Goal: Task Accomplishment & Management: Manage account settings

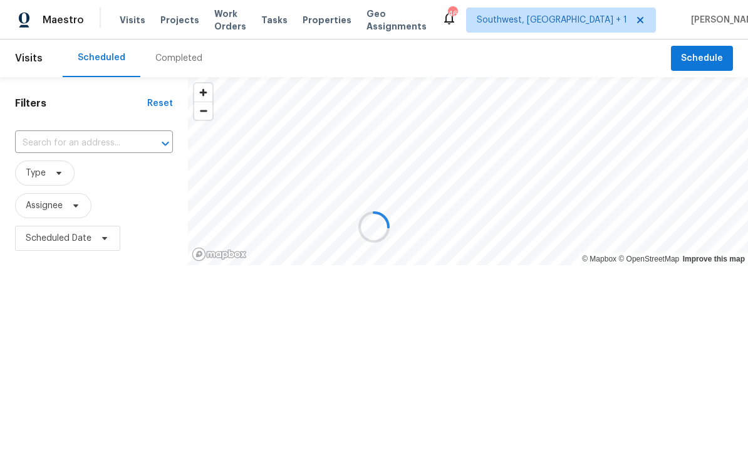
scroll to position [41, 0]
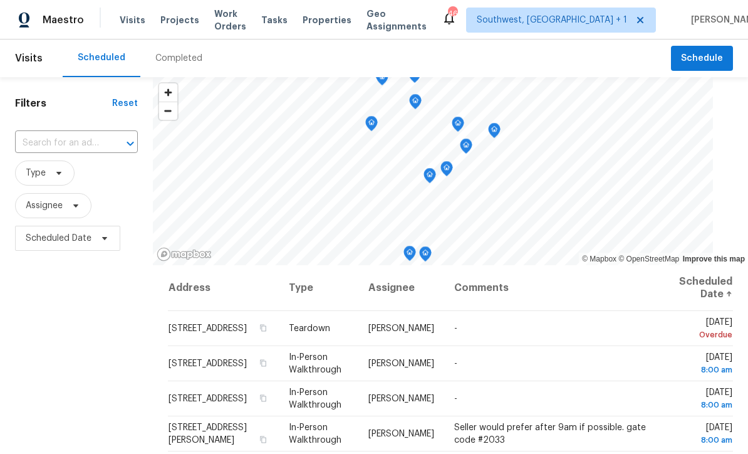
click at [220, 24] on span "Work Orders" at bounding box center [230, 20] width 32 height 25
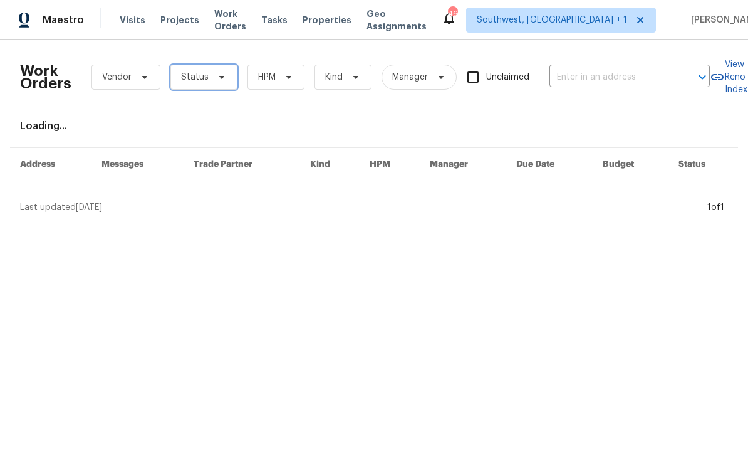
click at [187, 77] on span "Status" at bounding box center [195, 77] width 28 height 13
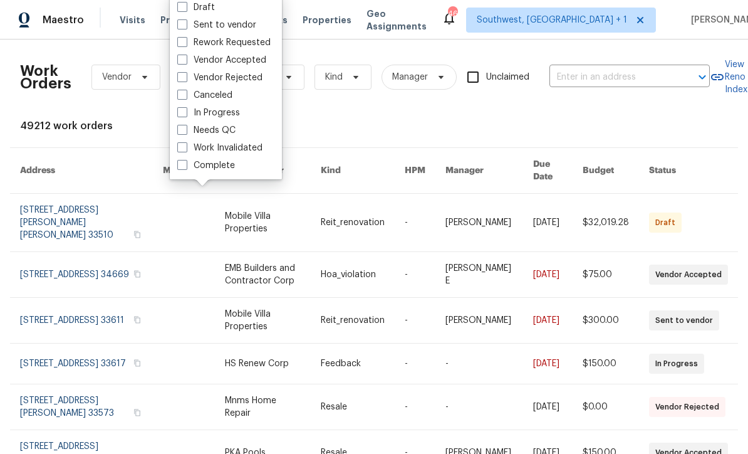
click at [439, 298] on link at bounding box center [425, 320] width 41 height 45
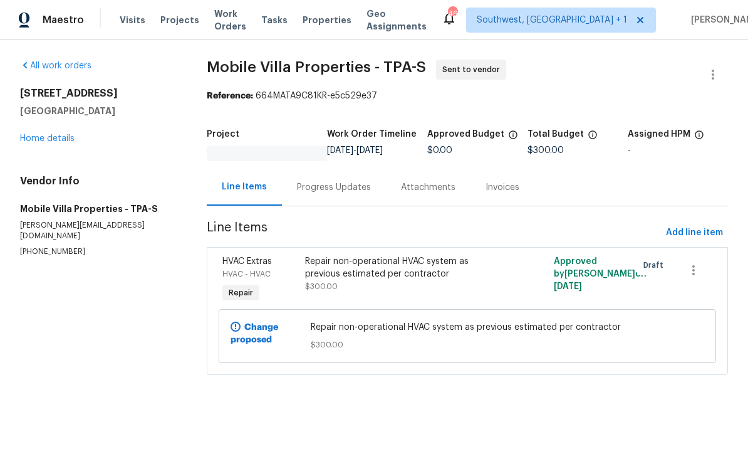
click at [165, 16] on span "Projects" at bounding box center [179, 20] width 39 height 13
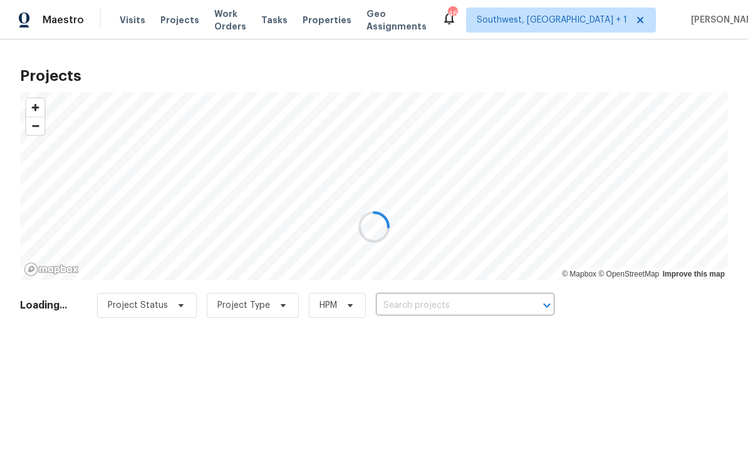
click at [449, 301] on div at bounding box center [374, 227] width 748 height 454
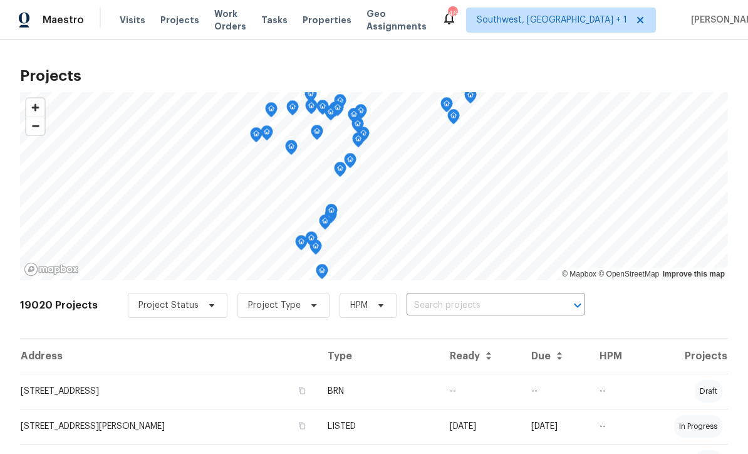
click at [462, 304] on input "text" at bounding box center [478, 305] width 143 height 19
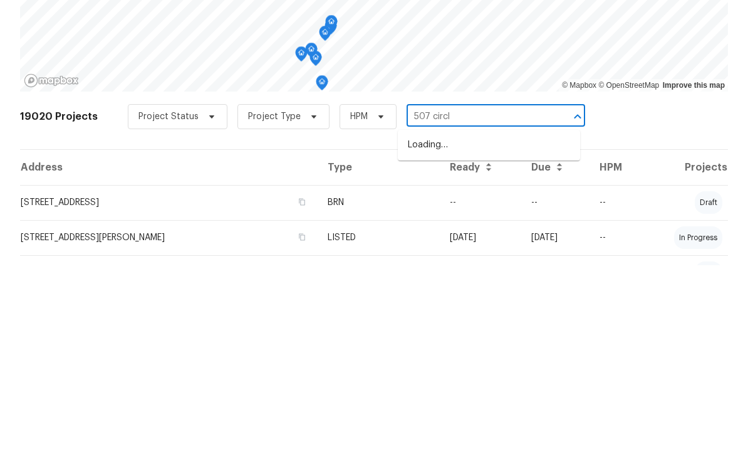
type input "507 circle"
click at [481, 323] on li "507 Circlewood Dr Unit O2, Venice, FL 34293" at bounding box center [489, 333] width 182 height 21
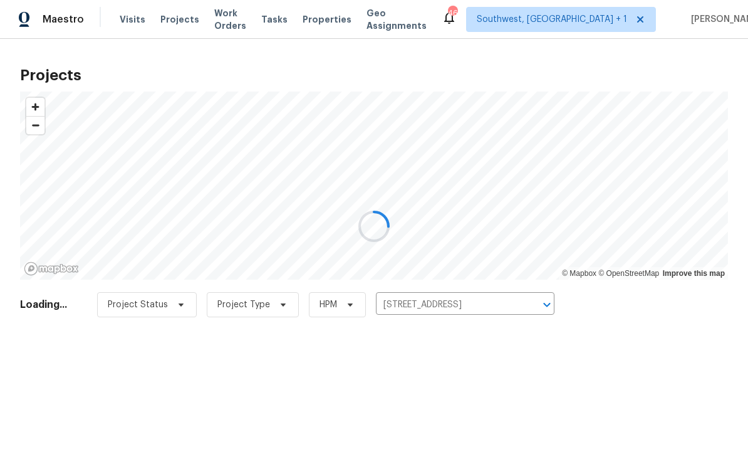
scroll to position [1, 0]
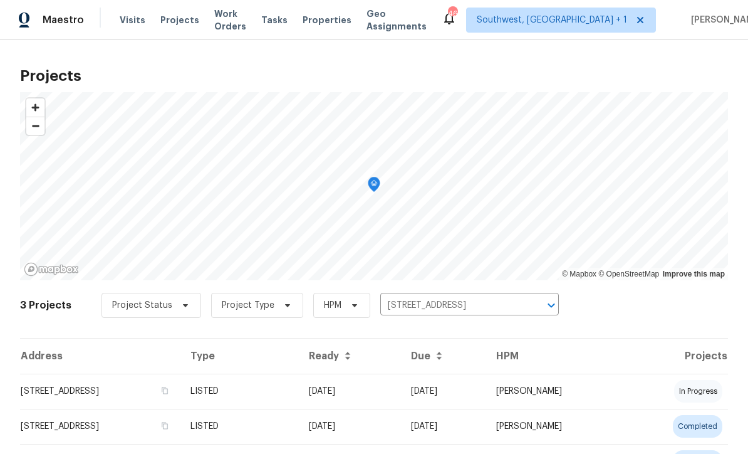
click at [299, 389] on td "LISTED" at bounding box center [239, 390] width 118 height 35
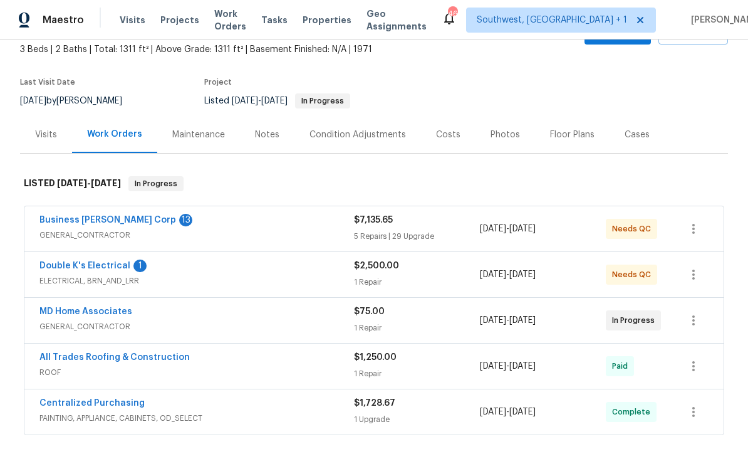
scroll to position [90, 0]
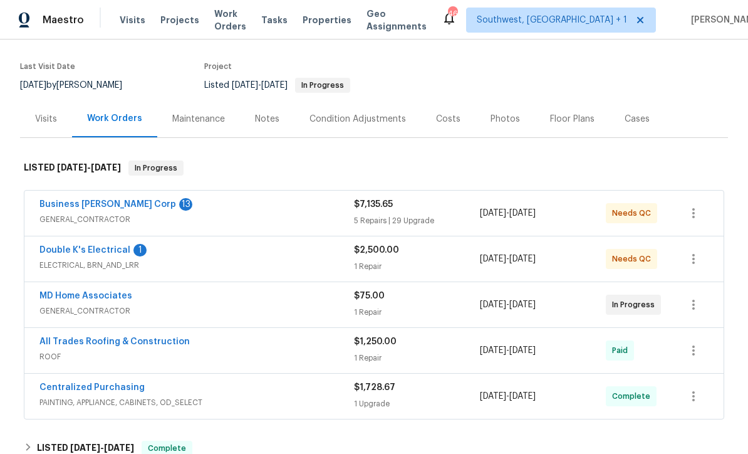
click at [63, 200] on link "Business [PERSON_NAME] Corp" at bounding box center [107, 204] width 137 height 9
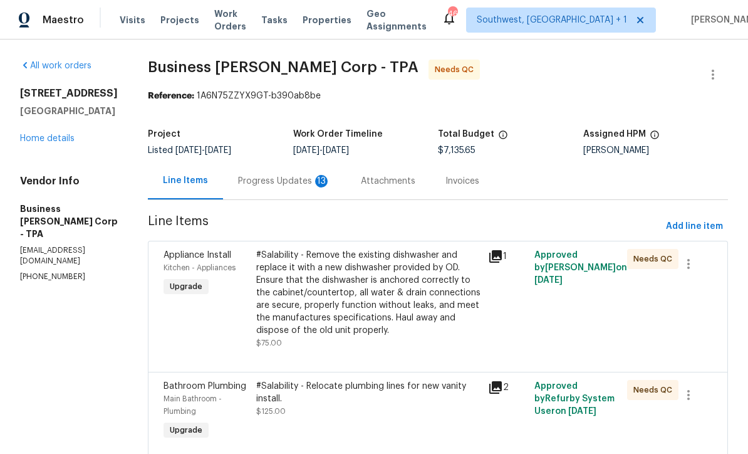
click at [300, 187] on div "Progress Updates 13" at bounding box center [284, 181] width 93 height 13
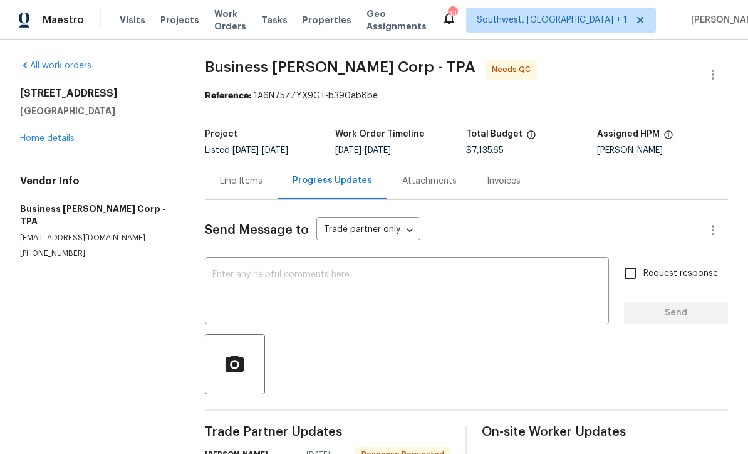
click at [42, 135] on link "Home details" at bounding box center [47, 138] width 55 height 9
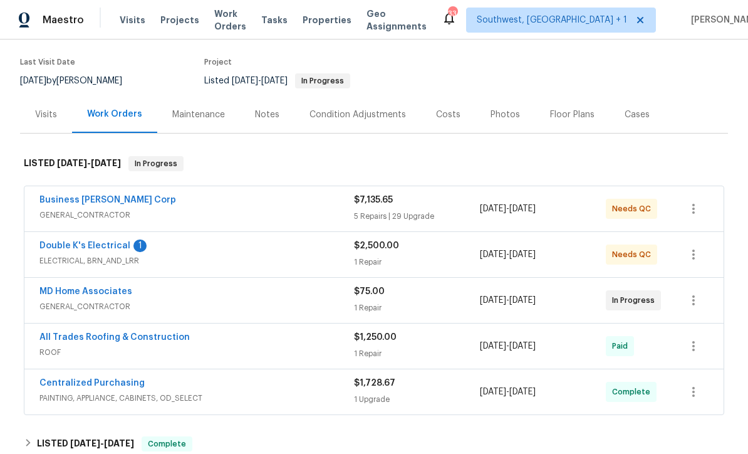
scroll to position [95, 0]
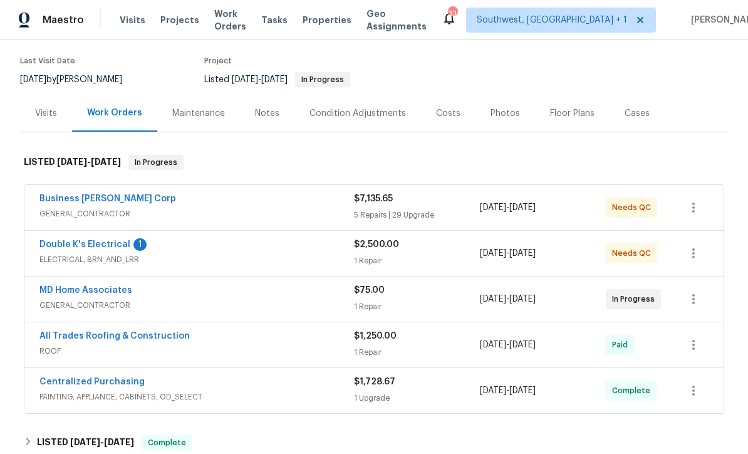
click at [58, 242] on link "Double K's Electrical" at bounding box center [84, 244] width 91 height 9
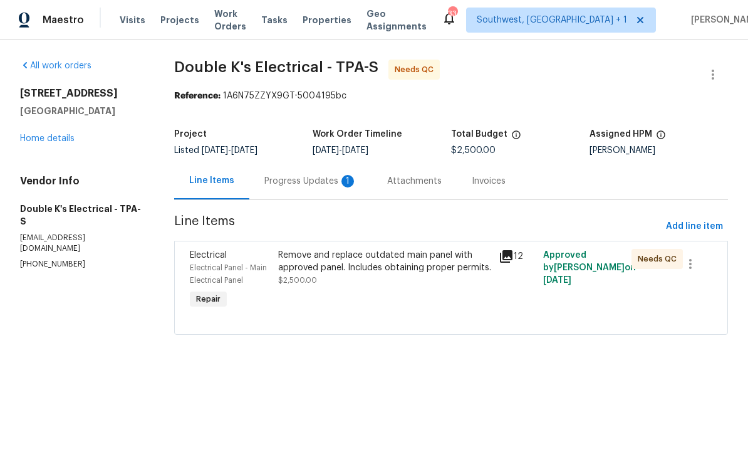
click at [311, 187] on div "Progress Updates 1" at bounding box center [310, 181] width 93 height 13
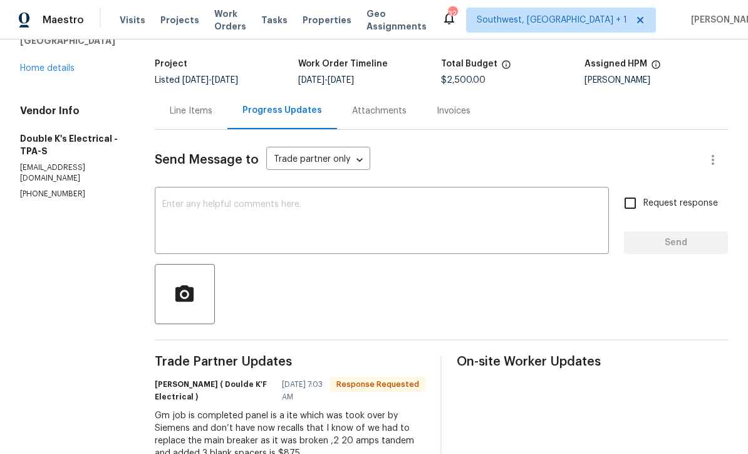
scroll to position [69, 0]
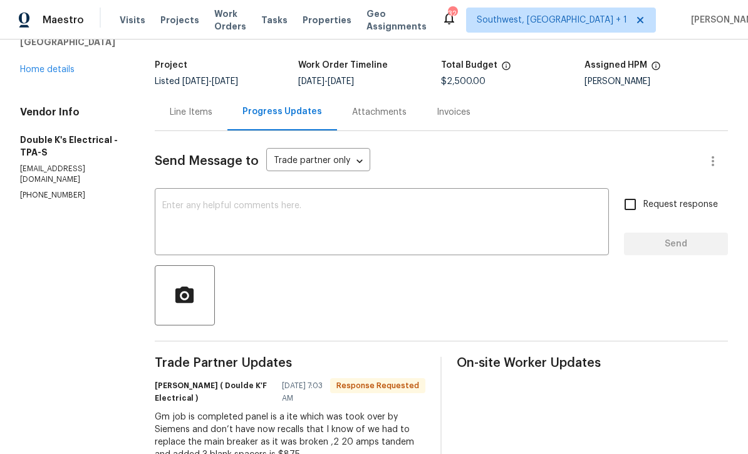
click at [187, 112] on div "Line Items" at bounding box center [191, 112] width 43 height 13
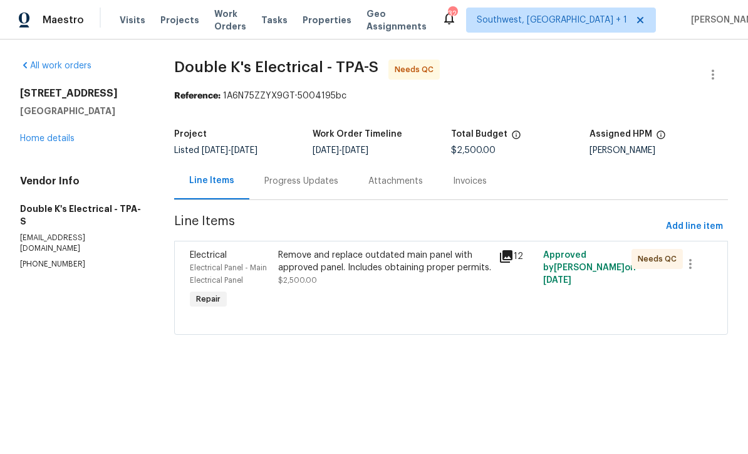
click at [393, 298] on div "Remove and replace outdated main panel with approved panel. Includes obtaining …" at bounding box center [384, 280] width 221 height 70
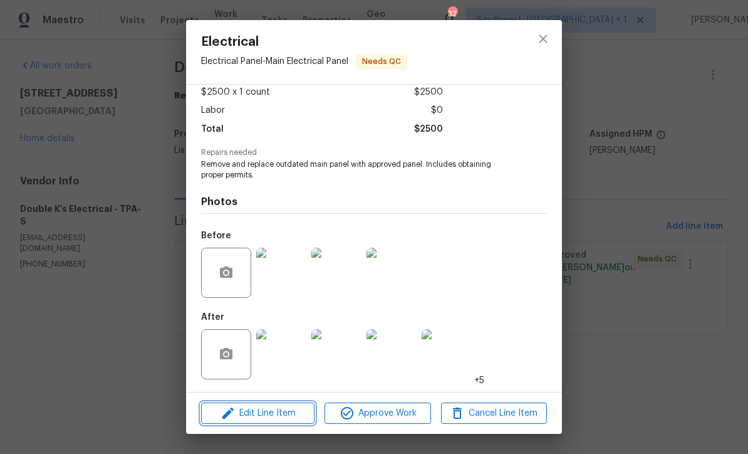
click at [286, 412] on span "Edit Line Item" at bounding box center [258, 413] width 106 height 16
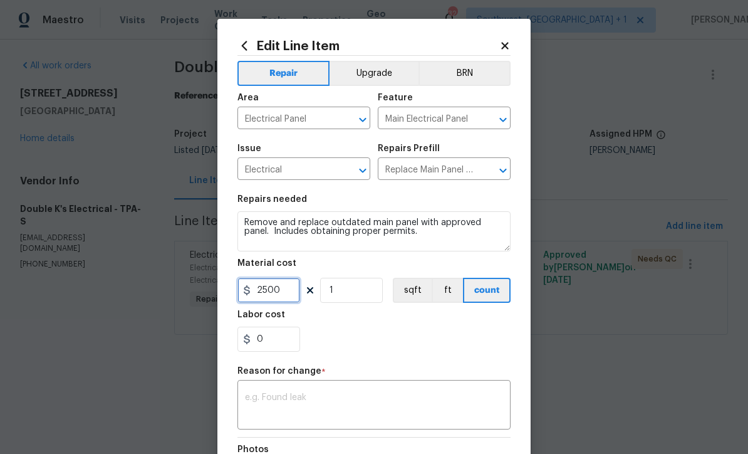
click at [293, 284] on input "2500" at bounding box center [268, 290] width 63 height 25
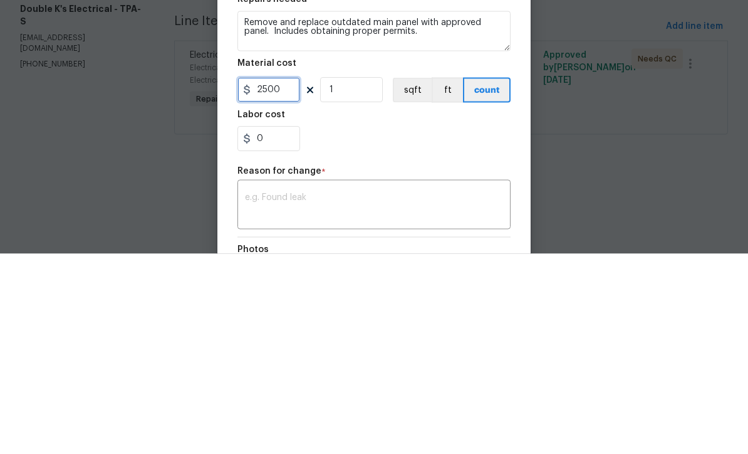
click at [292, 278] on input "2500" at bounding box center [268, 290] width 63 height 25
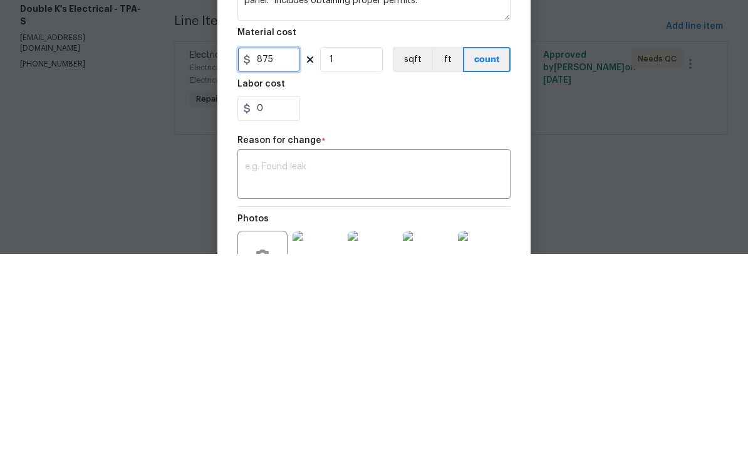
scroll to position [47, 0]
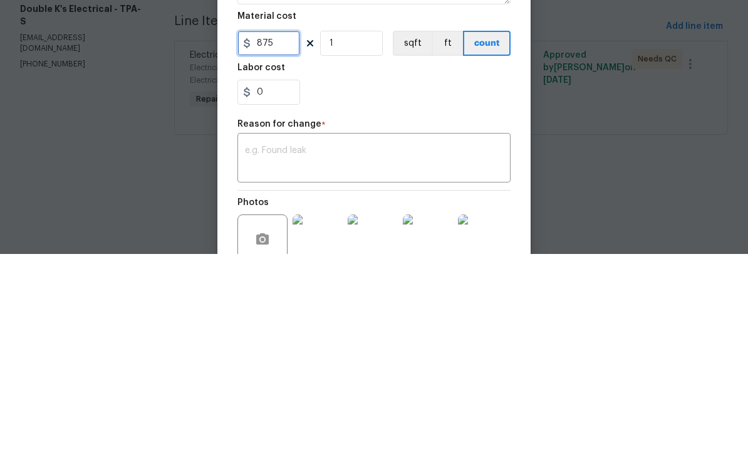
type input "875"
click at [301, 346] on textarea at bounding box center [374, 359] width 258 height 26
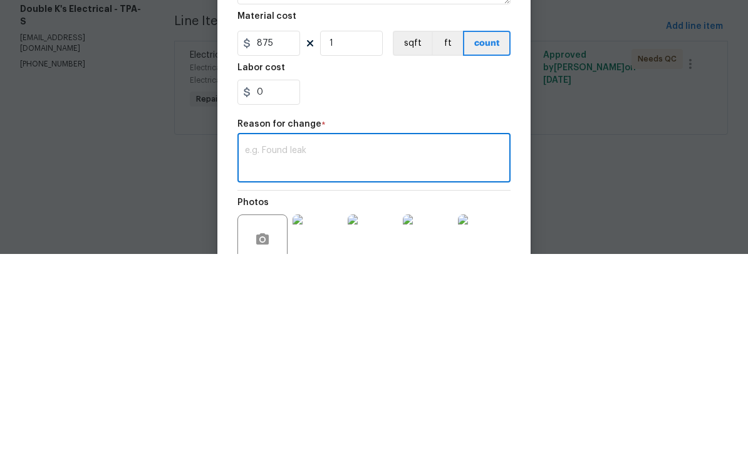
scroll to position [1, 0]
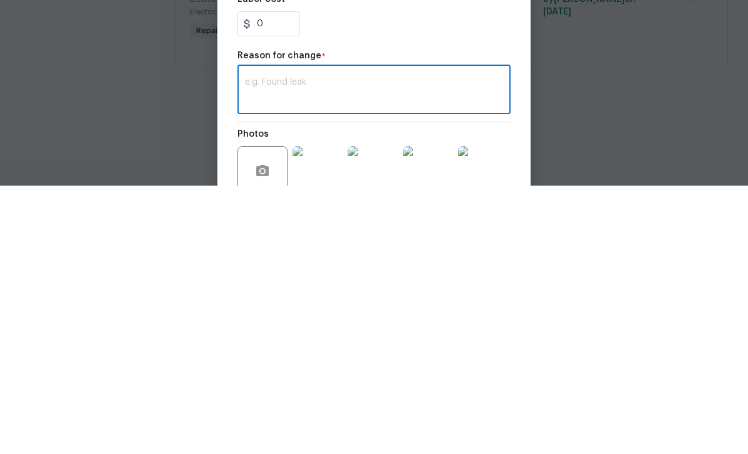
click at [256, 346] on textarea at bounding box center [374, 359] width 258 height 26
paste textarea "Gm job is completed panel is a ite which was took over by Siemens and don’t hav…"
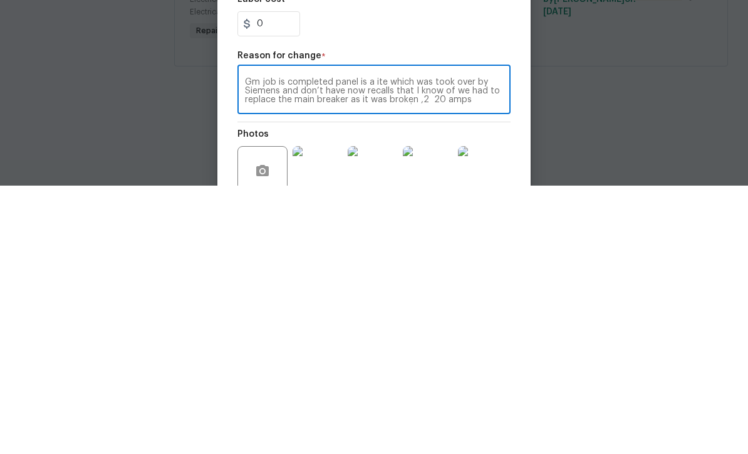
scroll to position [9, 0]
click at [489, 346] on textarea "Gm job is completed panel is a ite which was took over by Siemens and don’t hav…" at bounding box center [374, 359] width 258 height 26
click at [413, 346] on textarea "replace the main breaker as it was broken ,2 20 amps tandem and added 3 blank s…" at bounding box center [374, 359] width 258 height 26
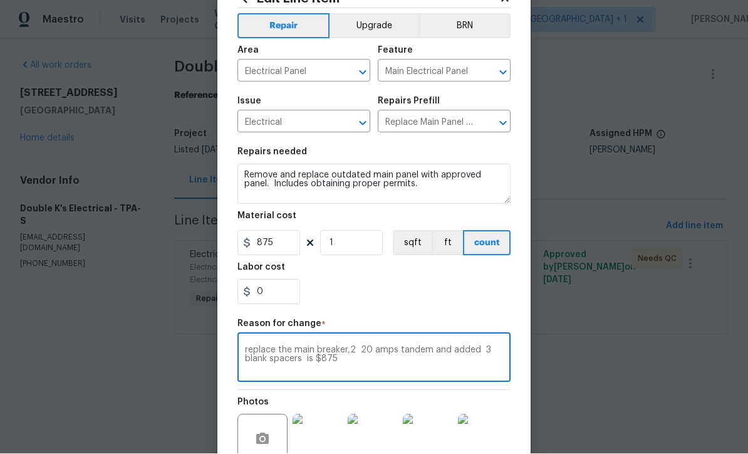
click at [377, 360] on textarea "replace the main breaker,2 20 amps tandem and added 3 blank spacers is $875" at bounding box center [374, 359] width 258 height 26
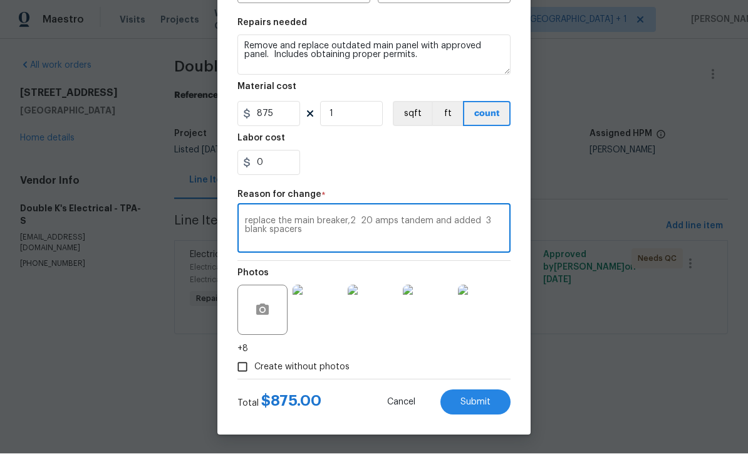
scroll to position [179, 0]
type textarea "replace the main breaker,2 20 amps tandem and added 3 blank spacers"
click at [480, 404] on span "Submit" at bounding box center [476, 402] width 30 height 9
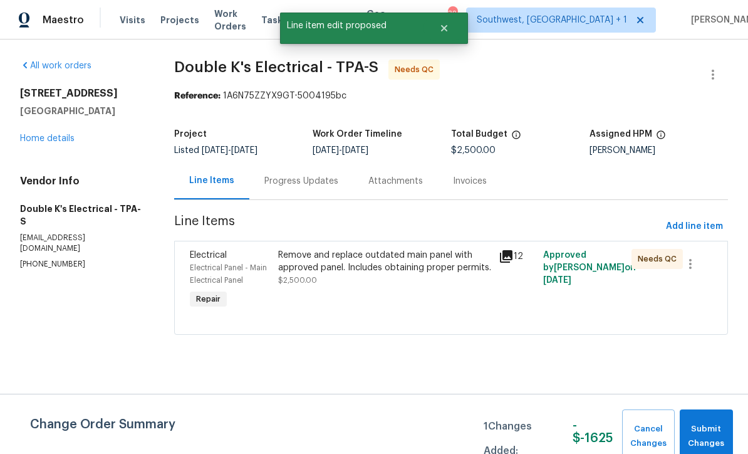
scroll to position [0, 0]
click at [706, 434] on span "Submit Changes" at bounding box center [706, 436] width 41 height 29
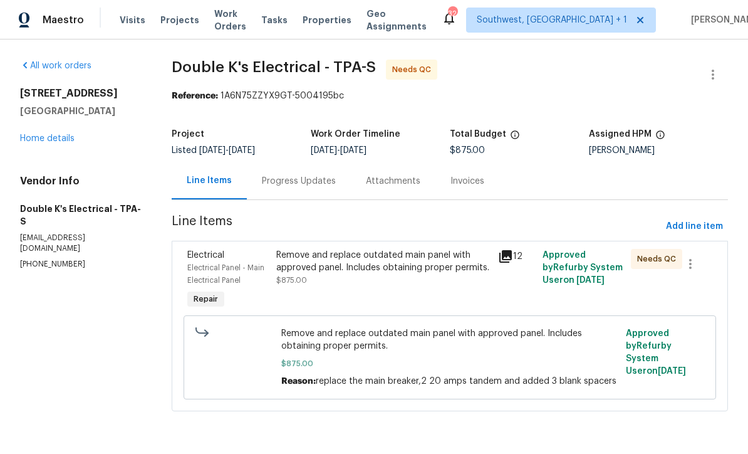
click at [406, 279] on div "Remove and replace outdated main panel with approved panel. Includes obtaining …" at bounding box center [383, 268] width 214 height 38
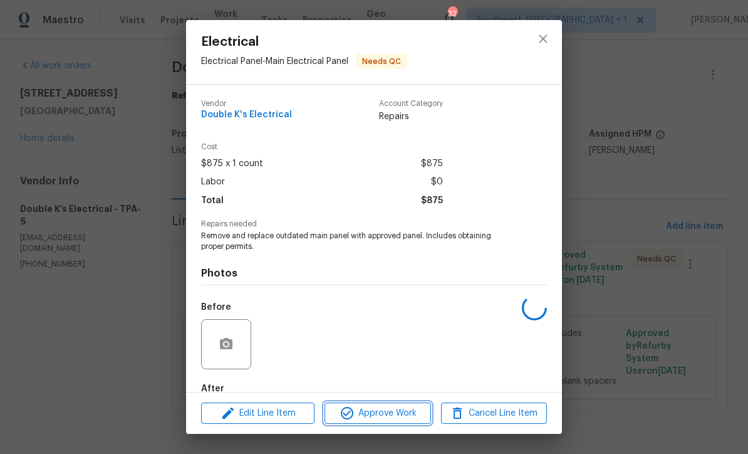
click at [396, 416] on span "Approve Work" at bounding box center [377, 413] width 98 height 16
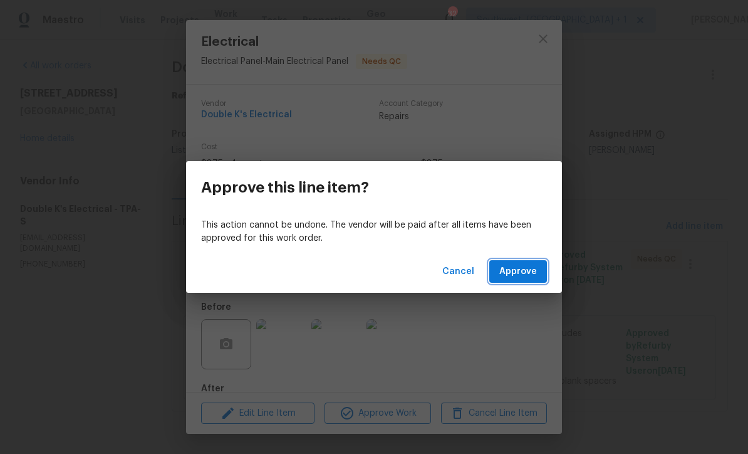
click at [526, 269] on span "Approve" at bounding box center [518, 272] width 38 height 16
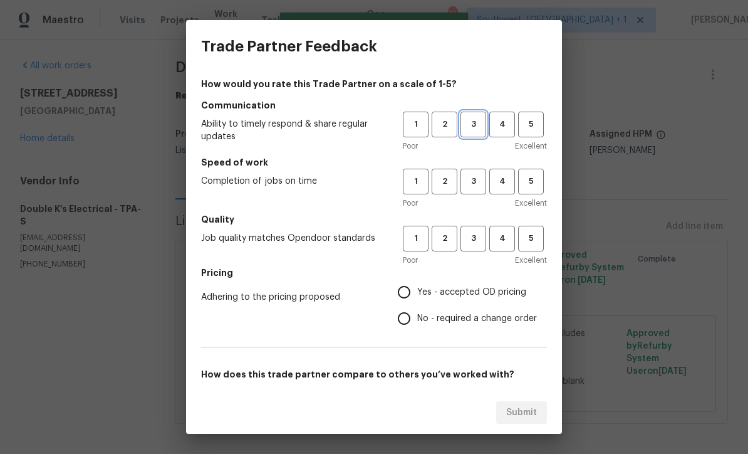
click at [469, 114] on button "3" at bounding box center [474, 125] width 26 height 26
click at [474, 180] on span "3" at bounding box center [473, 181] width 23 height 14
click at [484, 232] on span "3" at bounding box center [473, 238] width 23 height 14
click at [414, 294] on input "Yes - accepted OD pricing" at bounding box center [404, 292] width 26 height 26
radio input "true"
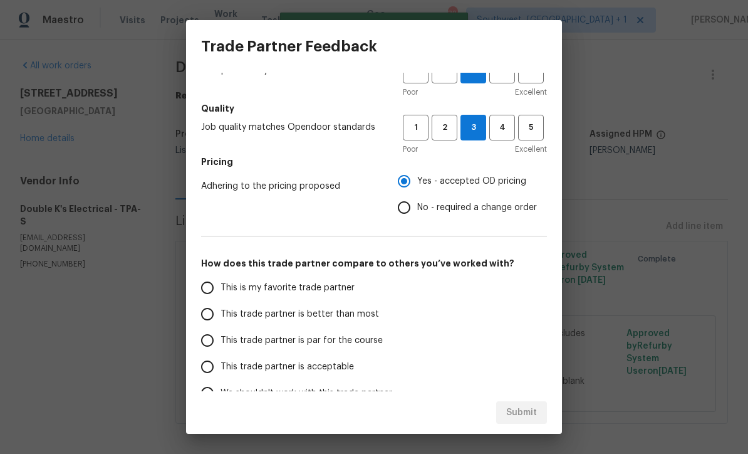
scroll to position [112, 0]
click at [216, 321] on input "This trade partner is better than most" at bounding box center [207, 313] width 26 height 26
click at [521, 410] on span "Submit" at bounding box center [521, 413] width 31 height 16
radio input "true"
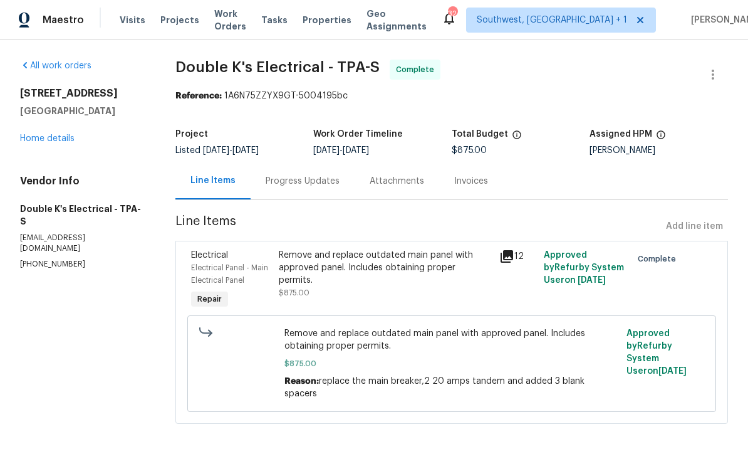
click at [40, 143] on link "Home details" at bounding box center [47, 138] width 55 height 9
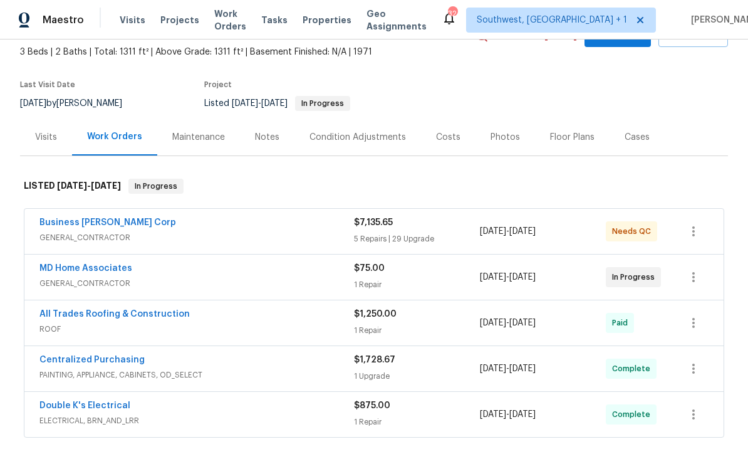
scroll to position [127, 0]
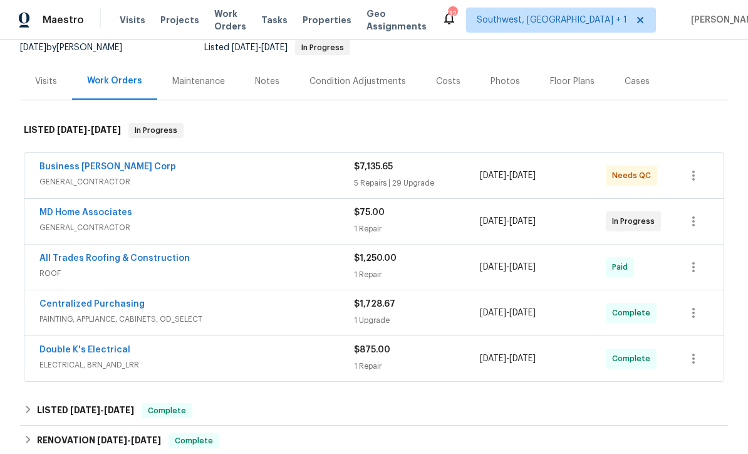
click at [164, 175] on div "Business Morel Corp" at bounding box center [196, 167] width 315 height 15
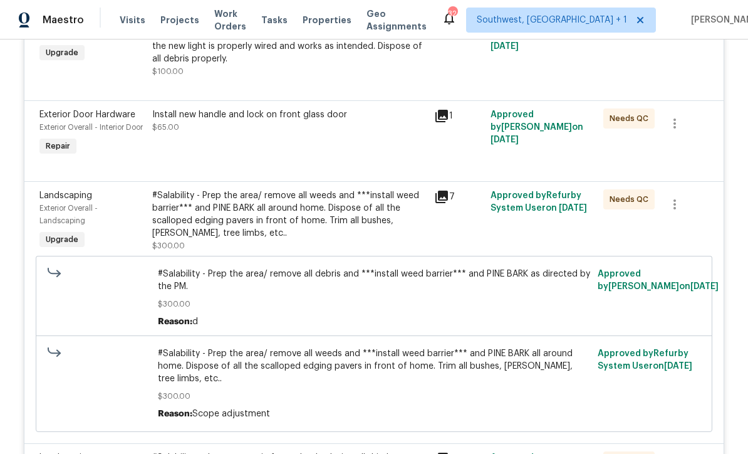
scroll to position [1044, 0]
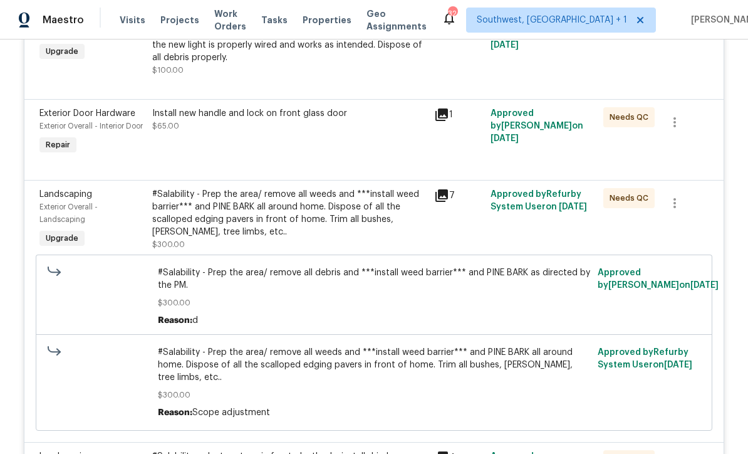
click at [366, 238] on div "#Salability - Prep the area/ remove all weeds and ***install weed barrier*** an…" at bounding box center [289, 213] width 274 height 50
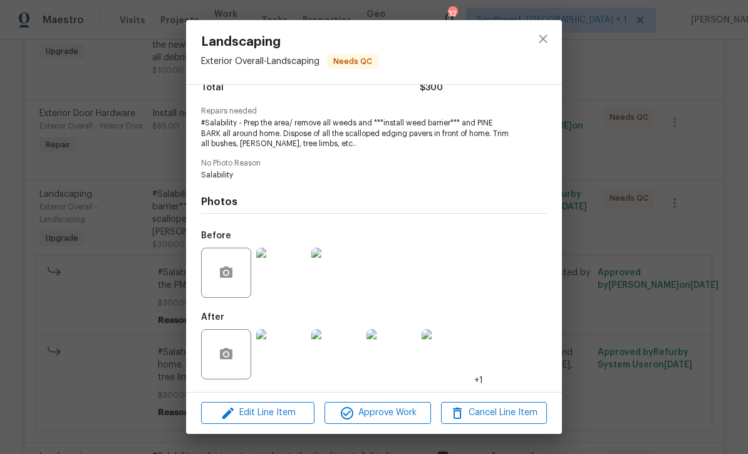
scroll to position [115, 0]
click at [287, 358] on img at bounding box center [281, 354] width 50 height 50
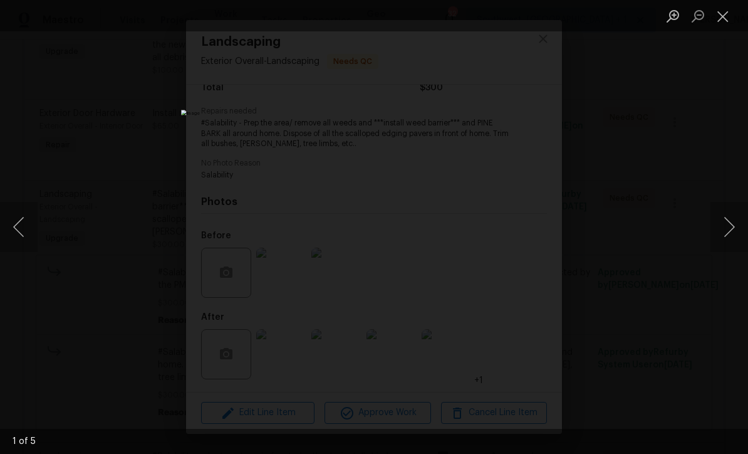
click at [732, 228] on button "Next image" at bounding box center [730, 227] width 38 height 50
click at [731, 219] on button "Next image" at bounding box center [730, 227] width 38 height 50
click at [728, 230] on button "Next image" at bounding box center [730, 227] width 38 height 50
click at [731, 227] on button "Next image" at bounding box center [730, 227] width 38 height 50
click at [731, 225] on button "Next image" at bounding box center [730, 227] width 38 height 50
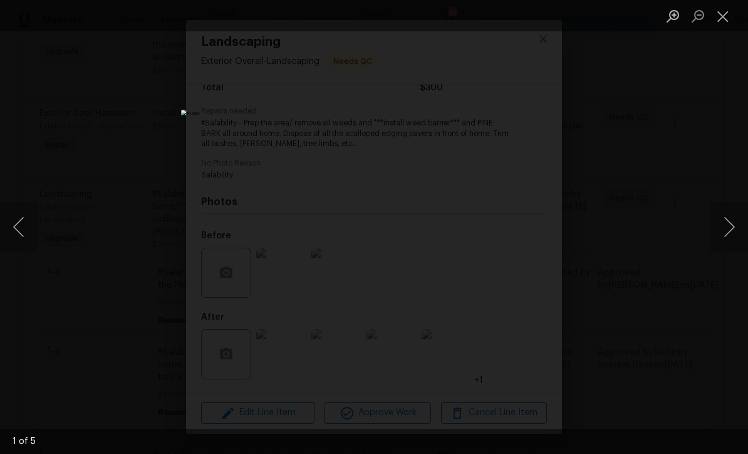
click at [735, 225] on button "Next image" at bounding box center [730, 227] width 38 height 50
click at [733, 228] on button "Next image" at bounding box center [730, 227] width 38 height 50
click at [732, 230] on button "Next image" at bounding box center [730, 227] width 38 height 50
click at [13, 222] on button "Previous image" at bounding box center [19, 227] width 38 height 50
click at [729, 229] on button "Next image" at bounding box center [730, 227] width 38 height 50
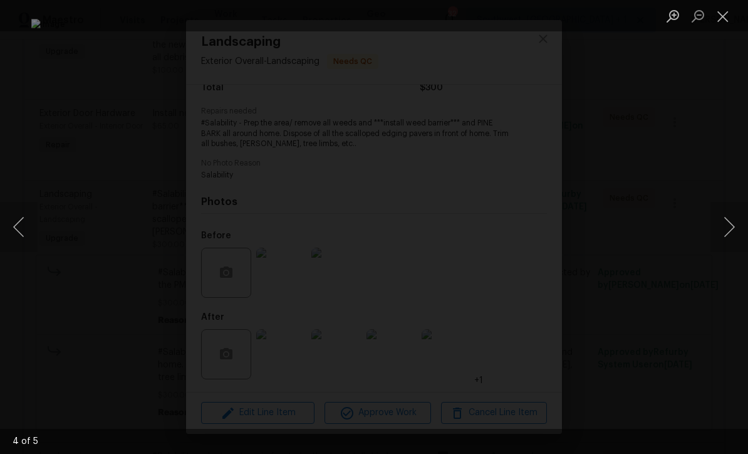
click at [731, 227] on button "Next image" at bounding box center [730, 227] width 38 height 50
click at [727, 226] on button "Next image" at bounding box center [730, 227] width 38 height 50
click at [729, 222] on button "Next image" at bounding box center [730, 227] width 38 height 50
click at [722, 17] on button "Close lightbox" at bounding box center [723, 16] width 25 height 22
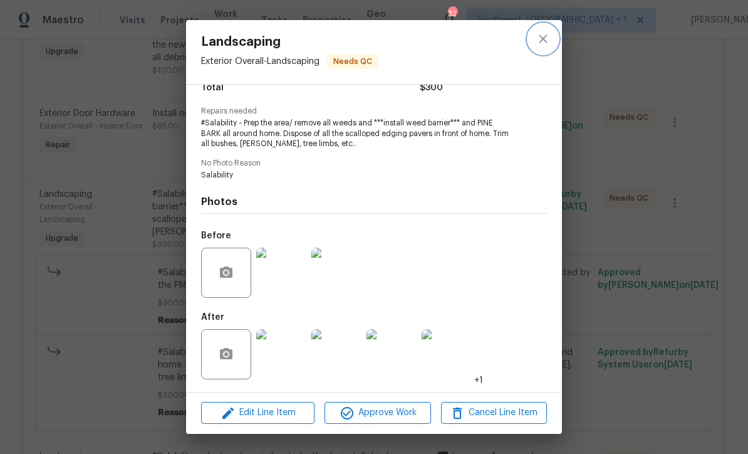
click at [548, 34] on icon "close" at bounding box center [543, 38] width 15 height 15
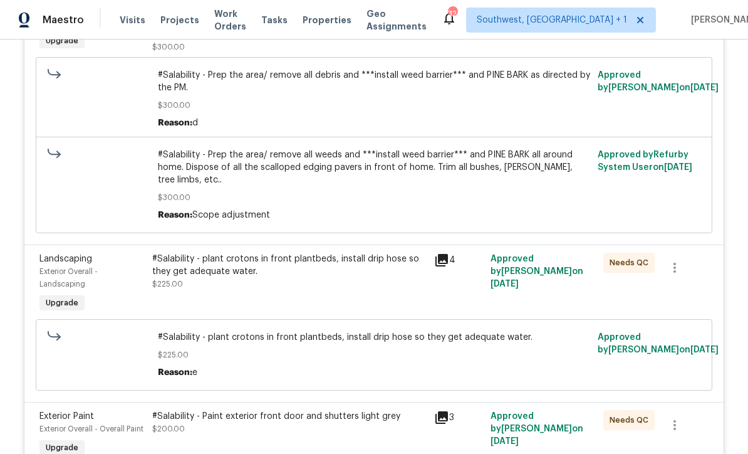
scroll to position [1288, 0]
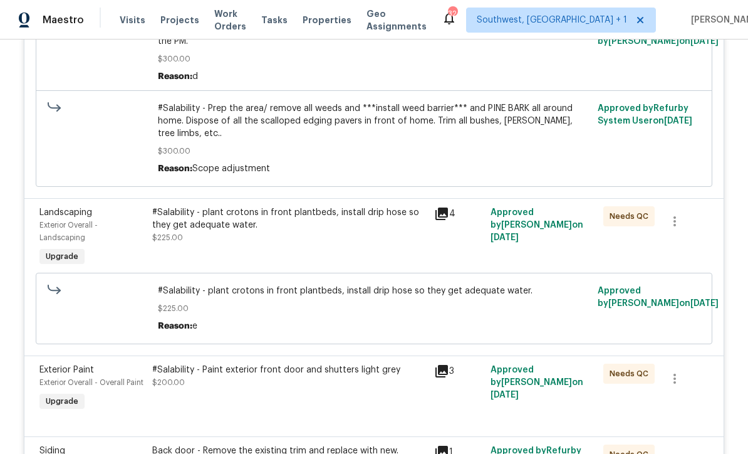
click at [365, 269] on div "#Salability - plant crotons in front plantbeds, install drip hose so they get a…" at bounding box center [289, 237] width 282 height 70
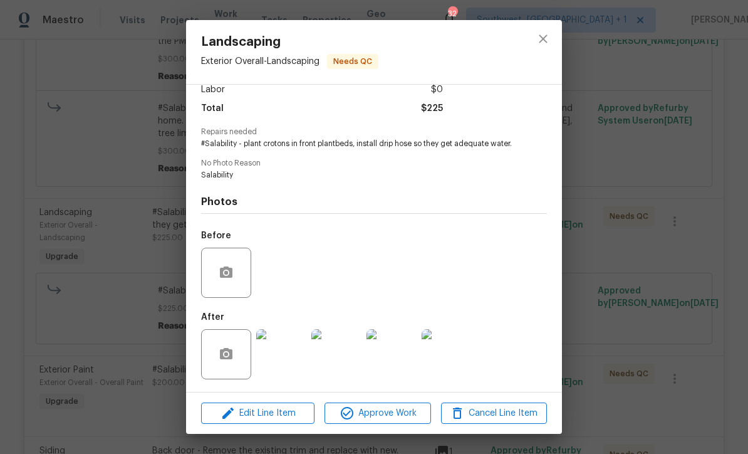
scroll to position [105, 0]
click at [295, 368] on img at bounding box center [281, 354] width 50 height 50
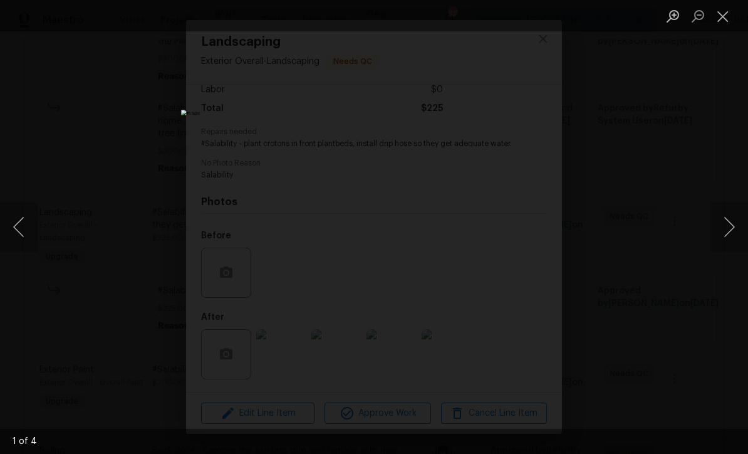
click at [736, 224] on button "Next image" at bounding box center [730, 227] width 38 height 50
click at [731, 227] on button "Next image" at bounding box center [730, 227] width 38 height 50
click at [741, 225] on button "Next image" at bounding box center [730, 227] width 38 height 50
click at [737, 227] on button "Next image" at bounding box center [730, 227] width 38 height 50
click at [726, 14] on button "Close lightbox" at bounding box center [723, 16] width 25 height 22
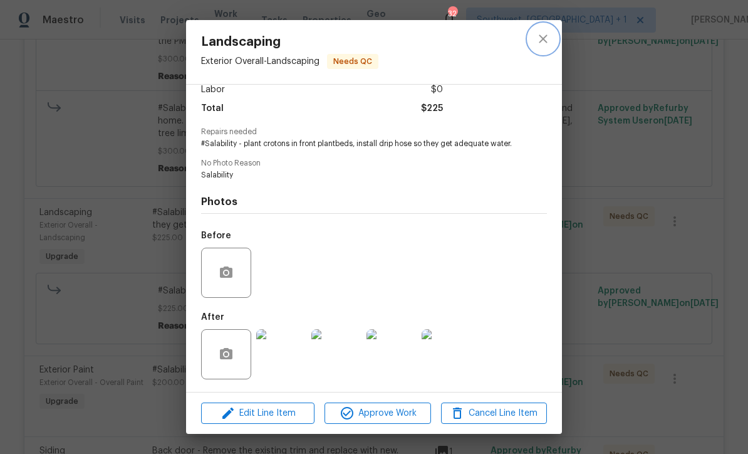
click at [545, 39] on icon "close" at bounding box center [543, 38] width 15 height 15
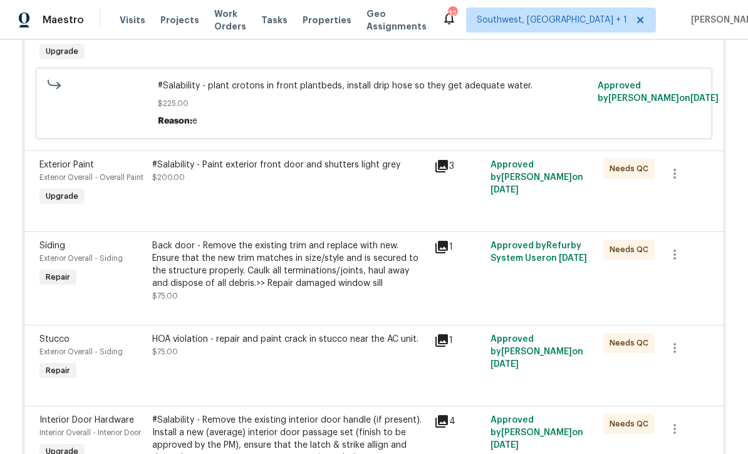
scroll to position [1496, 0]
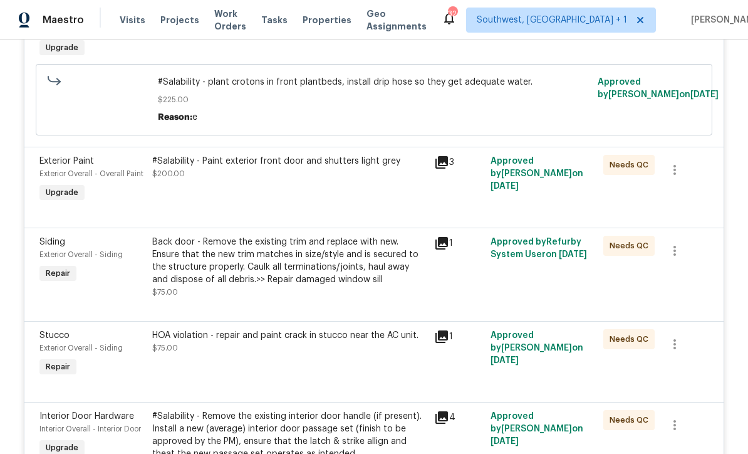
click at [357, 209] on div "#Salability - Paint exterior front door and shutters light grey $200.00" at bounding box center [289, 180] width 282 height 58
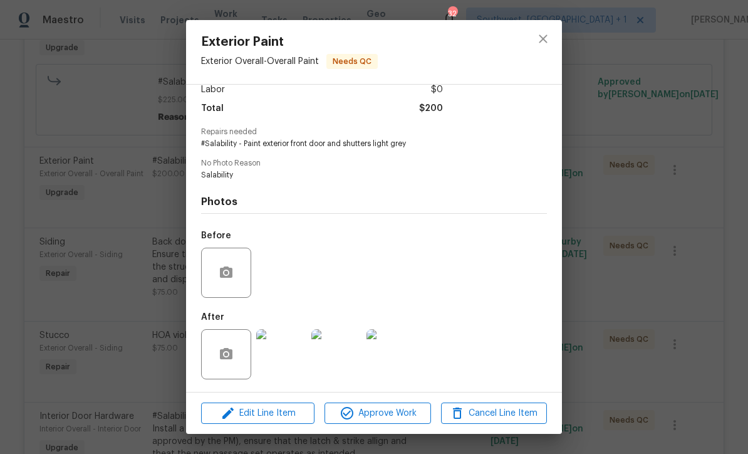
scroll to position [96, 0]
click at [287, 366] on img at bounding box center [281, 354] width 50 height 50
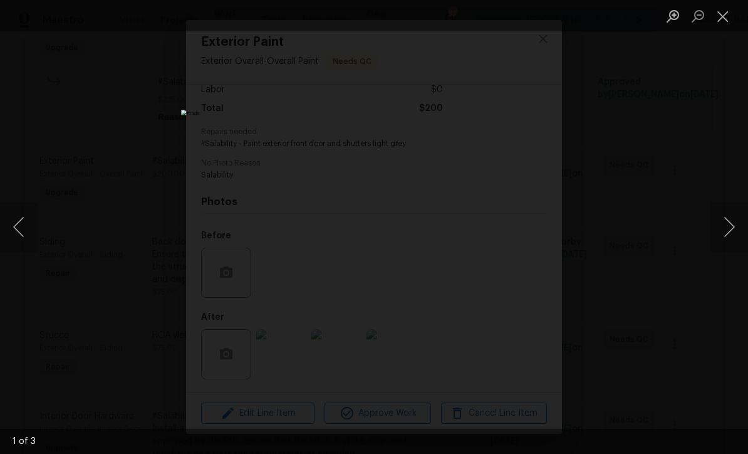
click at [730, 227] on button "Next image" at bounding box center [730, 227] width 38 height 50
click at [733, 226] on button "Next image" at bounding box center [730, 227] width 38 height 50
click at [732, 226] on button "Next image" at bounding box center [730, 227] width 38 height 50
click at [729, 15] on button "Close lightbox" at bounding box center [723, 16] width 25 height 22
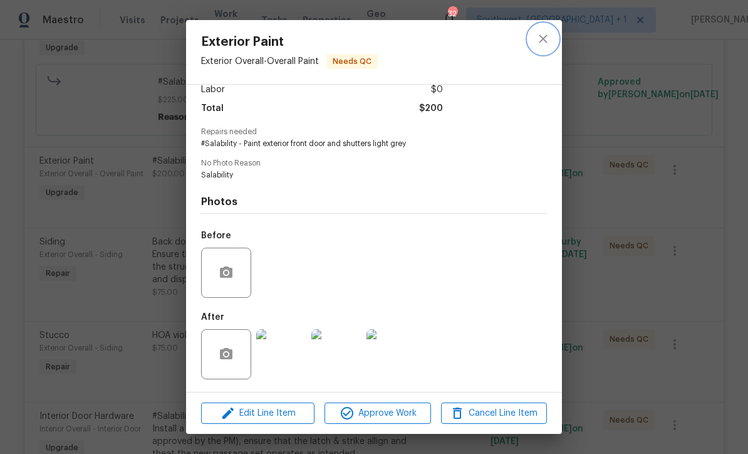
click at [541, 36] on icon "close" at bounding box center [543, 38] width 15 height 15
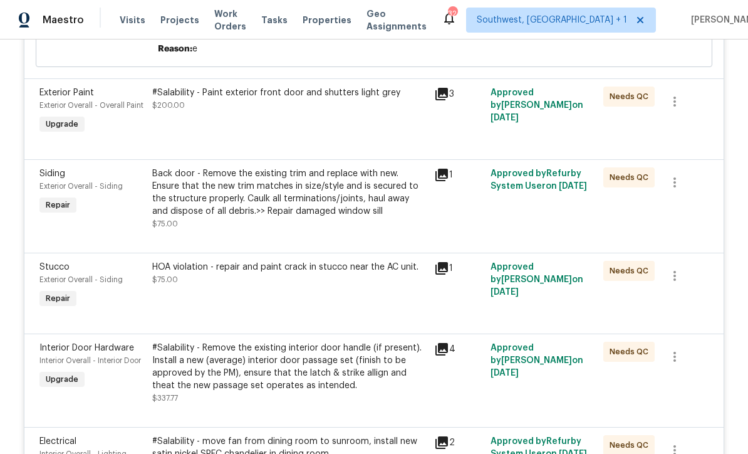
scroll to position [1574, 0]
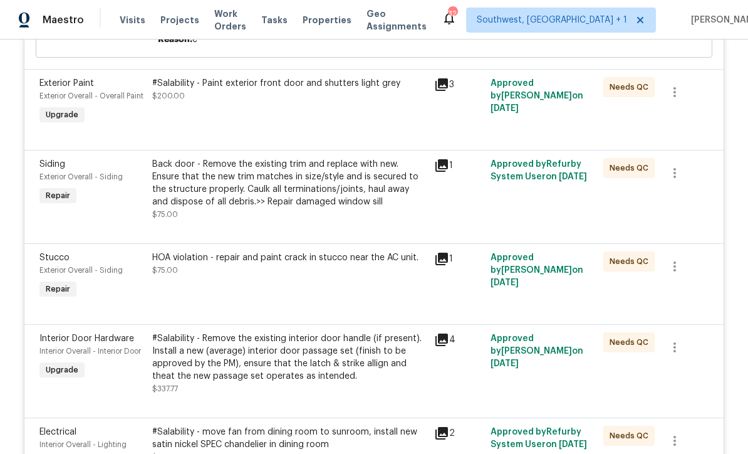
click at [348, 221] on div "Back door - Remove the existing trim and replace with new. Ensure that the new …" at bounding box center [289, 189] width 274 height 63
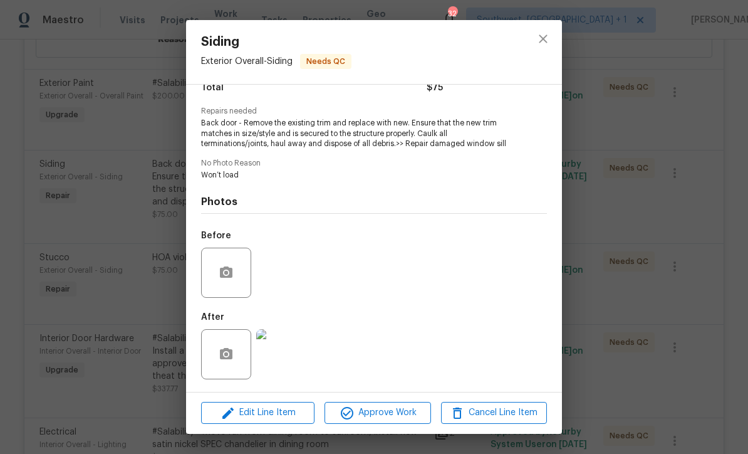
scroll to position [115, 0]
click at [289, 369] on img at bounding box center [281, 354] width 50 height 50
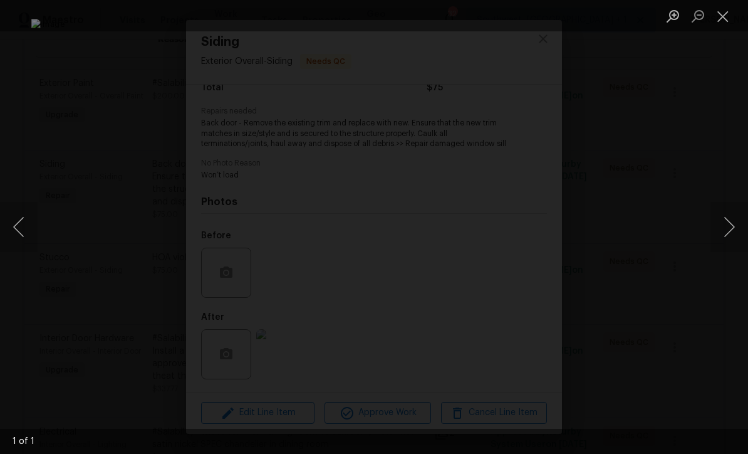
click at [724, 12] on button "Close lightbox" at bounding box center [723, 16] width 25 height 22
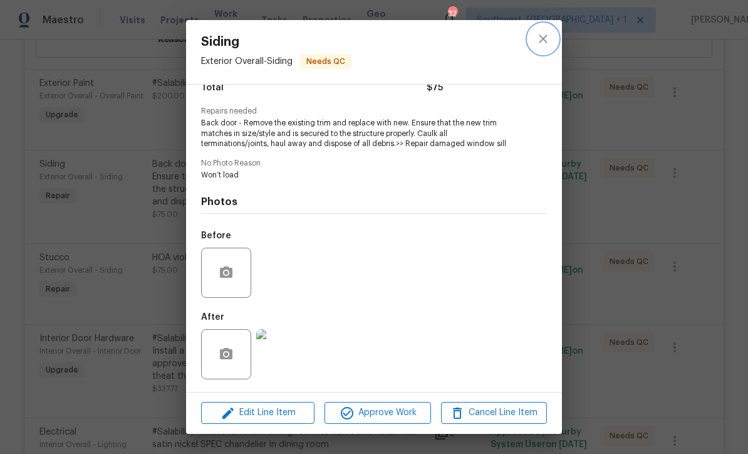
click at [543, 36] on icon "close" at bounding box center [543, 38] width 15 height 15
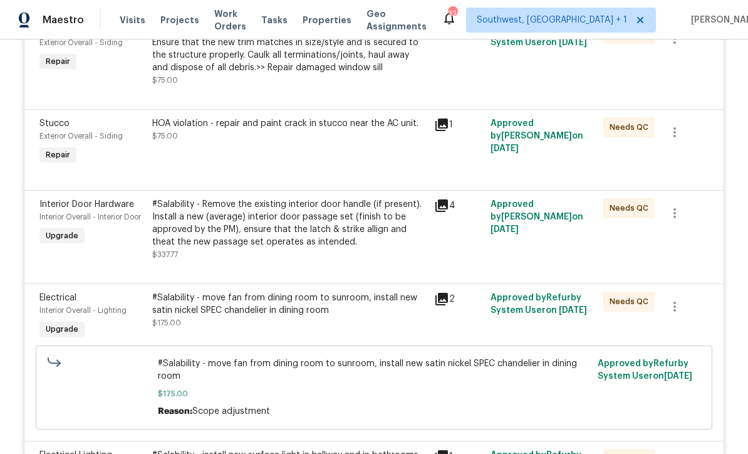
scroll to position [1741, 0]
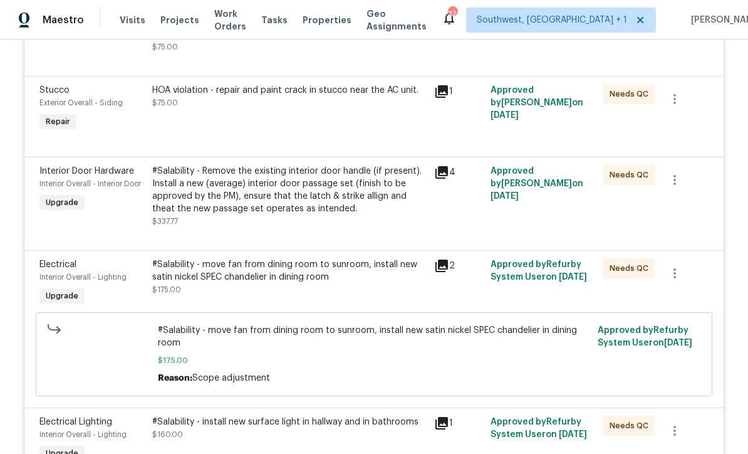
click at [305, 227] on div "#Salability - Remove the existing interior door handle (if present). Install a …" at bounding box center [289, 196] width 274 height 63
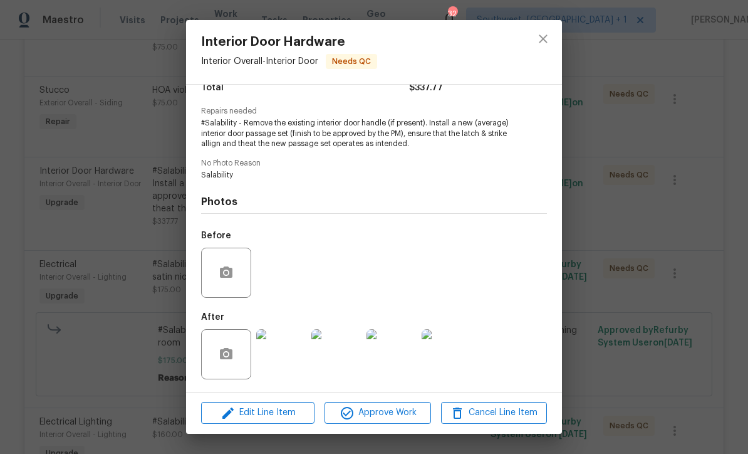
scroll to position [115, 0]
click at [284, 365] on img at bounding box center [281, 354] width 50 height 50
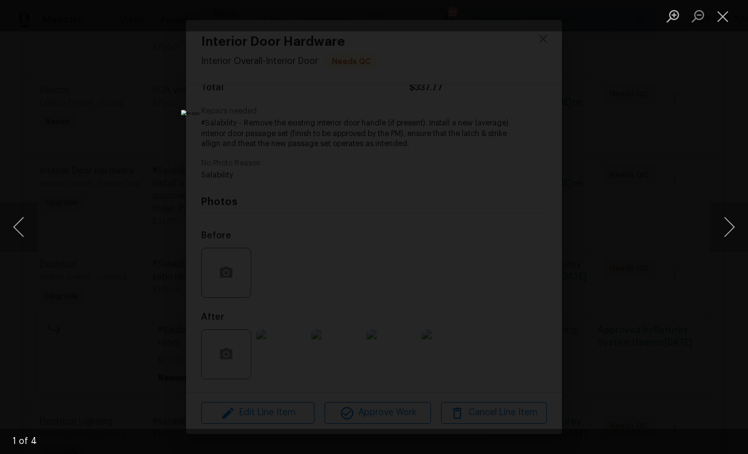
click at [732, 228] on button "Next image" at bounding box center [730, 227] width 38 height 50
click at [734, 233] on button "Next image" at bounding box center [730, 227] width 38 height 50
click at [735, 239] on button "Next image" at bounding box center [730, 227] width 38 height 50
click at [740, 237] on button "Next image" at bounding box center [730, 227] width 38 height 50
click at [733, 241] on button "Next image" at bounding box center [730, 227] width 38 height 50
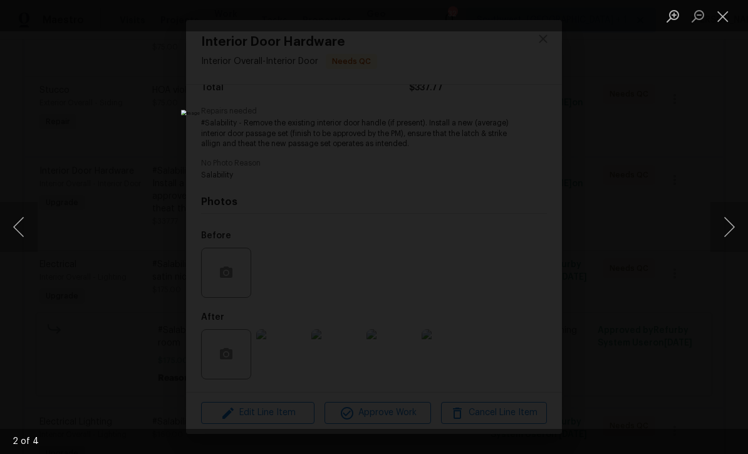
click at [736, 238] on button "Next image" at bounding box center [730, 227] width 38 height 50
click at [731, 241] on button "Next image" at bounding box center [730, 227] width 38 height 50
click at [734, 241] on button "Next image" at bounding box center [730, 227] width 38 height 50
click at [724, 13] on button "Close lightbox" at bounding box center [723, 16] width 25 height 22
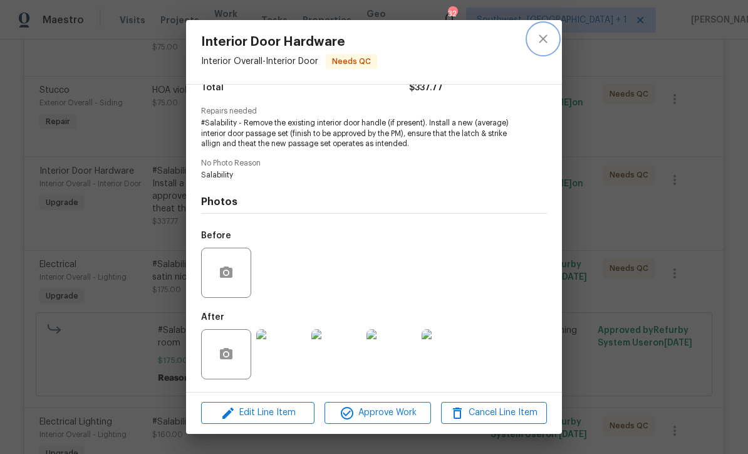
click at [548, 43] on icon "close" at bounding box center [543, 38] width 15 height 15
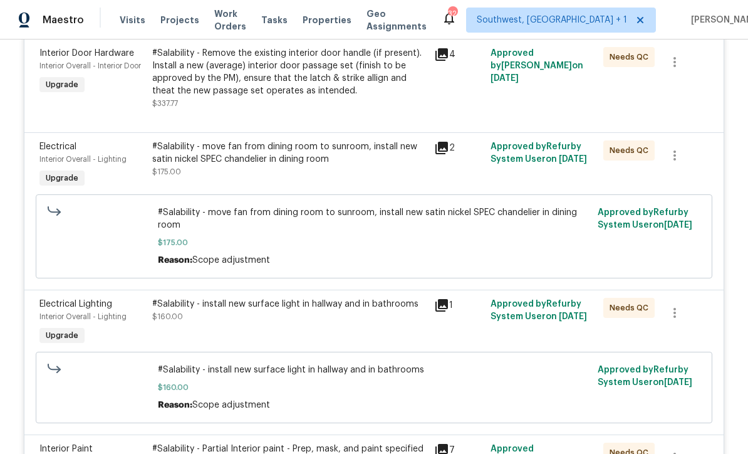
scroll to position [1889, 0]
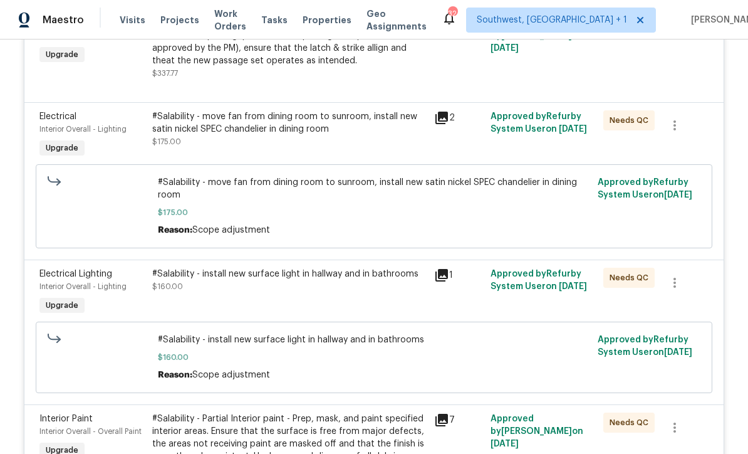
click at [340, 148] on div "#Salability - move fan from dining room to sunroom, install new satin nickel SP…" at bounding box center [289, 129] width 274 height 38
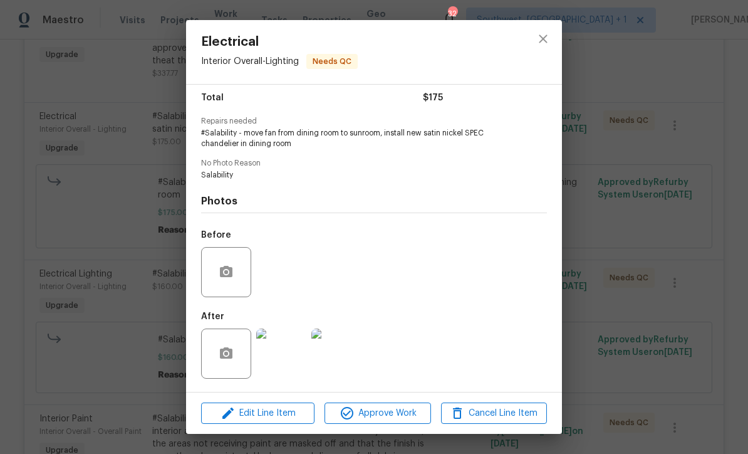
scroll to position [105, 0]
click at [288, 366] on img at bounding box center [281, 353] width 50 height 50
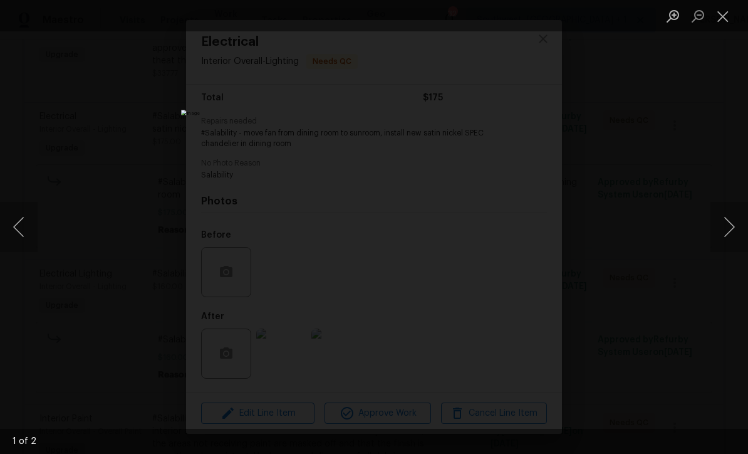
click at [725, 227] on button "Next image" at bounding box center [730, 227] width 38 height 50
click at [732, 231] on button "Next image" at bounding box center [730, 227] width 38 height 50
click at [727, 16] on button "Close lightbox" at bounding box center [723, 16] width 25 height 22
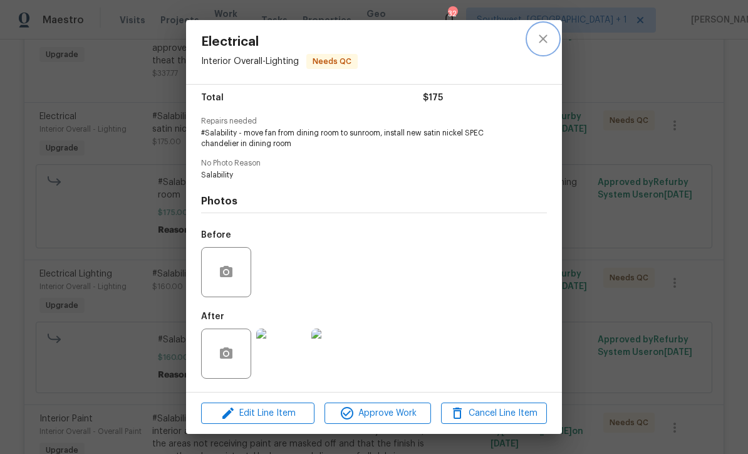
click at [551, 41] on button "close" at bounding box center [543, 39] width 30 height 30
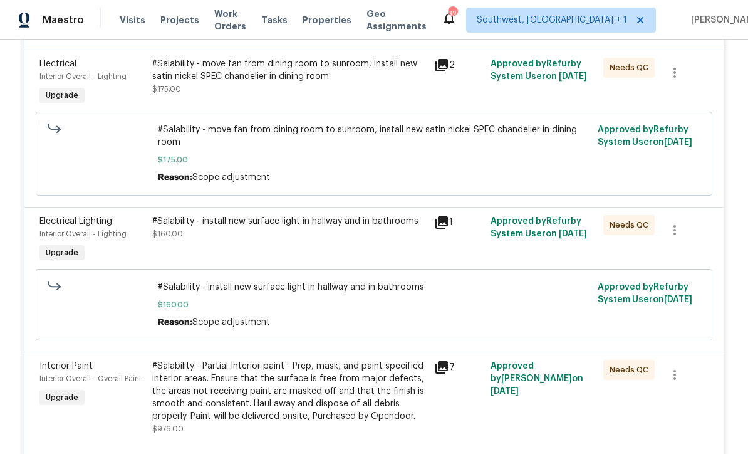
scroll to position [2016, 0]
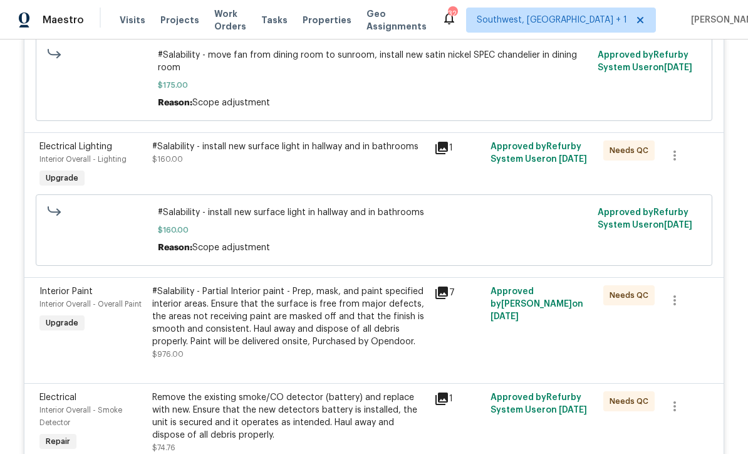
click at [367, 194] on div "#Salability - install new surface light in hallway and in bathrooms $160.00" at bounding box center [289, 166] width 282 height 58
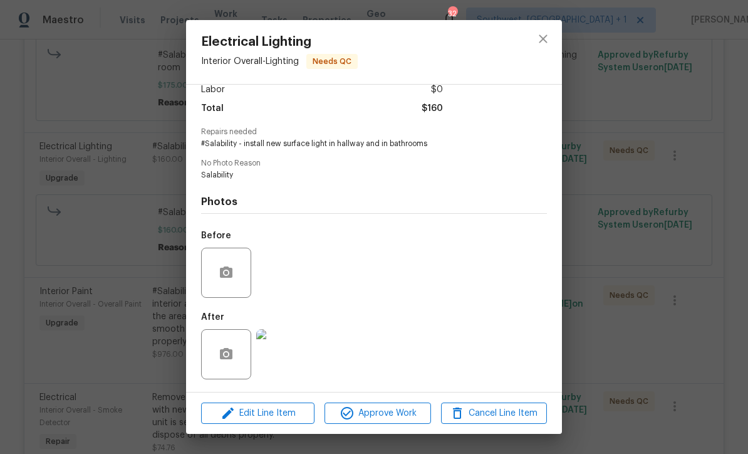
scroll to position [96, 0]
click at [286, 415] on span "Edit Line Item" at bounding box center [258, 413] width 106 height 16
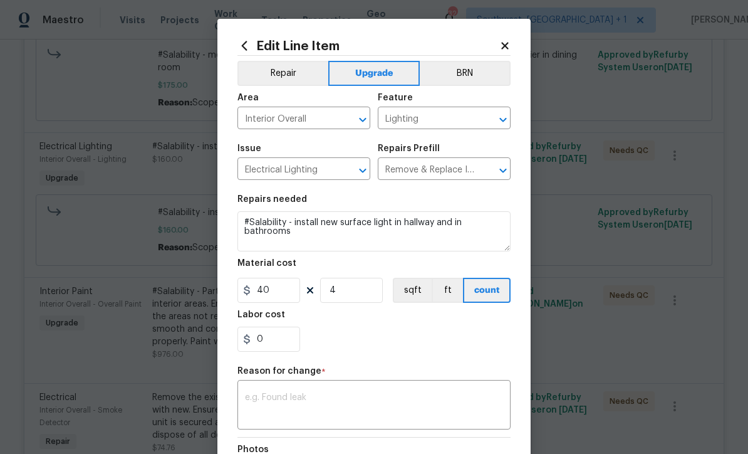
click at [511, 38] on div "Edit Line Item Repair Upgrade BRN Area Interior Overall ​ Feature Lighting ​ Is…" at bounding box center [373, 309] width 313 height 580
click at [504, 41] on icon at bounding box center [504, 45] width 11 height 11
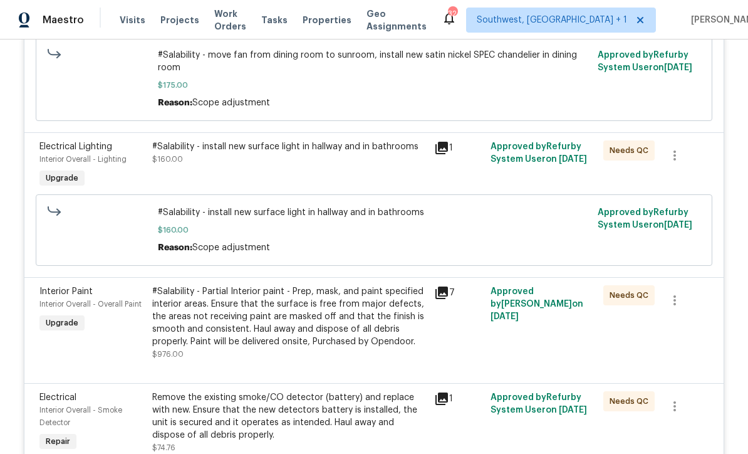
click at [372, 194] on div "#Salability - install new surface light in hallway and in bathrooms $160.00" at bounding box center [289, 166] width 282 height 58
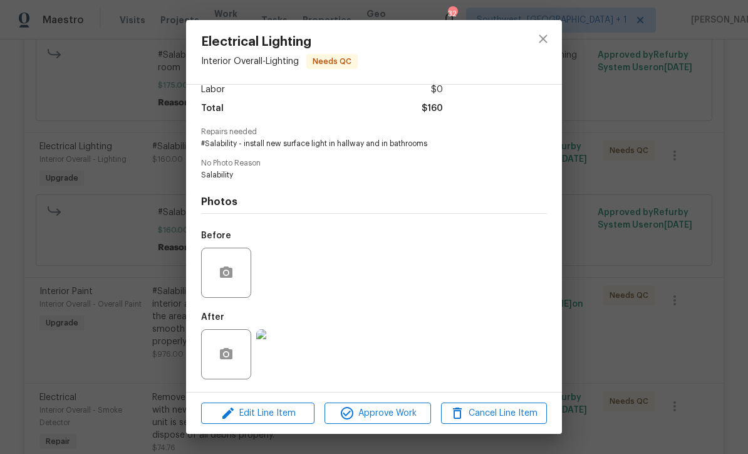
click at [283, 368] on img at bounding box center [281, 354] width 50 height 50
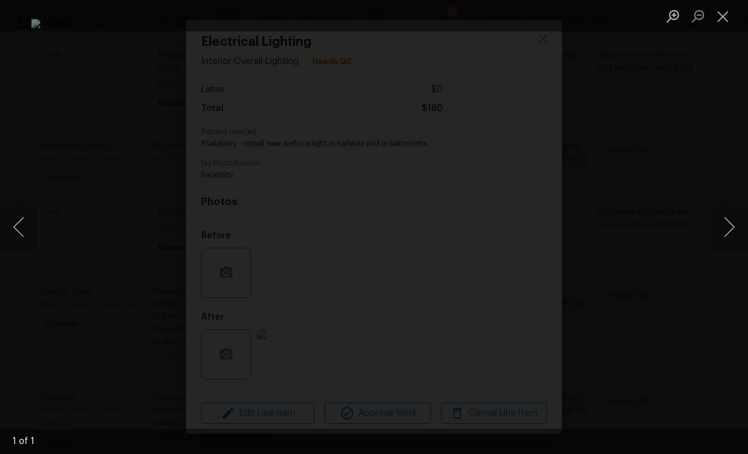
click at [722, 19] on button "Close lightbox" at bounding box center [723, 16] width 25 height 22
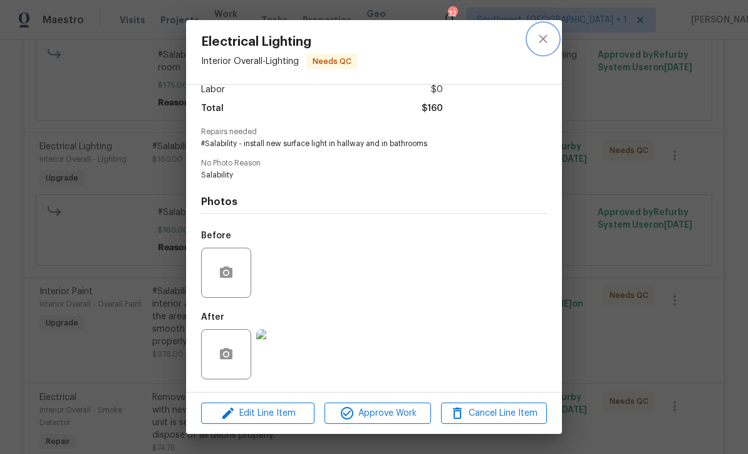
click at [543, 39] on icon "close" at bounding box center [543, 38] width 8 height 8
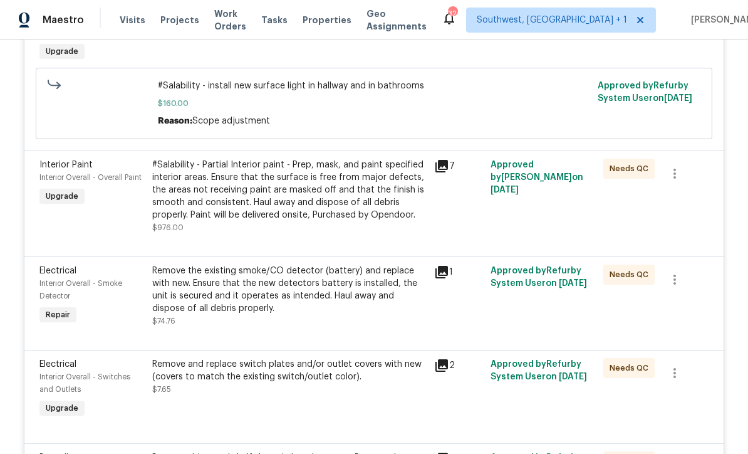
scroll to position [2150, 0]
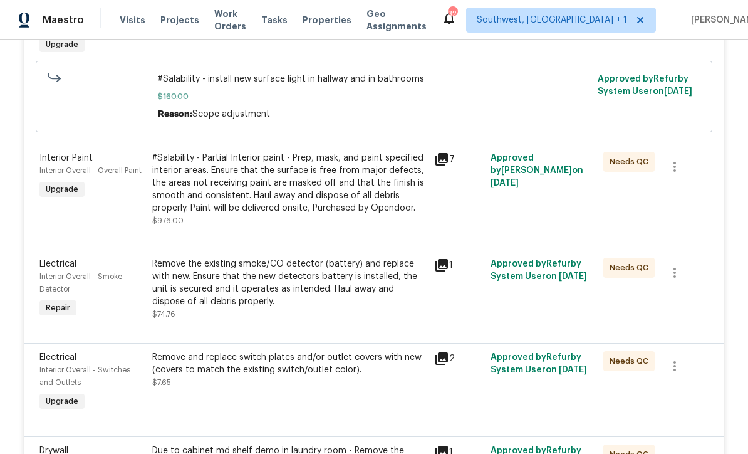
click at [352, 214] on div "#Salability - Partial Interior paint - Prep, mask, and paint specified interior…" at bounding box center [289, 183] width 274 height 63
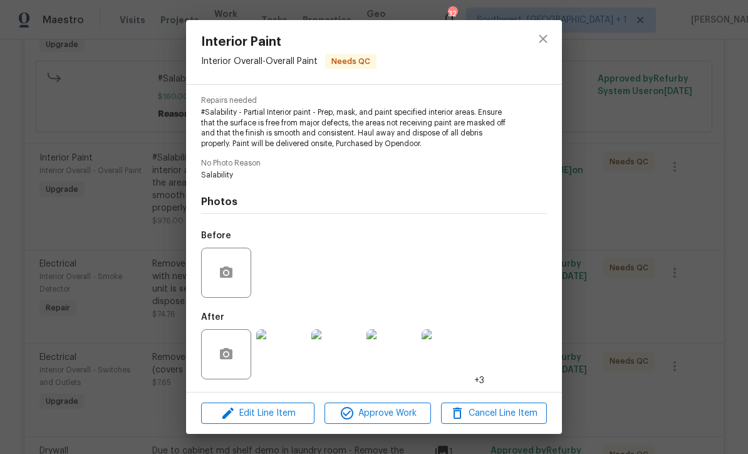
scroll to position [125, 0]
click at [286, 362] on img at bounding box center [281, 354] width 50 height 50
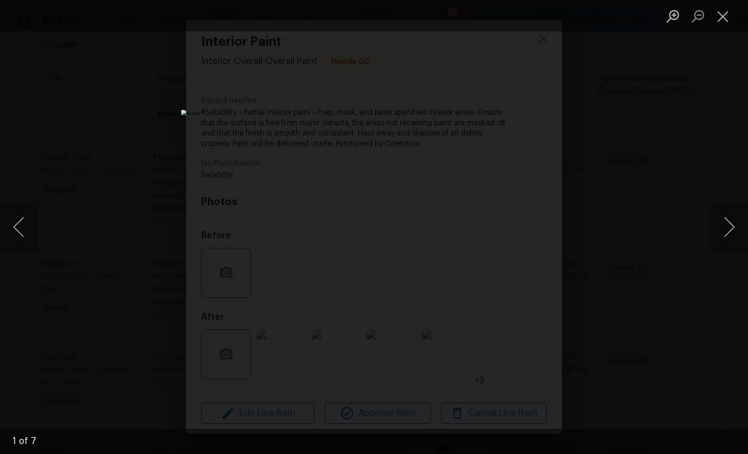
click at [732, 227] on button "Next image" at bounding box center [730, 227] width 38 height 50
click at [730, 227] on button "Next image" at bounding box center [730, 227] width 38 height 50
click at [732, 232] on button "Next image" at bounding box center [730, 227] width 38 height 50
click at [734, 232] on button "Next image" at bounding box center [730, 227] width 38 height 50
click at [732, 233] on button "Next image" at bounding box center [730, 227] width 38 height 50
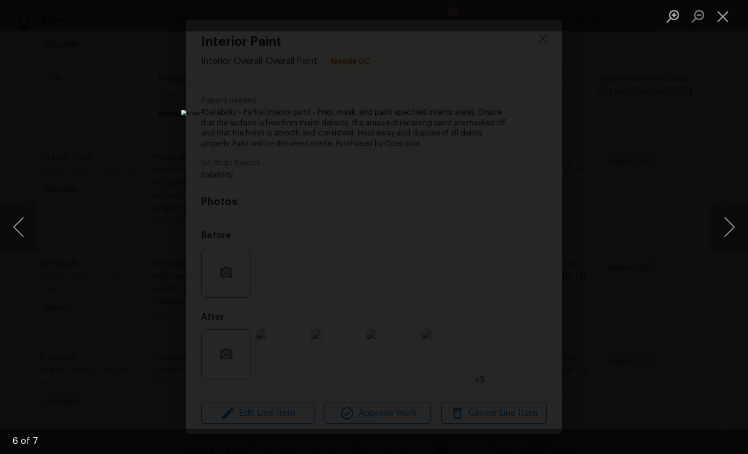
click at [734, 233] on button "Next image" at bounding box center [730, 227] width 38 height 50
click at [732, 234] on button "Next image" at bounding box center [730, 227] width 38 height 50
click at [732, 235] on button "Next image" at bounding box center [730, 227] width 38 height 50
click at [724, 17] on button "Close lightbox" at bounding box center [723, 16] width 25 height 22
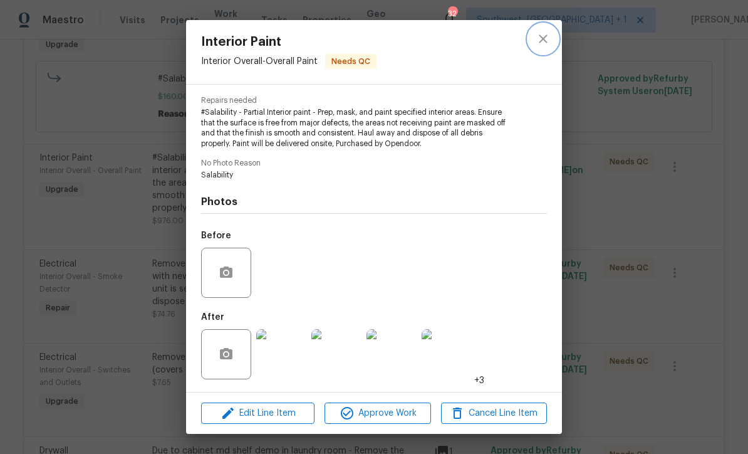
click at [547, 36] on icon "close" at bounding box center [543, 38] width 15 height 15
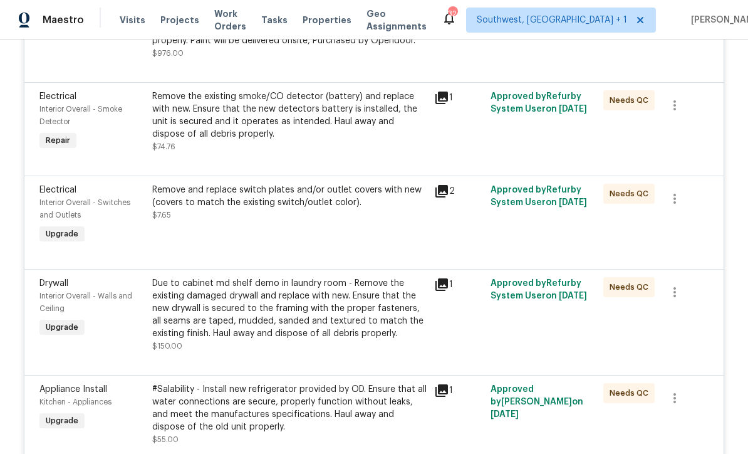
scroll to position [2328, 0]
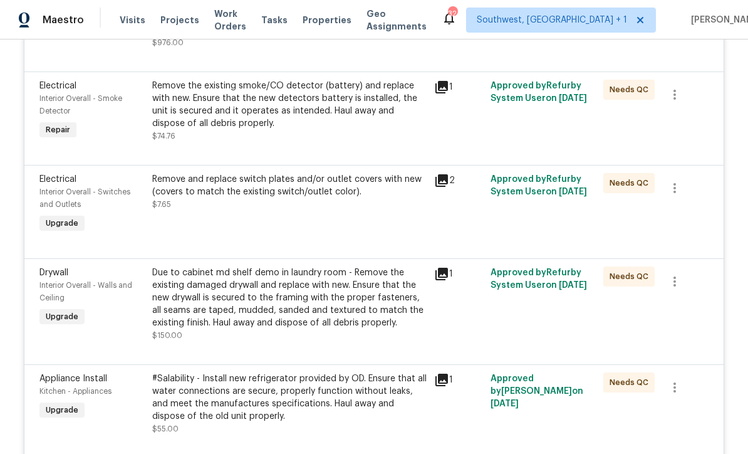
click at [328, 239] on div "Remove and replace switch plates and/or outlet covers with new (covers to match…" at bounding box center [289, 204] width 282 height 70
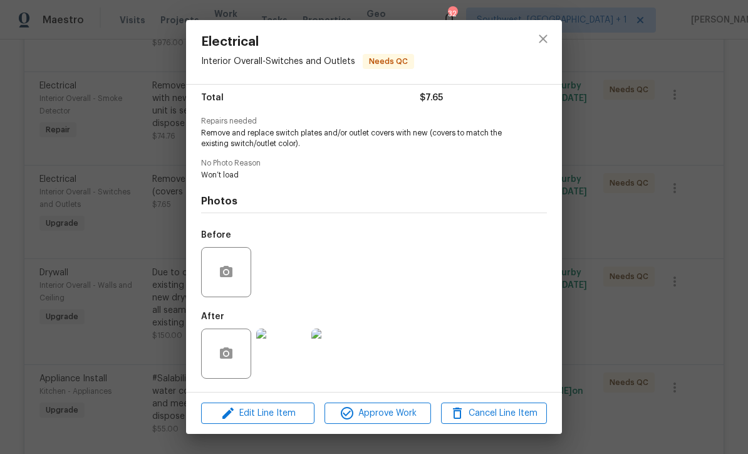
scroll to position [105, 0]
click at [286, 370] on img at bounding box center [281, 353] width 50 height 50
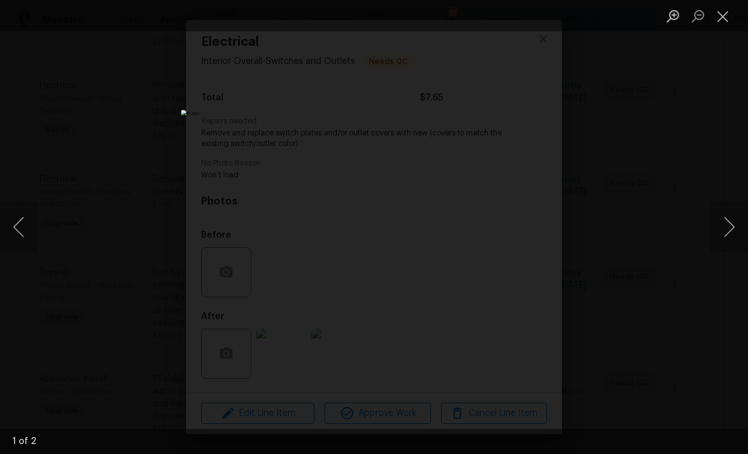
click at [726, 231] on button "Next image" at bounding box center [730, 227] width 38 height 50
click at [738, 237] on button "Next image" at bounding box center [730, 227] width 38 height 50
click at [735, 239] on button "Next image" at bounding box center [730, 227] width 38 height 50
click at [716, 21] on button "Close lightbox" at bounding box center [723, 16] width 25 height 22
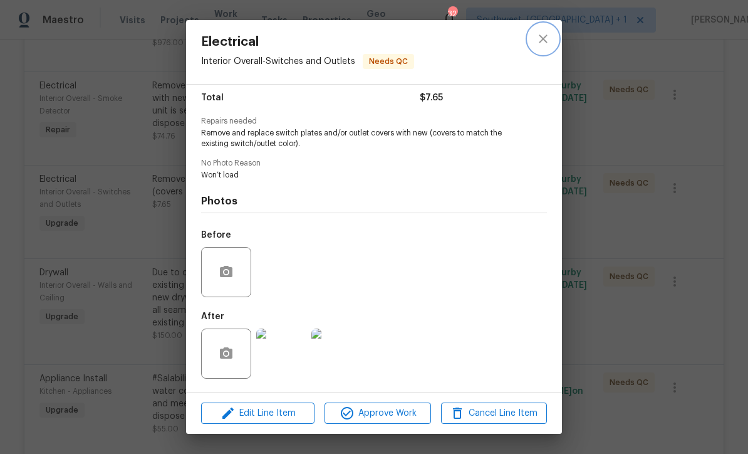
click at [549, 42] on icon "close" at bounding box center [543, 38] width 15 height 15
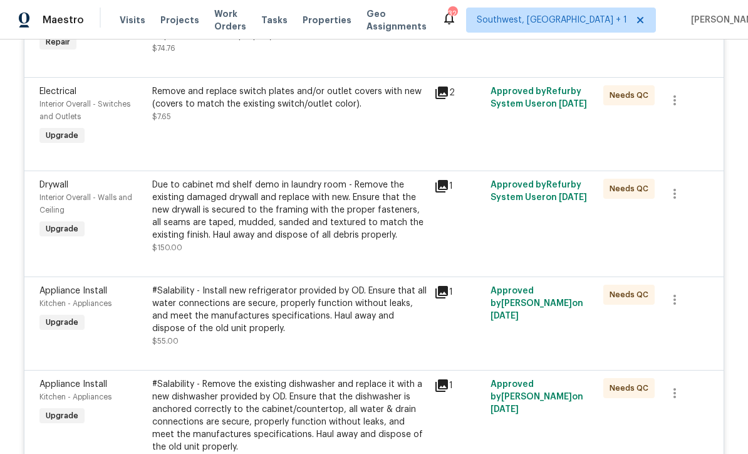
scroll to position [2417, 0]
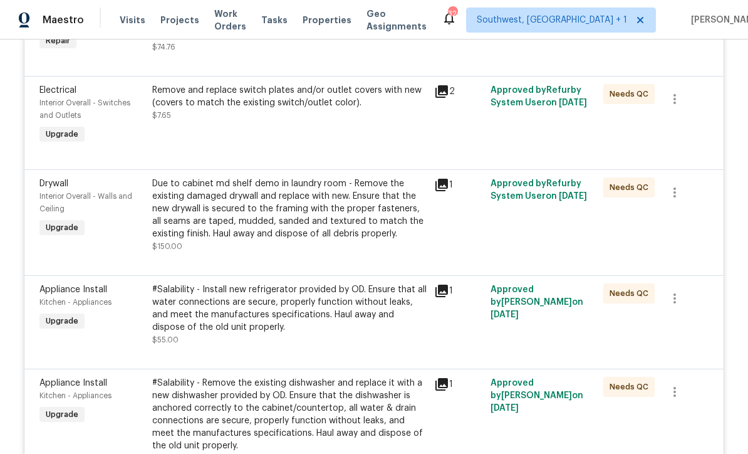
click at [318, 268] on div at bounding box center [373, 260] width 669 height 15
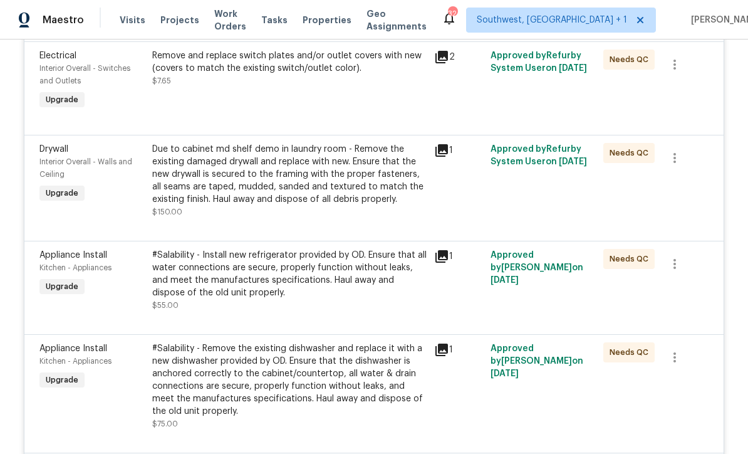
scroll to position [2452, 0]
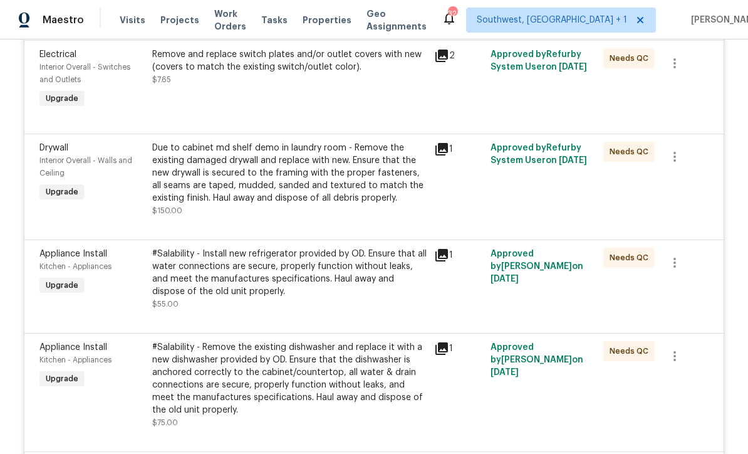
click at [343, 217] on div "Due to cabinet md shelf demo in laundry room - Remove the existing damaged dryw…" at bounding box center [289, 179] width 274 height 75
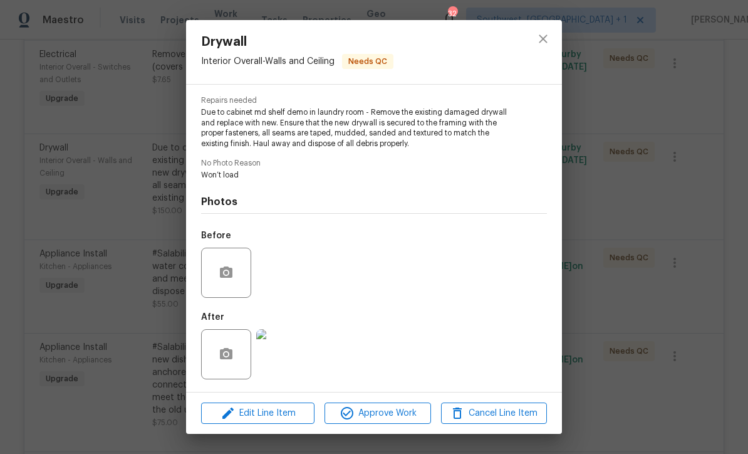
scroll to position [125, 0]
click at [281, 361] on img at bounding box center [281, 354] width 50 height 50
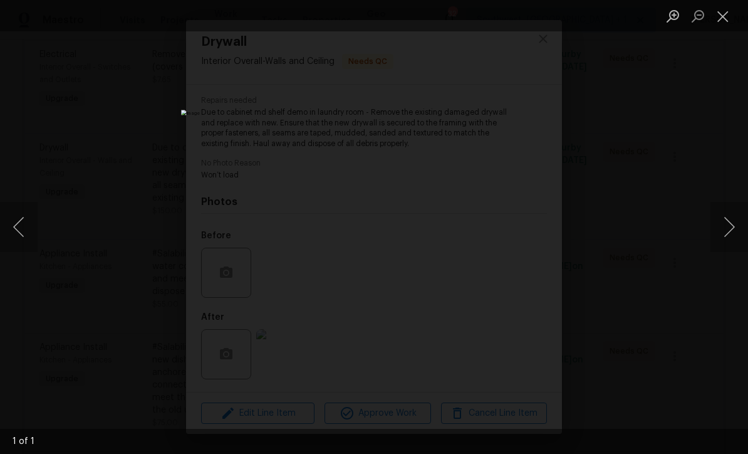
click at [723, 16] on button "Close lightbox" at bounding box center [723, 16] width 25 height 22
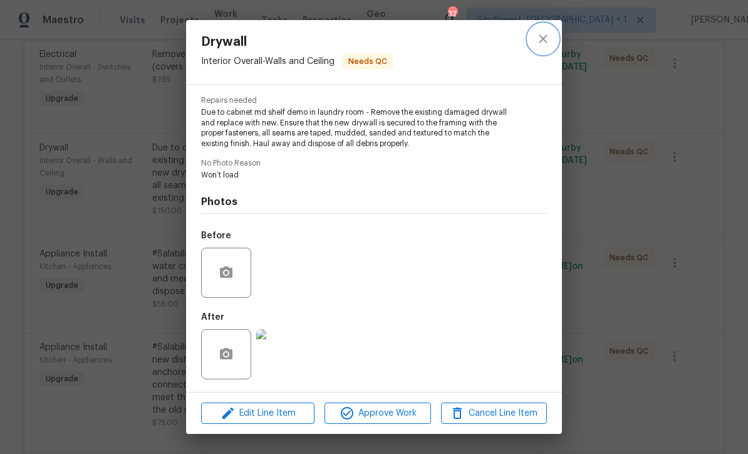
click at [544, 39] on icon "close" at bounding box center [543, 38] width 8 height 8
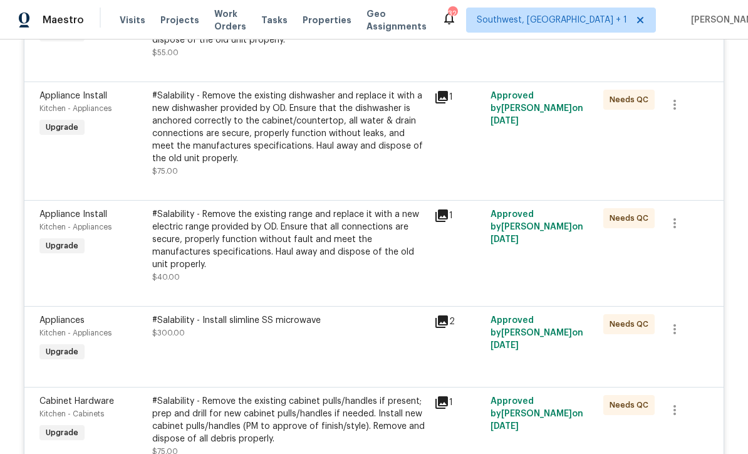
scroll to position [2712, 0]
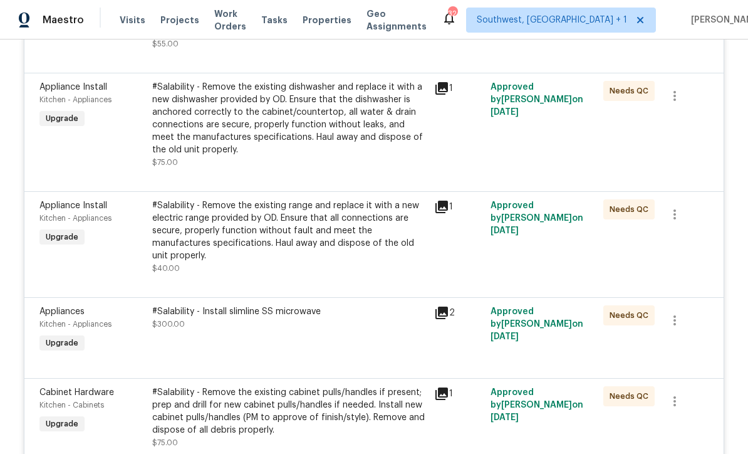
click at [318, 262] on div "#Salability - Remove the existing range and replace it with a new electric rang…" at bounding box center [289, 230] width 274 height 63
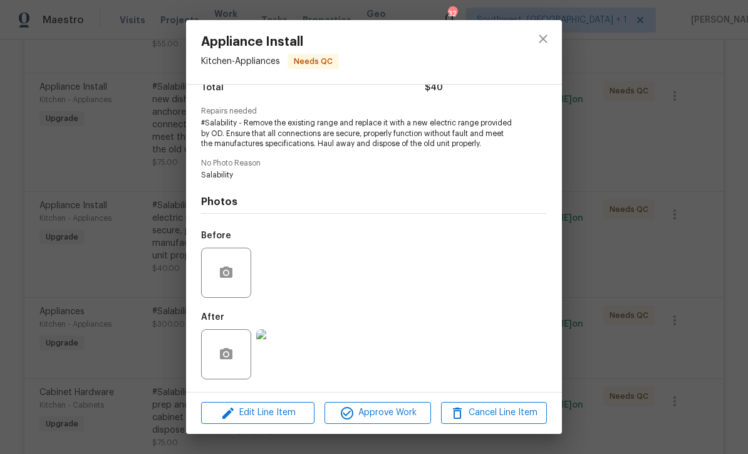
scroll to position [115, 0]
click at [280, 366] on img at bounding box center [281, 354] width 50 height 50
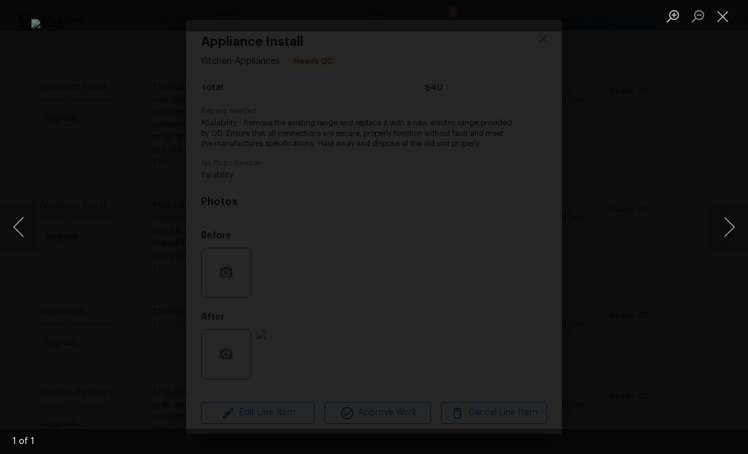
click at [726, 17] on button "Close lightbox" at bounding box center [723, 16] width 25 height 22
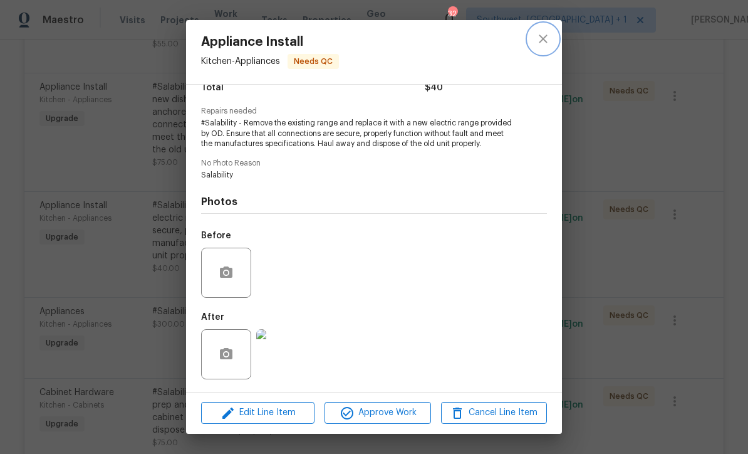
click at [548, 39] on icon "close" at bounding box center [543, 38] width 15 height 15
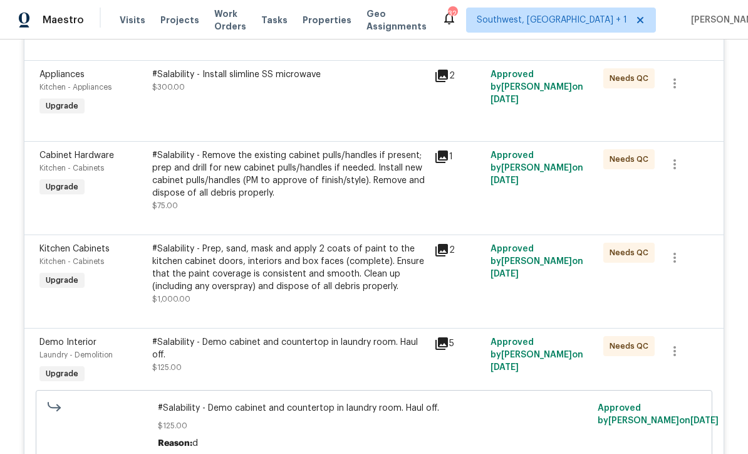
scroll to position [2950, 0]
click at [367, 211] on div "#Salability - Remove the existing cabinet pulls/handles if present; prep and dr…" at bounding box center [289, 179] width 274 height 63
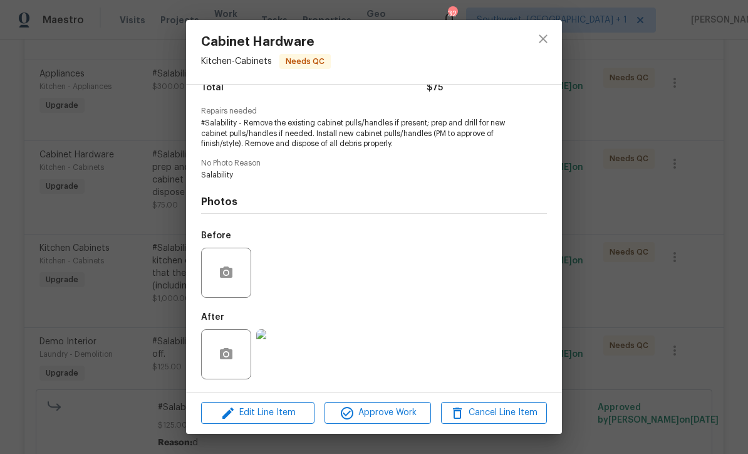
scroll to position [115, 0]
click at [286, 365] on img at bounding box center [281, 354] width 50 height 50
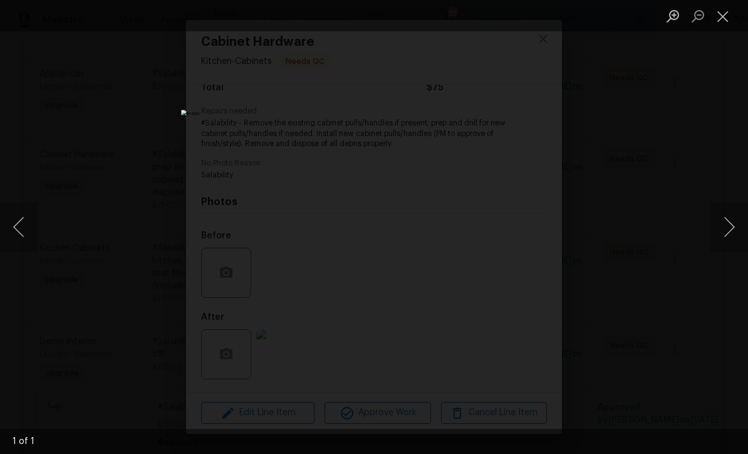
click at [721, 14] on button "Close lightbox" at bounding box center [723, 16] width 25 height 22
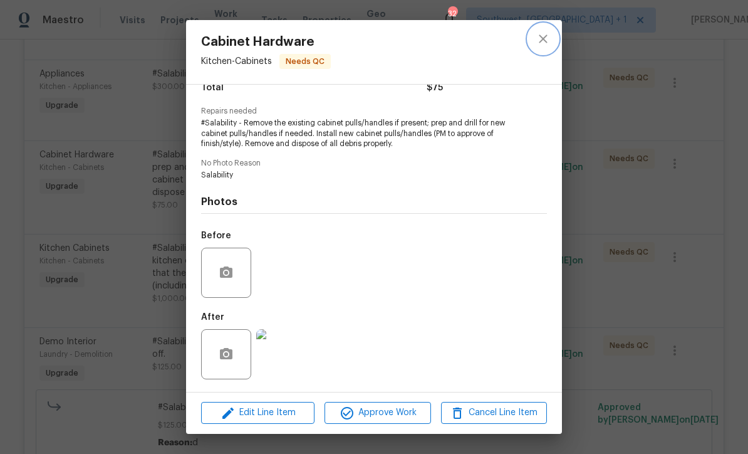
click at [539, 36] on icon "close" at bounding box center [543, 38] width 15 height 15
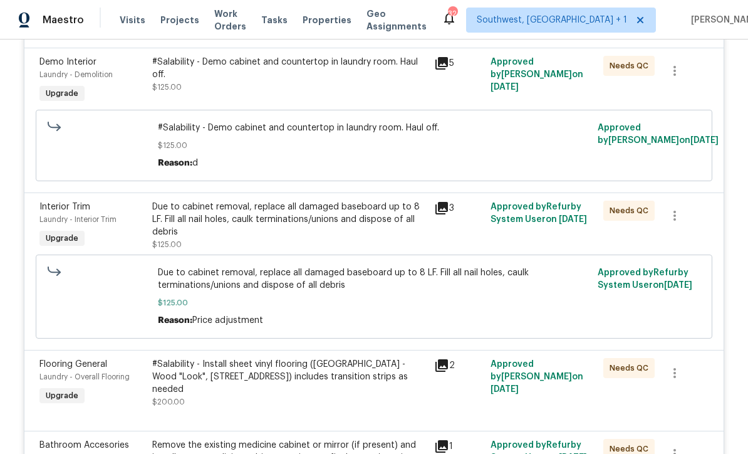
scroll to position [3237, 0]
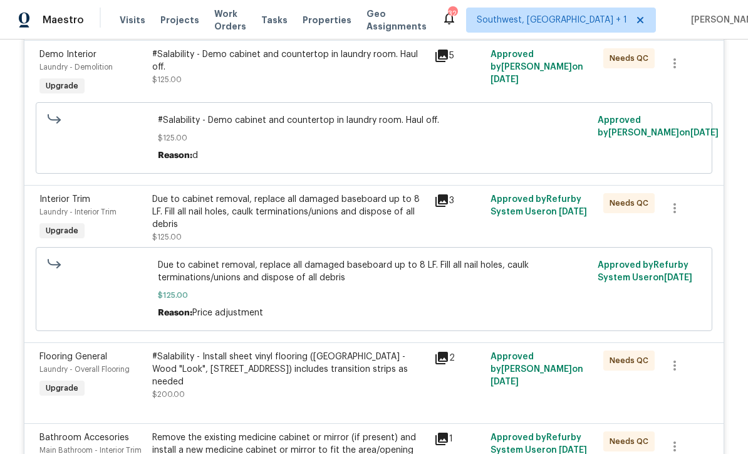
click at [288, 231] on div "Due to cabinet removal, replace all damaged baseboard up to 8 LF. Fill all nail…" at bounding box center [289, 212] width 274 height 38
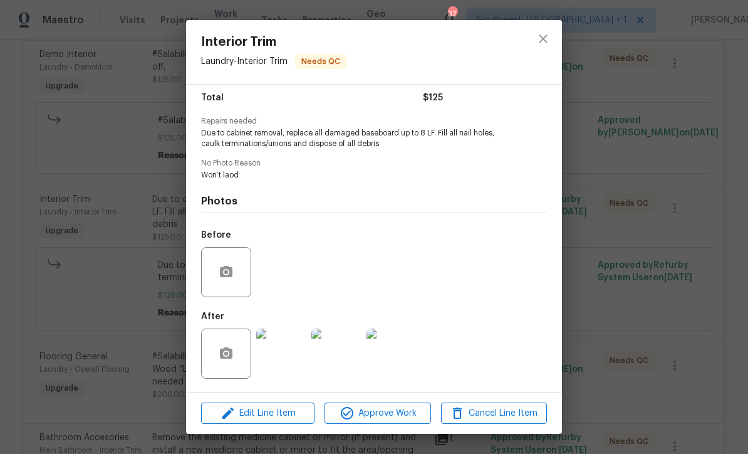
scroll to position [105, 0]
click at [284, 362] on img at bounding box center [281, 353] width 50 height 50
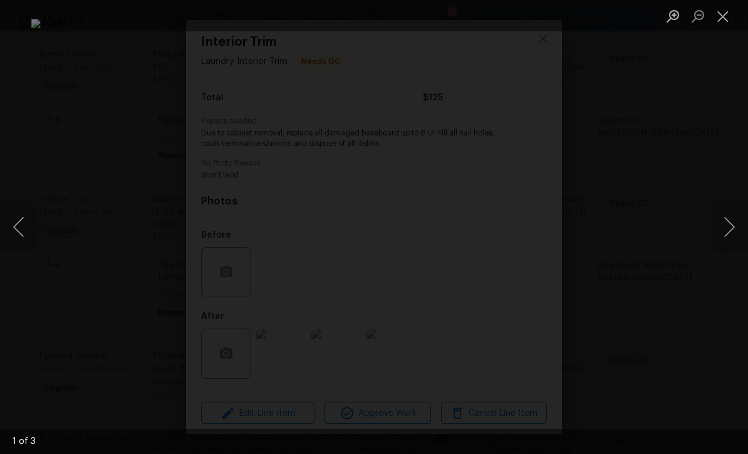
click at [726, 226] on button "Next image" at bounding box center [730, 227] width 38 height 50
click at [727, 233] on button "Next image" at bounding box center [730, 227] width 38 height 50
click at [730, 236] on button "Next image" at bounding box center [730, 227] width 38 height 50
click at [722, 234] on button "Next image" at bounding box center [730, 227] width 38 height 50
click at [724, 18] on button "Close lightbox" at bounding box center [723, 16] width 25 height 22
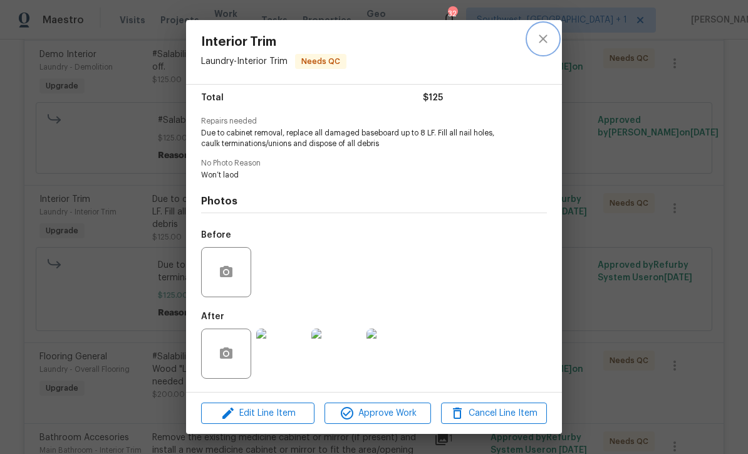
click at [548, 39] on icon "close" at bounding box center [543, 38] width 15 height 15
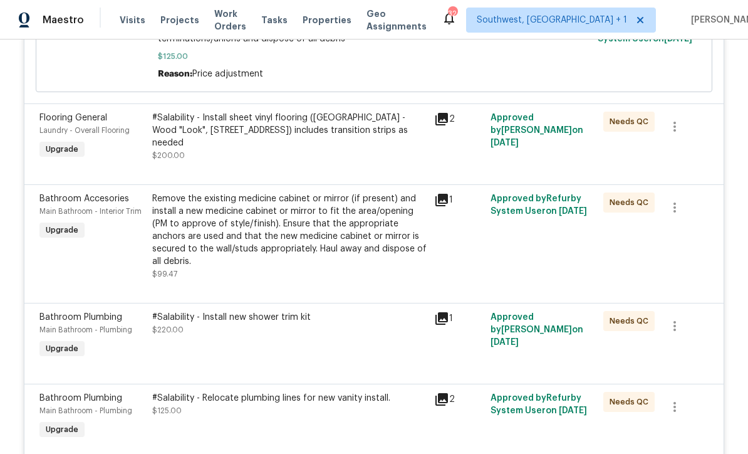
scroll to position [3514, 0]
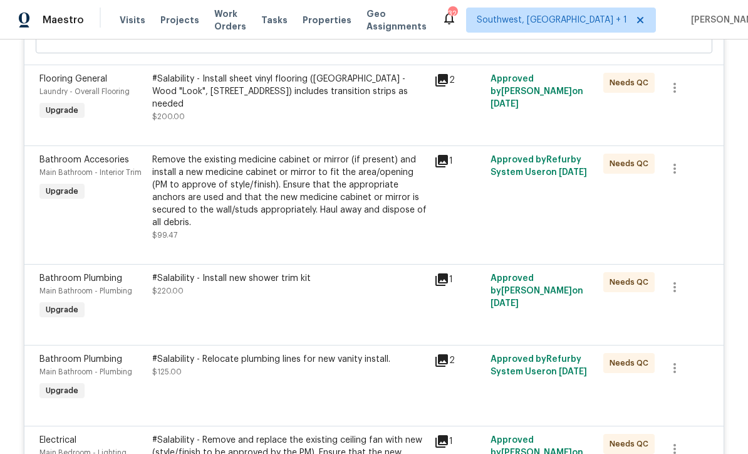
click at [336, 229] on div "Remove the existing medicine cabinet or mirror (if present) and install a new m…" at bounding box center [289, 191] width 274 height 75
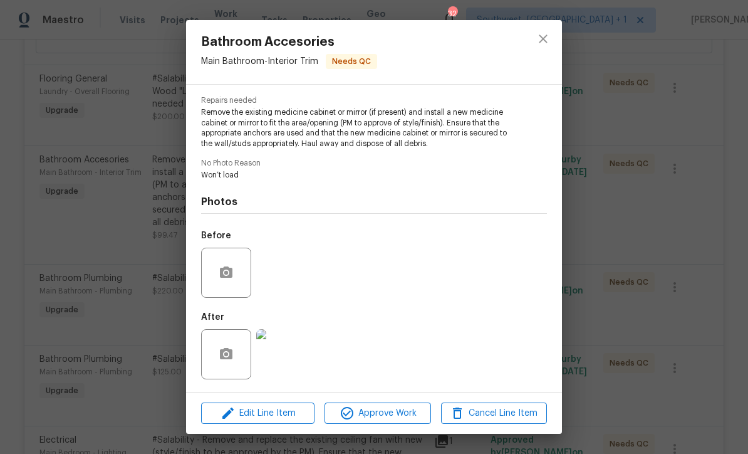
scroll to position [125, 0]
click at [288, 366] on img at bounding box center [281, 354] width 50 height 50
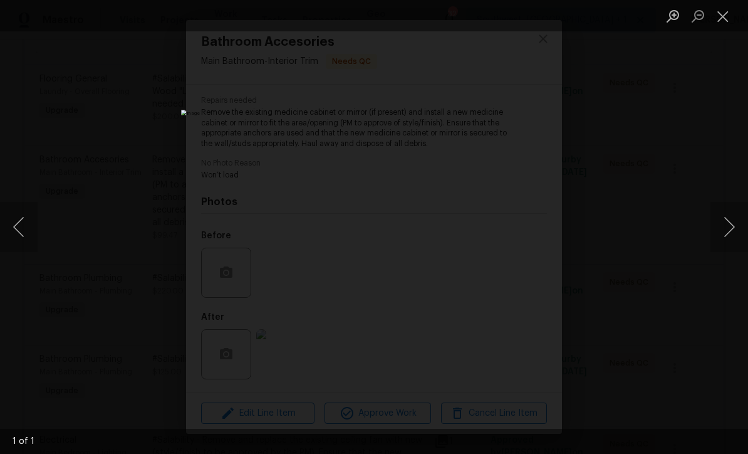
click at [719, 18] on button "Close lightbox" at bounding box center [723, 16] width 25 height 22
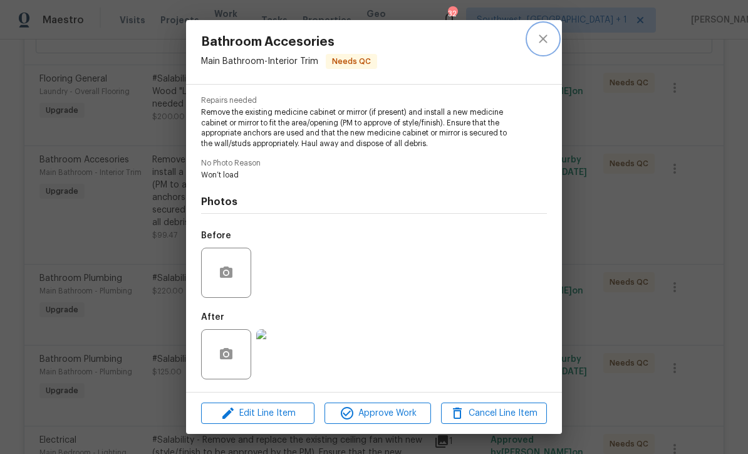
click at [541, 34] on icon "close" at bounding box center [543, 38] width 15 height 15
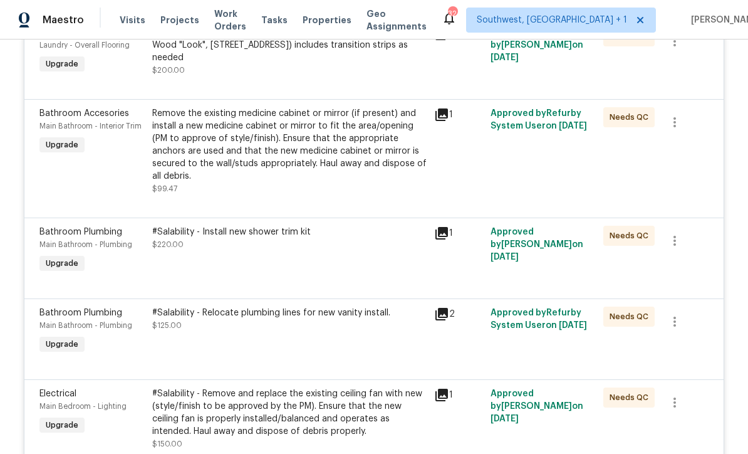
scroll to position [3632, 0]
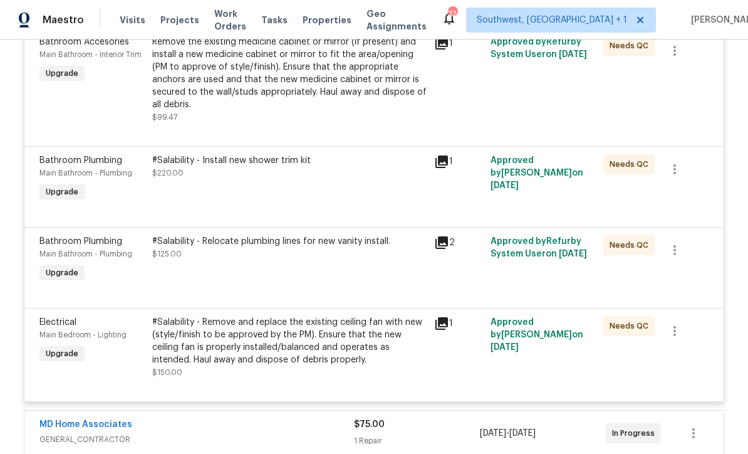
click at [330, 289] on div "#Salability - Relocate plumbing lines for new vanity install. $125.00" at bounding box center [289, 260] width 282 height 58
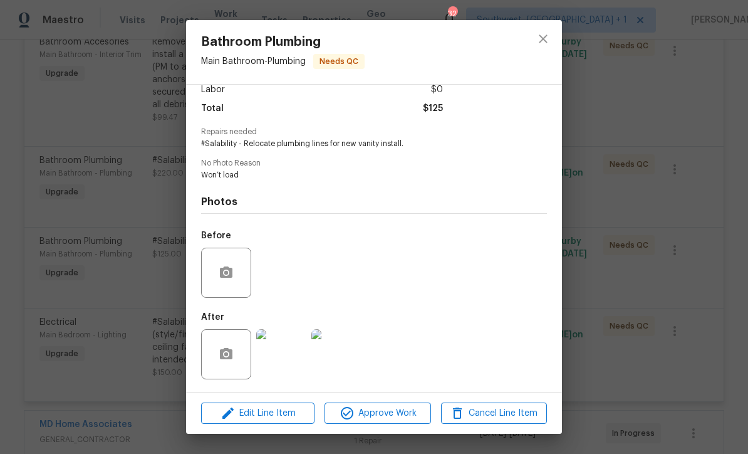
scroll to position [96, 0]
click at [280, 360] on img at bounding box center [281, 354] width 50 height 50
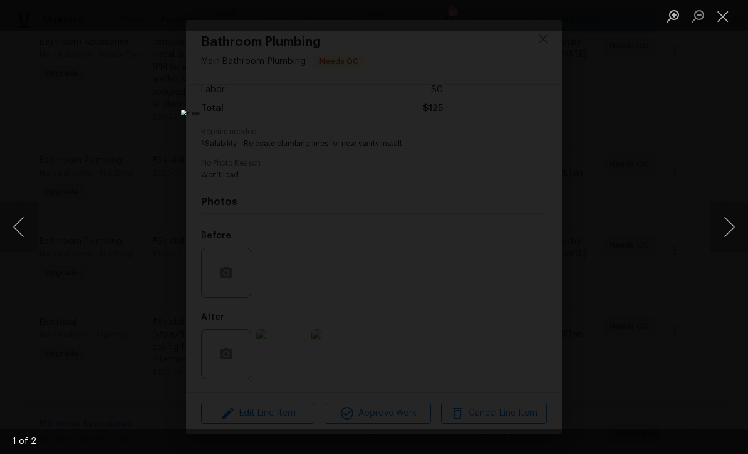
click at [731, 228] on button "Next image" at bounding box center [730, 227] width 38 height 50
click at [726, 226] on button "Next image" at bounding box center [730, 227] width 38 height 50
click at [725, 15] on button "Close lightbox" at bounding box center [723, 16] width 25 height 22
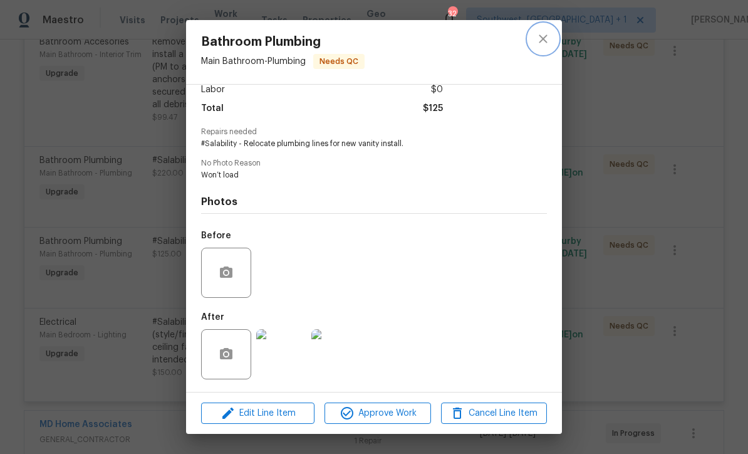
click at [546, 37] on icon "close" at bounding box center [543, 38] width 8 height 8
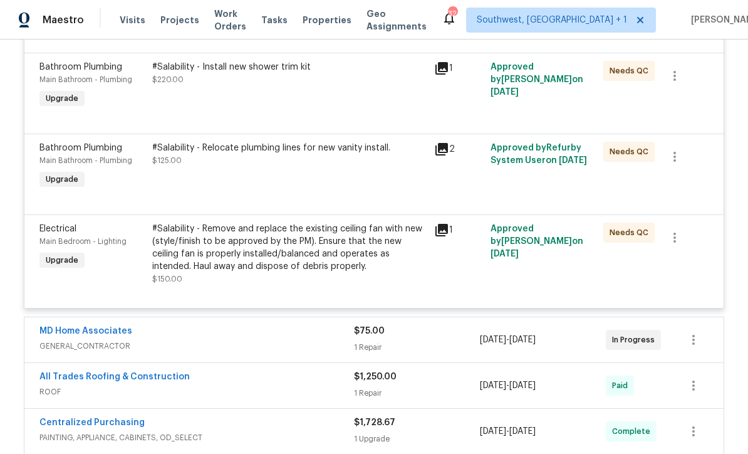
scroll to position [3746, 0]
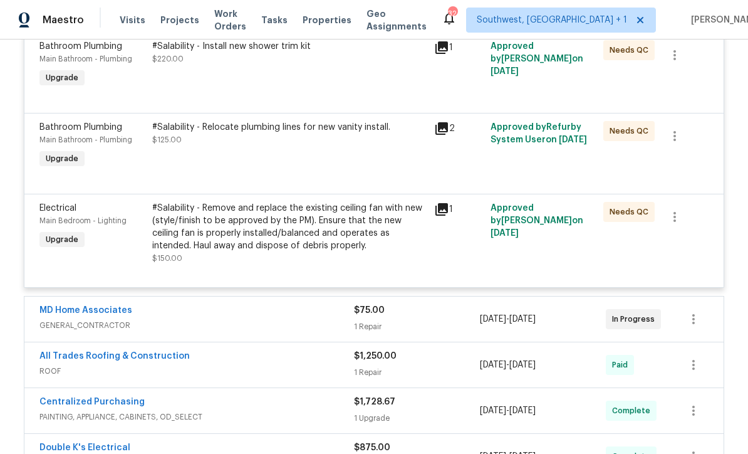
click at [335, 252] on div "#Salability - Remove and replace the existing ceiling fan with new (style/finis…" at bounding box center [289, 227] width 274 height 50
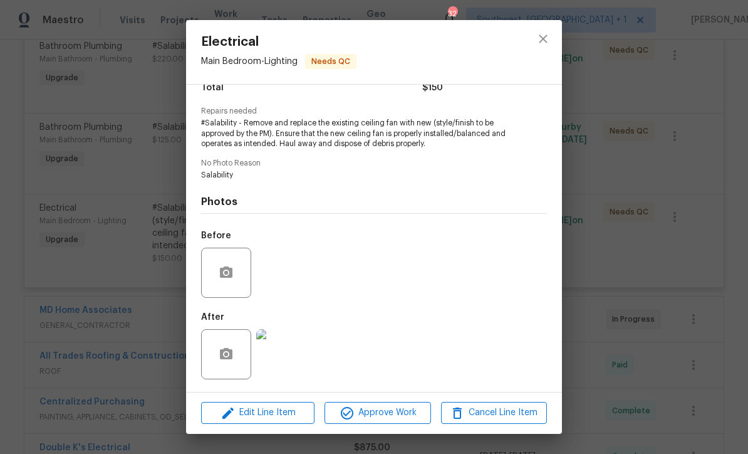
scroll to position [115, 0]
click at [281, 363] on img at bounding box center [281, 354] width 50 height 50
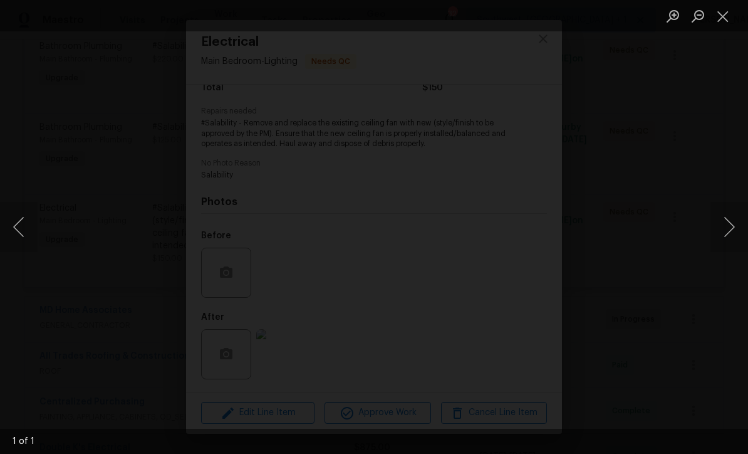
click at [726, 18] on button "Close lightbox" at bounding box center [723, 16] width 25 height 22
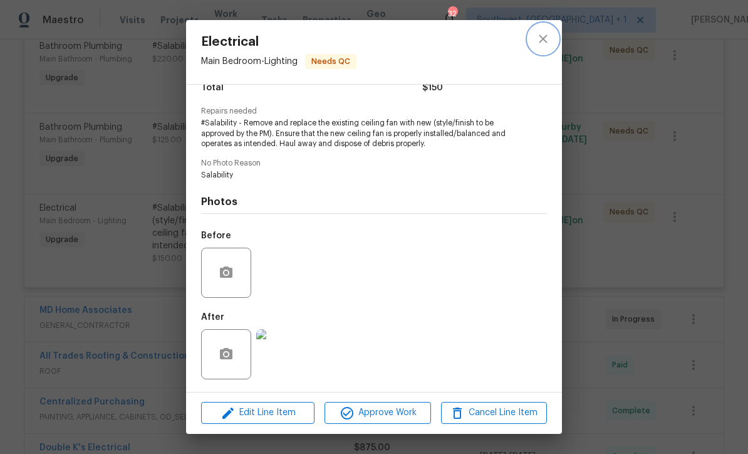
click at [544, 41] on icon "close" at bounding box center [543, 38] width 15 height 15
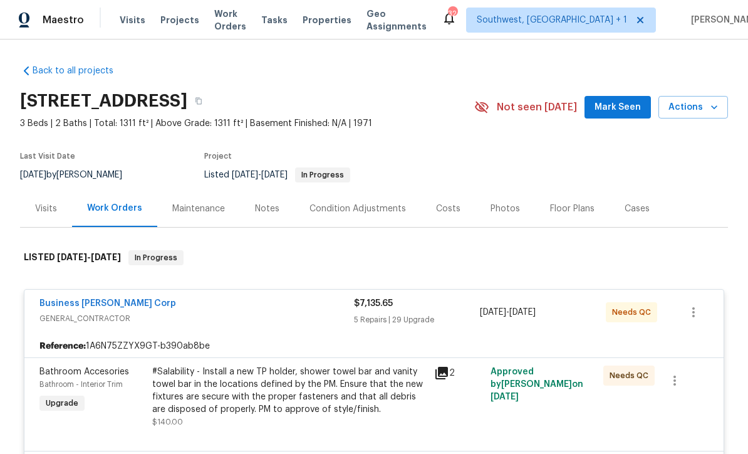
scroll to position [0, 0]
click at [201, 212] on div "Maintenance" at bounding box center [198, 208] width 53 height 13
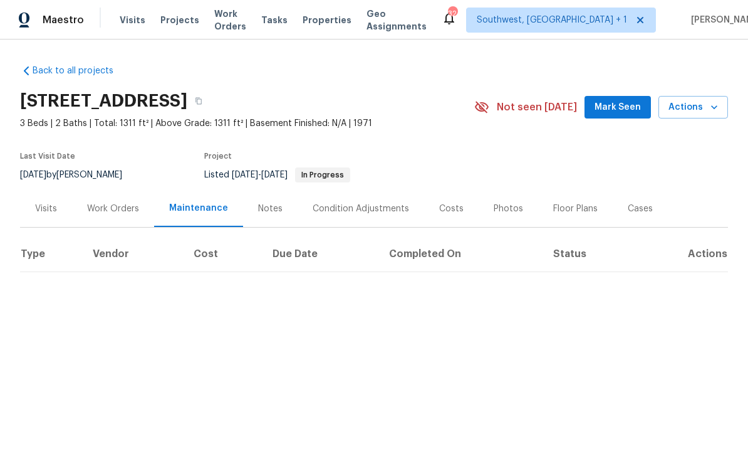
click at [122, 209] on div "Work Orders" at bounding box center [113, 208] width 52 height 13
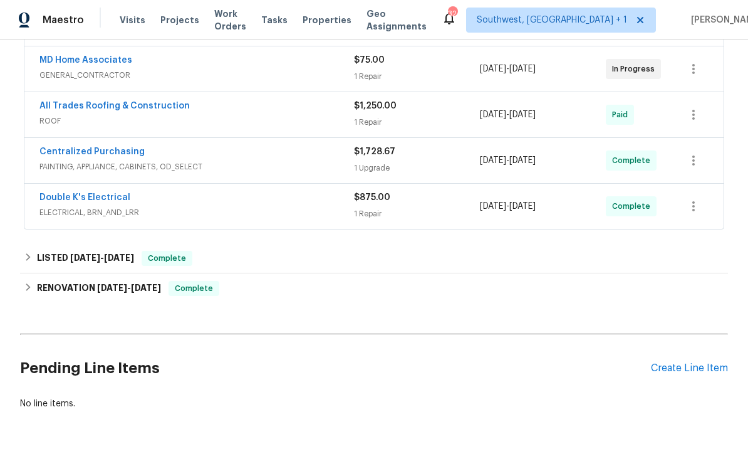
scroll to position [279, 0]
click at [697, 367] on div "Create Line Item" at bounding box center [689, 369] width 77 height 12
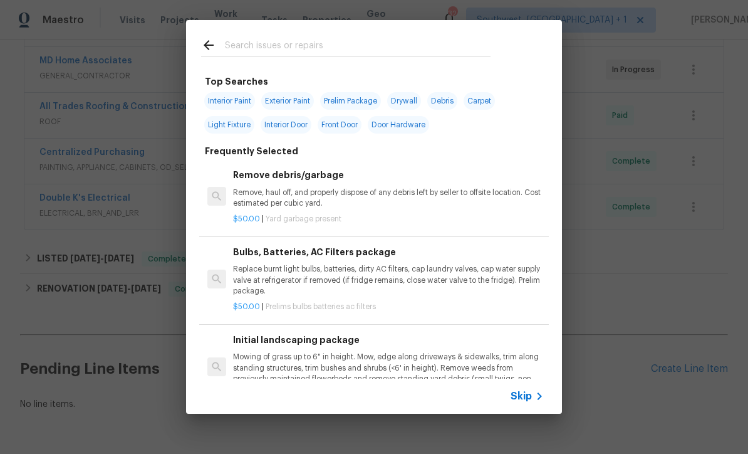
click at [534, 398] on icon at bounding box center [539, 395] width 15 height 15
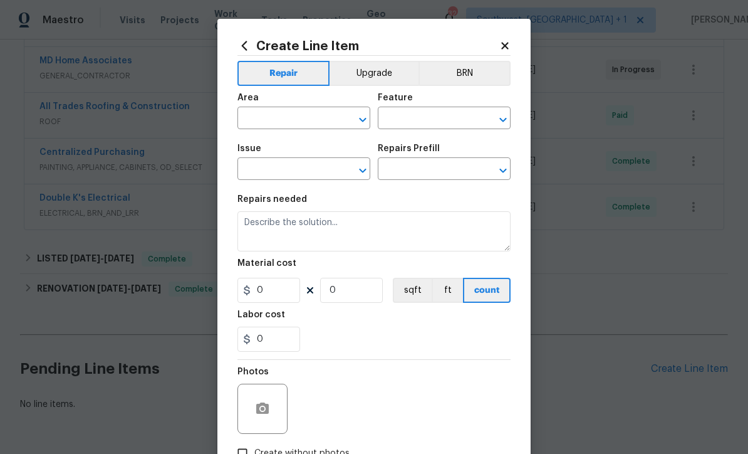
click at [284, 112] on input "text" at bounding box center [286, 119] width 98 height 19
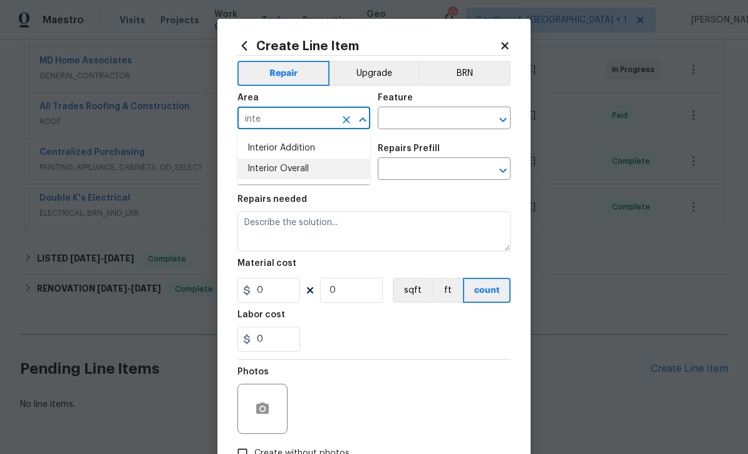
click at [285, 172] on li "Interior Overall" at bounding box center [303, 169] width 133 height 21
type input "Interior Overall"
click at [437, 114] on input "text" at bounding box center [427, 119] width 98 height 19
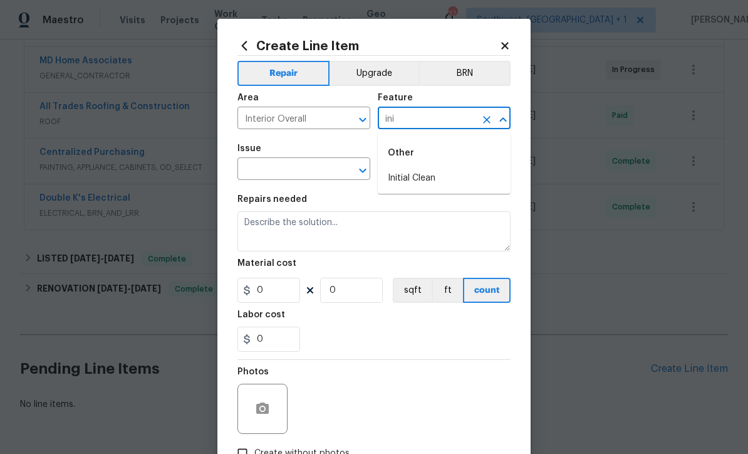
click at [424, 177] on li "Initial Clean" at bounding box center [444, 178] width 133 height 21
type input "Initial Clean"
click at [340, 171] on button "Clear" at bounding box center [347, 171] width 18 height 18
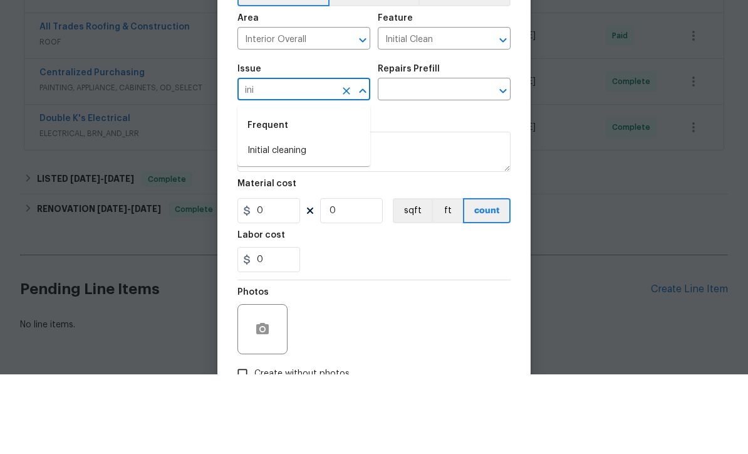
click at [295, 220] on li "Initial cleaning" at bounding box center [303, 230] width 133 height 21
type input "Initial cleaning"
click at [440, 160] on input "text" at bounding box center [427, 169] width 98 height 19
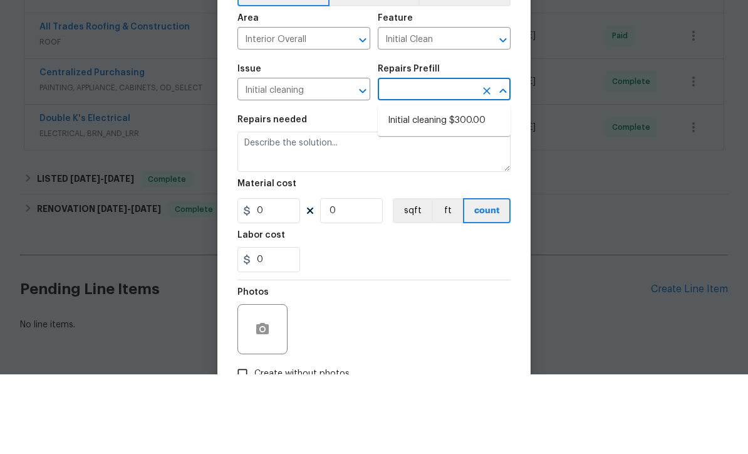
click at [456, 190] on li "Initial cleaning $300.00" at bounding box center [444, 200] width 133 height 21
type input "Initial cleaning $300.00"
type input "Home Readiness Packages"
type textarea "1. Wipe down exterior doors and trim. 2. Clean out all exterior light fixtures …"
type input "1"
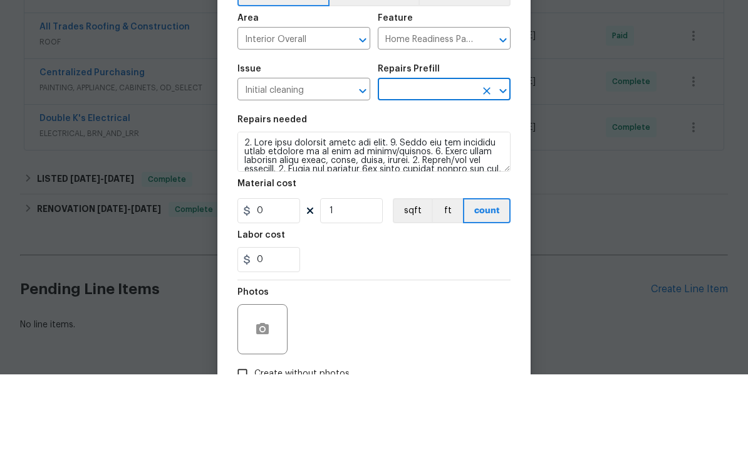
type input "Initial cleaning $300.00"
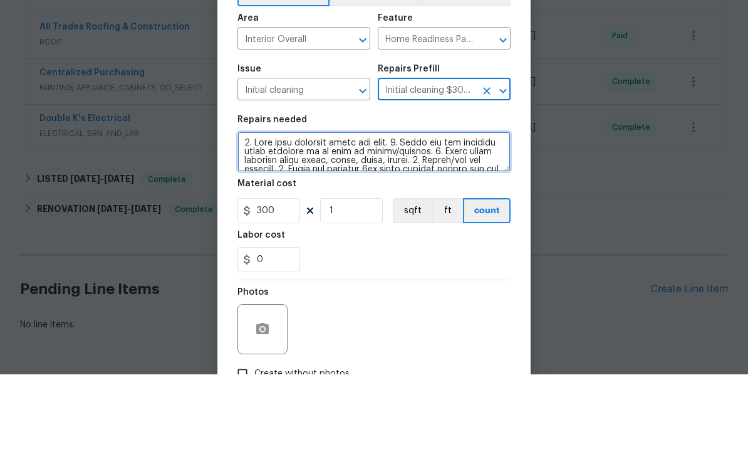
click at [238, 211] on textarea at bounding box center [373, 231] width 273 height 40
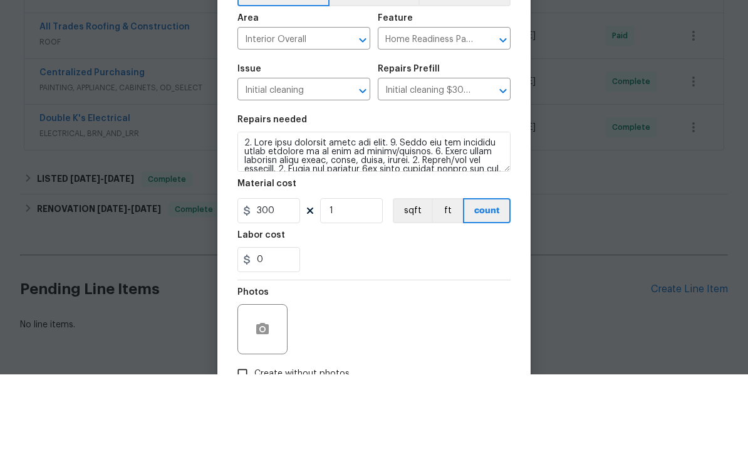
scroll to position [41, 0]
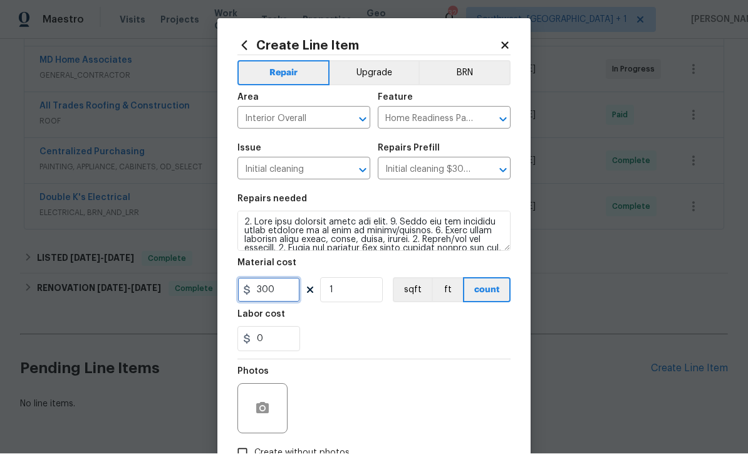
click at [288, 293] on input "300" at bounding box center [268, 290] width 63 height 25
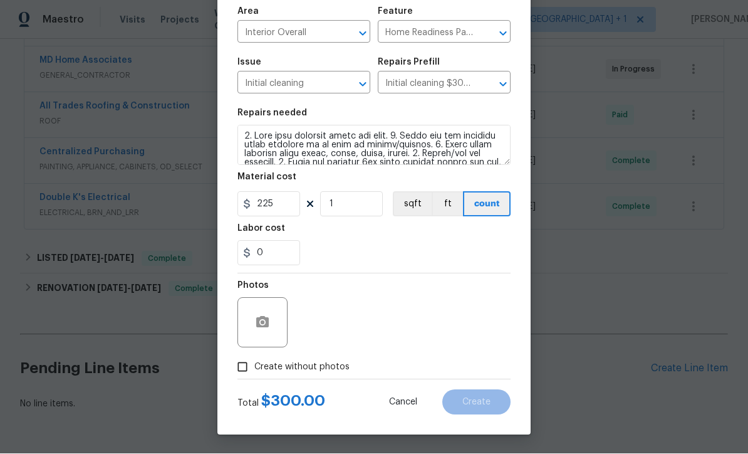
scroll to position [88, 0]
type input "225"
click at [241, 367] on input "Create without photos" at bounding box center [243, 367] width 24 height 24
checkbox input "true"
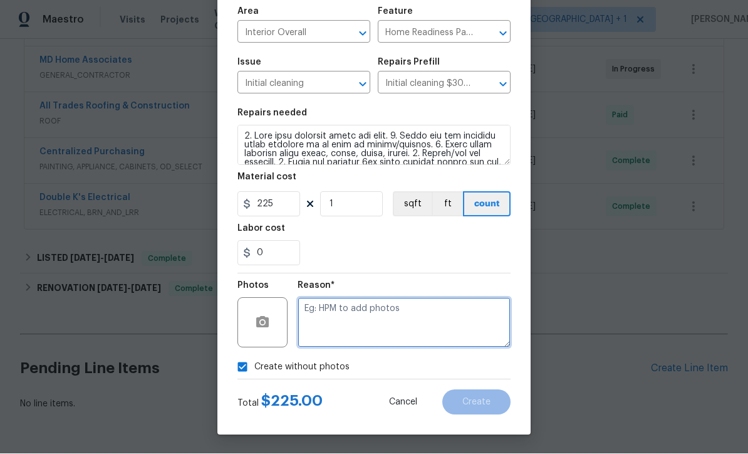
click at [345, 316] on textarea at bounding box center [404, 323] width 213 height 50
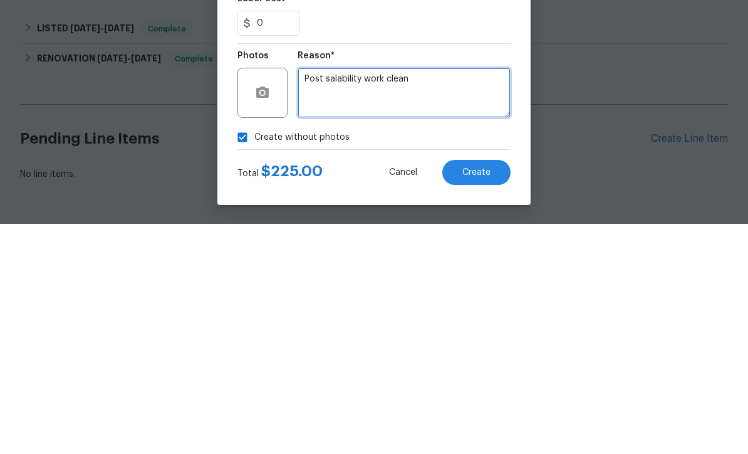
type textarea "Post salability work clean"
click at [479, 398] on span "Create" at bounding box center [476, 402] width 28 height 9
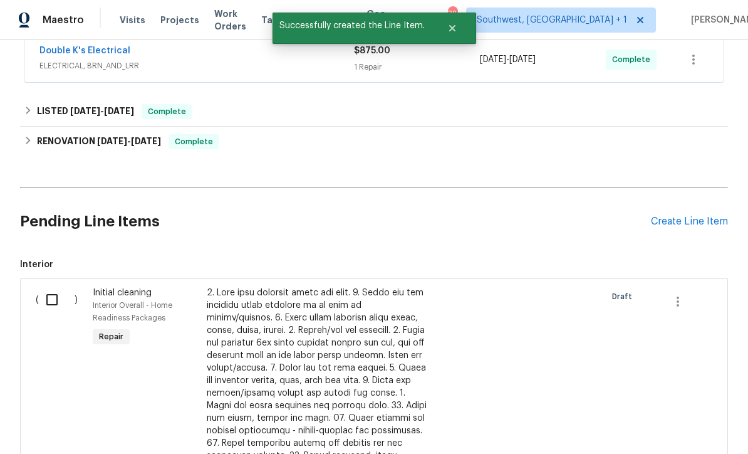
scroll to position [427, 0]
click at [45, 286] on input "checkbox" at bounding box center [57, 299] width 36 height 26
checkbox input "true"
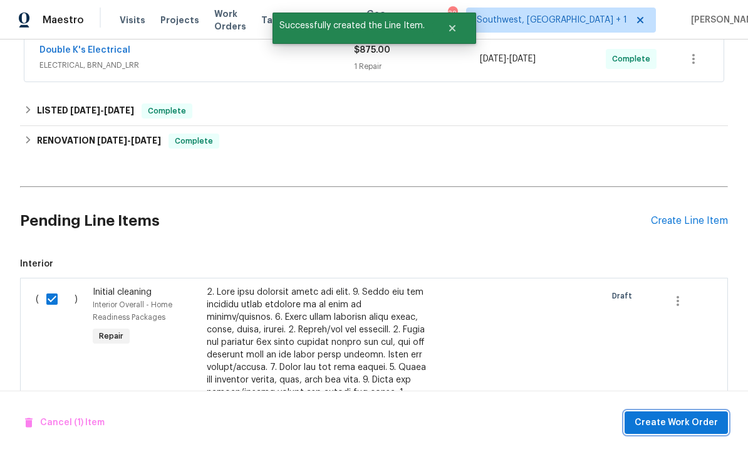
click at [674, 423] on span "Create Work Order" at bounding box center [676, 423] width 83 height 16
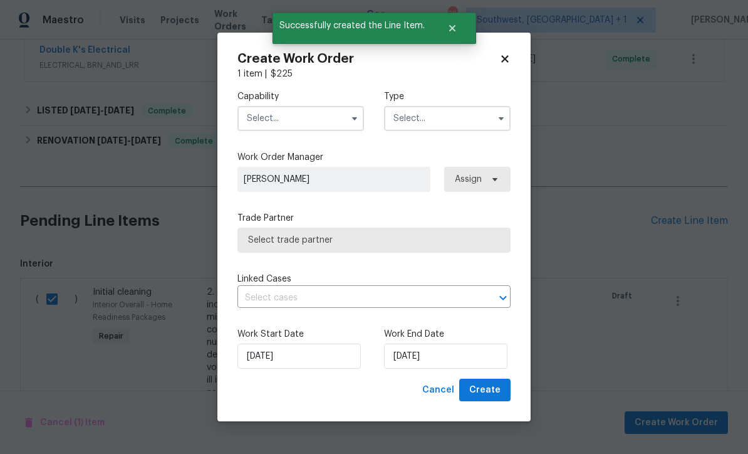
click at [299, 120] on input "text" at bounding box center [300, 118] width 127 height 25
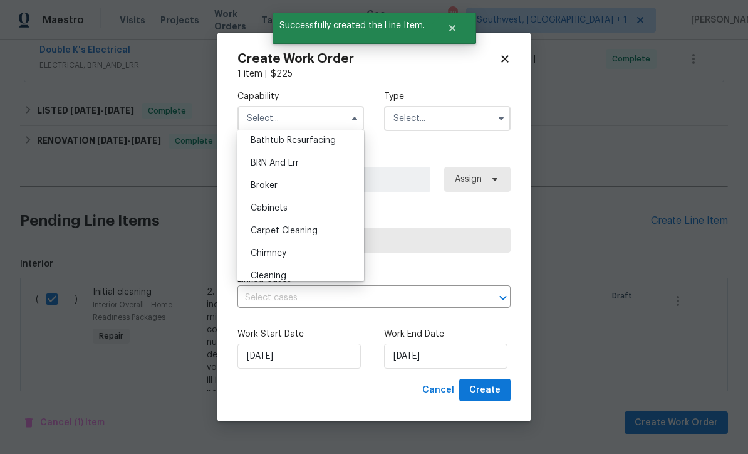
scroll to position [130, 0]
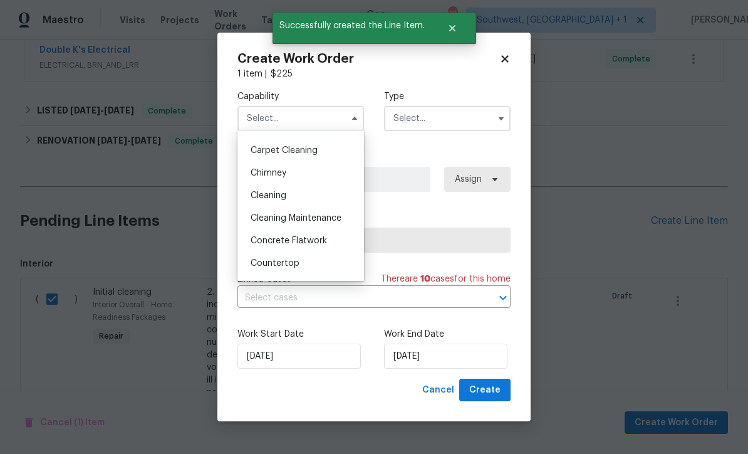
click at [293, 197] on div "Cleaning" at bounding box center [301, 195] width 120 height 23
type input "Cleaning"
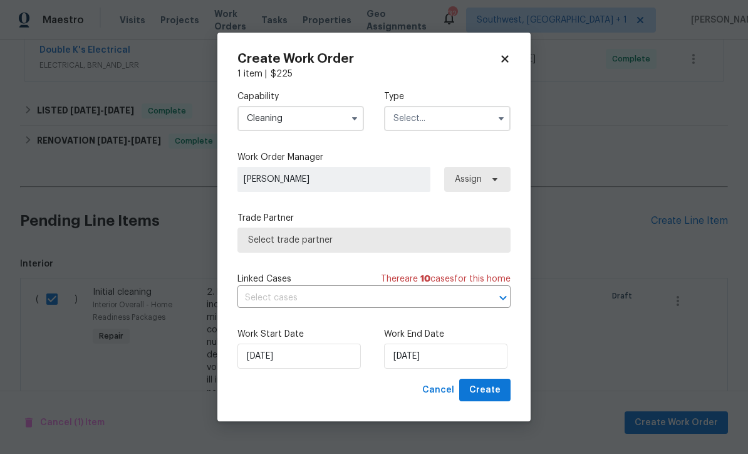
click at [453, 108] on input "text" at bounding box center [447, 118] width 127 height 25
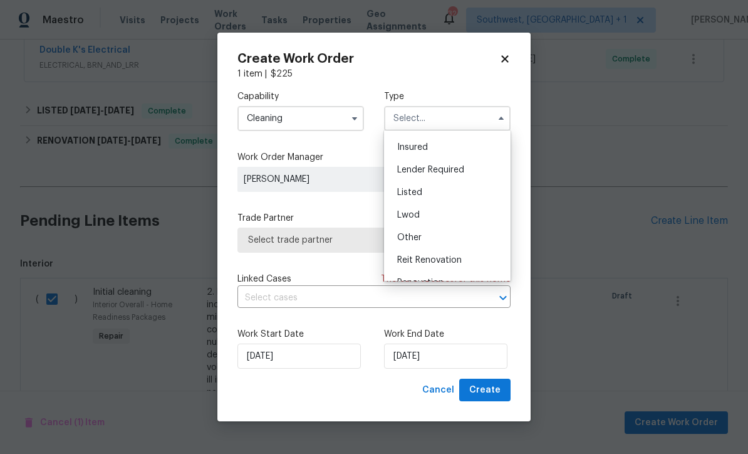
scroll to position [81, 0]
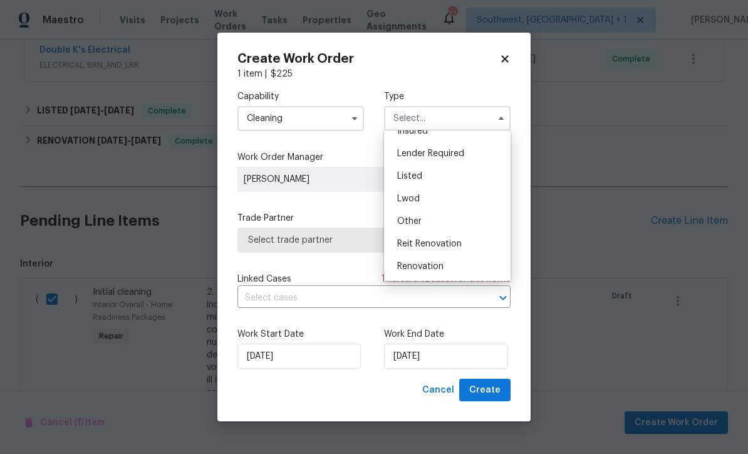
click at [432, 170] on div "Listed" at bounding box center [447, 176] width 120 height 23
type input "Listed"
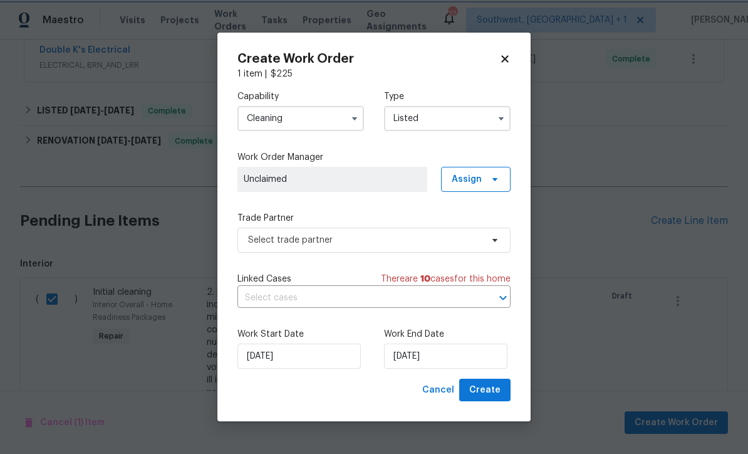
scroll to position [0, 0]
click at [474, 176] on span "Assign" at bounding box center [467, 179] width 30 height 13
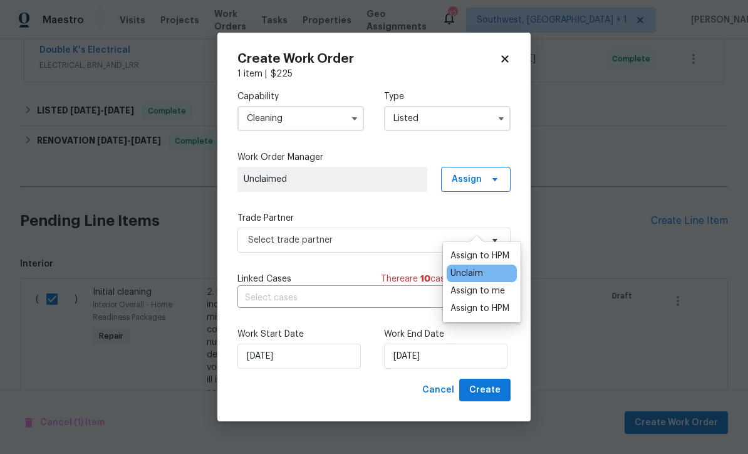
click at [494, 284] on div "Assign to me" at bounding box center [477, 290] width 55 height 13
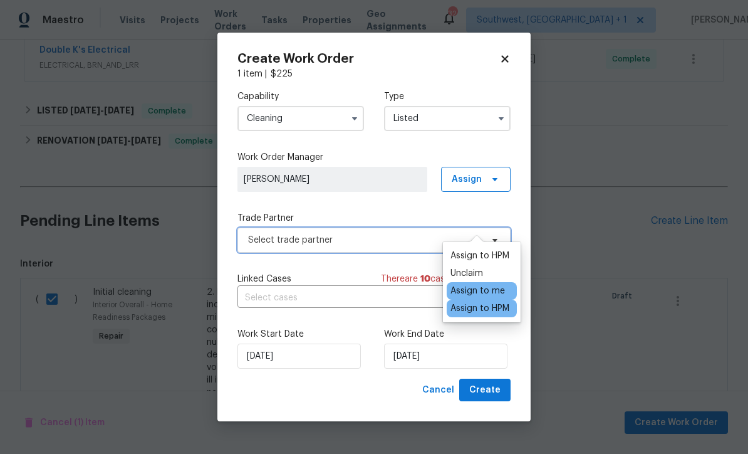
click at [357, 237] on span "Select trade partner" at bounding box center [365, 240] width 234 height 13
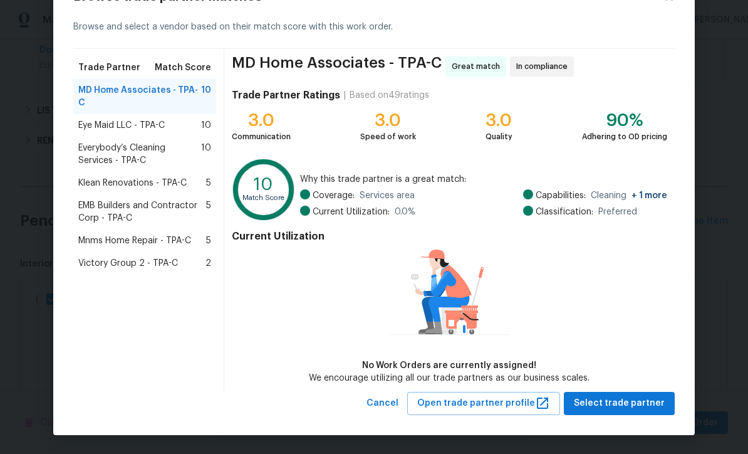
scroll to position [48, 0]
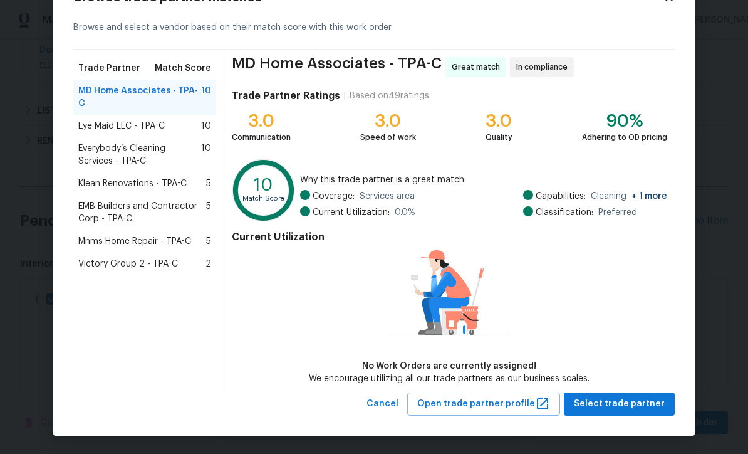
click at [103, 142] on span "Everybody’s Cleaning Services - TPA-C" at bounding box center [139, 154] width 123 height 25
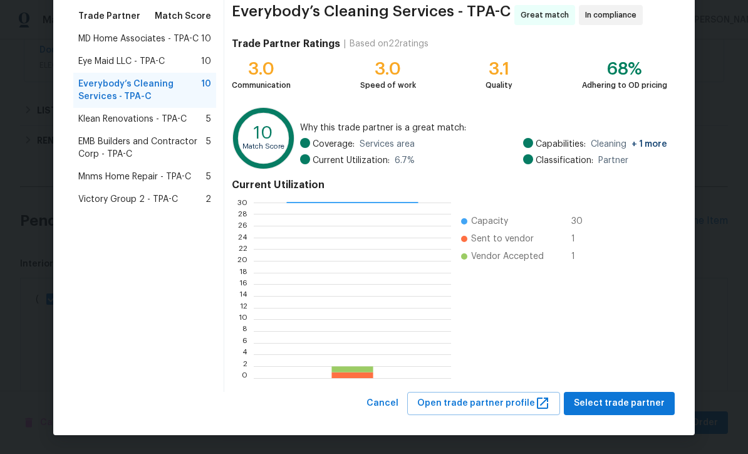
scroll to position [99, 0]
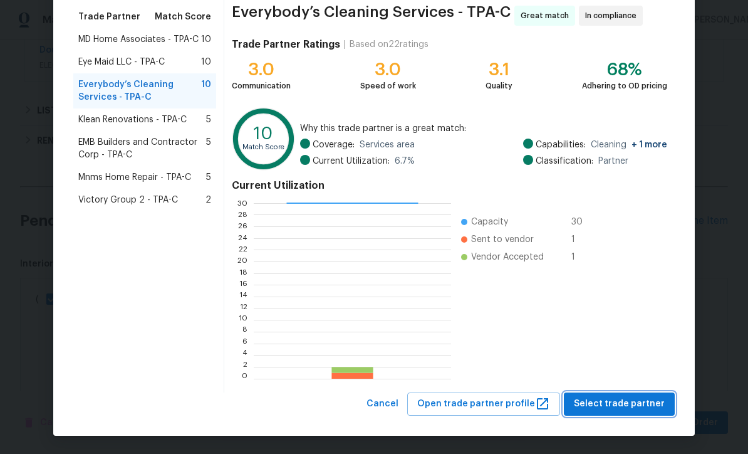
click at [633, 404] on span "Select trade partner" at bounding box center [619, 404] width 91 height 16
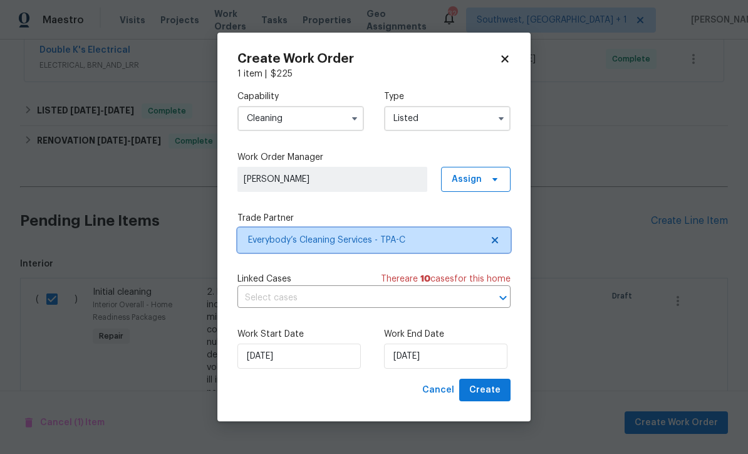
scroll to position [0, 0]
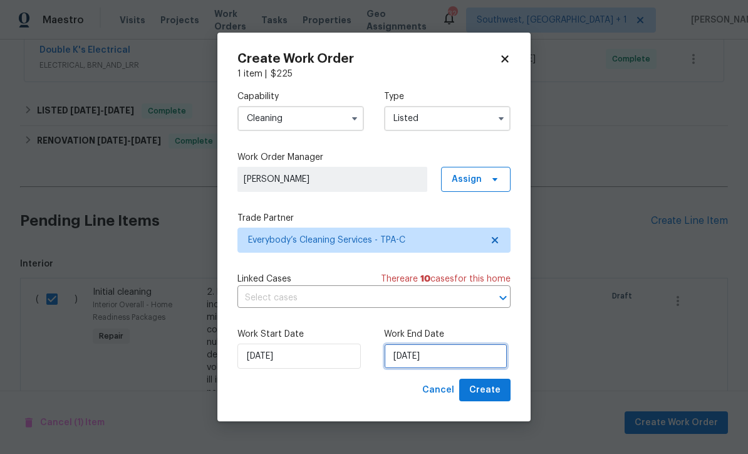
click at [472, 353] on input "[DATE]" at bounding box center [445, 355] width 123 height 25
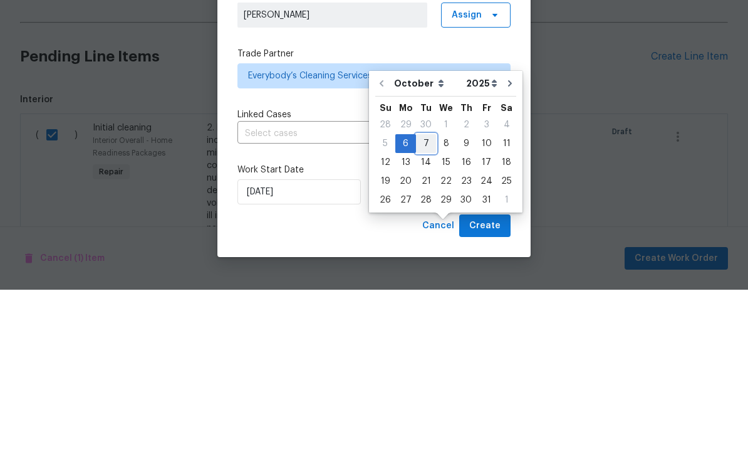
click at [422, 299] on div "7" at bounding box center [426, 308] width 20 height 18
type input "[DATE]"
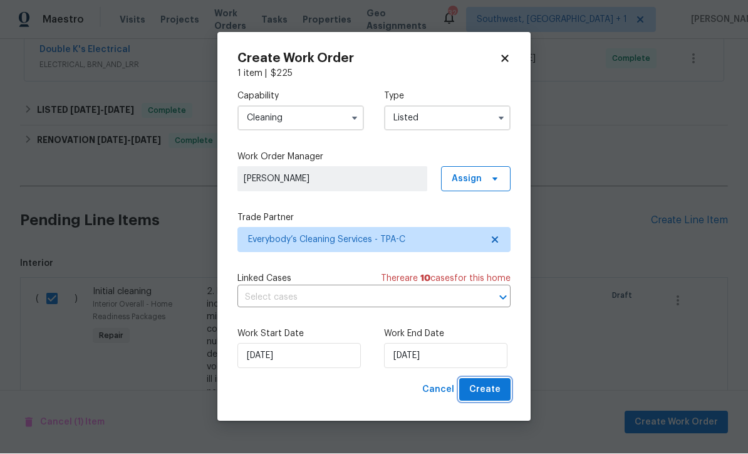
click at [492, 396] on span "Create" at bounding box center [484, 390] width 31 height 16
checkbox input "false"
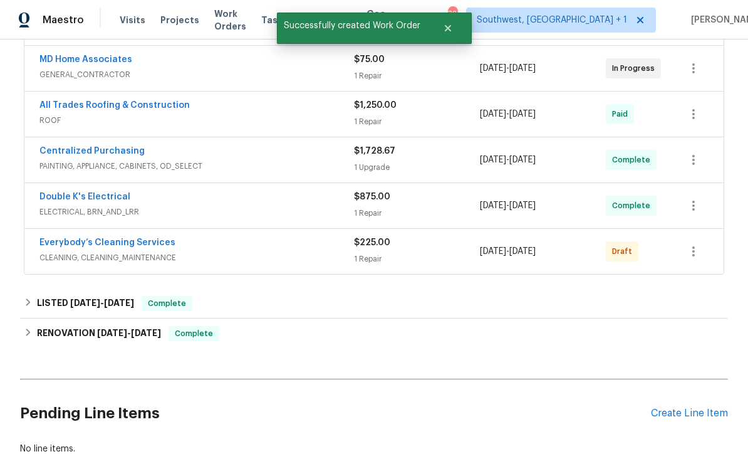
scroll to position [276, 0]
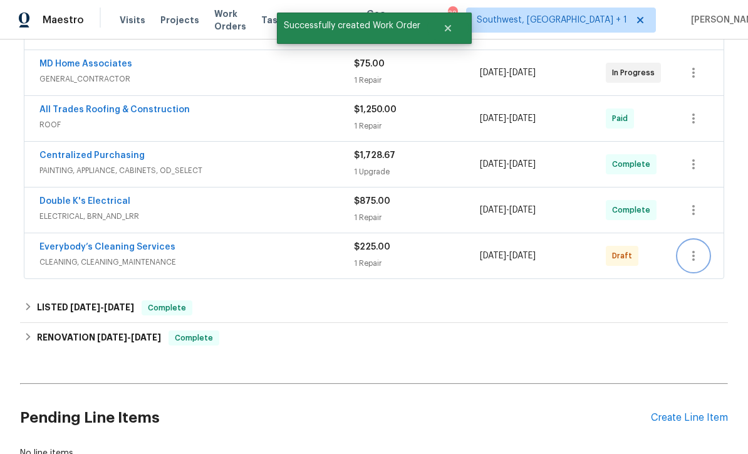
click at [694, 251] on icon "button" at bounding box center [693, 256] width 3 height 10
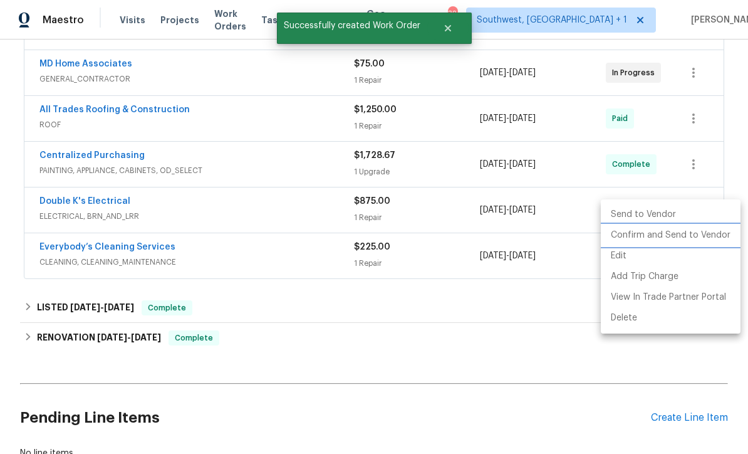
click at [676, 233] on li "Confirm and Send to Vendor" at bounding box center [671, 235] width 140 height 21
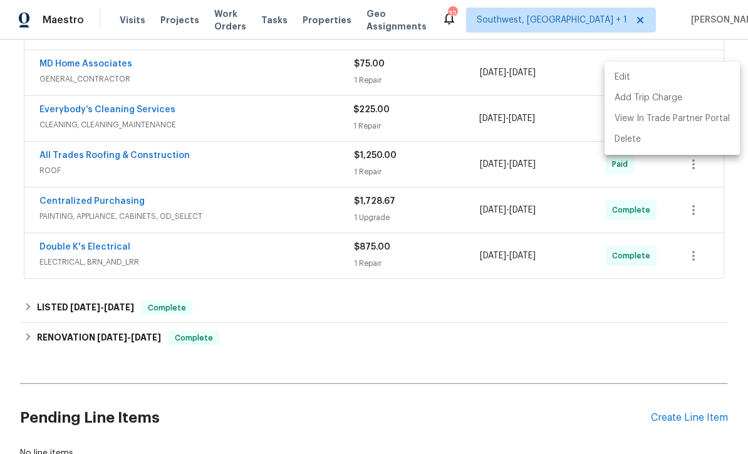
click at [431, 299] on div at bounding box center [374, 227] width 748 height 454
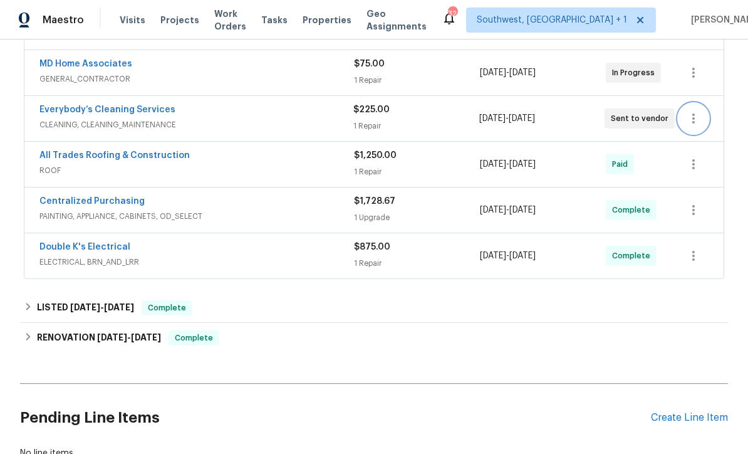
scroll to position [0, 0]
click at [102, 106] on link "Everybody’s Cleaning Services" at bounding box center [107, 109] width 136 height 9
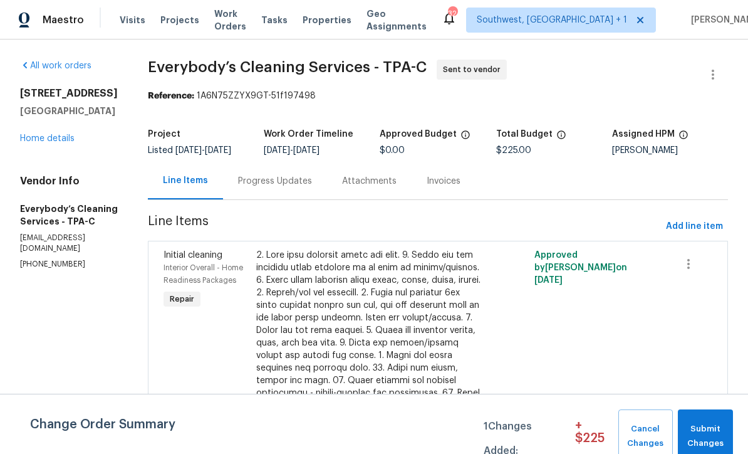
click at [325, 197] on div "Progress Updates" at bounding box center [275, 180] width 104 height 37
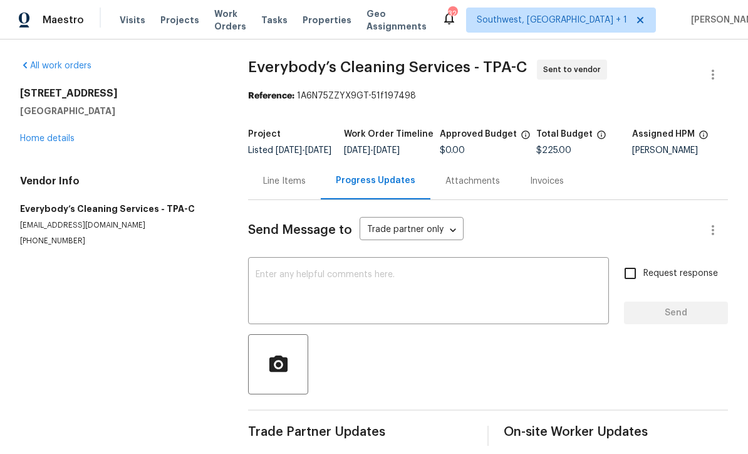
click at [412, 293] on textarea at bounding box center [429, 292] width 346 height 44
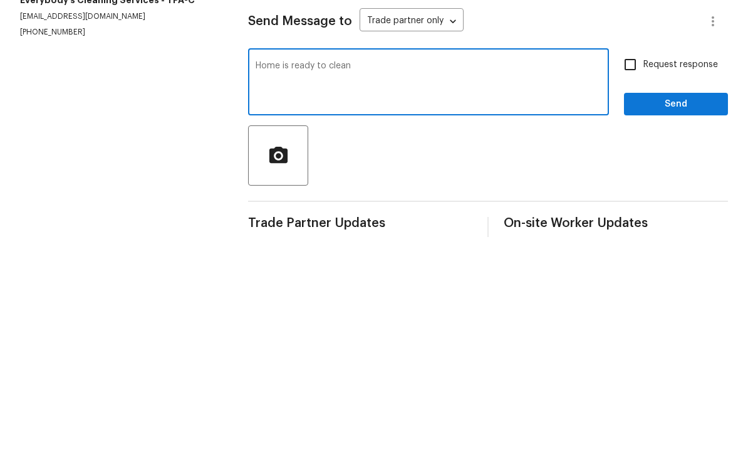
type textarea "Home is ready to clean"
click at [643, 260] on input "Request response" at bounding box center [630, 273] width 26 height 26
checkbox input "true"
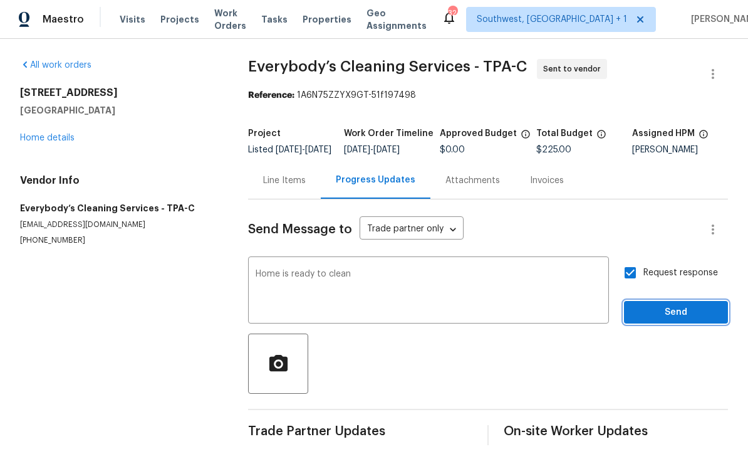
click at [676, 305] on span "Send" at bounding box center [676, 313] width 84 height 16
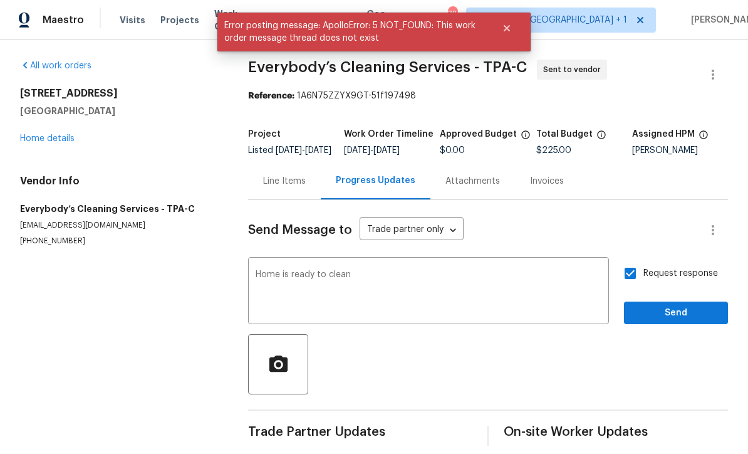
scroll to position [21, 0]
click at [680, 305] on span "Send" at bounding box center [676, 313] width 84 height 16
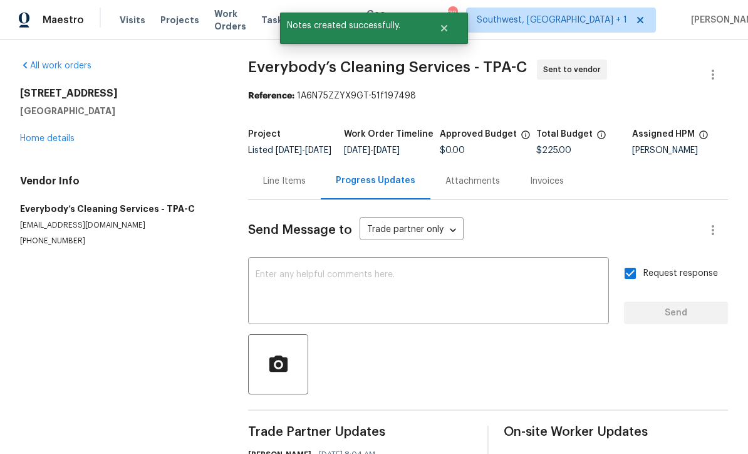
click at [44, 134] on link "Home details" at bounding box center [47, 138] width 55 height 9
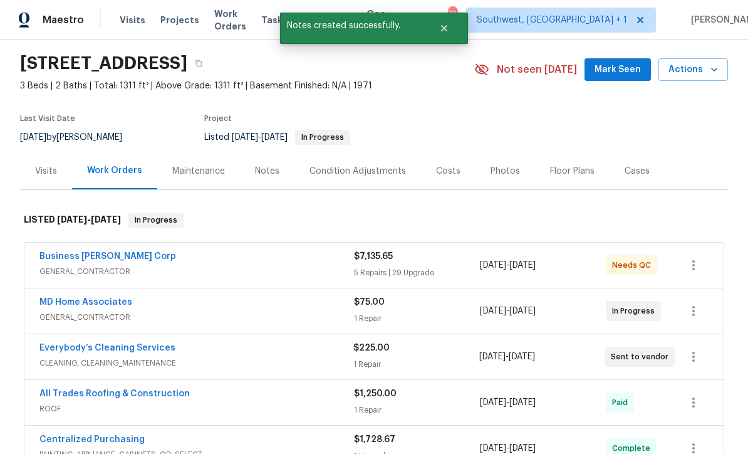
scroll to position [37, 0]
click at [479, 351] on span "10/6/2025 - 10/7/2025" at bounding box center [507, 357] width 56 height 13
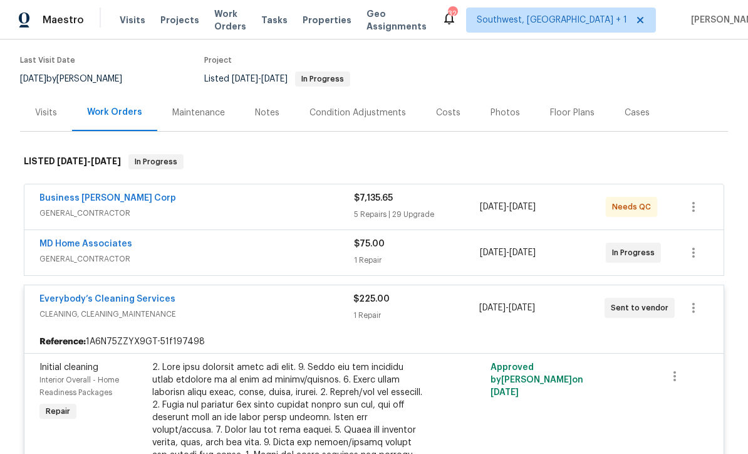
scroll to position [128, 0]
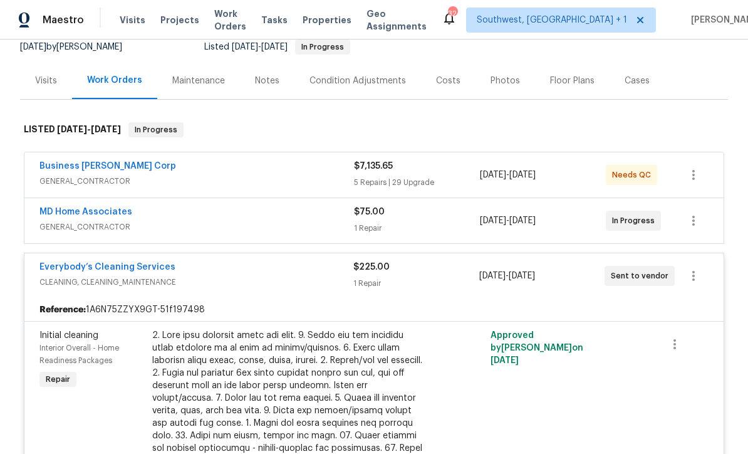
click at [69, 263] on link "Everybody’s Cleaning Services" at bounding box center [107, 267] width 136 height 9
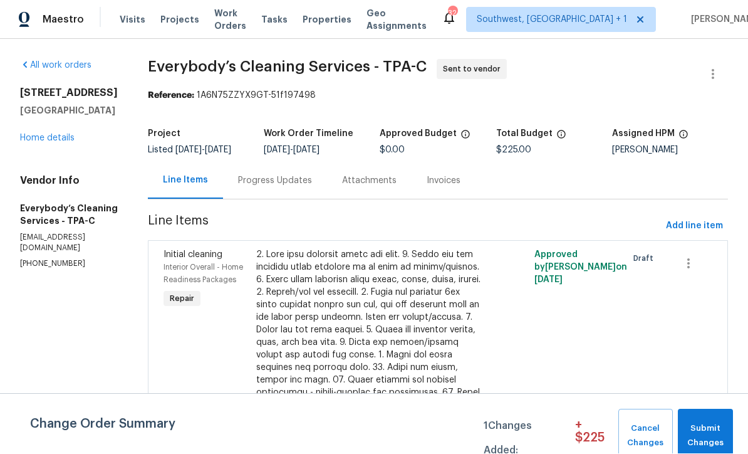
scroll to position [1, 0]
click at [713, 430] on span "Submit Changes" at bounding box center [705, 436] width 43 height 29
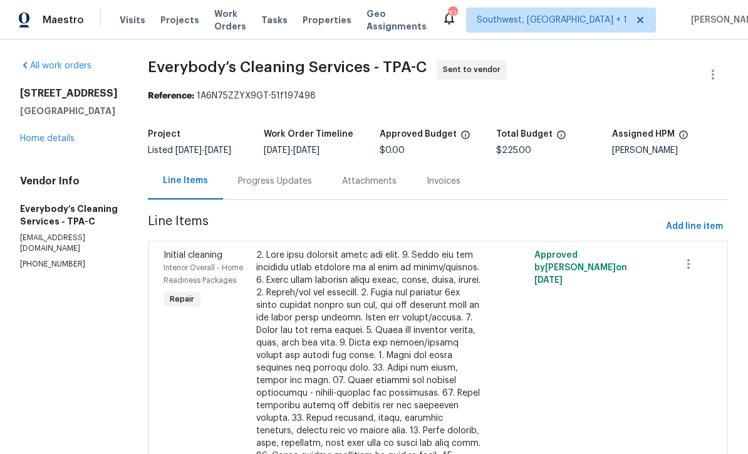
click at [36, 140] on link "Home details" at bounding box center [47, 138] width 55 height 9
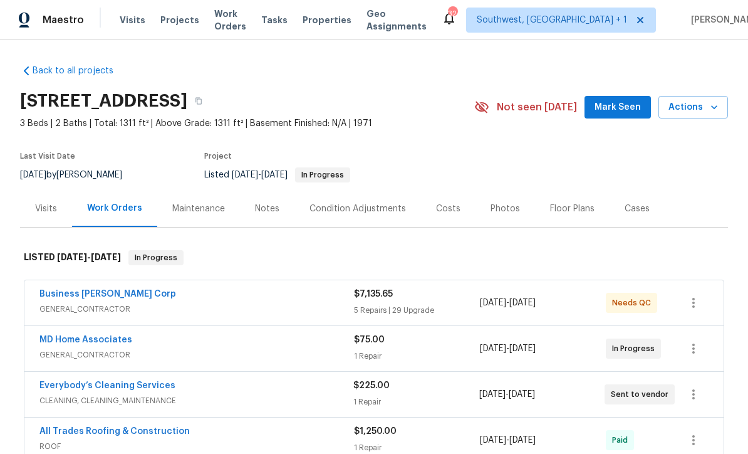
click at [169, 22] on span "Projects" at bounding box center [179, 20] width 39 height 13
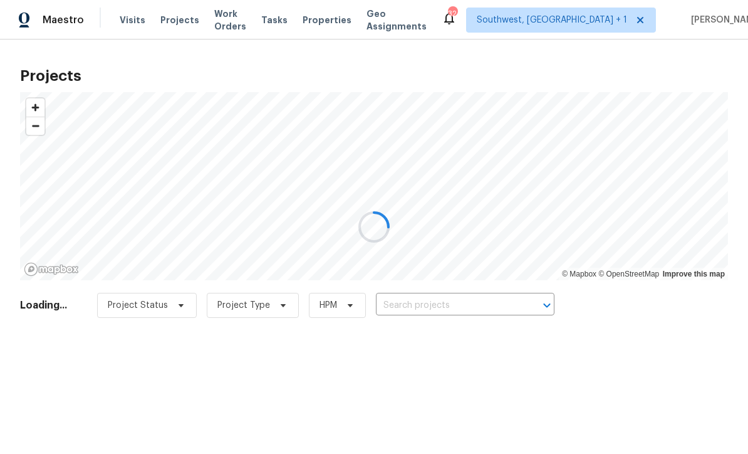
click at [432, 301] on div at bounding box center [374, 227] width 748 height 454
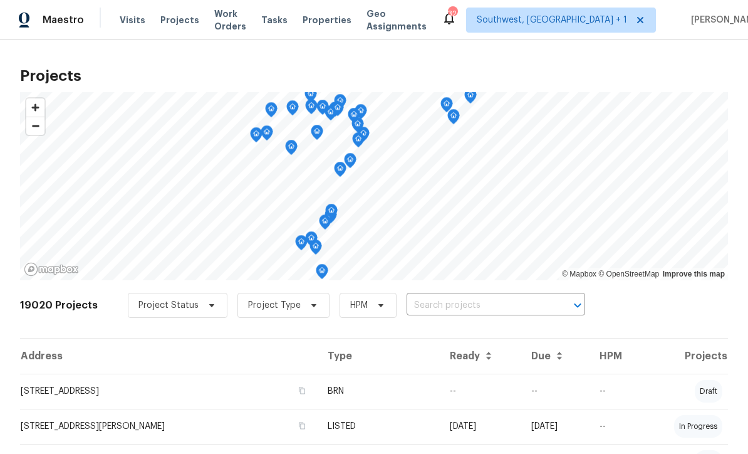
click at [472, 315] on input "text" at bounding box center [478, 305] width 143 height 19
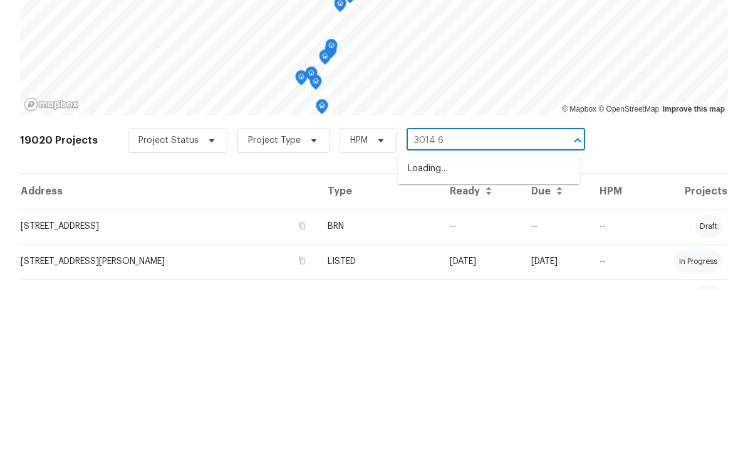
type input "3014 65"
click at [484, 323] on li "[STREET_ADDRESS]" at bounding box center [489, 333] width 182 height 21
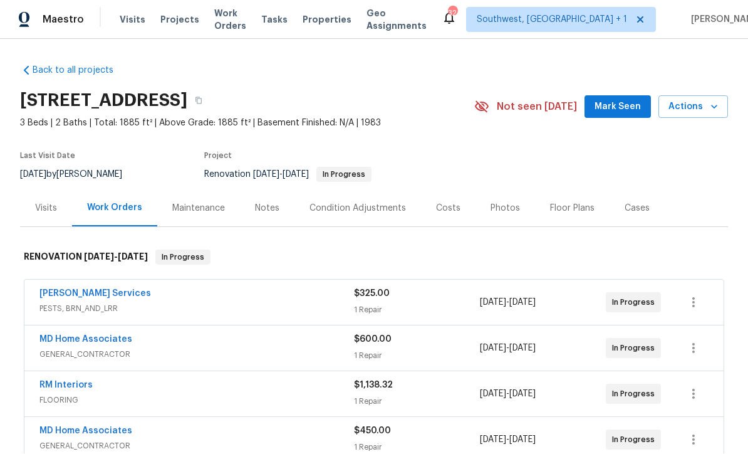
scroll to position [1, 0]
click at [256, 202] on div "Notes" at bounding box center [267, 208] width 24 height 13
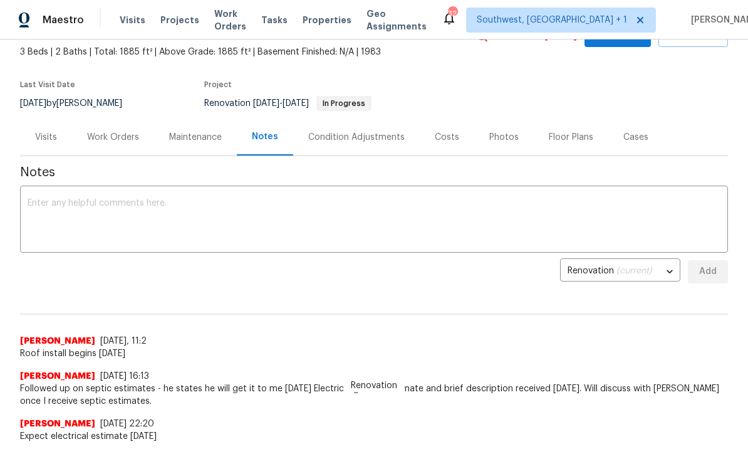
scroll to position [79, 0]
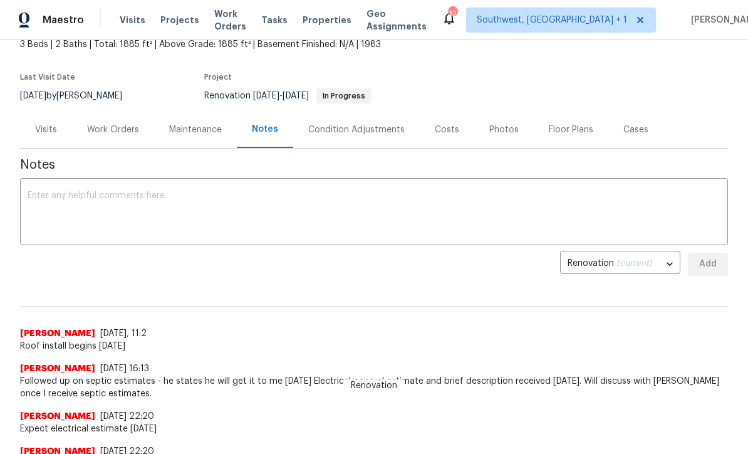
click at [33, 184] on div "x ​" at bounding box center [374, 213] width 708 height 64
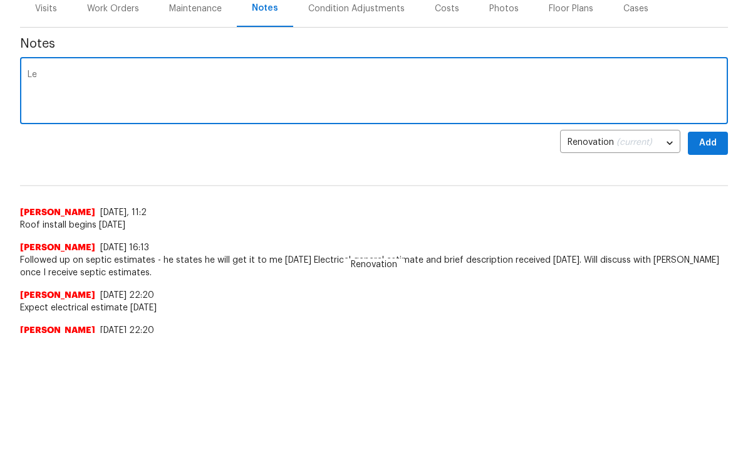
type textarea "L"
click at [319, 191] on textarea "Replace current septic tank (not to include additional building):" at bounding box center [374, 213] width 693 height 44
paste textarea "Pump, crush,and fill old septic tank. Furnish and install new poly 1050 gal tan…"
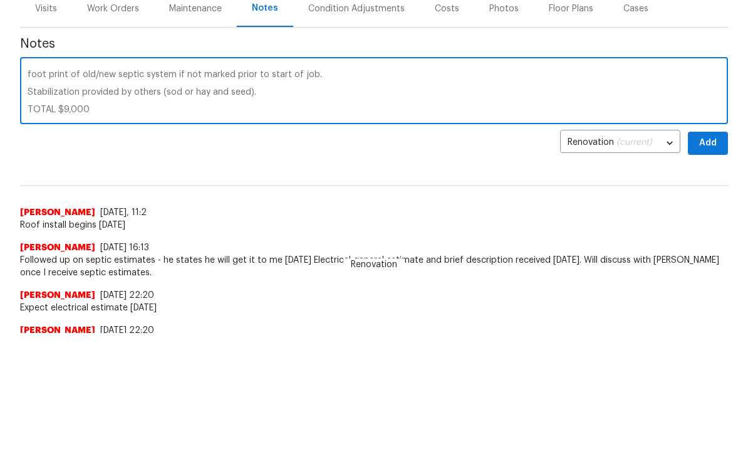
scroll to position [70, 0]
paste textarea "Pump, crush,and fill old septic tank. Install new 1250 poly tank. Furnish and i…"
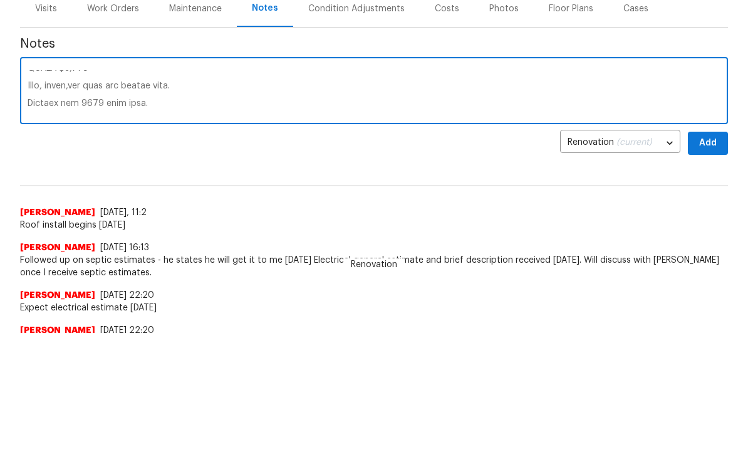
scroll to position [93, 0]
click at [22, 181] on div "x ​" at bounding box center [374, 213] width 708 height 64
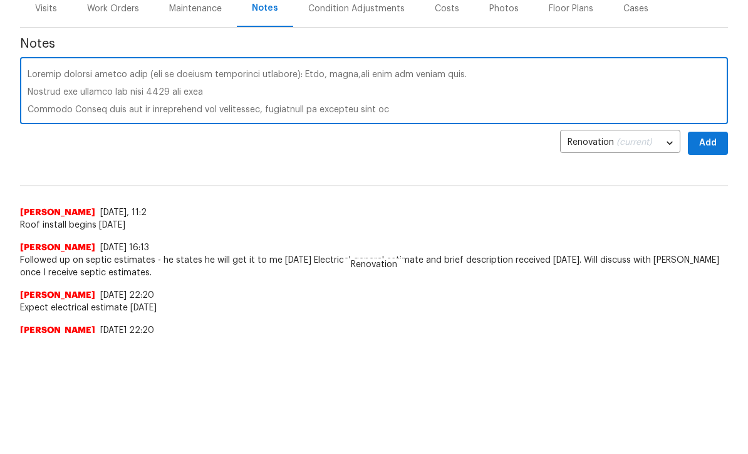
scroll to position [0, 0]
click at [22, 181] on div "x ​" at bounding box center [374, 213] width 708 height 64
click at [65, 191] on textarea at bounding box center [374, 213] width 693 height 44
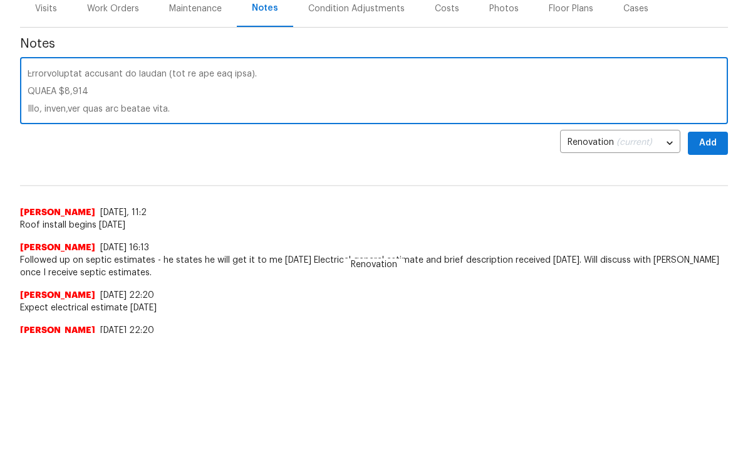
scroll to position [73, 0]
click at [163, 191] on textarea at bounding box center [374, 213] width 693 height 44
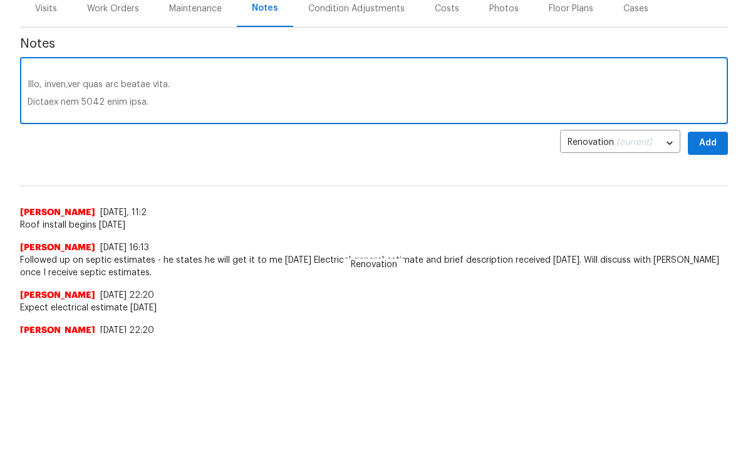
scroll to position [105, 0]
click at [21, 181] on div "x ​" at bounding box center [374, 213] width 708 height 64
click at [94, 191] on textarea at bounding box center [374, 213] width 693 height 44
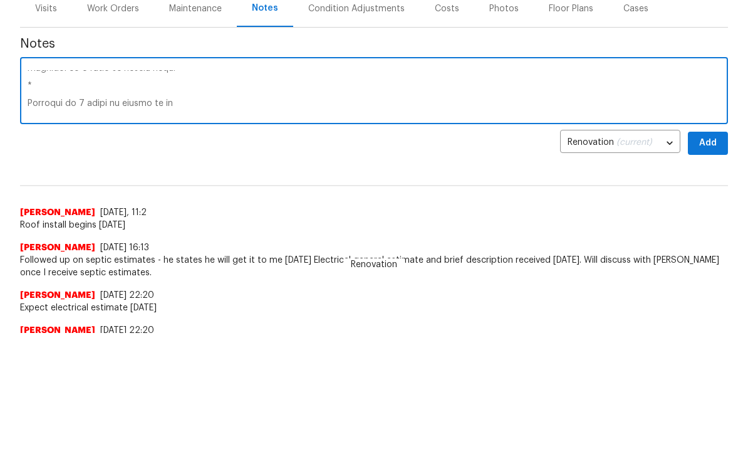
click at [71, 191] on textarea at bounding box center [374, 213] width 693 height 44
click at [231, 191] on textarea at bounding box center [374, 213] width 693 height 44
click at [28, 191] on textarea at bounding box center [374, 213] width 693 height 44
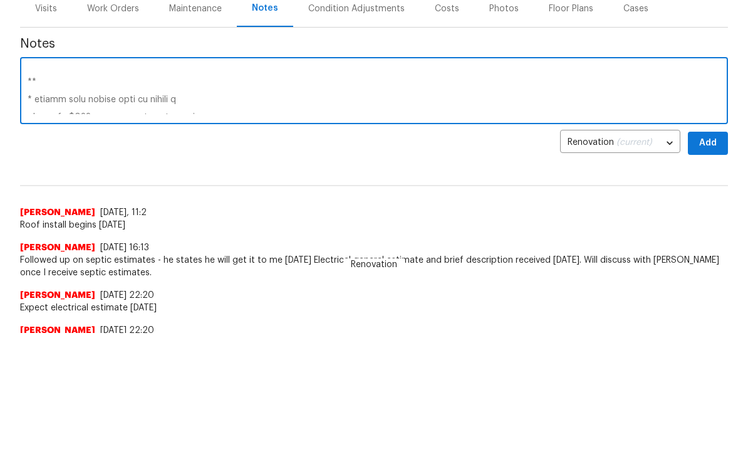
click at [76, 191] on textarea at bounding box center [374, 213] width 693 height 44
click at [68, 191] on textarea at bounding box center [374, 213] width 693 height 44
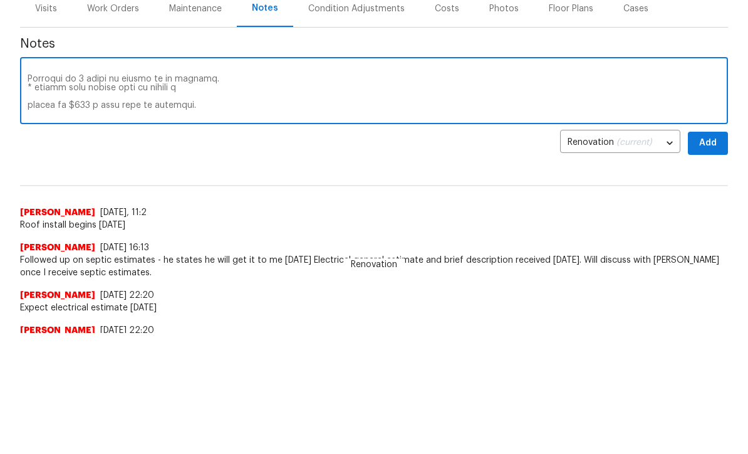
scroll to position [187, 0]
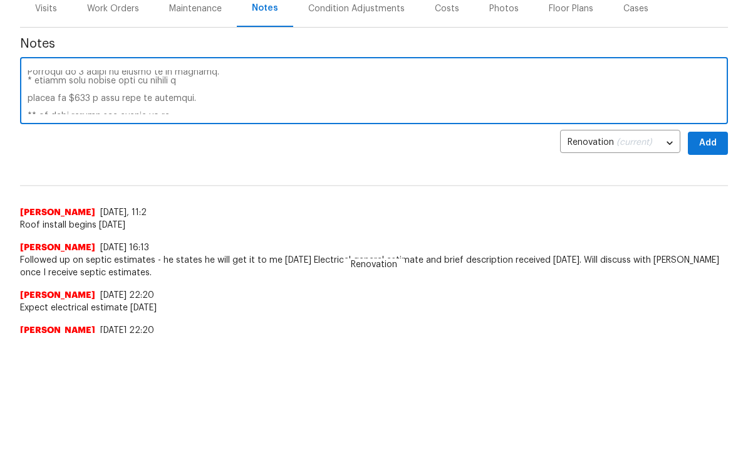
click at [28, 191] on textarea at bounding box center [374, 213] width 693 height 44
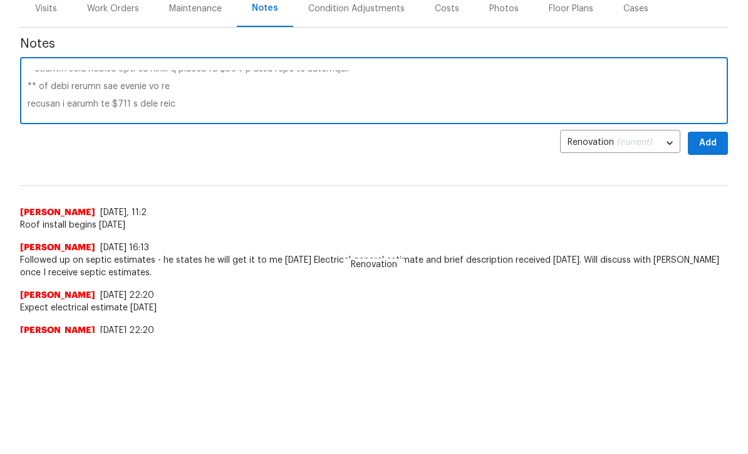
click at [29, 191] on textarea at bounding box center [374, 213] width 693 height 44
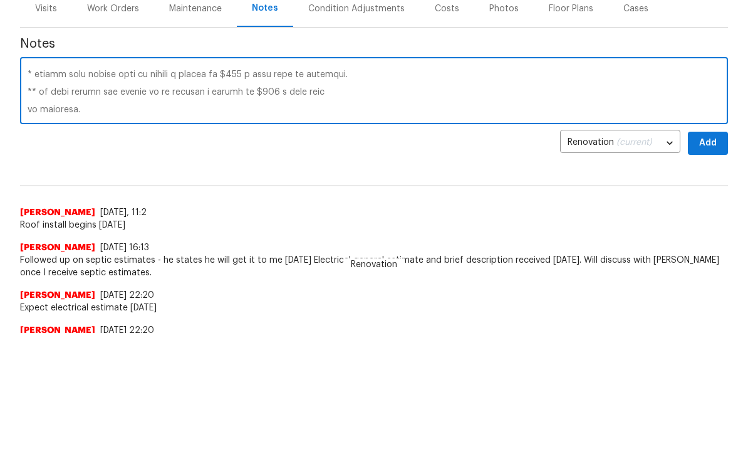
scroll to position [194, 0]
click at [28, 191] on textarea at bounding box center [374, 213] width 693 height 44
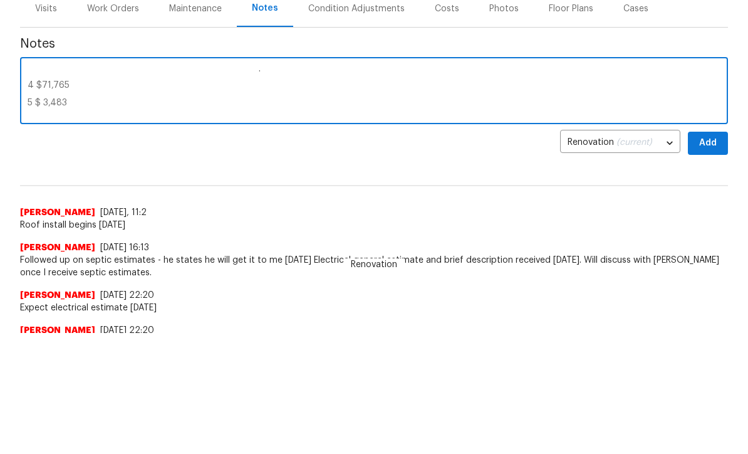
click at [94, 191] on textarea at bounding box center [374, 213] width 693 height 44
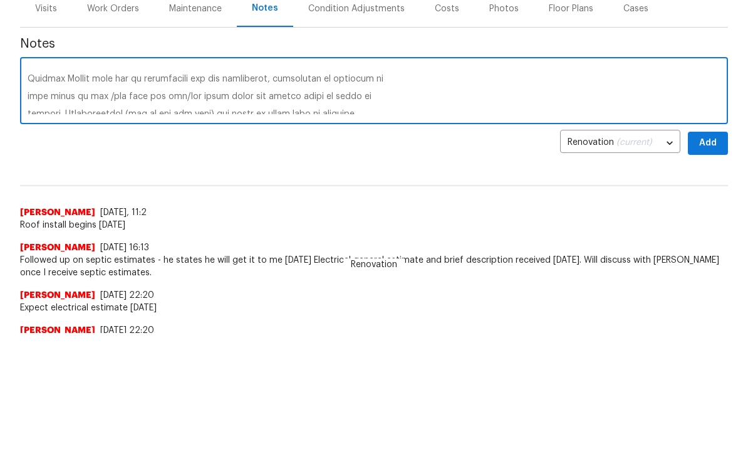
scroll to position [279, 0]
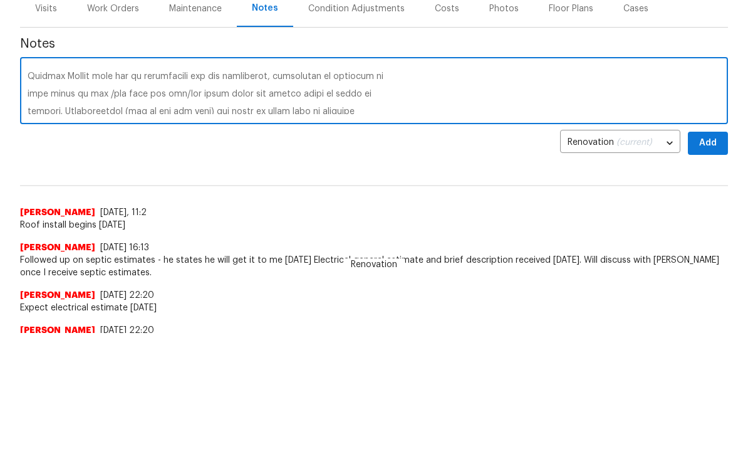
click at [28, 191] on textarea at bounding box center [374, 213] width 693 height 44
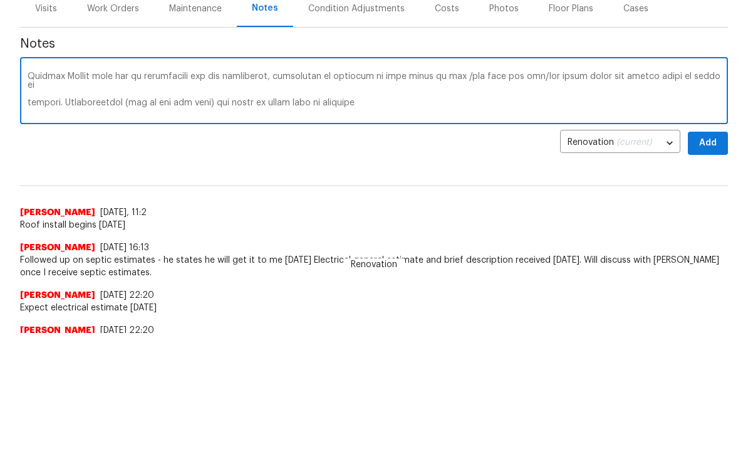
scroll to position [293, 0]
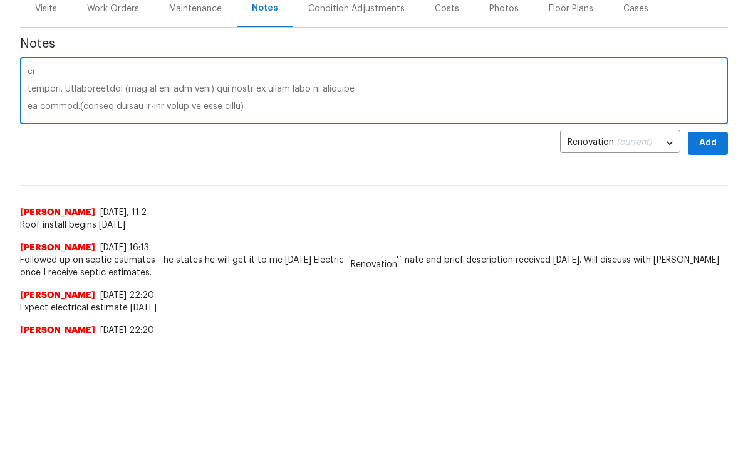
click at [433, 191] on textarea at bounding box center [374, 213] width 693 height 44
click at [28, 191] on textarea at bounding box center [374, 213] width 693 height 44
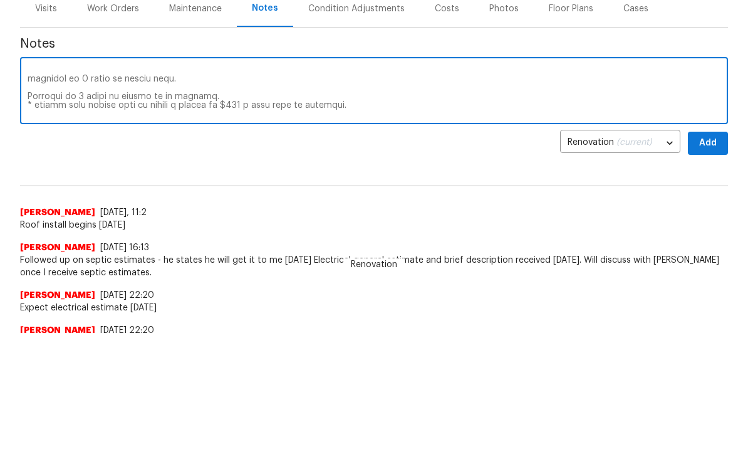
scroll to position [162, 0]
type textarea "1: Replace current septic tank (not to include additional building): Pump, crus…"
click at [714, 256] on span "Add" at bounding box center [708, 264] width 20 height 16
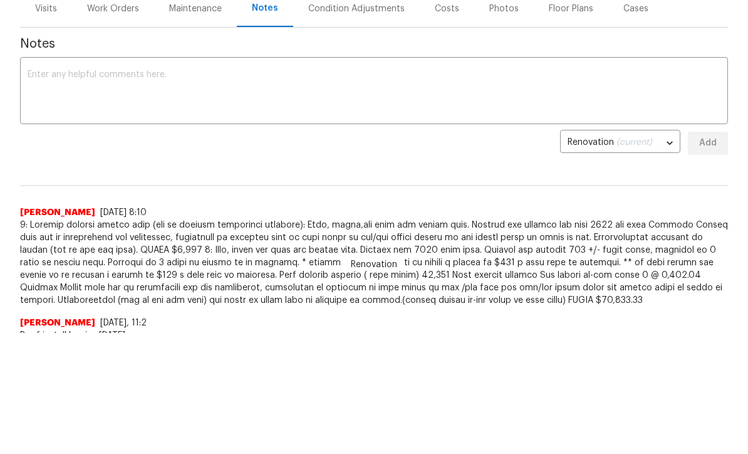
scroll to position [0, 0]
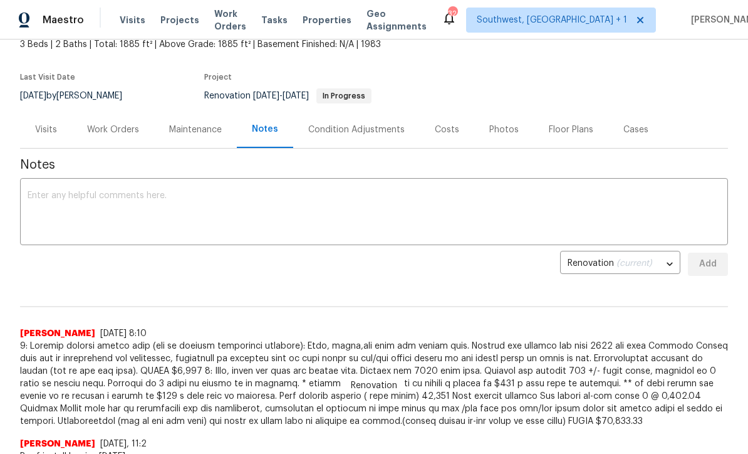
click at [261, 199] on textarea at bounding box center [374, 213] width 693 height 44
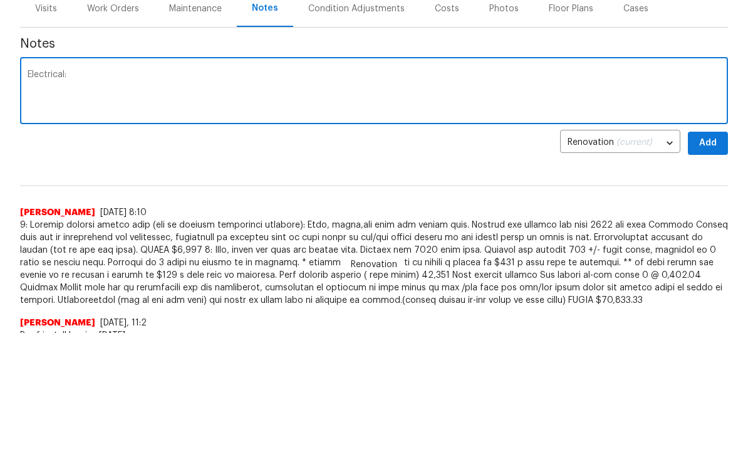
click at [117, 191] on textarea "Electrical:" at bounding box center [374, 213] width 693 height 44
paste textarea "As we discussed, Manatee County is requiring a 3rd party provider for inspectio…"
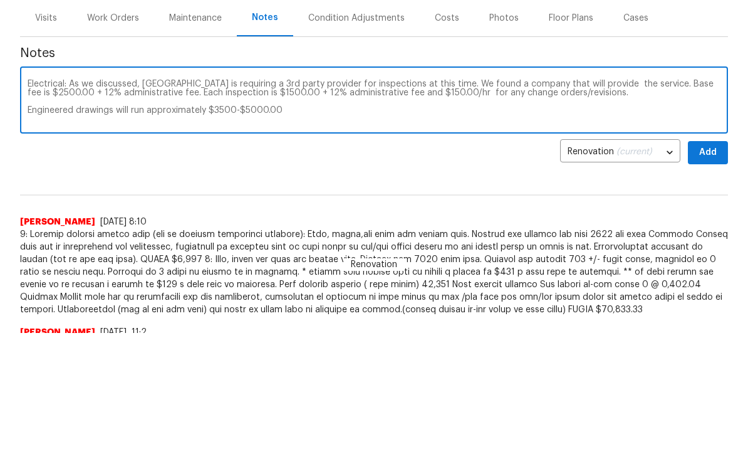
click at [459, 200] on textarea "Electrical: As we discussed, Manatee County is requiring a 3rd party provider f…" at bounding box center [374, 222] width 693 height 44
click at [357, 200] on textarea "Electrical: As we discussed, Manatee County is requiring a 3rd party provider f…" at bounding box center [374, 222] width 693 height 44
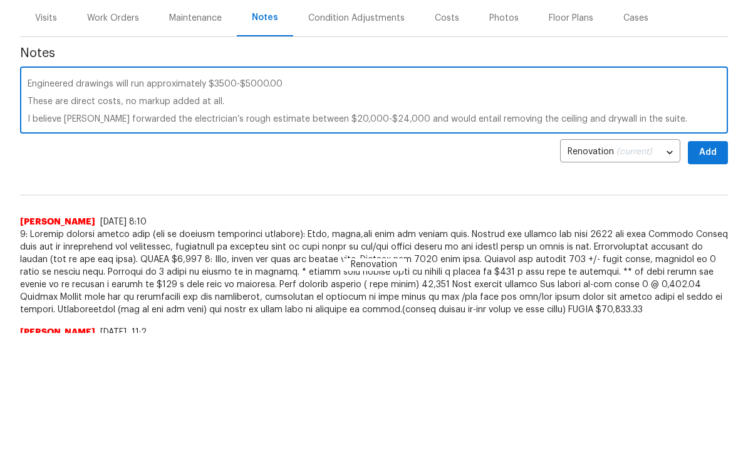
scroll to position [26, 0]
type textarea "Electrical: As we discussed, Manatee County is requiring a 3rd party provider f…"
click at [710, 266] on span "Add" at bounding box center [708, 274] width 20 height 16
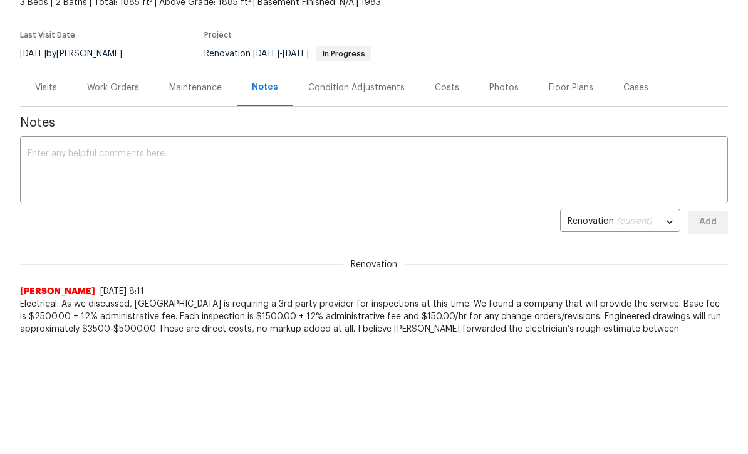
scroll to position [0, 0]
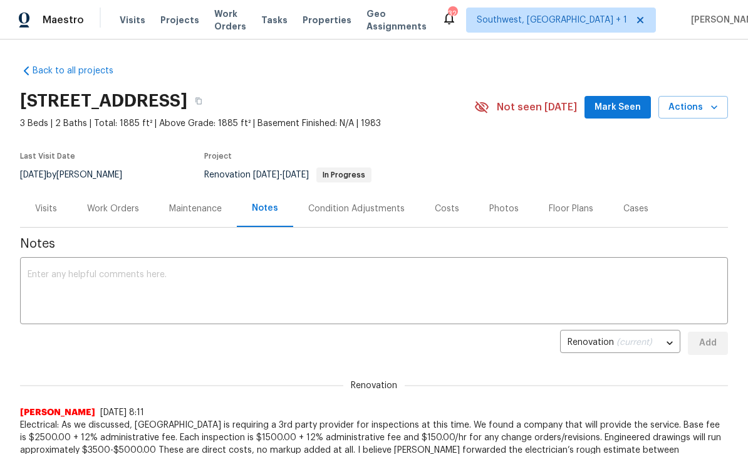
click at [160, 19] on span "Projects" at bounding box center [179, 20] width 39 height 13
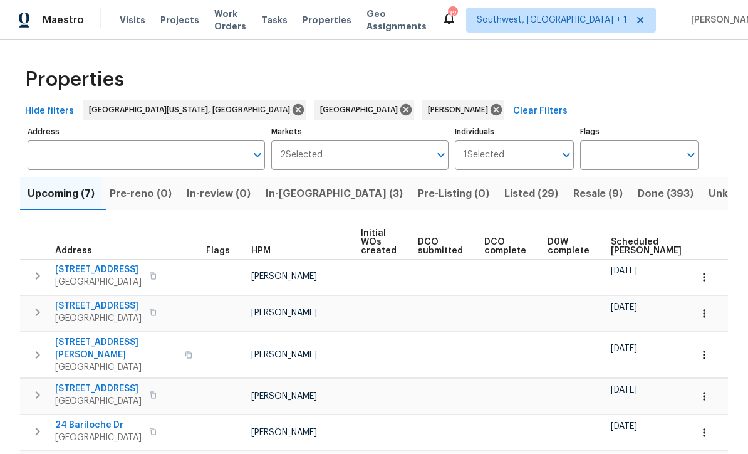
click at [504, 194] on span "Listed (29)" at bounding box center [531, 194] width 54 height 18
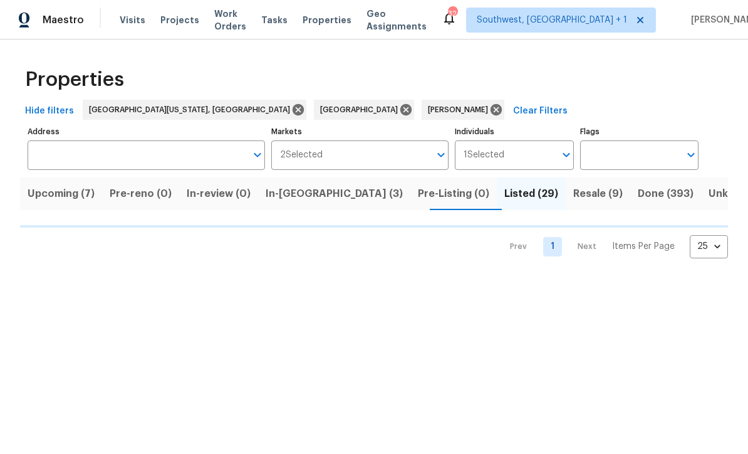
click at [573, 192] on span "Resale (9)" at bounding box center [597, 194] width 49 height 18
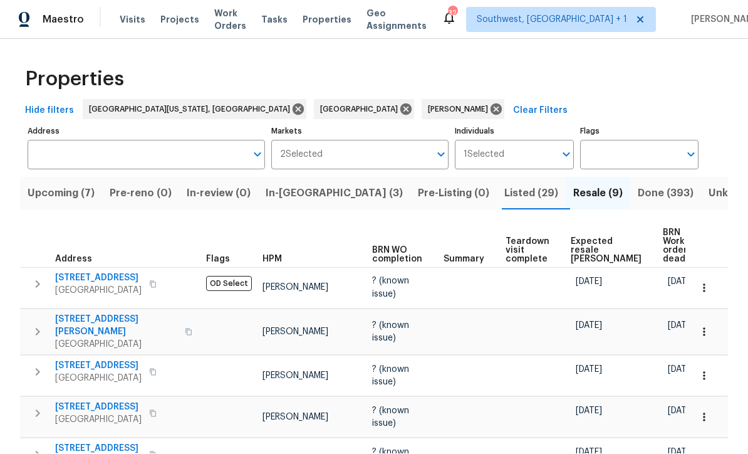
click at [59, 185] on span "Upcoming (7)" at bounding box center [61, 194] width 67 height 18
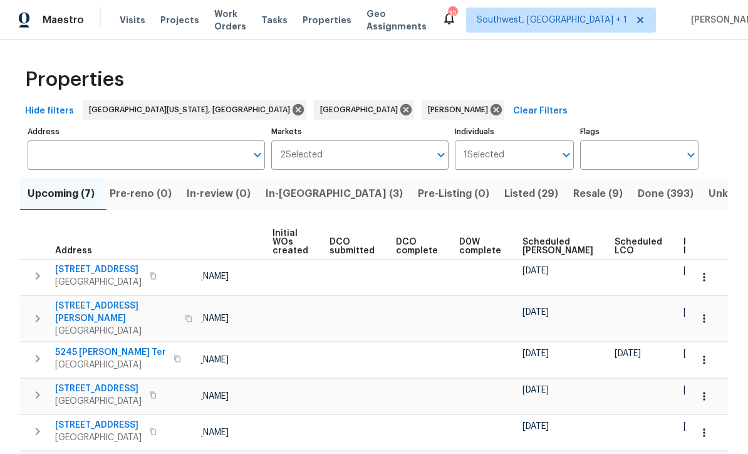
scroll to position [0, 88]
click at [684, 240] on span "Ready Date" at bounding box center [698, 246] width 28 height 18
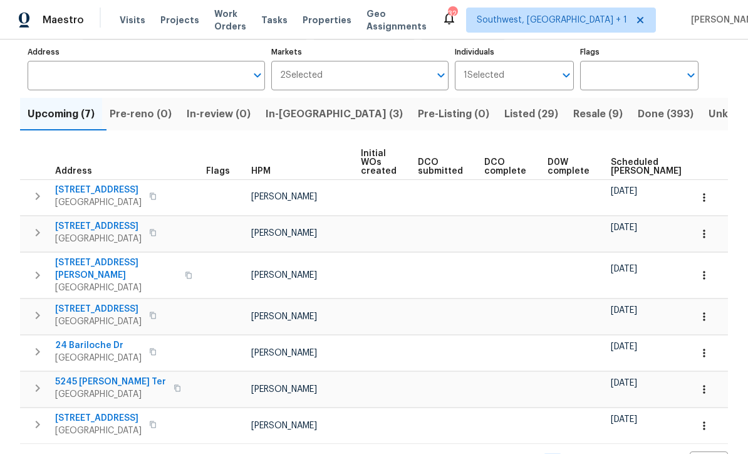
click at [304, 113] on span "In-[GEOGRAPHIC_DATA] (3)" at bounding box center [334, 114] width 137 height 18
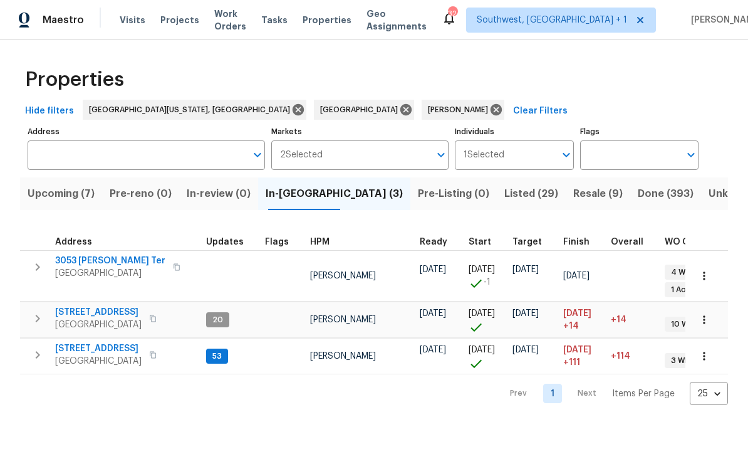
click at [113, 344] on span "[STREET_ADDRESS]" at bounding box center [98, 348] width 86 height 13
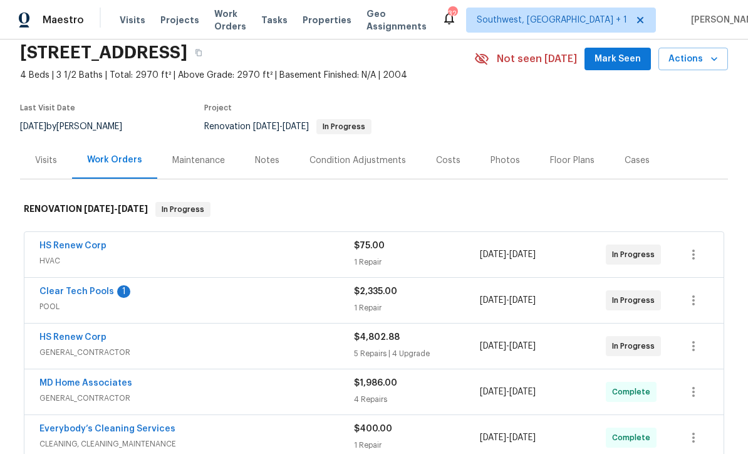
scroll to position [106, 0]
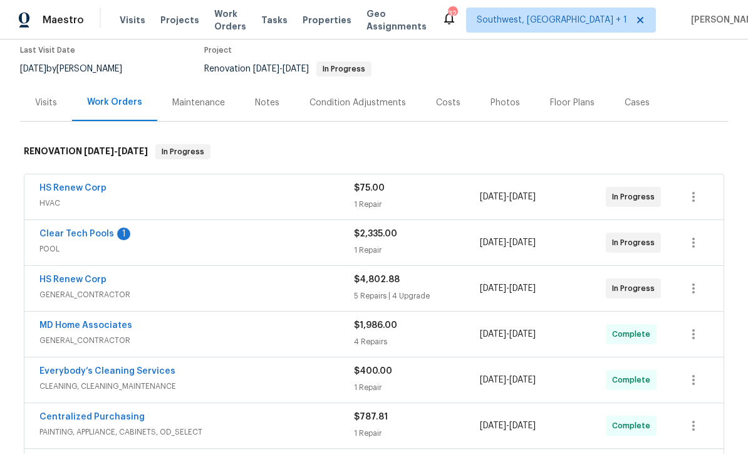
click at [58, 232] on link "Clear Tech Pools" at bounding box center [76, 233] width 75 height 9
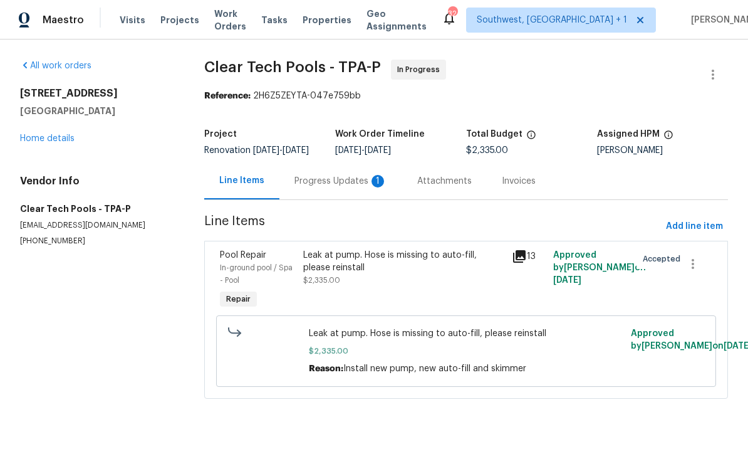
click at [344, 187] on div "Progress Updates 1" at bounding box center [340, 181] width 93 height 13
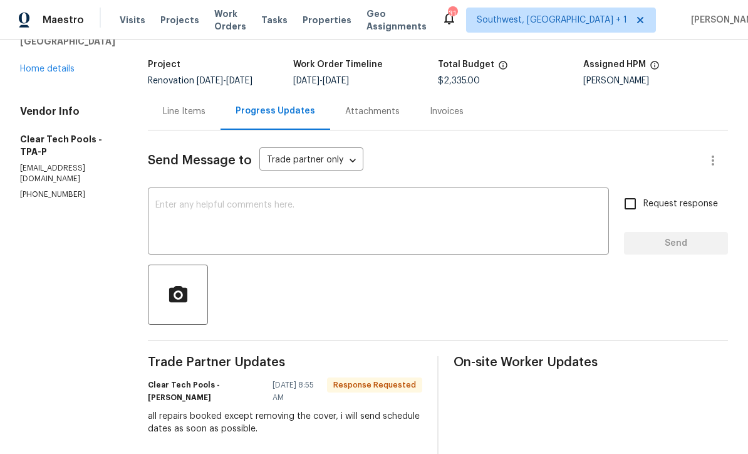
scroll to position [71, 0]
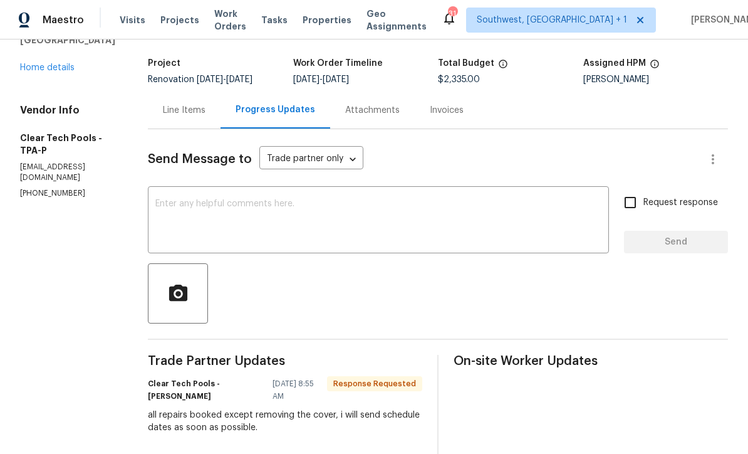
click at [409, 205] on textarea at bounding box center [378, 221] width 446 height 44
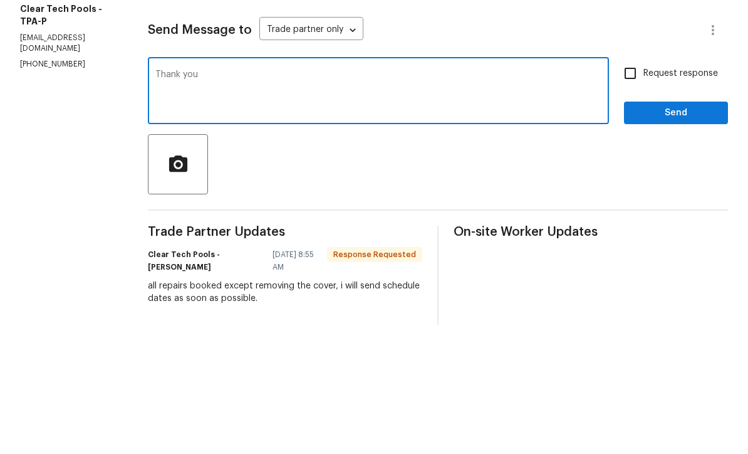
type textarea "Thank you"
click at [630, 189] on input "Request response" at bounding box center [630, 202] width 26 height 26
checkbox input "true"
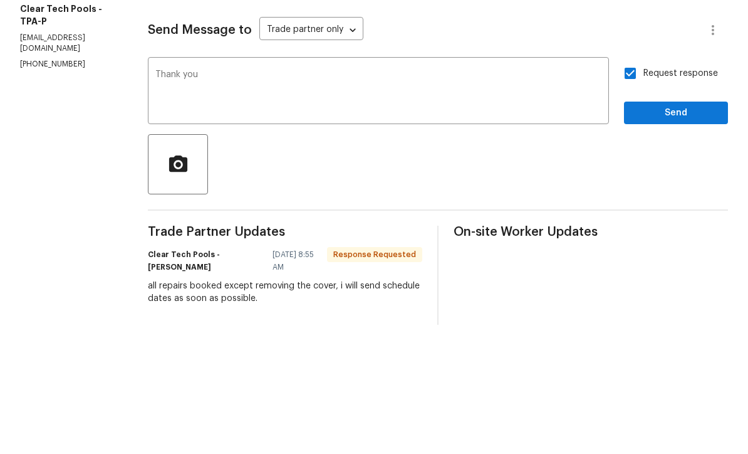
scroll to position [41, 0]
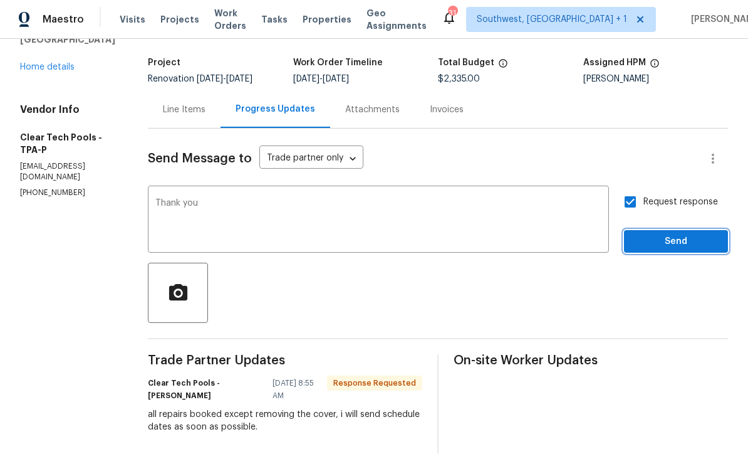
click at [671, 231] on button "Send" at bounding box center [676, 242] width 104 height 23
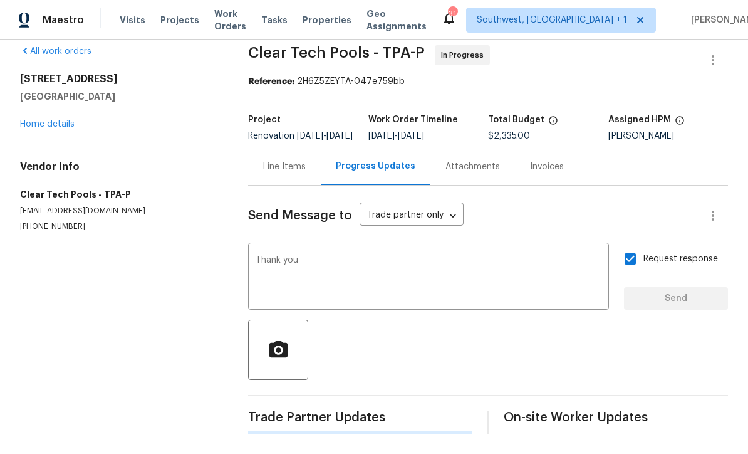
scroll to position [0, 0]
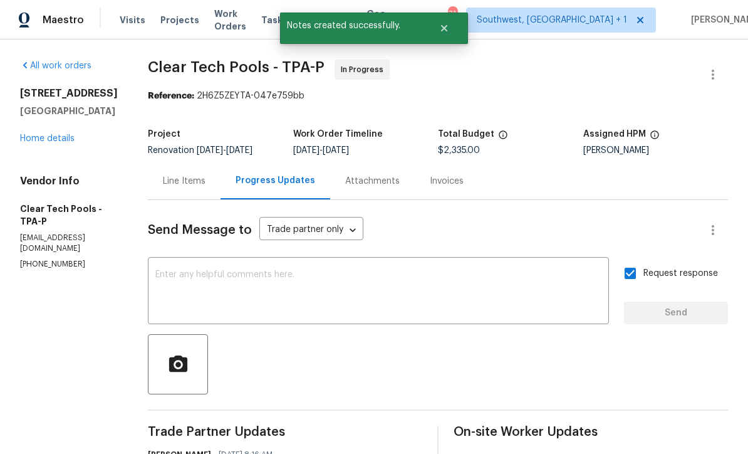
click at [43, 134] on link "Home details" at bounding box center [47, 138] width 55 height 9
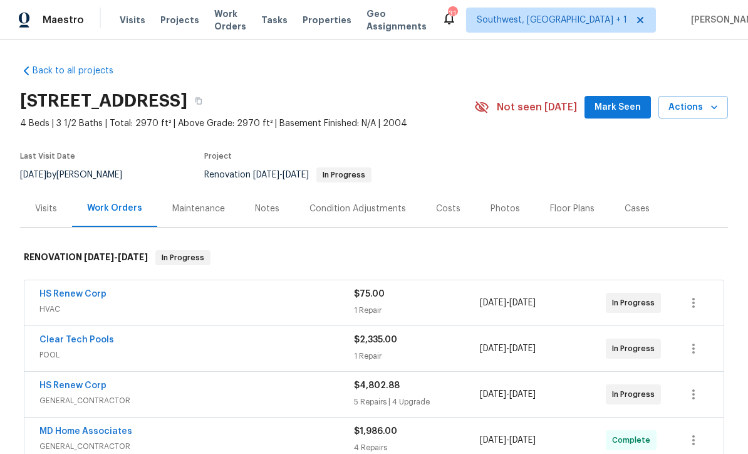
click at [223, 25] on span "Work Orders" at bounding box center [230, 20] width 32 height 25
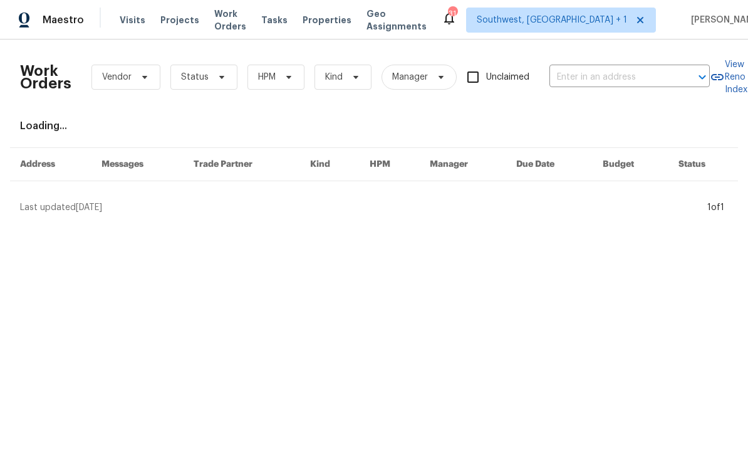
click at [187, 73] on span "Status" at bounding box center [195, 77] width 28 height 13
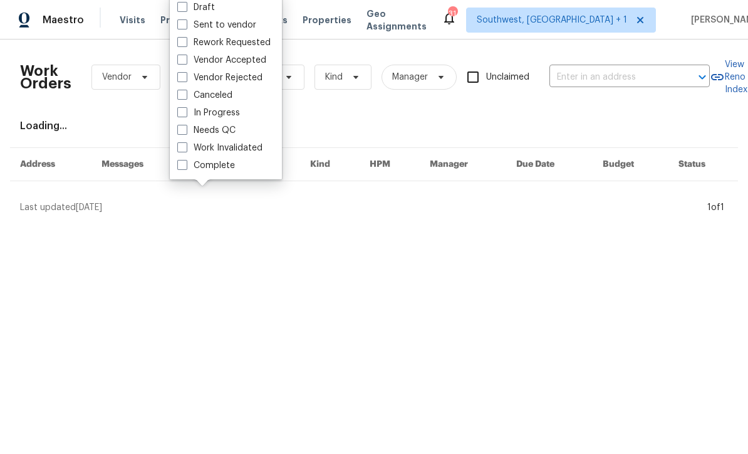
click at [174, 130] on div "Needs QC" at bounding box center [226, 131] width 105 height 18
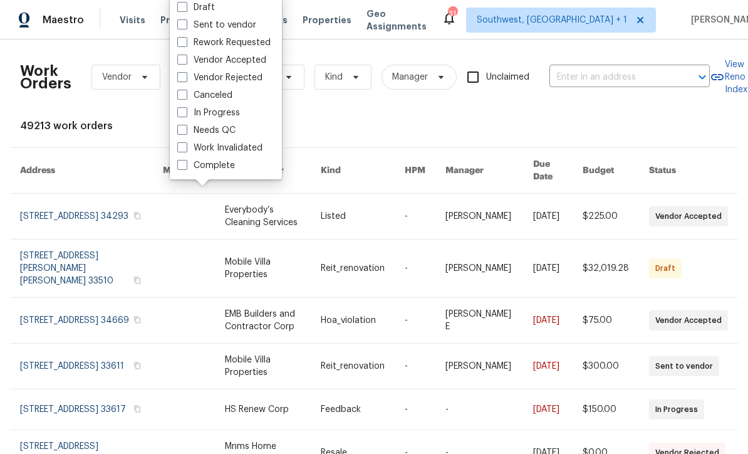
click at [190, 130] on label "Needs QC" at bounding box center [206, 130] width 58 height 13
click at [185, 130] on input "Needs QC" at bounding box center [181, 128] width 8 height 8
checkbox input "true"
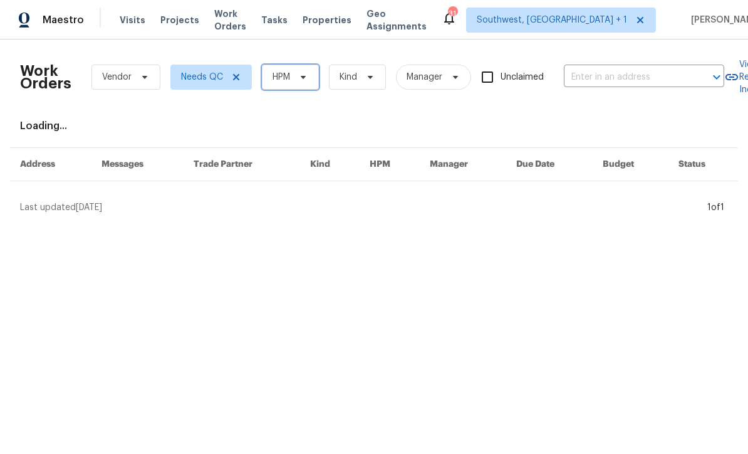
click at [305, 80] on icon at bounding box center [303, 77] width 10 height 10
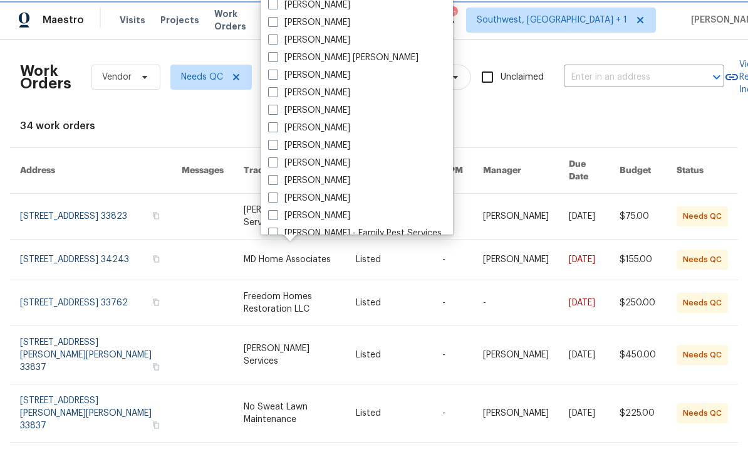
scroll to position [87, 0]
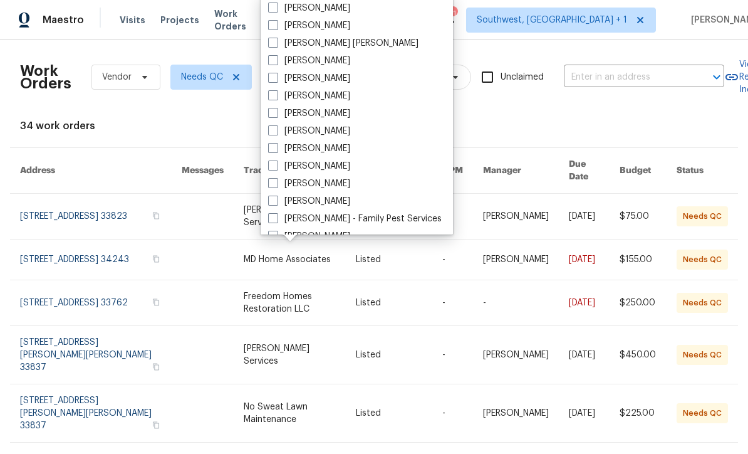
click at [271, 169] on span at bounding box center [273, 165] width 10 height 10
click at [271, 168] on input "[PERSON_NAME]" at bounding box center [272, 164] width 8 height 8
checkbox input "true"
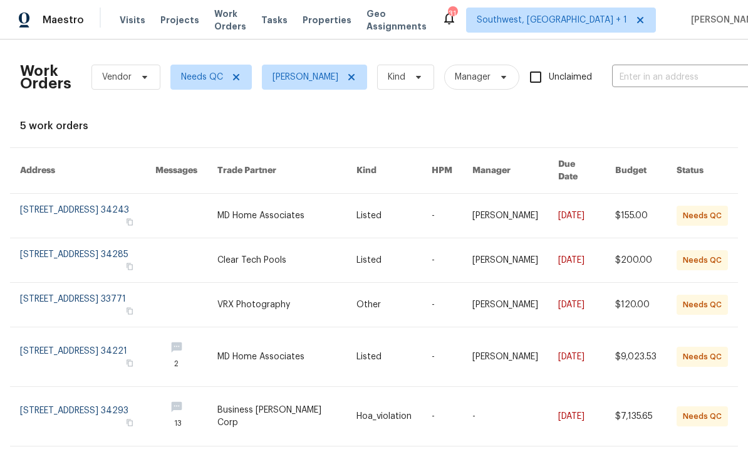
click at [424, 209] on link at bounding box center [394, 216] width 75 height 44
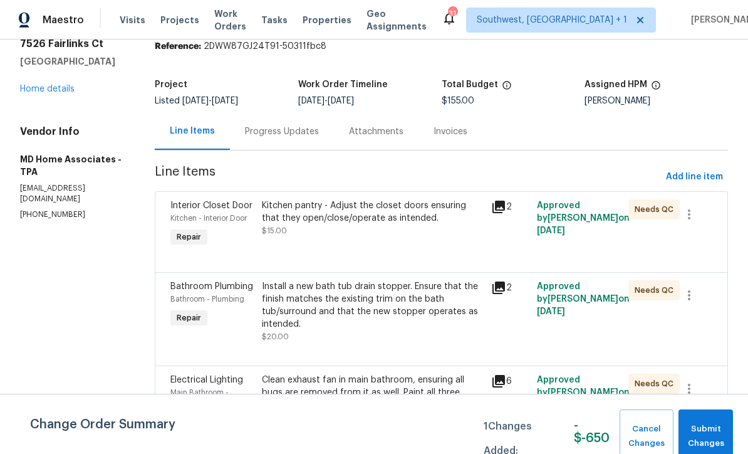
scroll to position [69, 0]
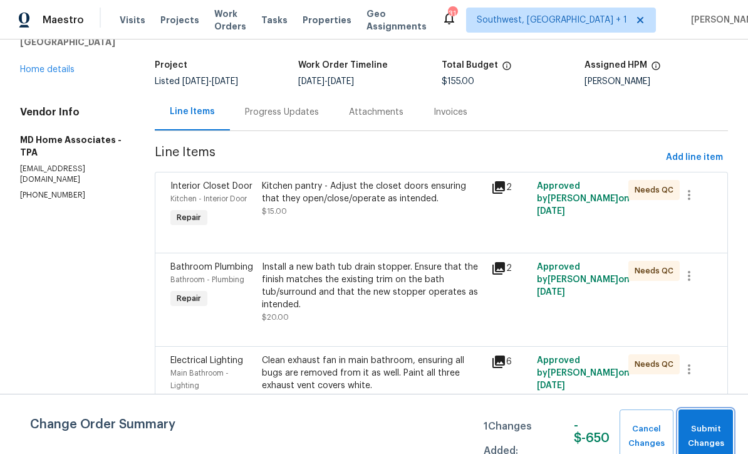
click at [711, 433] on span "Submit Changes" at bounding box center [706, 436] width 42 height 29
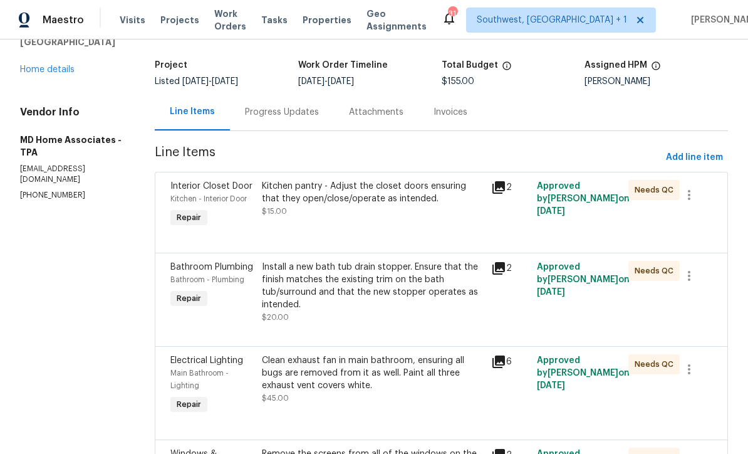
click at [257, 108] on div "Progress Updates" at bounding box center [282, 112] width 74 height 13
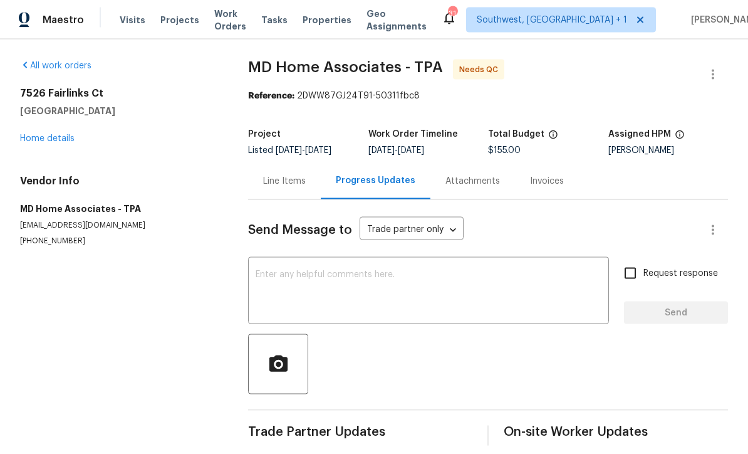
scroll to position [13, 0]
click at [273, 175] on div "Line Items" at bounding box center [284, 181] width 43 height 13
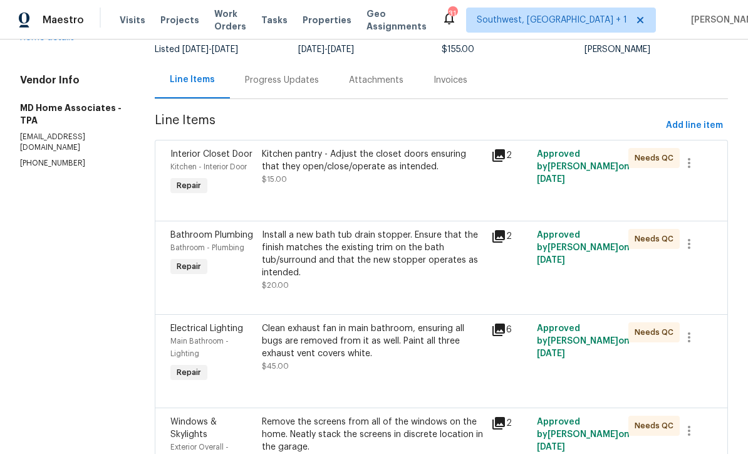
scroll to position [100, 0]
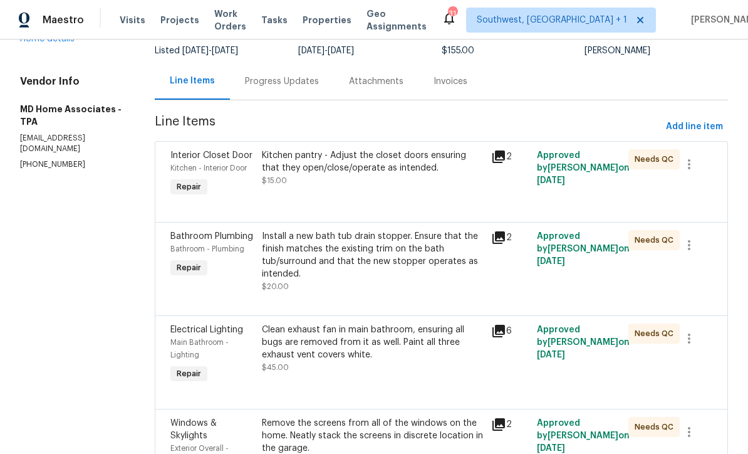
click at [449, 182] on div "Kitchen pantry - Adjust the closet doors ensuring that they open/close/operate …" at bounding box center [372, 174] width 229 height 58
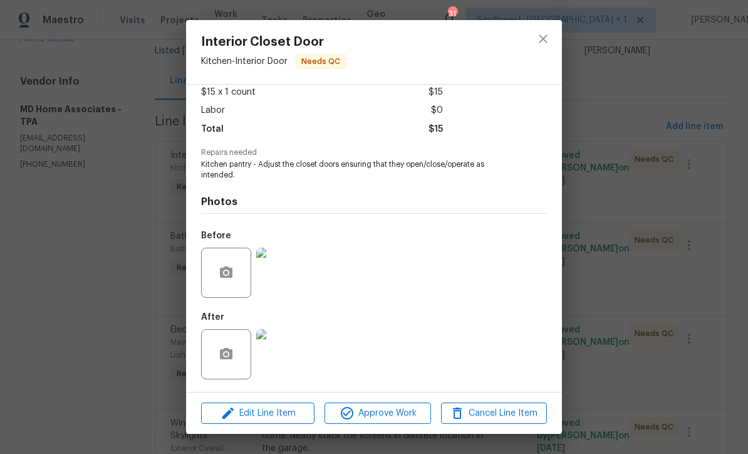
scroll to position [74, 0]
click at [291, 356] on img at bounding box center [281, 354] width 50 height 50
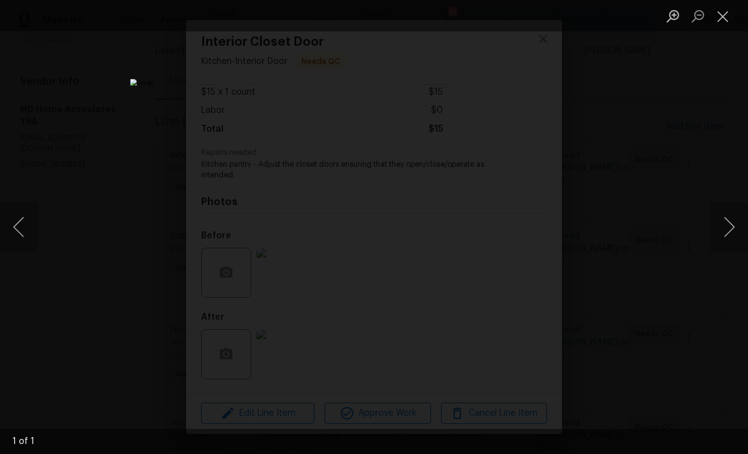
click at [729, 17] on button "Close lightbox" at bounding box center [723, 16] width 25 height 22
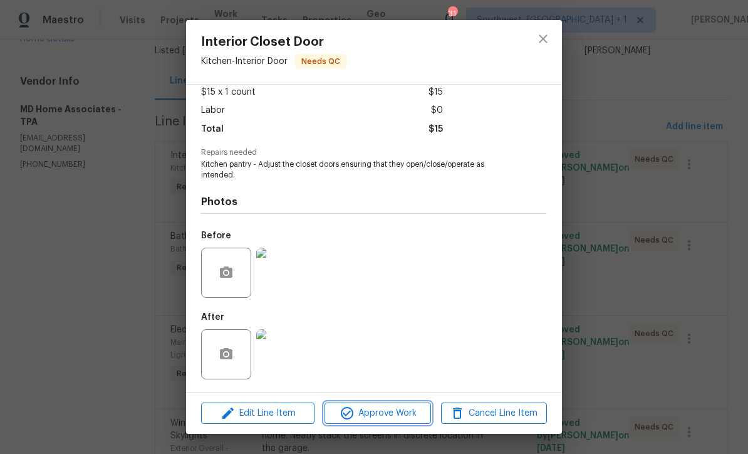
click at [407, 413] on span "Approve Work" at bounding box center [377, 413] width 98 height 16
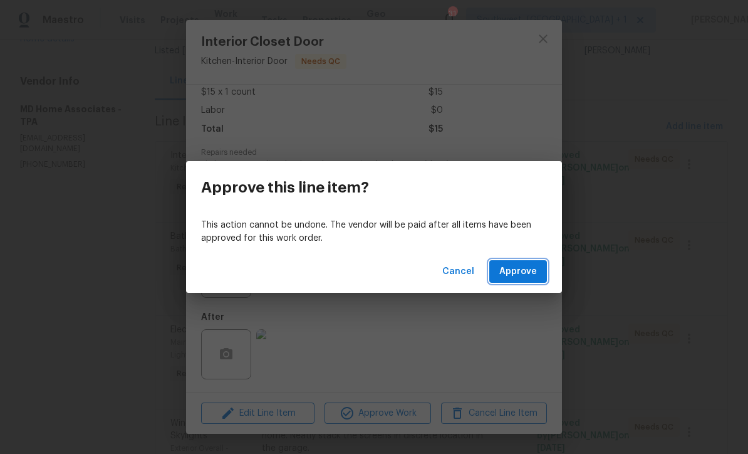
click at [526, 271] on span "Approve" at bounding box center [518, 272] width 38 height 16
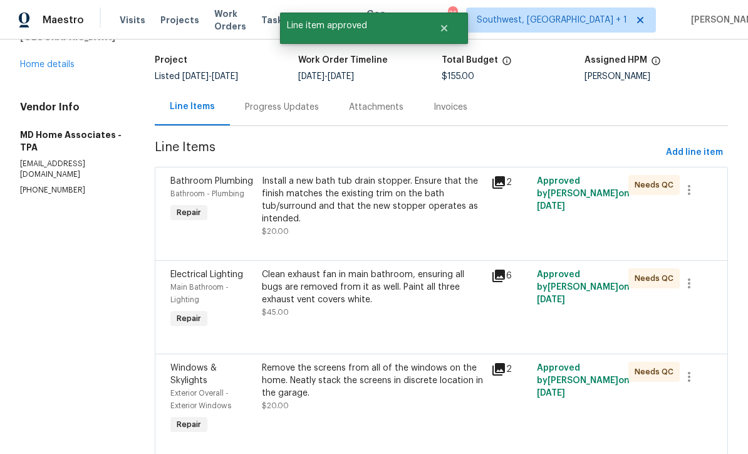
scroll to position [76, 0]
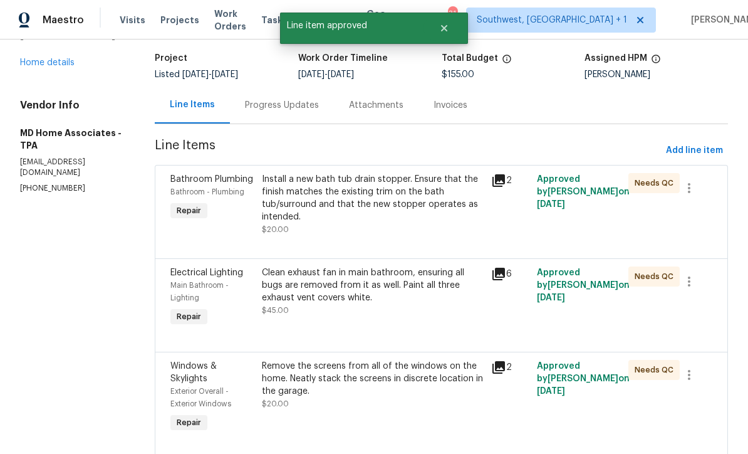
click at [425, 226] on div "Install a new bath tub drain stopper. Ensure that the finish matches the existi…" at bounding box center [372, 204] width 221 height 63
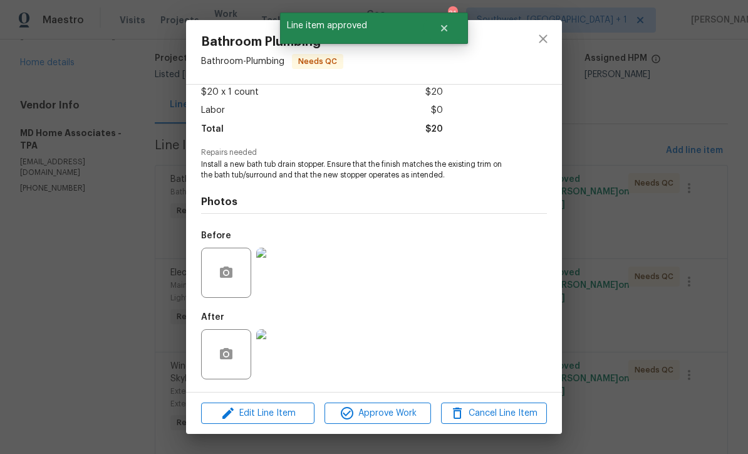
scroll to position [74, 0]
click at [288, 352] on img at bounding box center [281, 354] width 50 height 50
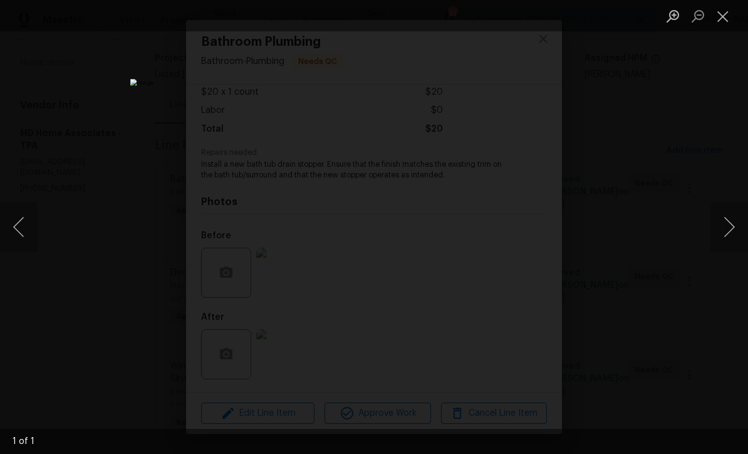
click at [727, 14] on button "Close lightbox" at bounding box center [723, 16] width 25 height 22
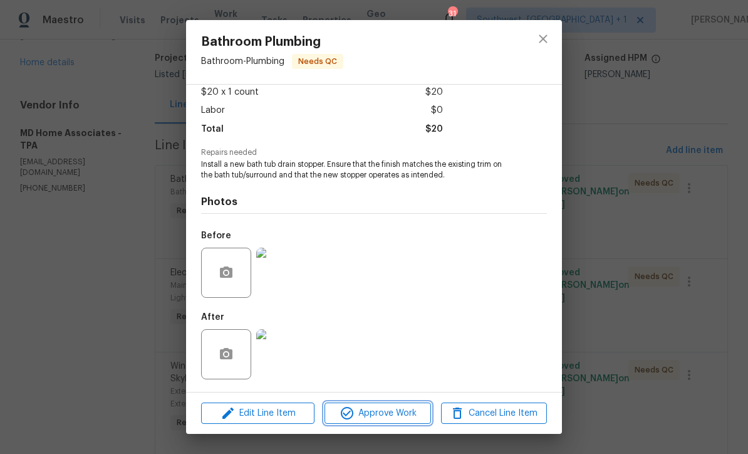
click at [402, 415] on span "Approve Work" at bounding box center [377, 413] width 98 height 16
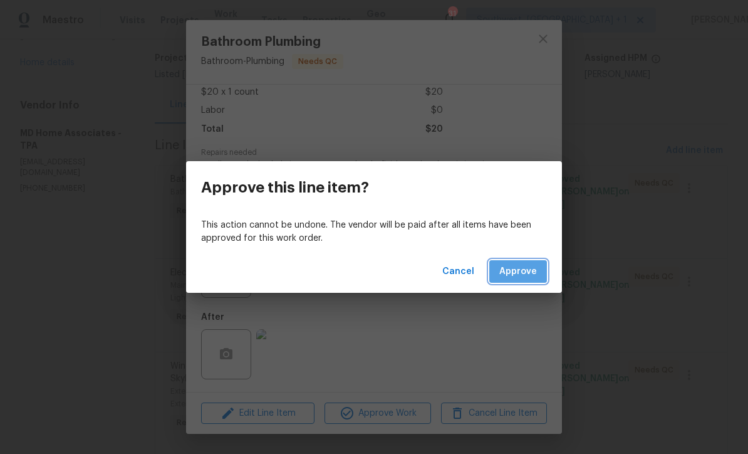
click at [514, 264] on span "Approve" at bounding box center [518, 272] width 38 height 16
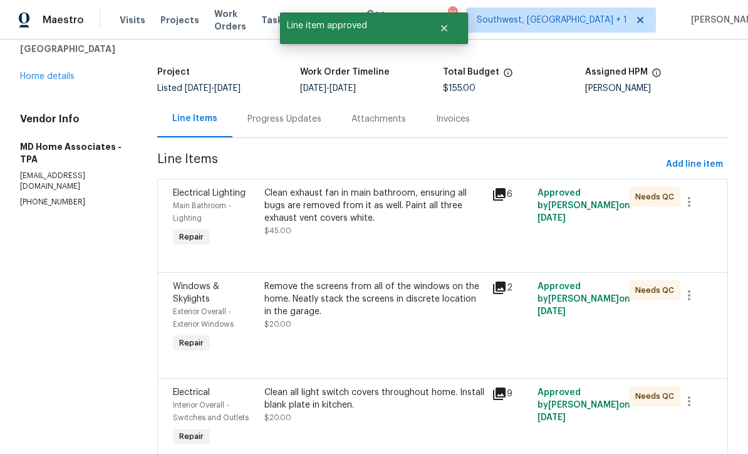
scroll to position [73, 0]
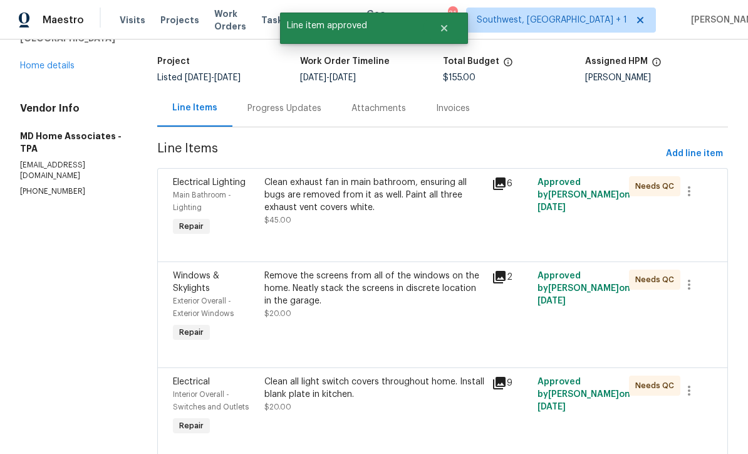
click at [415, 237] on div "Clean exhaust fan in main bathroom, ensuring all bugs are removed from it as we…" at bounding box center [375, 207] width 228 height 70
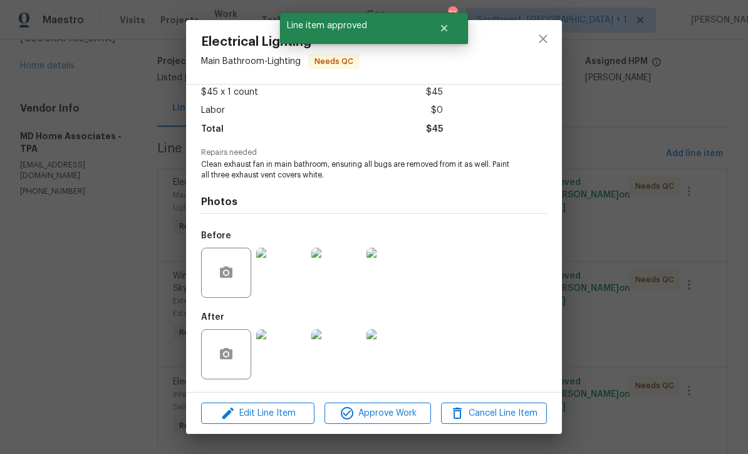
scroll to position [74, 0]
click at [293, 366] on img at bounding box center [281, 354] width 50 height 50
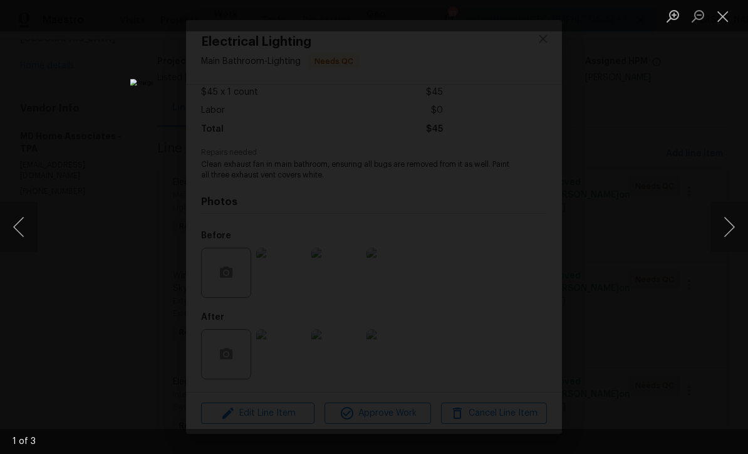
click at [736, 227] on button "Next image" at bounding box center [730, 227] width 38 height 50
click at [733, 226] on button "Next image" at bounding box center [730, 227] width 38 height 50
click at [736, 224] on button "Next image" at bounding box center [730, 227] width 38 height 50
click at [729, 14] on button "Close lightbox" at bounding box center [723, 16] width 25 height 22
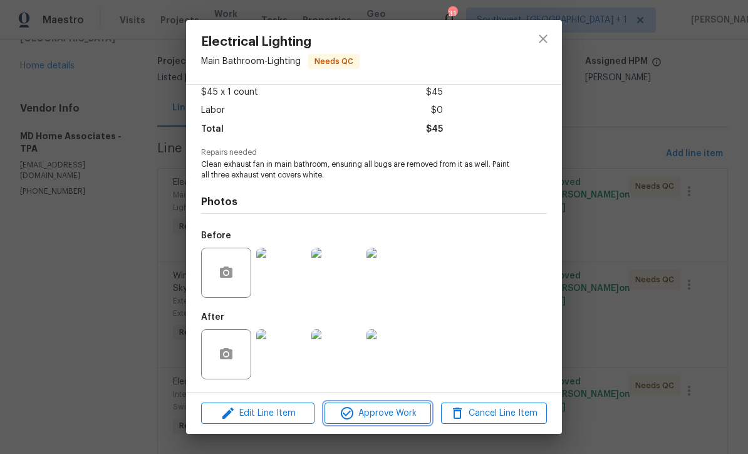
click at [383, 410] on span "Approve Work" at bounding box center [377, 413] width 98 height 16
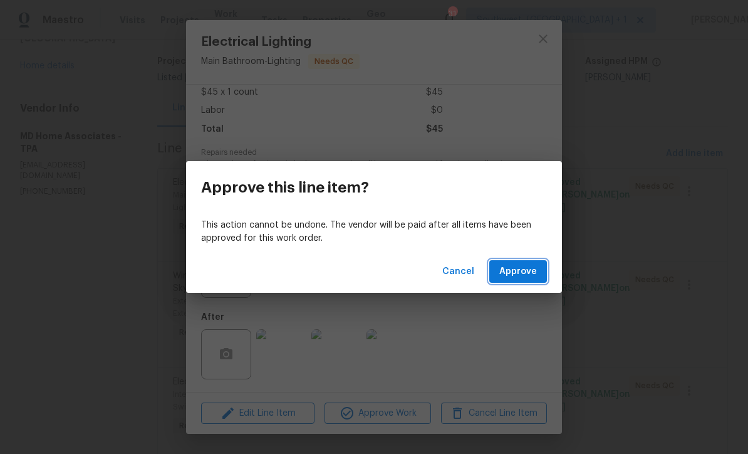
click at [526, 269] on span "Approve" at bounding box center [518, 272] width 38 height 16
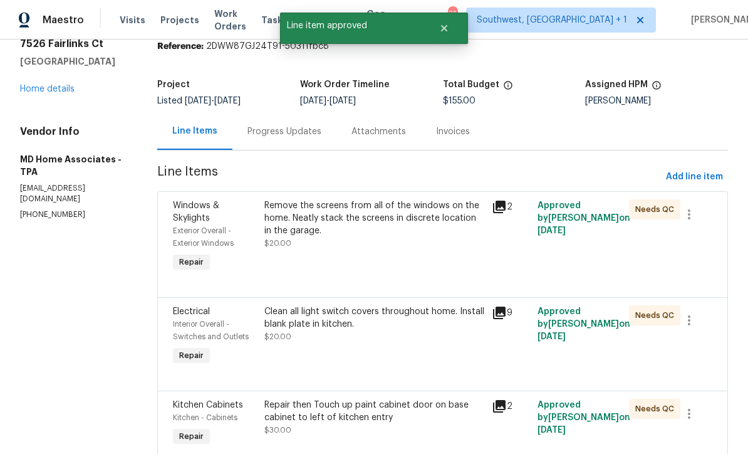
scroll to position [58, 0]
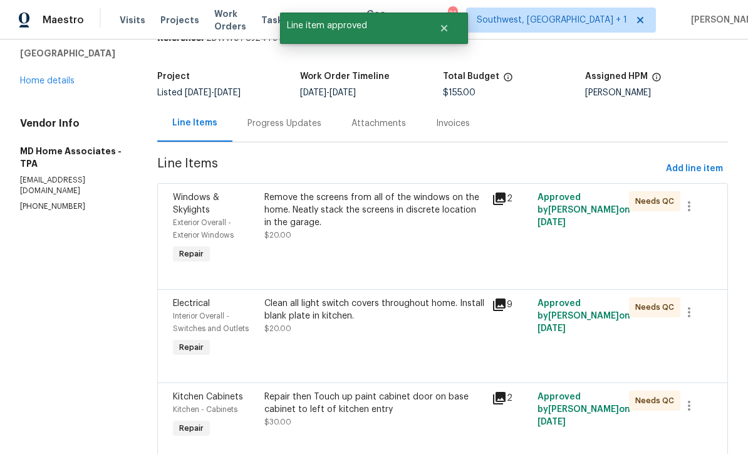
click at [396, 254] on div "Remove the screens from all of the windows on the home. Neatly stack the screen…" at bounding box center [375, 228] width 228 height 83
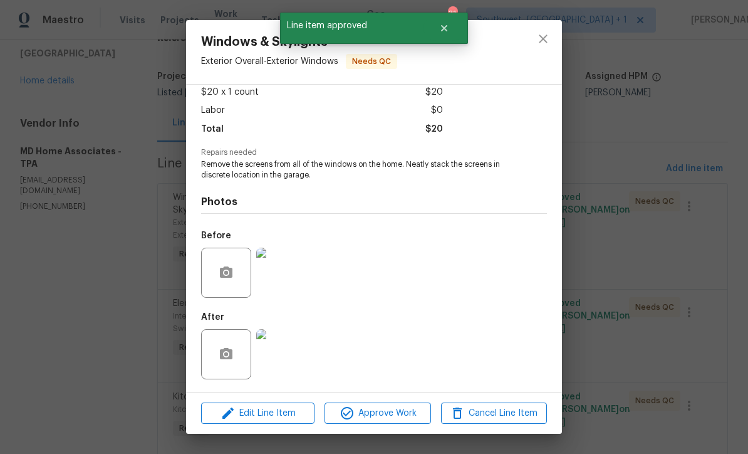
scroll to position [74, 0]
click at [295, 366] on img at bounding box center [281, 354] width 50 height 50
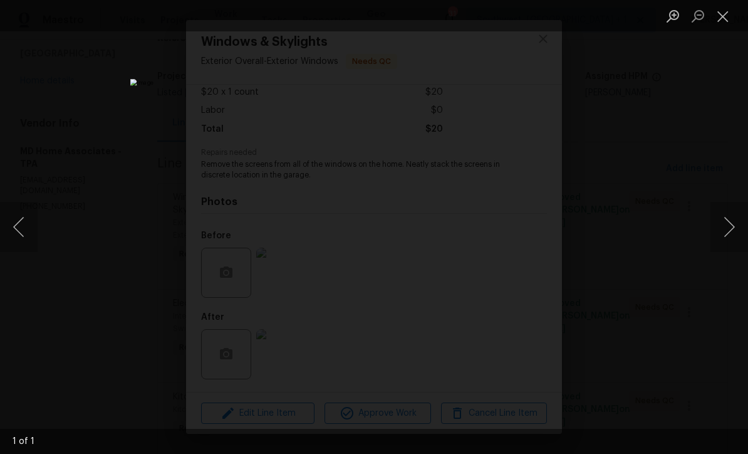
click at [725, 19] on button "Close lightbox" at bounding box center [723, 16] width 25 height 22
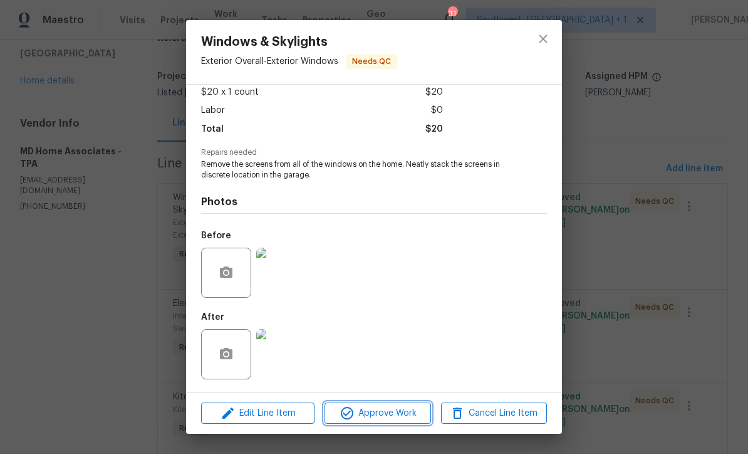
click at [398, 406] on span "Approve Work" at bounding box center [377, 413] width 98 height 16
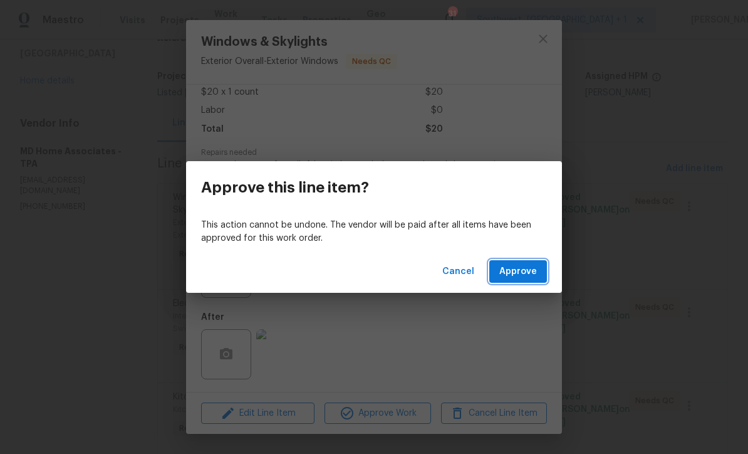
click at [519, 276] on span "Approve" at bounding box center [518, 272] width 38 height 16
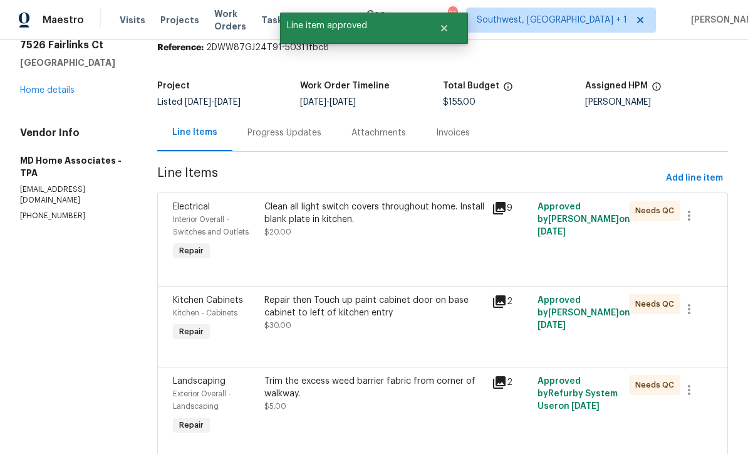
scroll to position [50, 0]
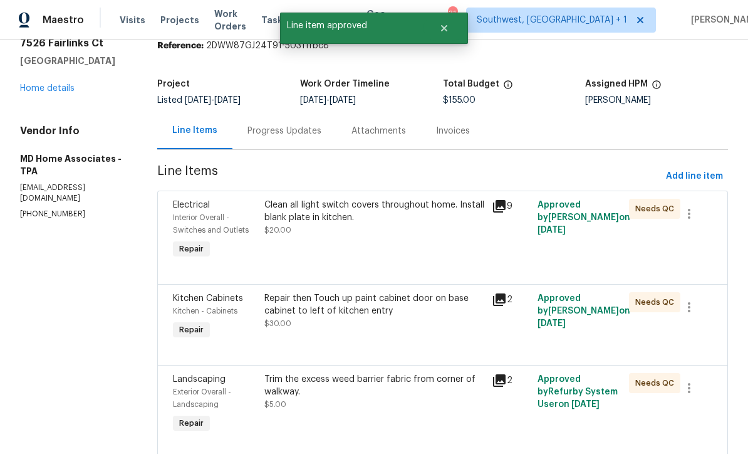
click at [415, 248] on div "Clean all light switch covers throughout home. Install blank plate in kitchen. …" at bounding box center [375, 230] width 228 height 70
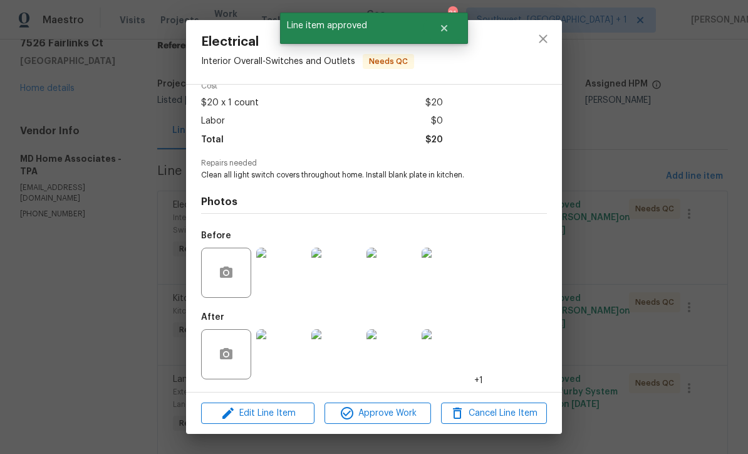
scroll to position [64, 0]
click at [293, 368] on img at bounding box center [281, 354] width 50 height 50
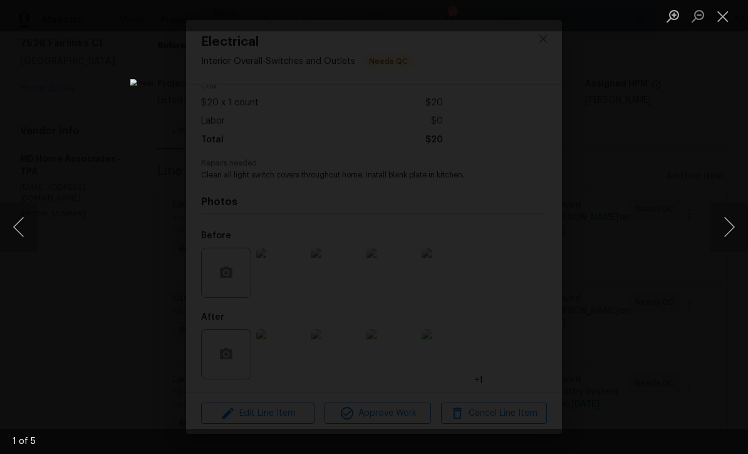
click at [731, 234] on button "Next image" at bounding box center [730, 227] width 38 height 50
click at [729, 234] on button "Next image" at bounding box center [730, 227] width 38 height 50
click at [730, 234] on button "Next image" at bounding box center [730, 227] width 38 height 50
click at [729, 237] on button "Next image" at bounding box center [730, 227] width 38 height 50
click at [729, 242] on button "Next image" at bounding box center [730, 227] width 38 height 50
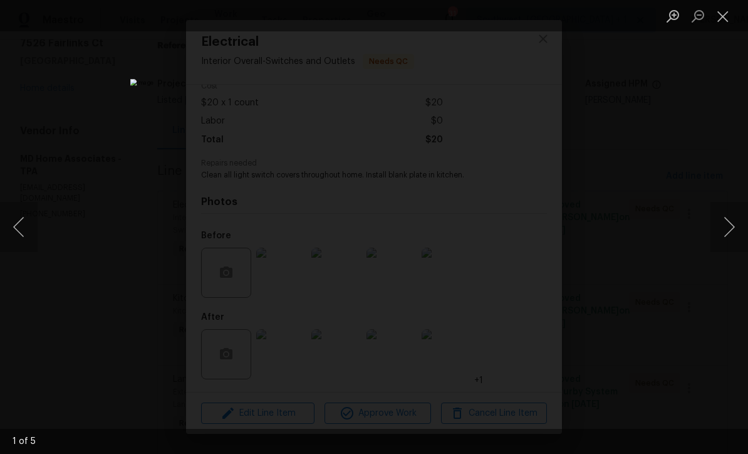
click at [731, 241] on button "Next image" at bounding box center [730, 227] width 38 height 50
click at [728, 243] on button "Next image" at bounding box center [730, 227] width 38 height 50
click at [732, 239] on button "Next image" at bounding box center [730, 227] width 38 height 50
click at [731, 238] on button "Next image" at bounding box center [730, 227] width 38 height 50
click at [724, 24] on button "Close lightbox" at bounding box center [723, 16] width 25 height 22
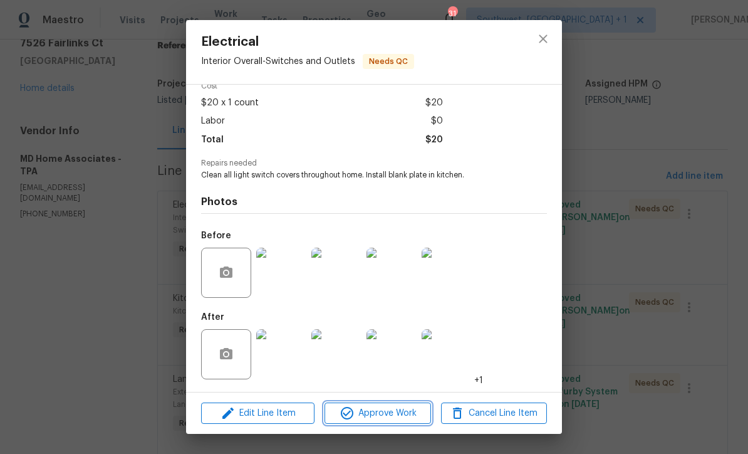
click at [397, 414] on span "Approve Work" at bounding box center [377, 413] width 98 height 16
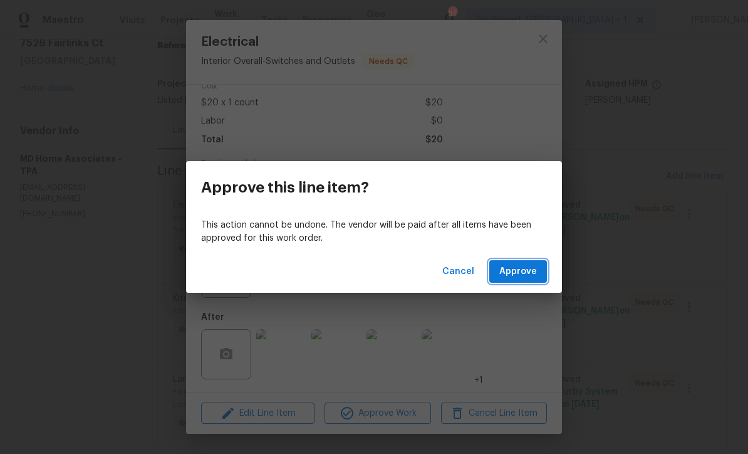
click at [528, 278] on span "Approve" at bounding box center [518, 272] width 38 height 16
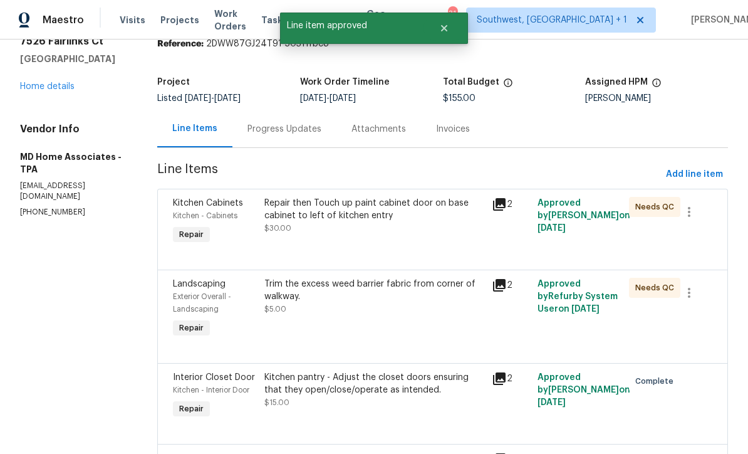
scroll to position [55, 0]
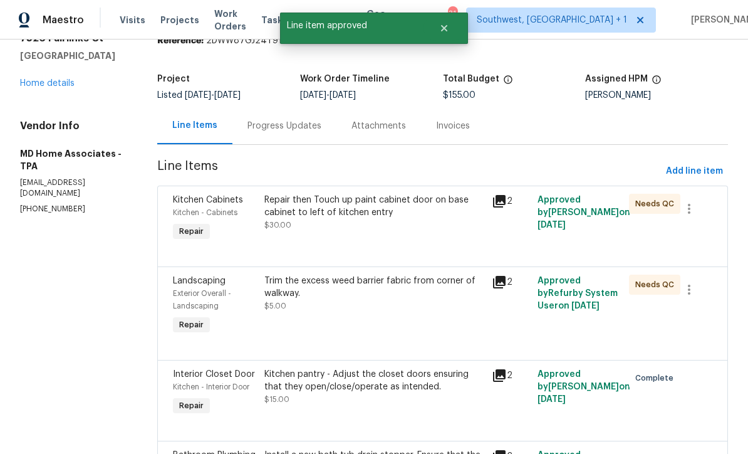
click at [446, 242] on div "Repair then Touch up paint cabinet door on base cabinet to left of kitchen entr…" at bounding box center [375, 219] width 228 height 58
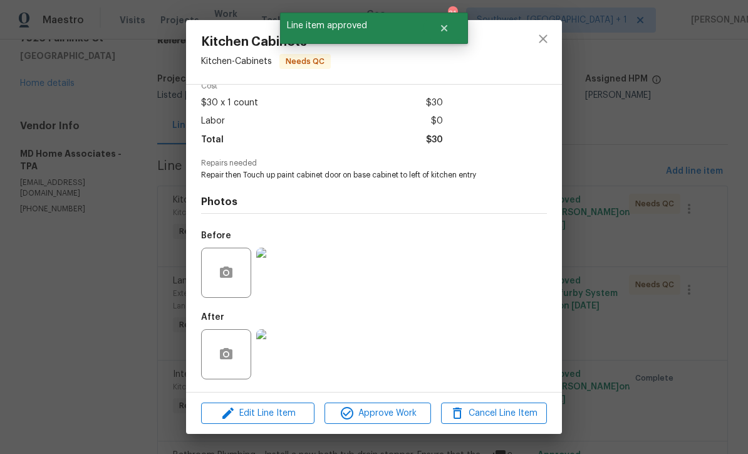
scroll to position [64, 0]
click at [299, 362] on img at bounding box center [281, 354] width 50 height 50
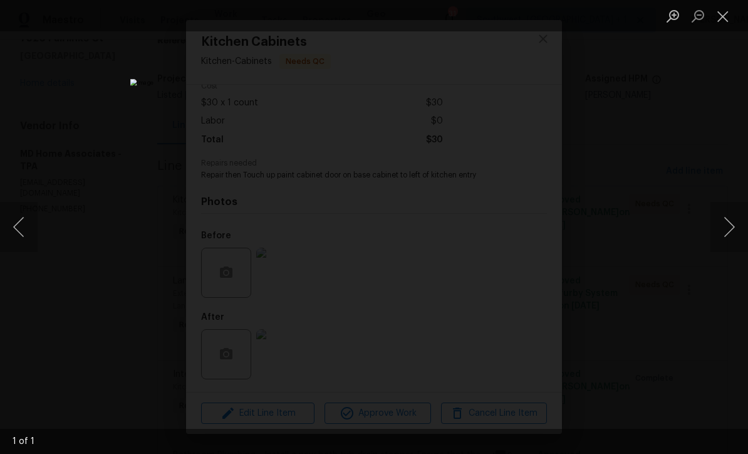
click at [727, 18] on button "Close lightbox" at bounding box center [723, 16] width 25 height 22
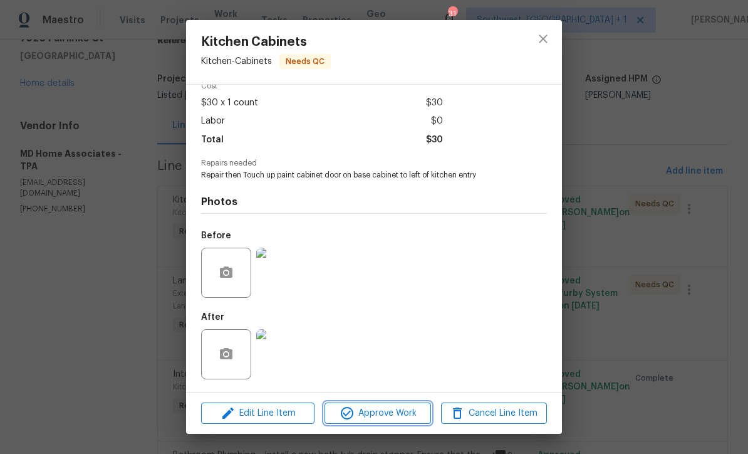
click at [410, 415] on span "Approve Work" at bounding box center [377, 413] width 98 height 16
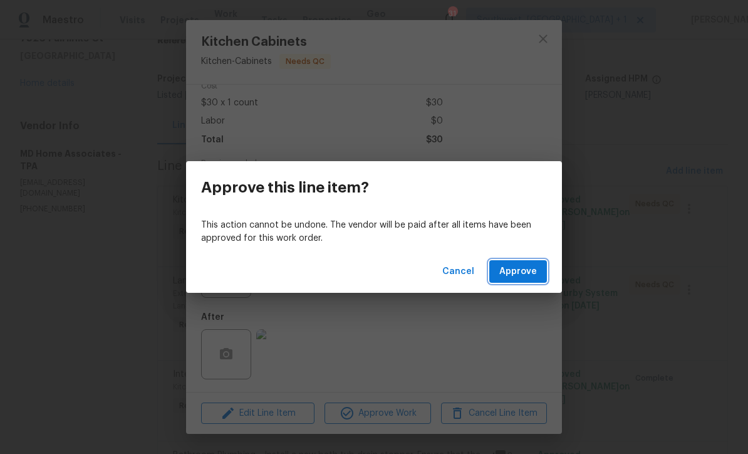
click at [533, 274] on span "Approve" at bounding box center [518, 272] width 38 height 16
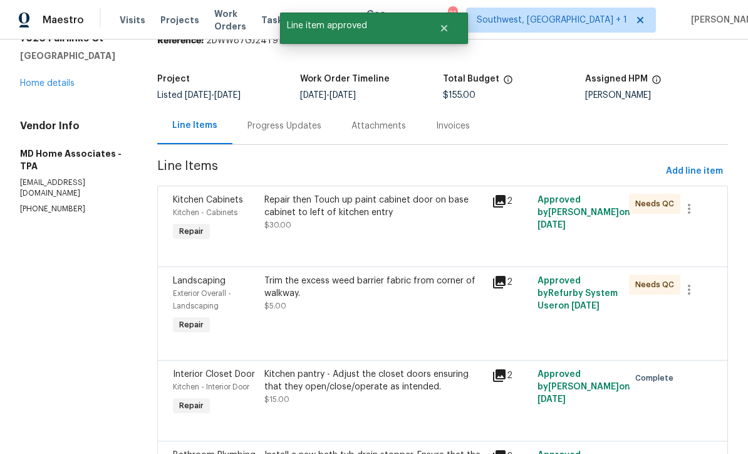
scroll to position [0, 0]
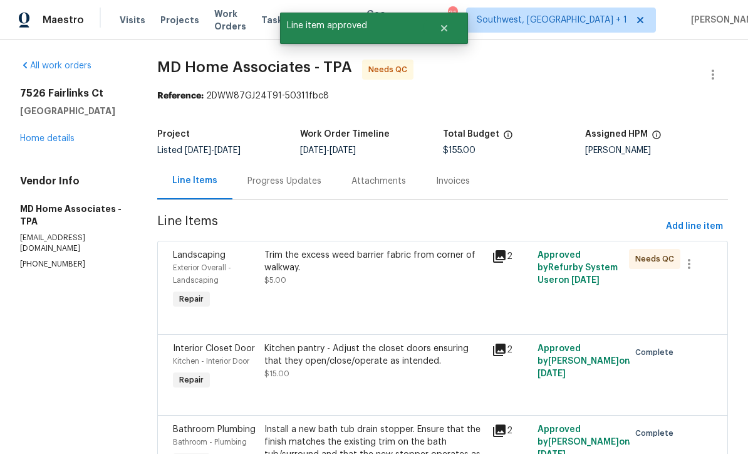
click at [430, 303] on div "Trim the excess weed barrier fabric from corner of walkway. $5.00" at bounding box center [375, 280] width 228 height 70
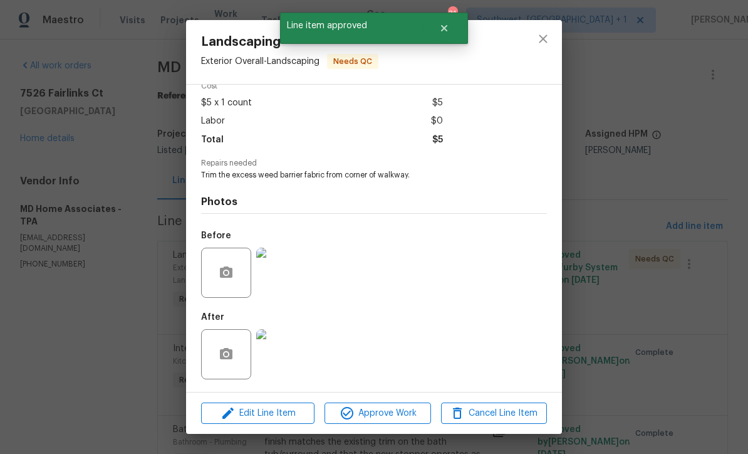
scroll to position [64, 0]
click at [292, 368] on img at bounding box center [281, 354] width 50 height 50
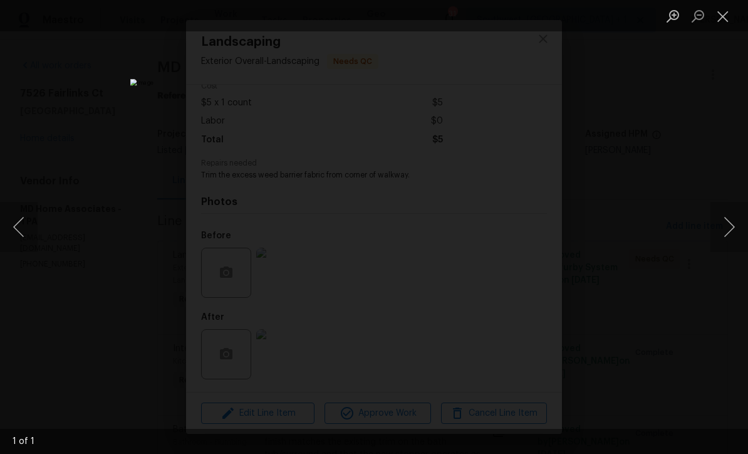
click at [726, 19] on button "Close lightbox" at bounding box center [723, 16] width 25 height 22
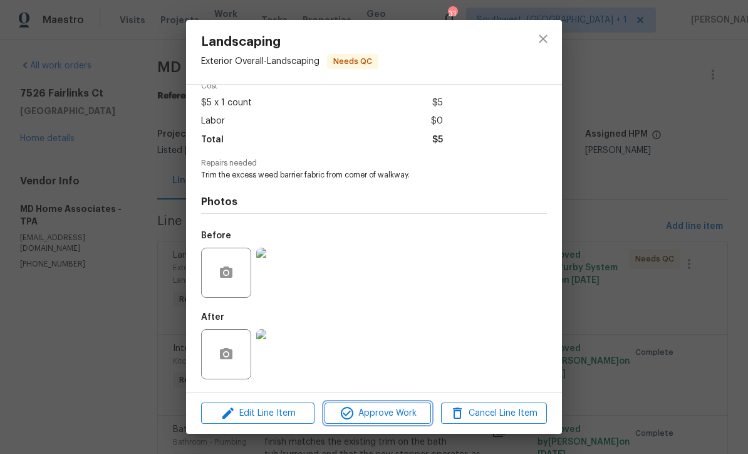
click at [406, 414] on span "Approve Work" at bounding box center [377, 413] width 98 height 16
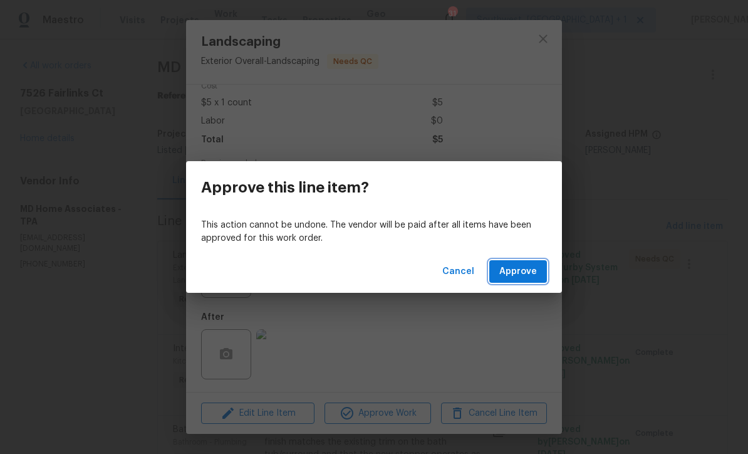
click at [525, 269] on span "Approve" at bounding box center [518, 272] width 38 height 16
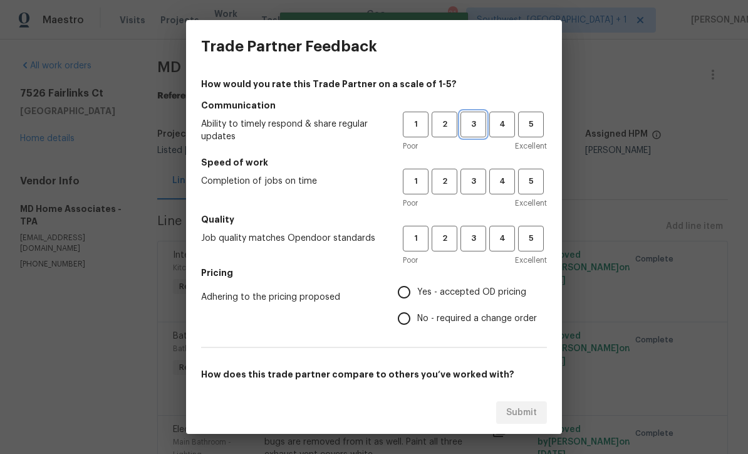
click at [472, 124] on span "3" at bounding box center [473, 124] width 23 height 14
click at [467, 182] on span "3" at bounding box center [473, 181] width 23 height 14
click at [475, 250] on button "3" at bounding box center [474, 239] width 26 height 26
click at [413, 288] on input "Yes - accepted OD pricing" at bounding box center [404, 292] width 26 height 26
radio input "true"
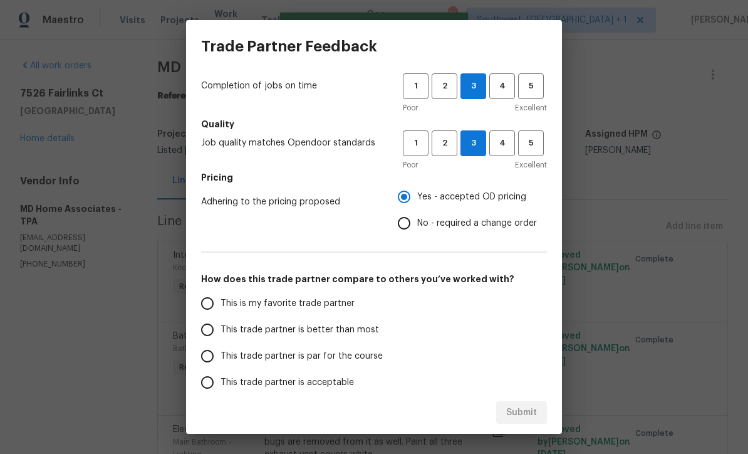
scroll to position [106, 0]
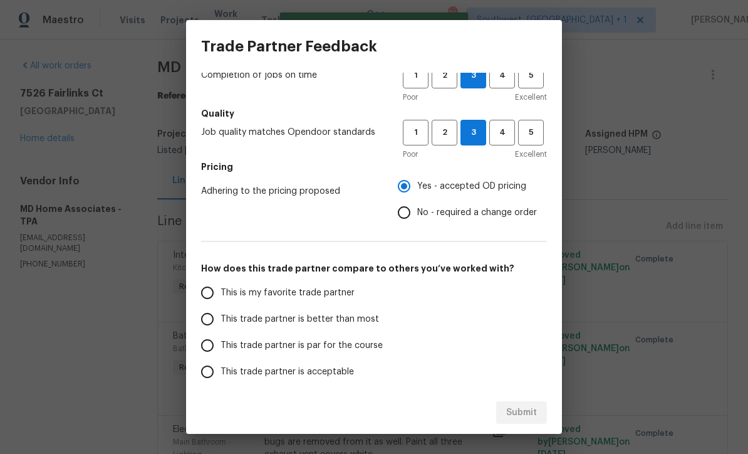
click at [219, 350] on input "This trade partner is par for the course" at bounding box center [207, 345] width 26 height 26
click at [524, 417] on span "Submit" at bounding box center [521, 413] width 31 height 16
radio input "true"
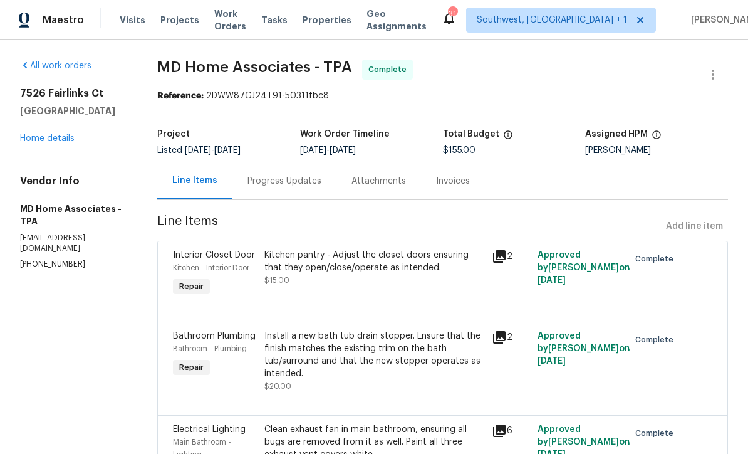
click at [241, 23] on span "Work Orders" at bounding box center [230, 20] width 32 height 25
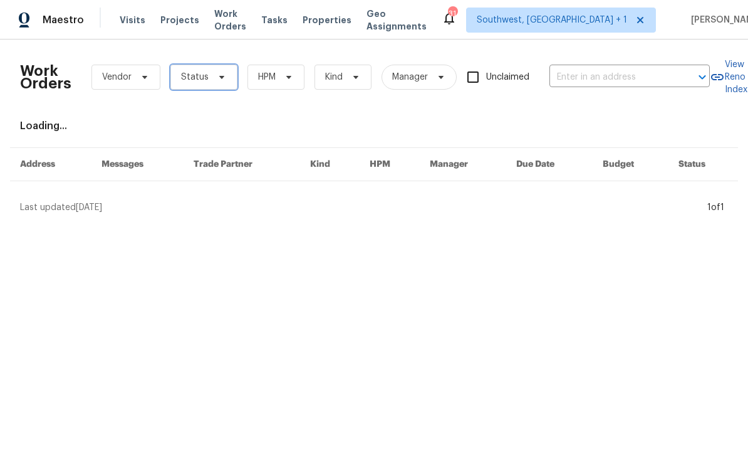
click at [214, 82] on span "Status" at bounding box center [203, 77] width 67 height 25
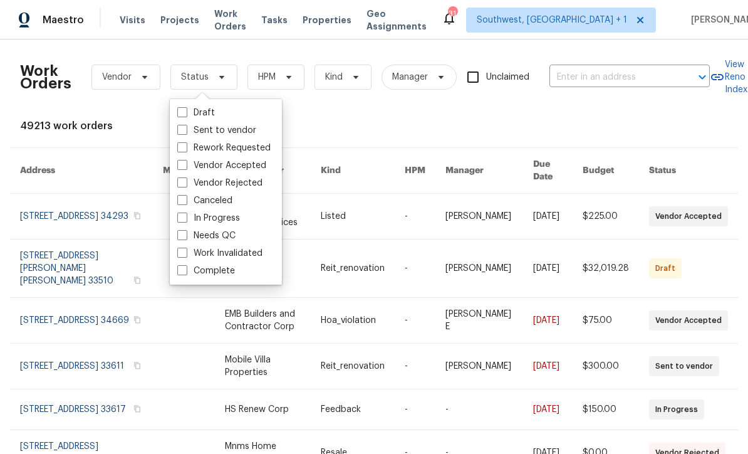
click at [184, 237] on span at bounding box center [182, 235] width 10 height 10
click at [184, 237] on input "Needs QC" at bounding box center [181, 233] width 8 height 8
checkbox input "true"
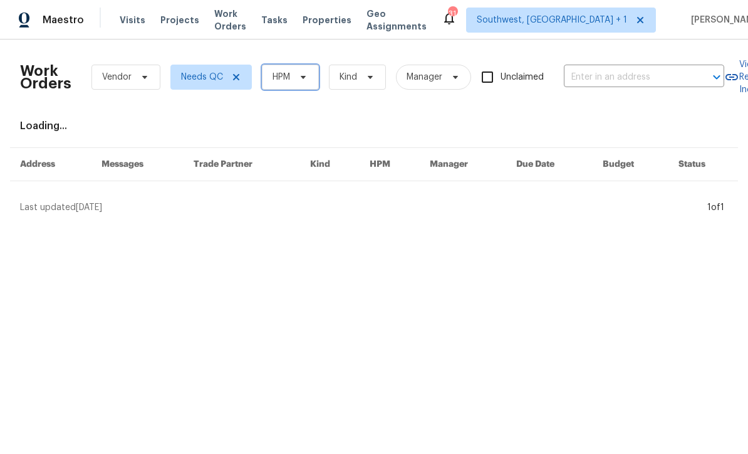
click at [305, 76] on icon at bounding box center [303, 77] width 5 height 3
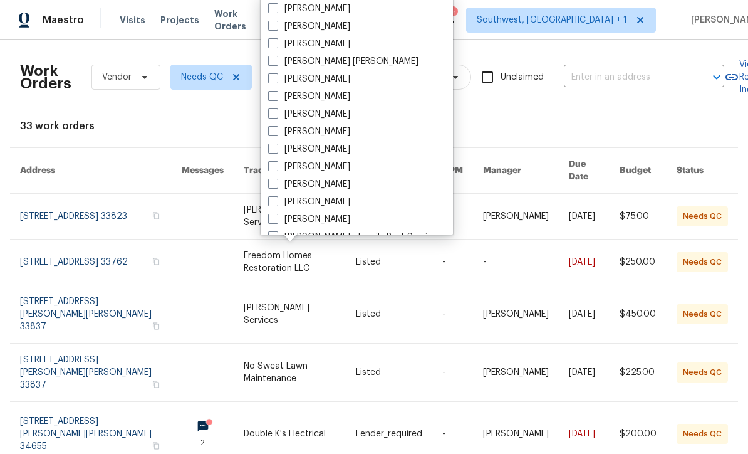
scroll to position [83, 0]
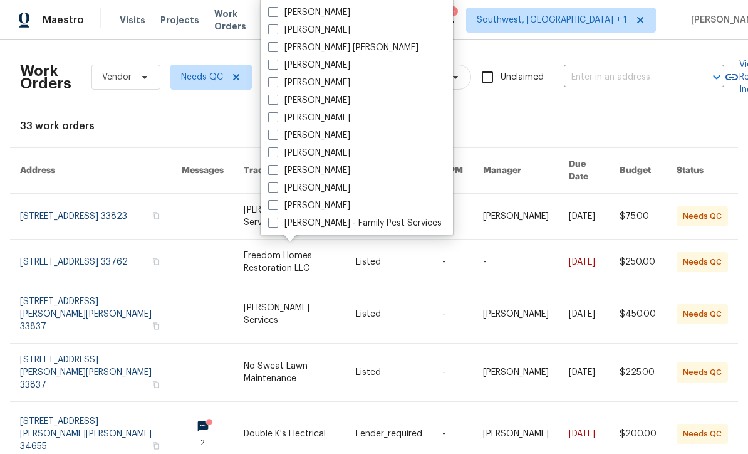
click at [269, 171] on span at bounding box center [273, 170] width 10 height 10
click at [269, 171] on input "[PERSON_NAME]" at bounding box center [272, 168] width 8 height 8
checkbox input "true"
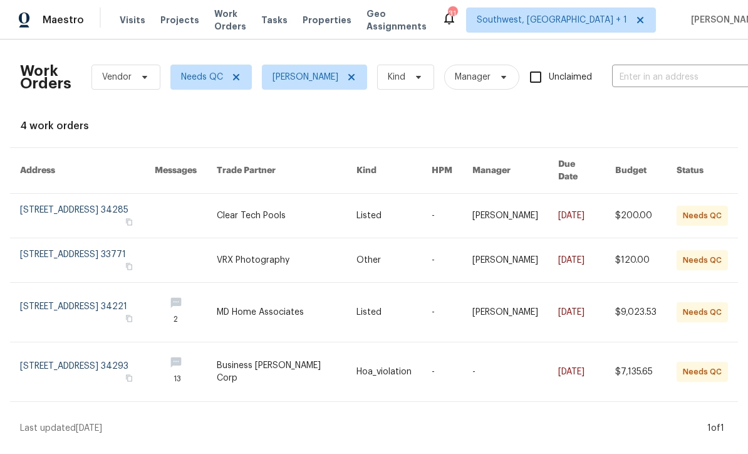
click at [344, 207] on link at bounding box center [287, 216] width 140 height 44
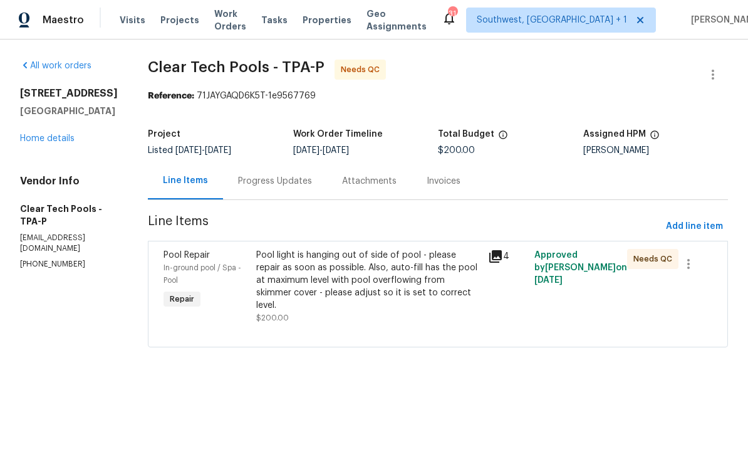
click at [323, 183] on div "Progress Updates" at bounding box center [275, 180] width 104 height 37
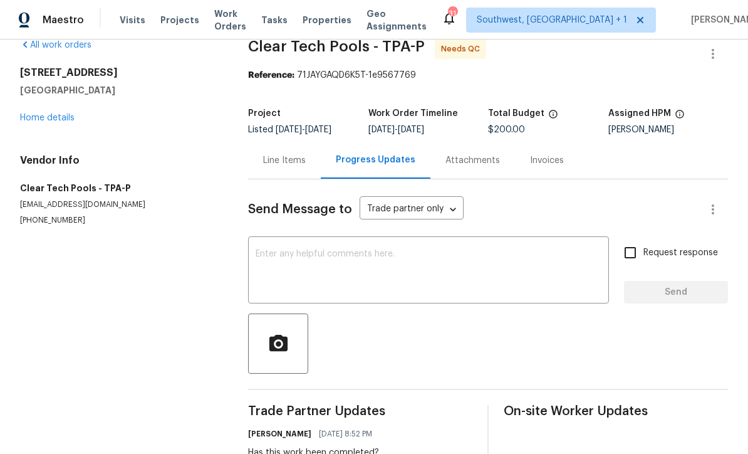
scroll to position [20, 0]
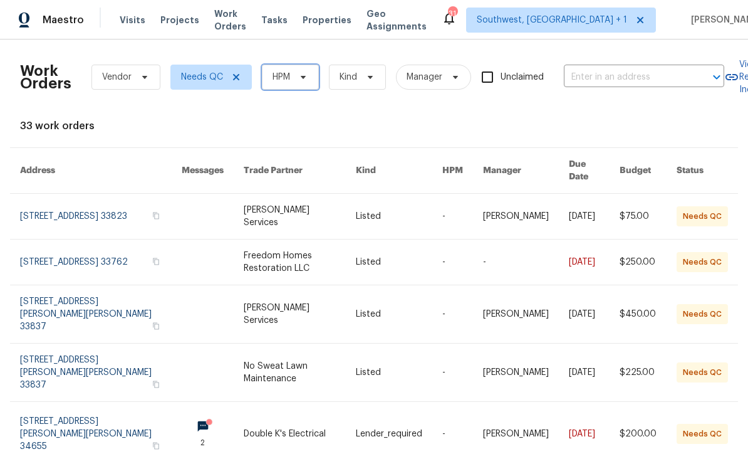
click at [294, 78] on span at bounding box center [301, 77] width 14 height 10
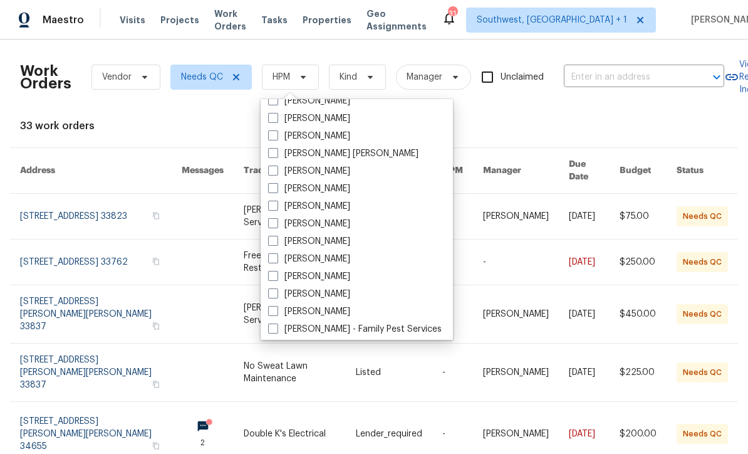
scroll to position [93, 0]
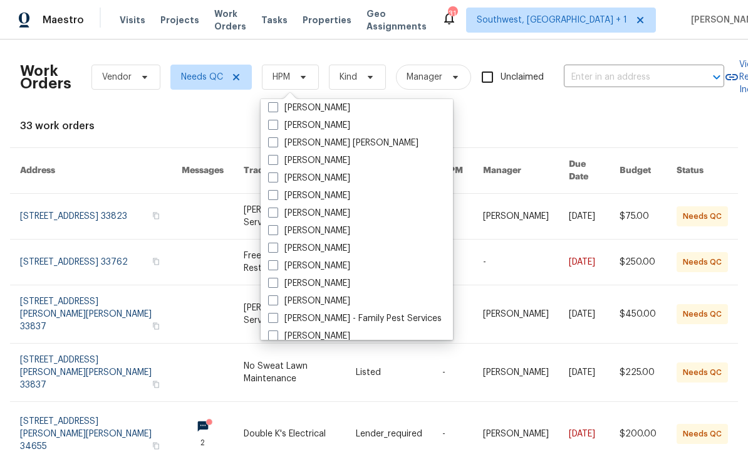
click at [271, 260] on span at bounding box center [273, 265] width 10 height 10
click at [271, 259] on input "[PERSON_NAME]" at bounding box center [272, 263] width 8 height 8
checkbox input "true"
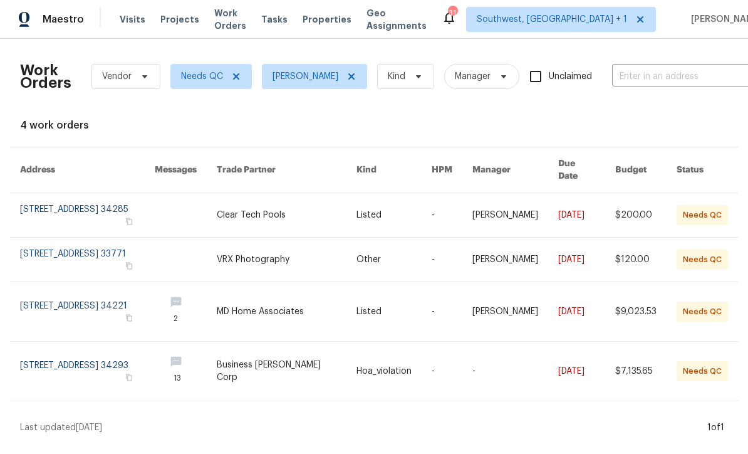
click at [356, 308] on link at bounding box center [287, 312] width 140 height 59
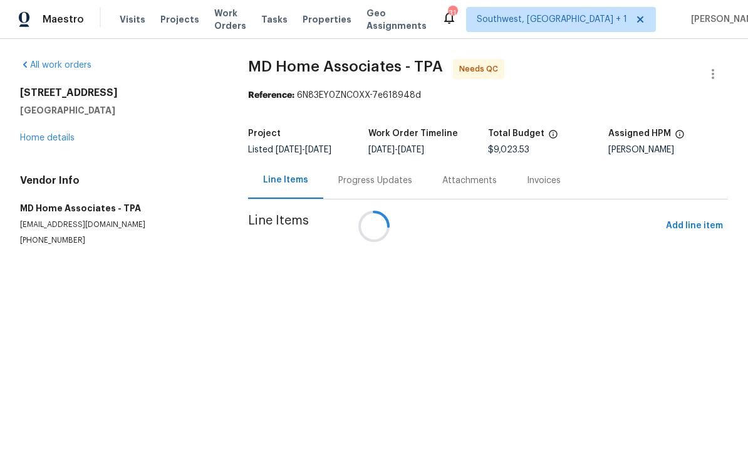
scroll to position [1, 0]
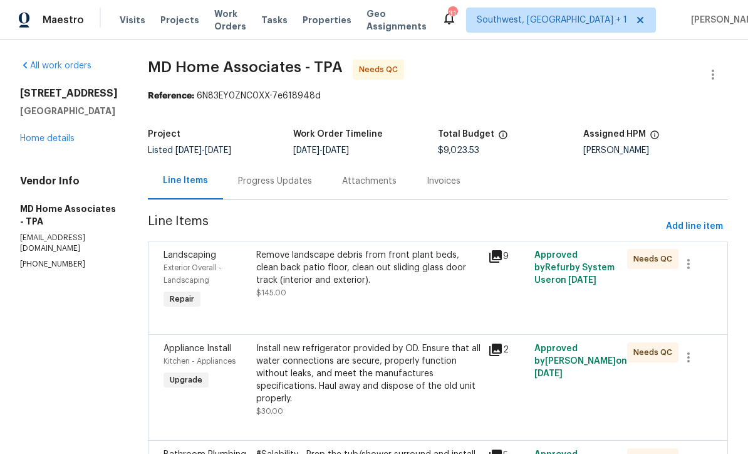
click at [296, 179] on div "Progress Updates" at bounding box center [275, 181] width 74 height 13
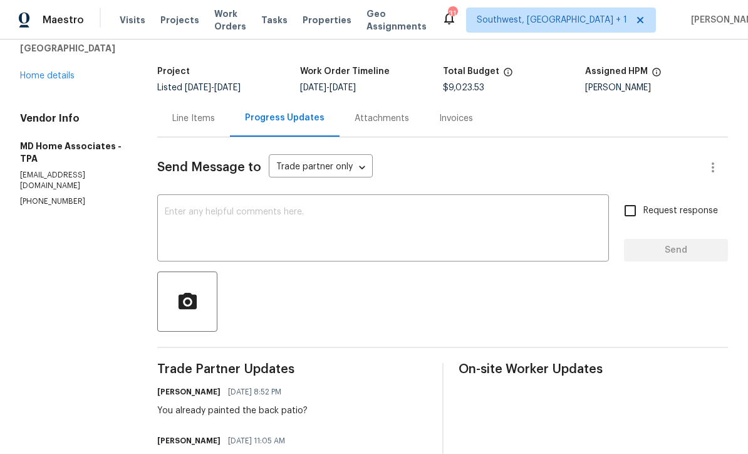
scroll to position [137, 0]
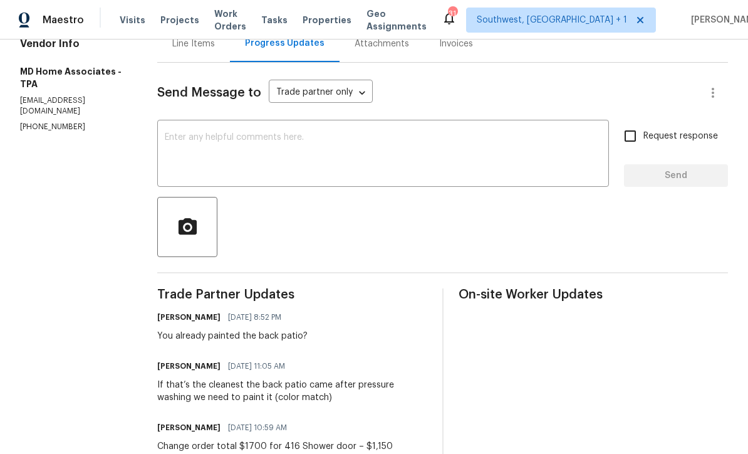
click at [405, 143] on textarea at bounding box center [383, 155] width 437 height 44
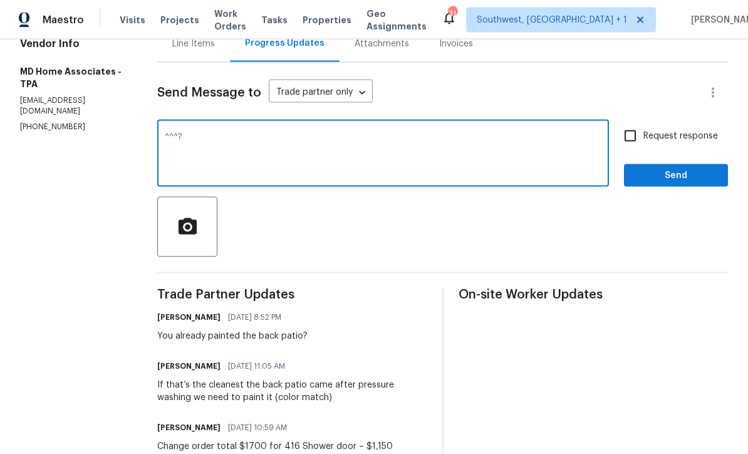
type textarea "^^^?"
click at [630, 137] on input "Request response" at bounding box center [630, 136] width 26 height 26
checkbox input "true"
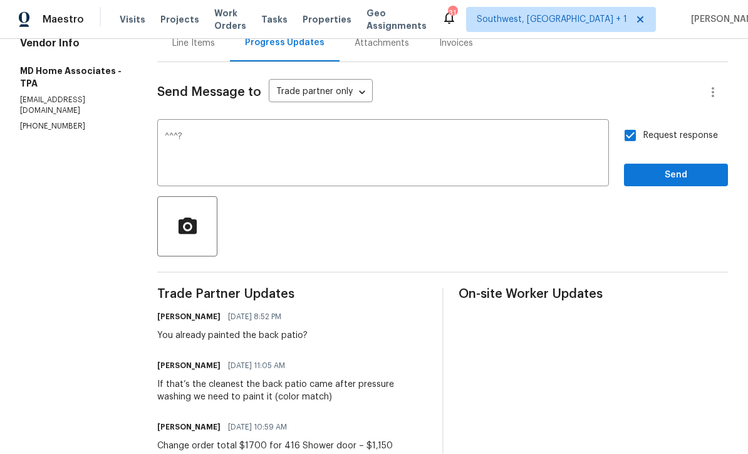
scroll to position [1, 0]
click at [670, 172] on span "Send" at bounding box center [676, 176] width 84 height 16
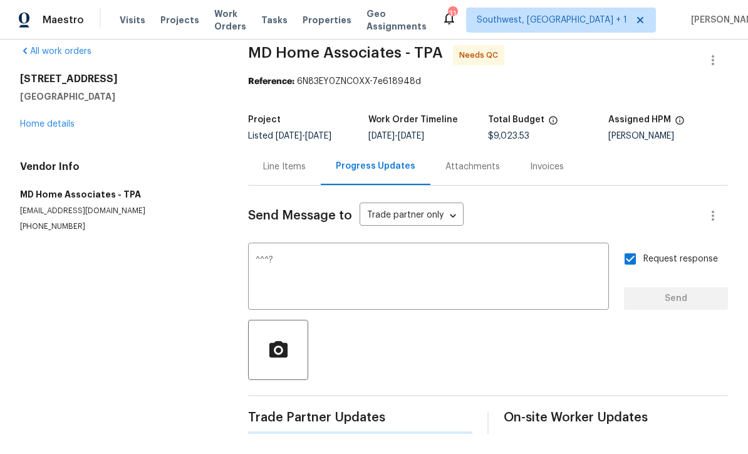
scroll to position [0, 0]
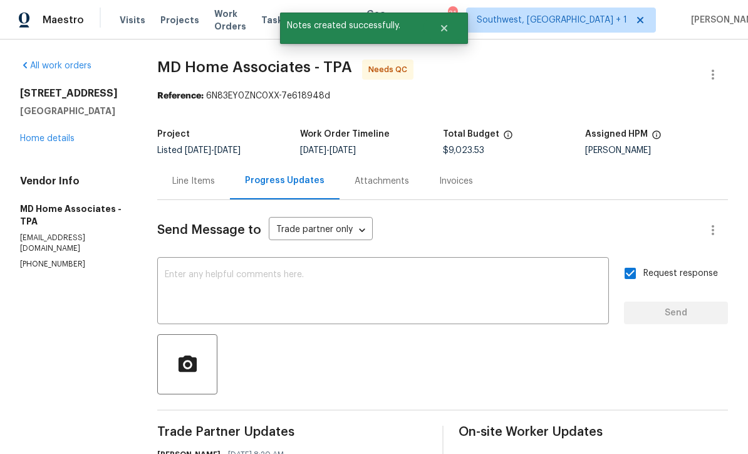
click at [224, 19] on span "Work Orders" at bounding box center [230, 20] width 32 height 25
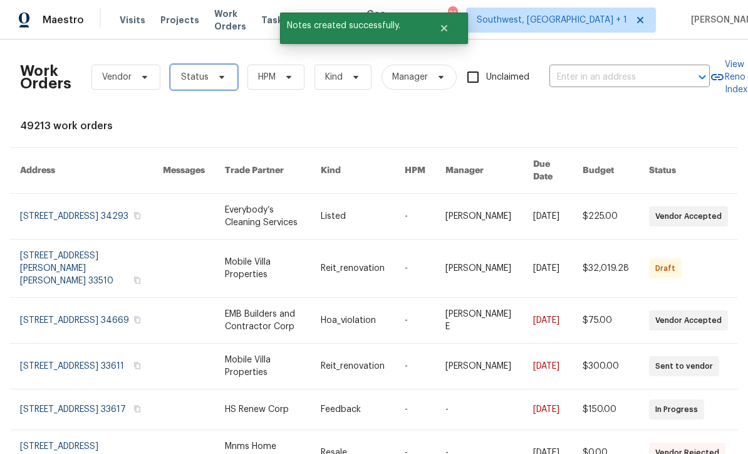
click at [180, 69] on span "Status" at bounding box center [203, 77] width 67 height 25
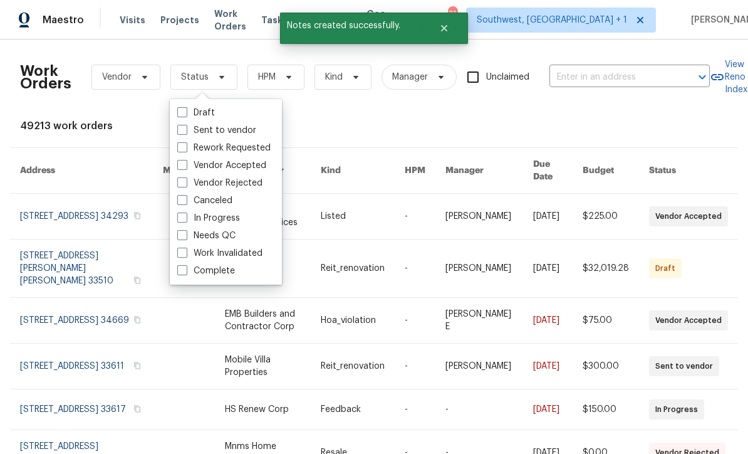
click at [228, 241] on label "Needs QC" at bounding box center [206, 235] width 58 height 13
click at [185, 237] on input "Needs QC" at bounding box center [181, 233] width 8 height 8
checkbox input "true"
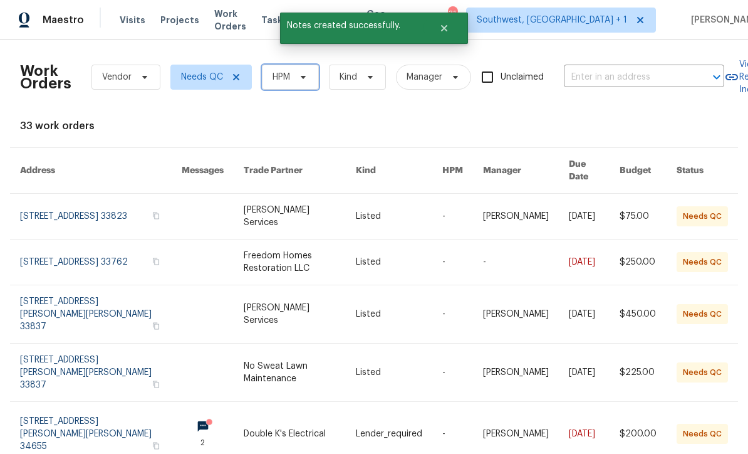
click at [300, 70] on span "HPM" at bounding box center [290, 77] width 57 height 25
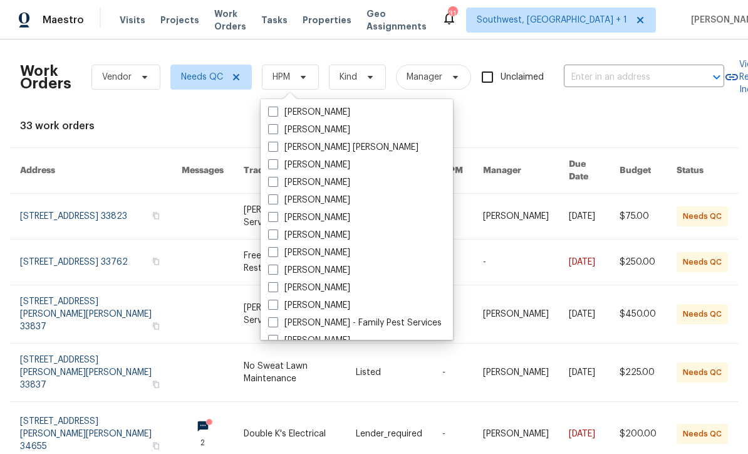
scroll to position [104, 0]
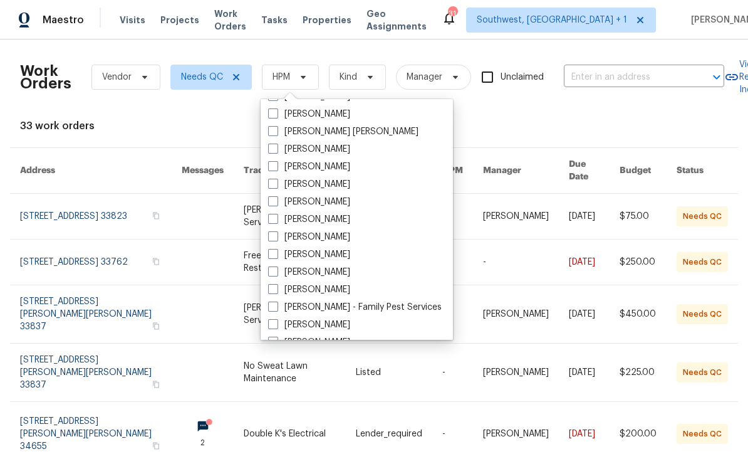
click at [269, 251] on span at bounding box center [273, 254] width 10 height 10
click at [269, 251] on input "[PERSON_NAME]" at bounding box center [272, 252] width 8 height 8
checkbox input "true"
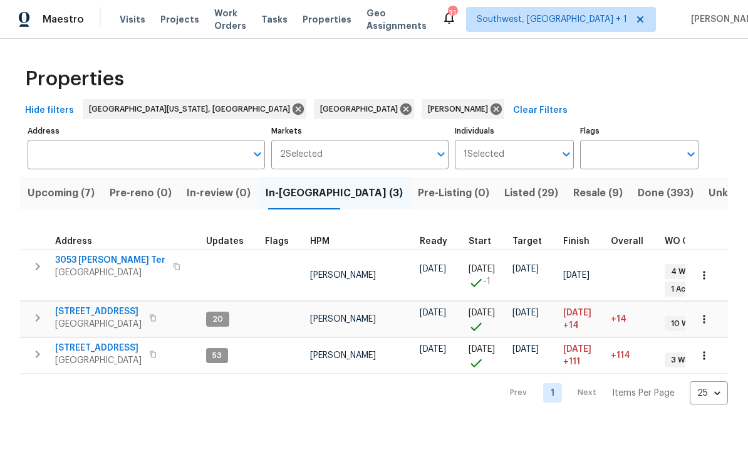
click at [504, 190] on span "Listed (29)" at bounding box center [531, 194] width 54 height 18
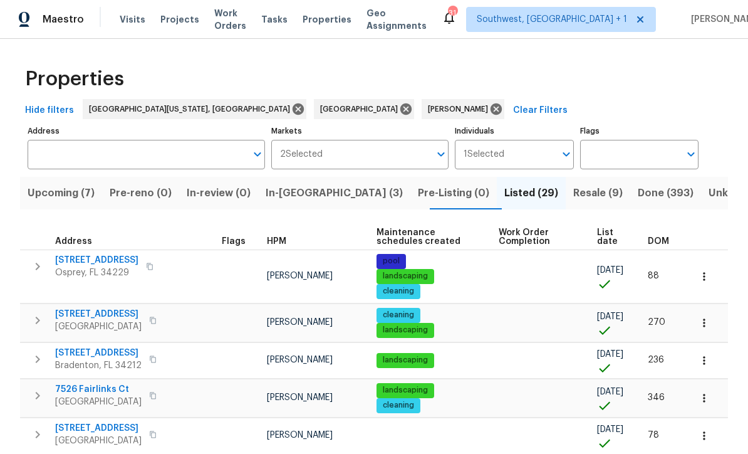
scroll to position [1, 0]
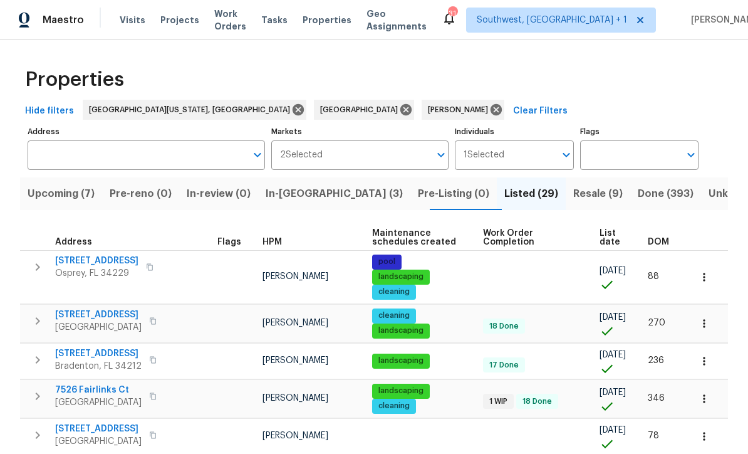
click at [610, 231] on span "List date" at bounding box center [613, 238] width 27 height 18
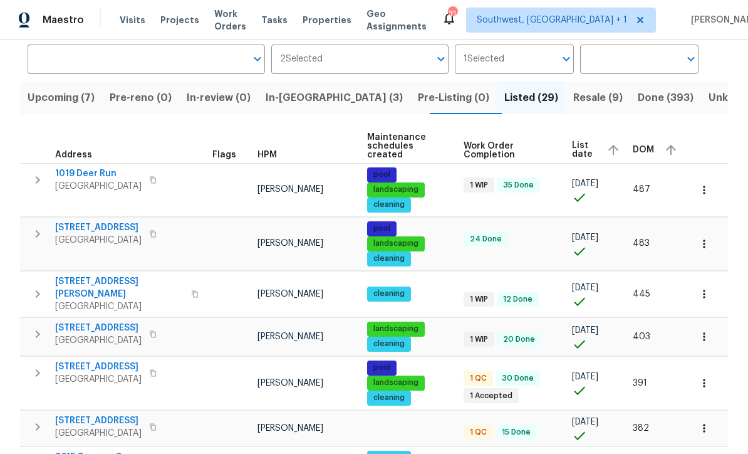
scroll to position [96, 0]
click at [699, 183] on icon "button" at bounding box center [704, 189] width 13 height 13
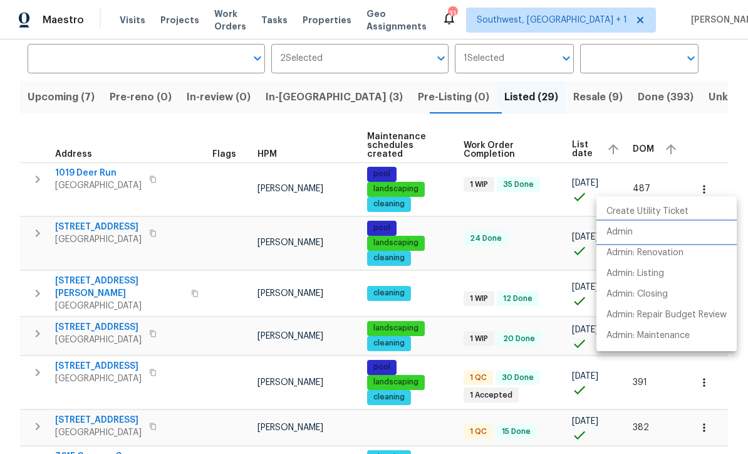
click at [623, 226] on p "Admin" at bounding box center [620, 232] width 26 height 13
click at [529, 232] on div at bounding box center [374, 227] width 748 height 454
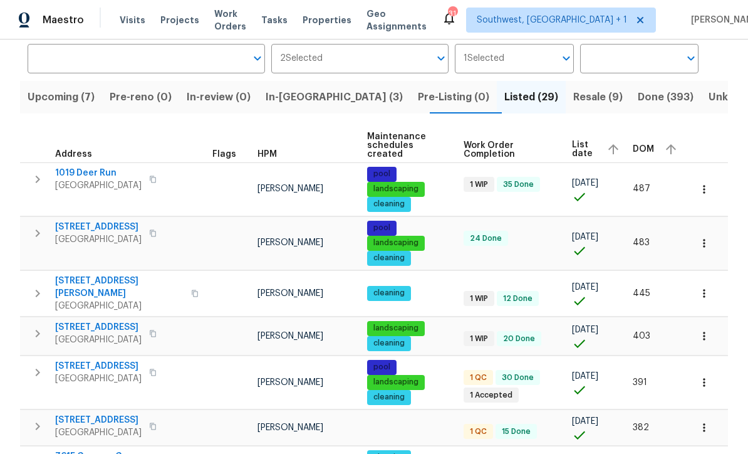
click at [702, 237] on icon "button" at bounding box center [704, 243] width 13 height 13
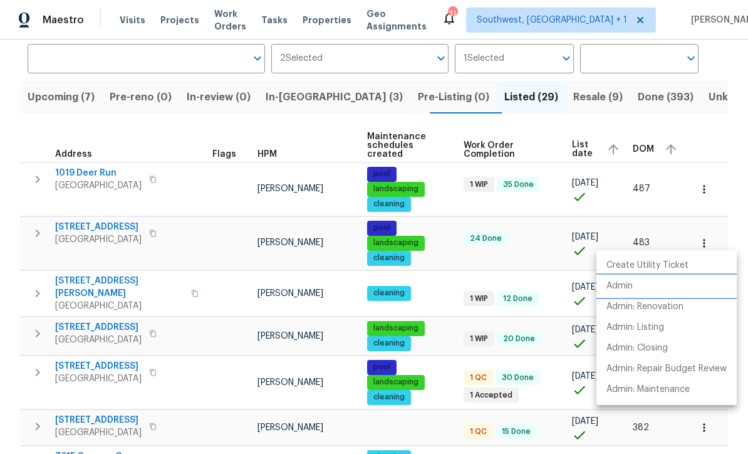
click at [622, 284] on p "Admin" at bounding box center [620, 285] width 26 height 13
click at [447, 276] on div at bounding box center [374, 227] width 748 height 454
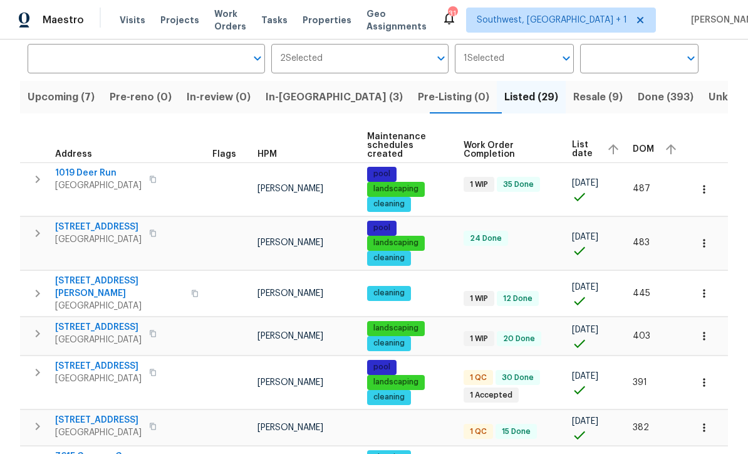
click at [706, 287] on icon "button" at bounding box center [704, 293] width 13 height 13
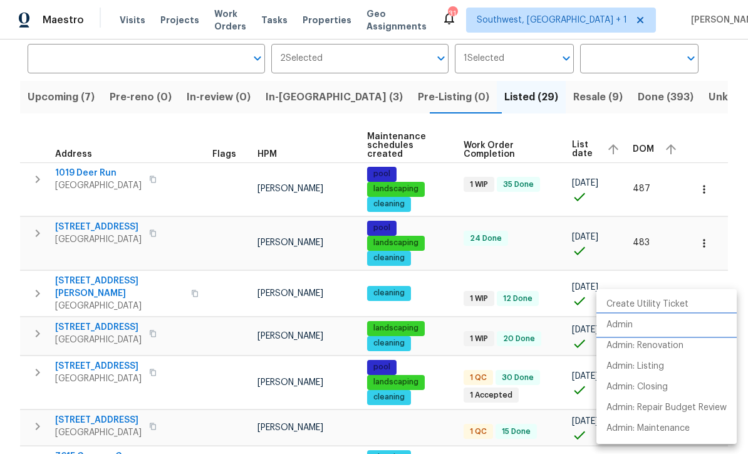
click at [621, 321] on p "Admin" at bounding box center [620, 324] width 26 height 13
click at [449, 314] on div at bounding box center [374, 227] width 748 height 454
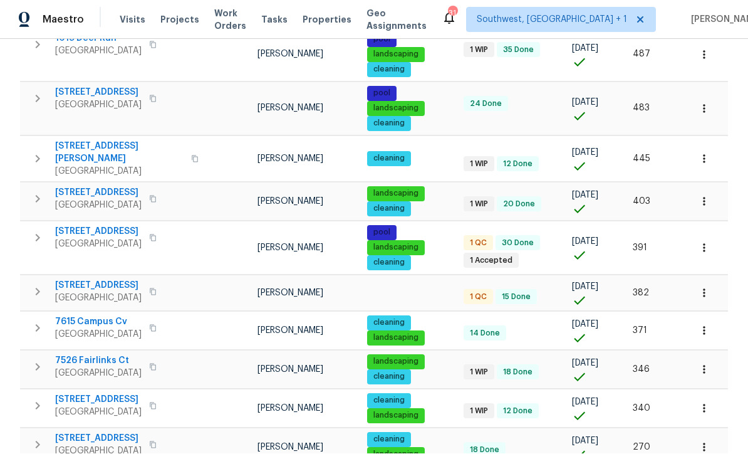
scroll to position [230, 0]
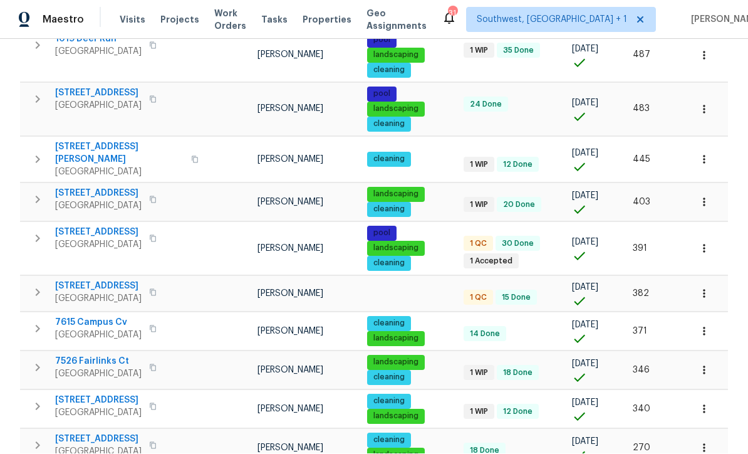
click at [705, 242] on icon "button" at bounding box center [704, 248] width 13 height 13
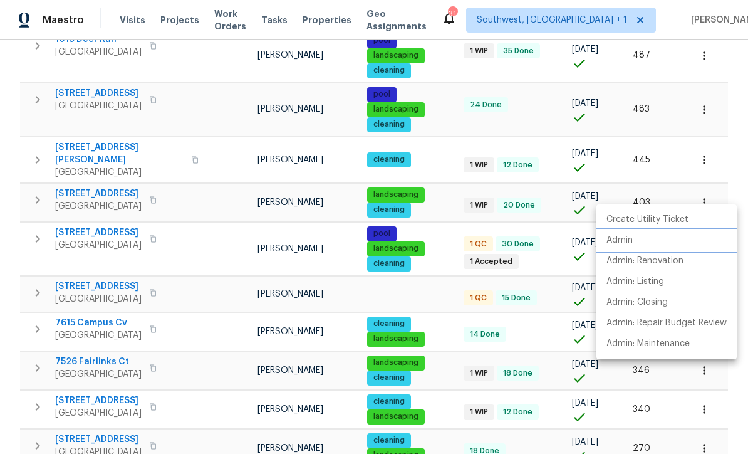
click at [620, 232] on li "Admin" at bounding box center [666, 240] width 140 height 21
click at [440, 239] on div at bounding box center [374, 227] width 748 height 454
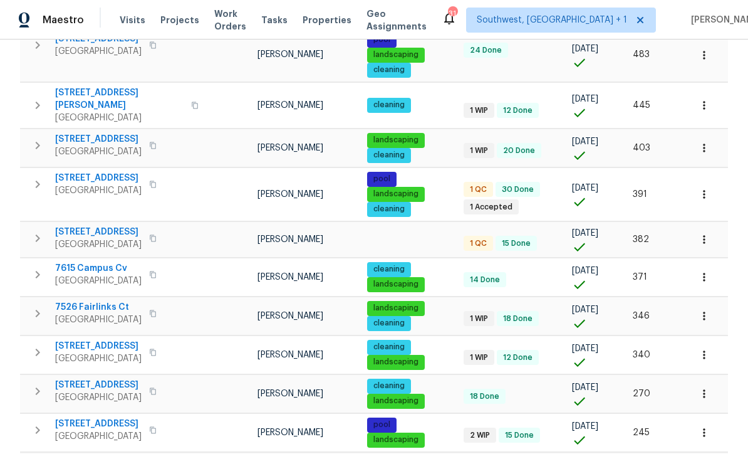
scroll to position [285, 0]
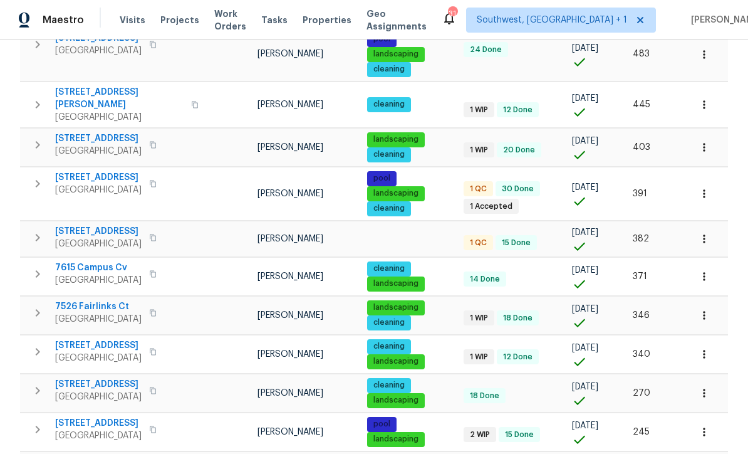
click at [707, 232] on icon "button" at bounding box center [704, 238] width 13 height 13
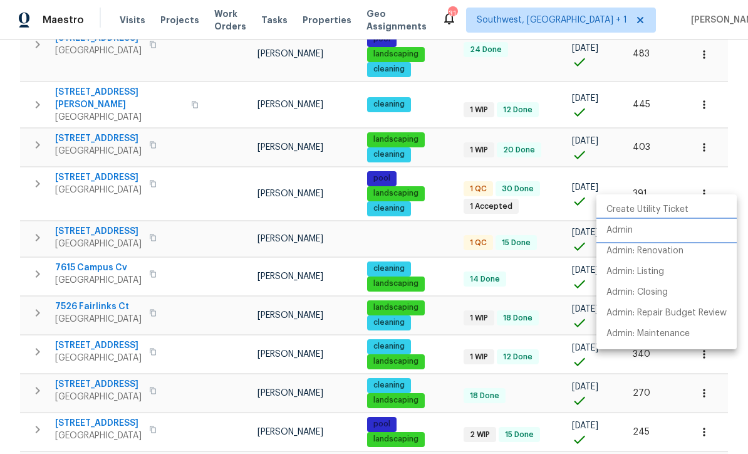
click at [628, 226] on p "Admin" at bounding box center [620, 230] width 26 height 13
click at [440, 187] on div at bounding box center [374, 227] width 748 height 454
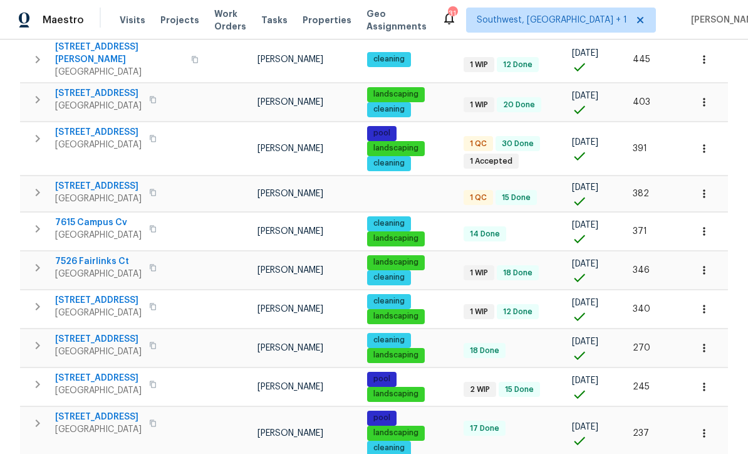
scroll to position [352, 0]
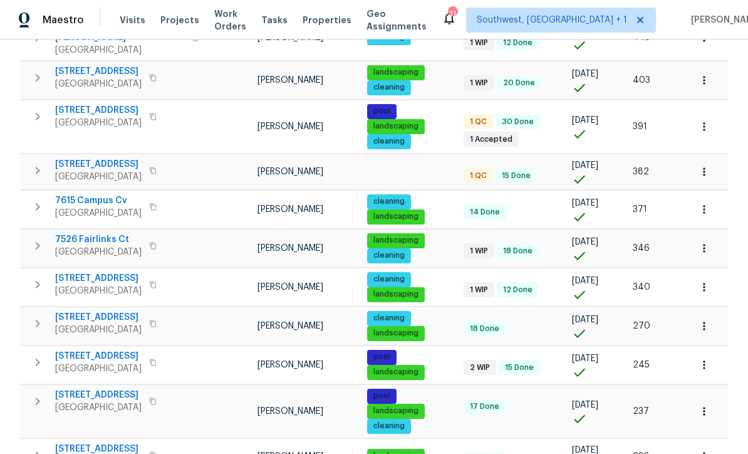
click at [708, 203] on icon "button" at bounding box center [704, 209] width 13 height 13
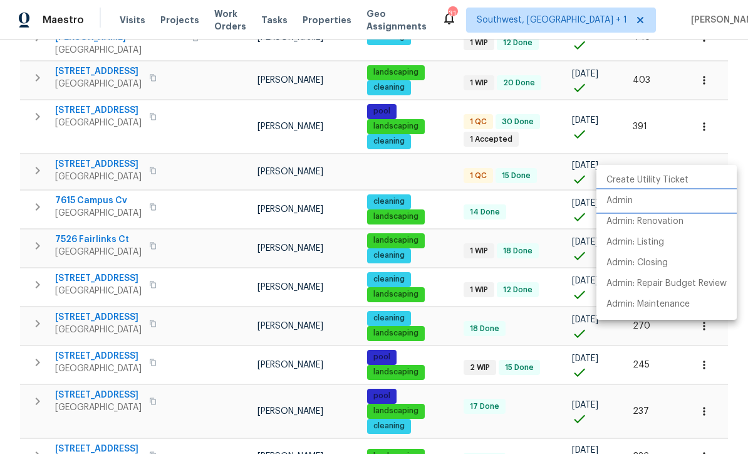
click at [623, 197] on p "Admin" at bounding box center [620, 200] width 26 height 13
click at [435, 219] on div at bounding box center [374, 227] width 748 height 454
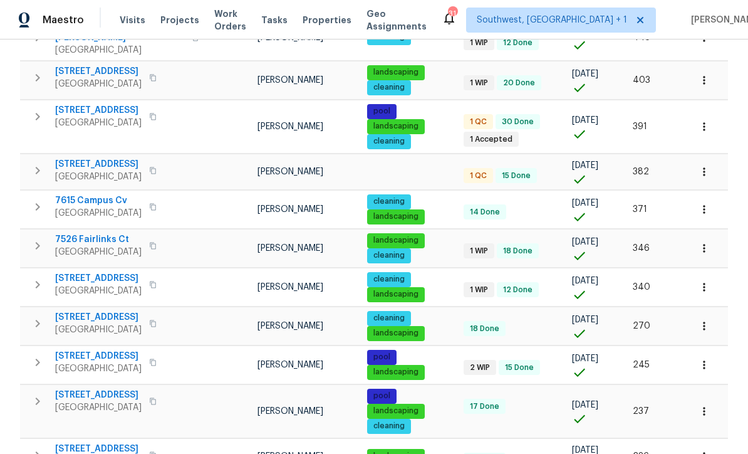
click at [704, 234] on button "button" at bounding box center [704, 248] width 28 height 28
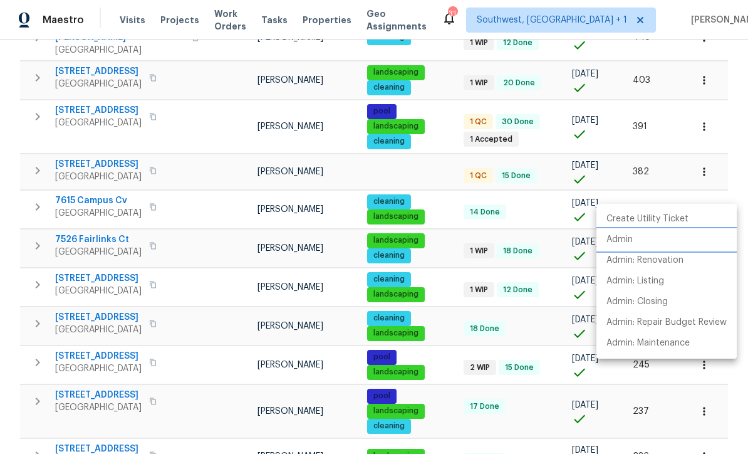
click at [625, 234] on p "Admin" at bounding box center [620, 239] width 26 height 13
click at [441, 224] on div at bounding box center [374, 227] width 748 height 454
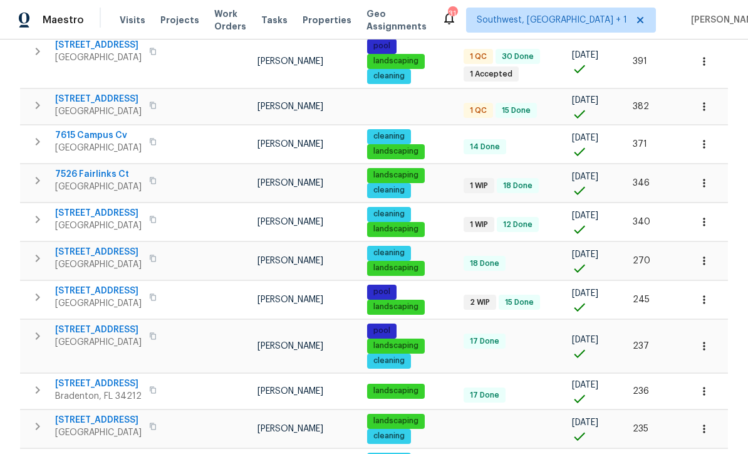
scroll to position [422, 0]
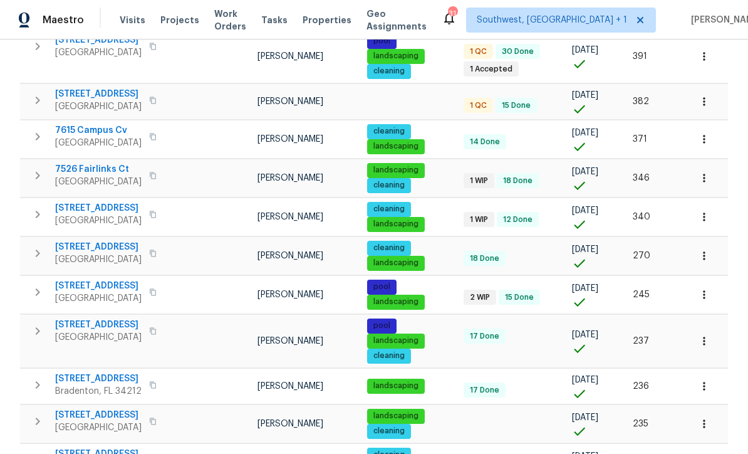
click at [706, 249] on icon "button" at bounding box center [704, 255] width 13 height 13
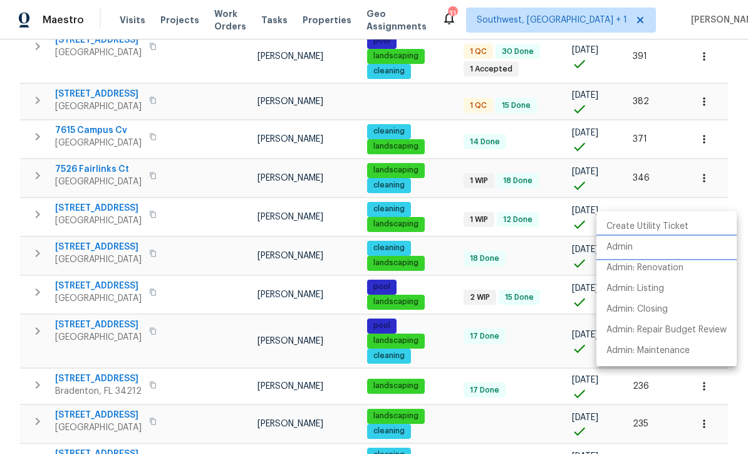
click at [623, 242] on p "Admin" at bounding box center [620, 247] width 26 height 13
click at [534, 292] on div at bounding box center [374, 227] width 748 height 454
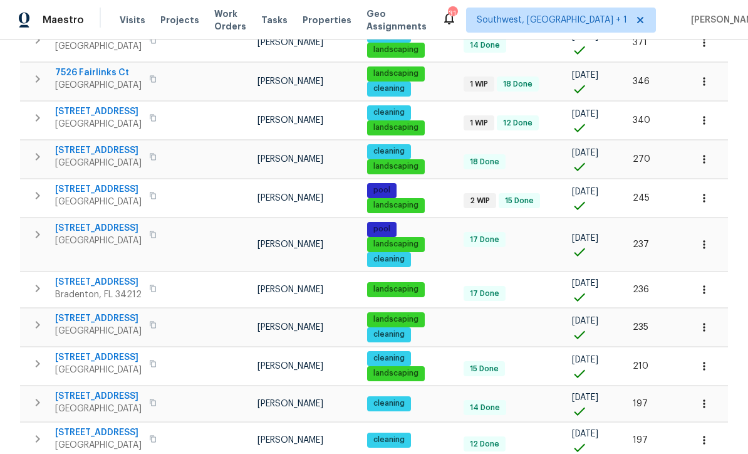
scroll to position [524, 0]
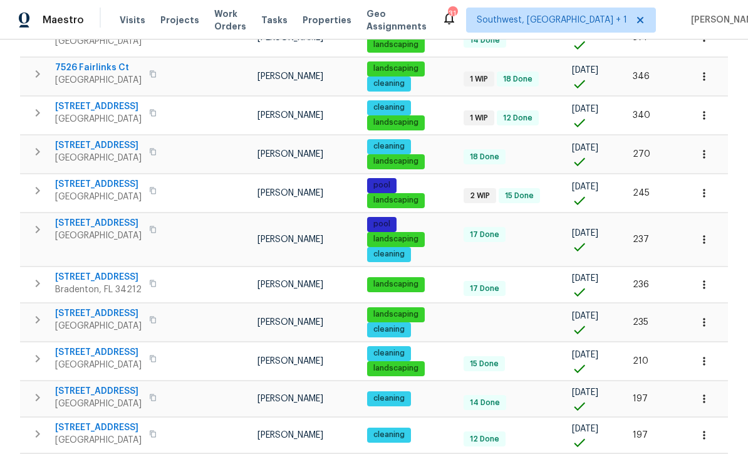
click at [702, 233] on icon "button" at bounding box center [704, 239] width 13 height 13
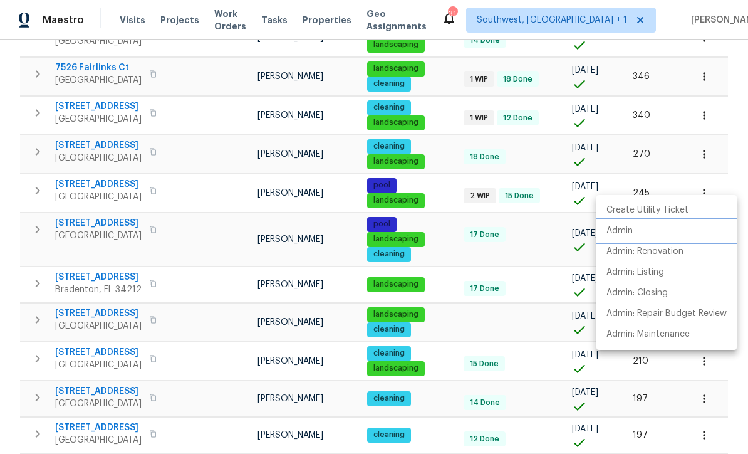
click at [627, 231] on p "Admin" at bounding box center [620, 230] width 26 height 13
click at [462, 269] on div at bounding box center [374, 227] width 748 height 454
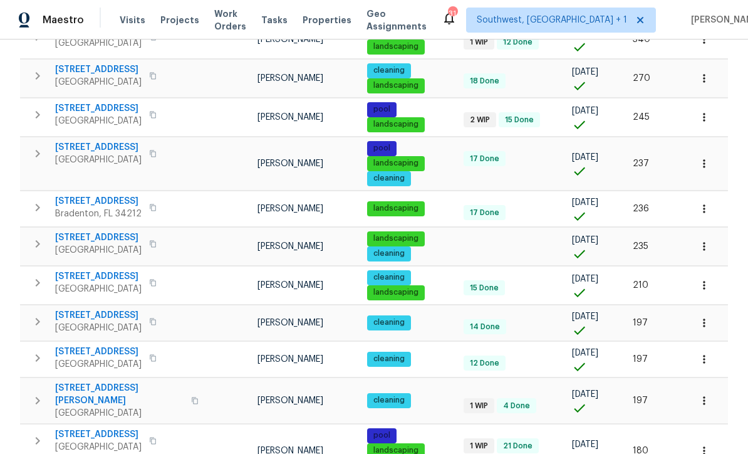
scroll to position [600, 0]
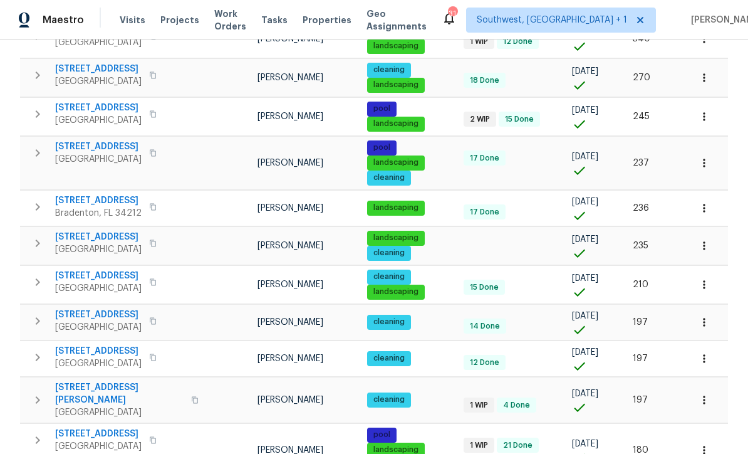
click at [711, 271] on button "button" at bounding box center [704, 285] width 28 height 28
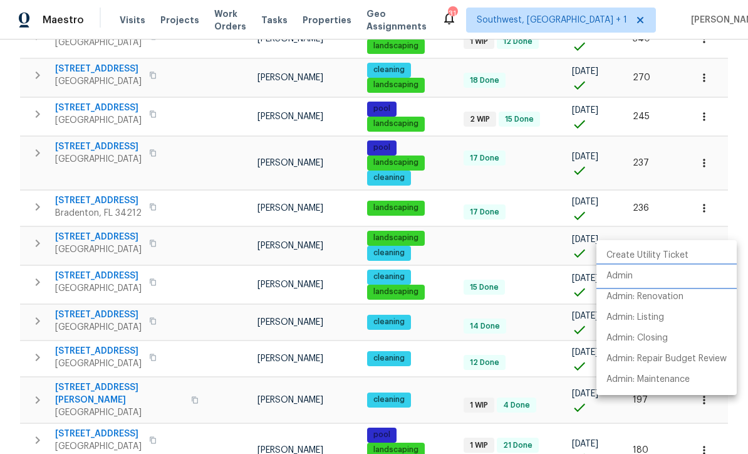
click at [625, 273] on p "Admin" at bounding box center [620, 275] width 26 height 13
click at [441, 301] on div at bounding box center [374, 227] width 748 height 454
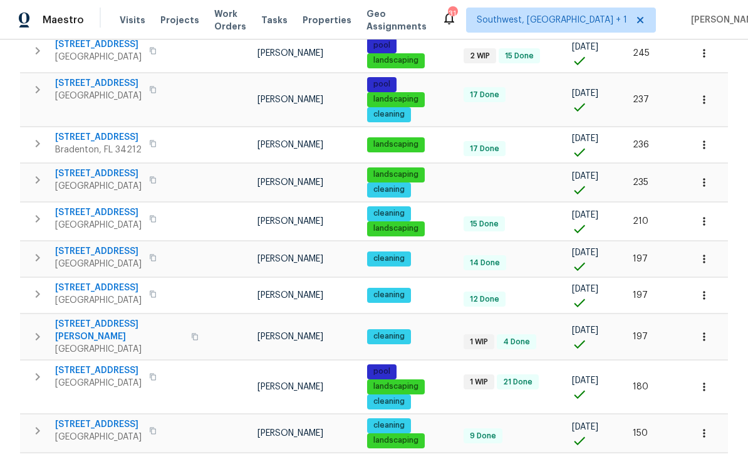
scroll to position [685, 0]
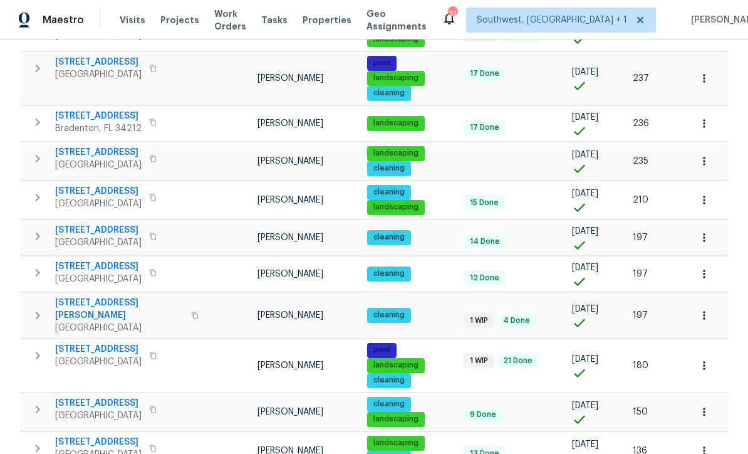
click at [702, 231] on icon "button" at bounding box center [704, 237] width 13 height 13
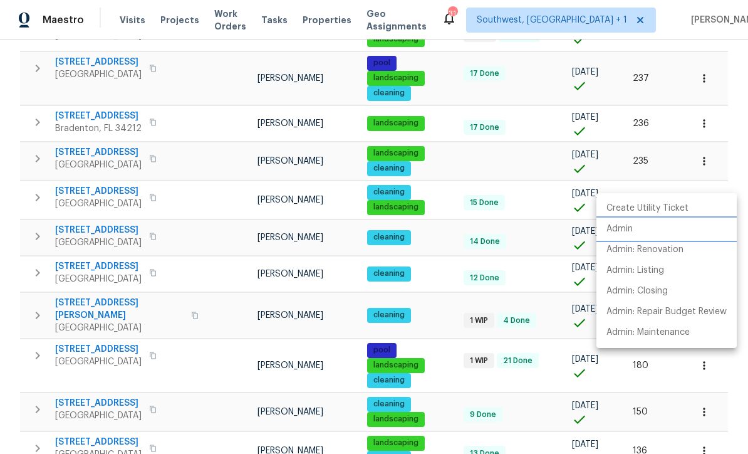
click at [625, 226] on p "Admin" at bounding box center [620, 228] width 26 height 13
click at [448, 222] on div at bounding box center [374, 227] width 748 height 454
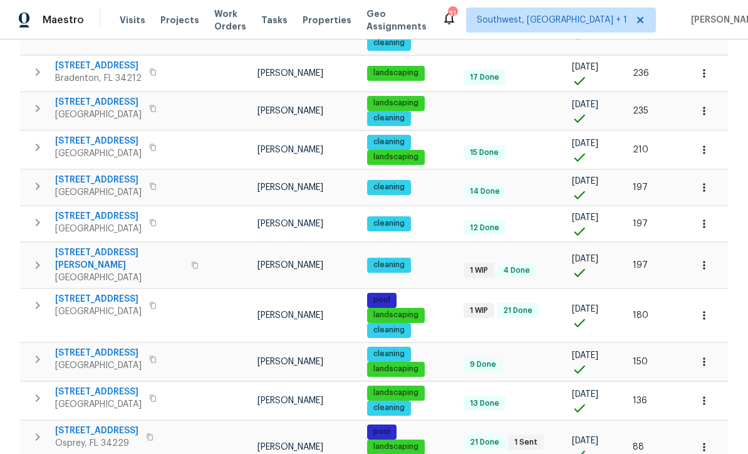
scroll to position [737, 0]
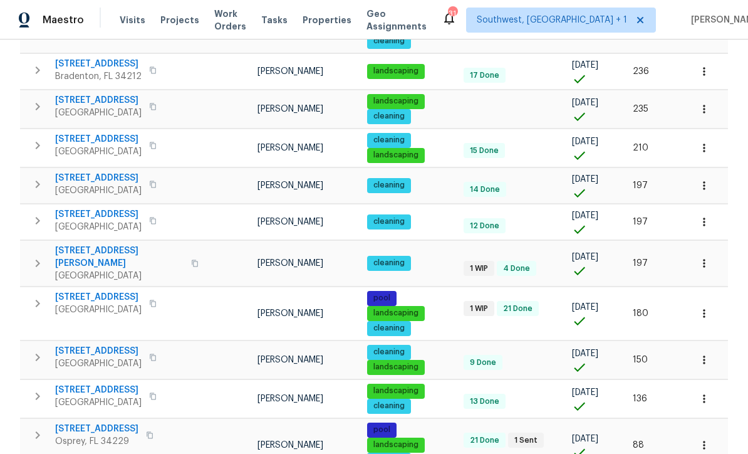
click at [699, 216] on icon "button" at bounding box center [704, 222] width 13 height 13
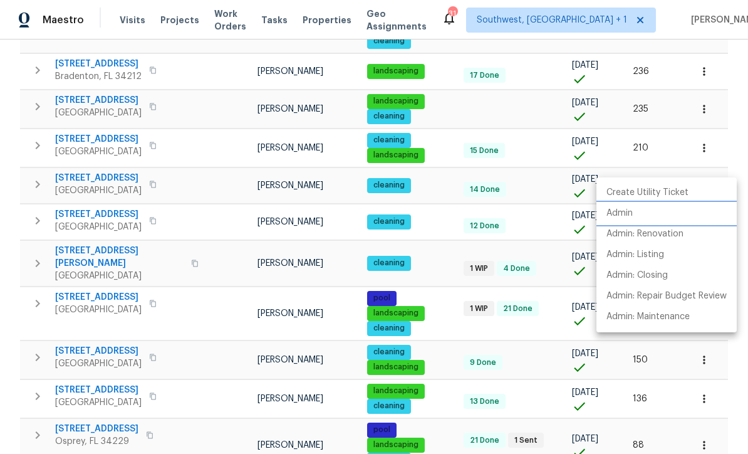
click at [621, 213] on p "Admin" at bounding box center [620, 213] width 26 height 13
click at [444, 200] on div at bounding box center [374, 227] width 748 height 454
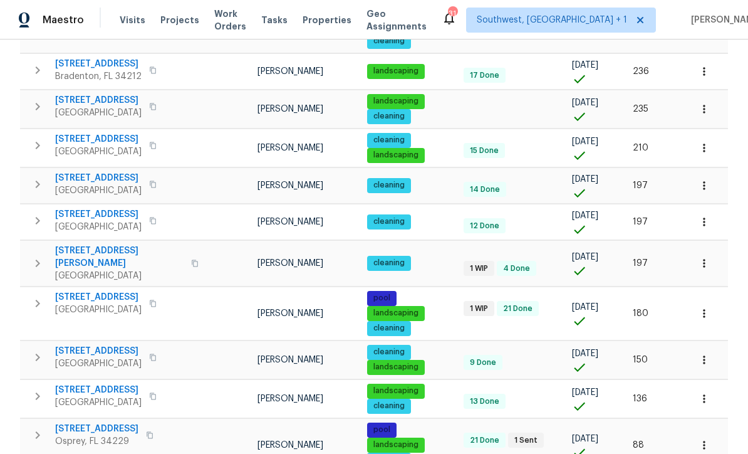
click at [704, 257] on icon "button" at bounding box center [704, 263] width 13 height 13
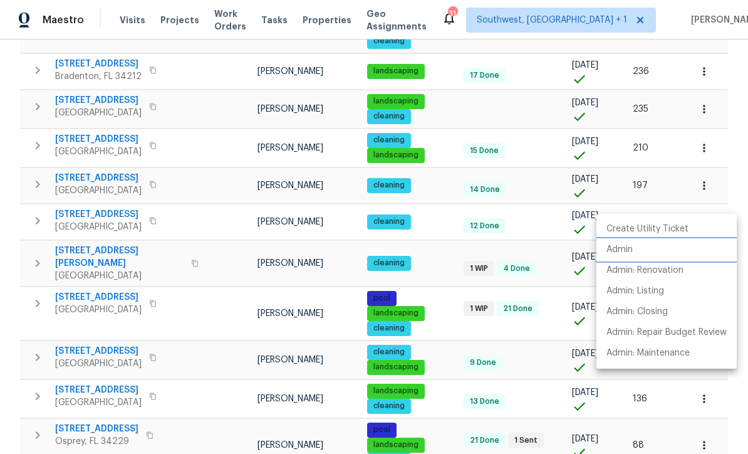
click at [622, 247] on p "Admin" at bounding box center [620, 249] width 26 height 13
click at [442, 261] on div at bounding box center [374, 227] width 748 height 454
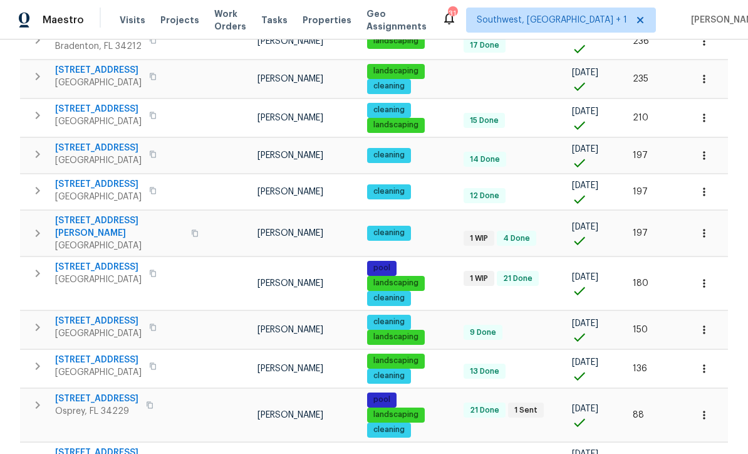
scroll to position [768, 0]
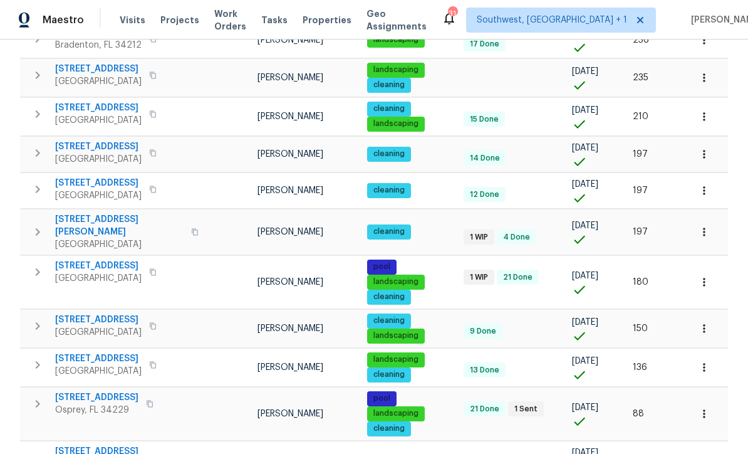
click at [707, 276] on icon "button" at bounding box center [704, 282] width 13 height 13
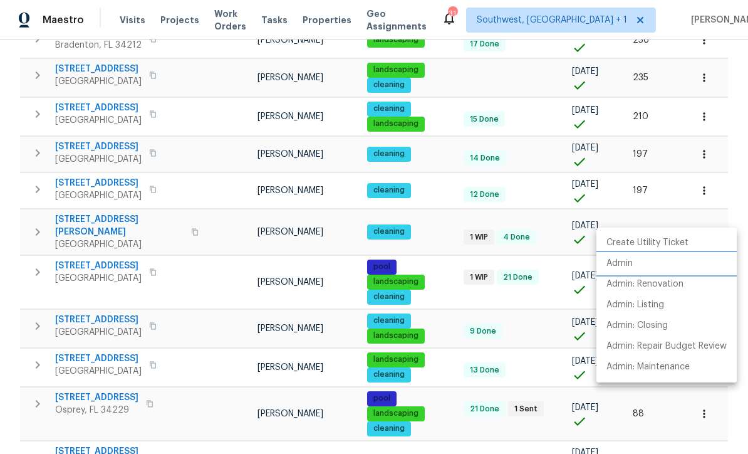
click at [623, 259] on p "Admin" at bounding box center [620, 263] width 26 height 13
click at [446, 253] on div at bounding box center [374, 227] width 748 height 454
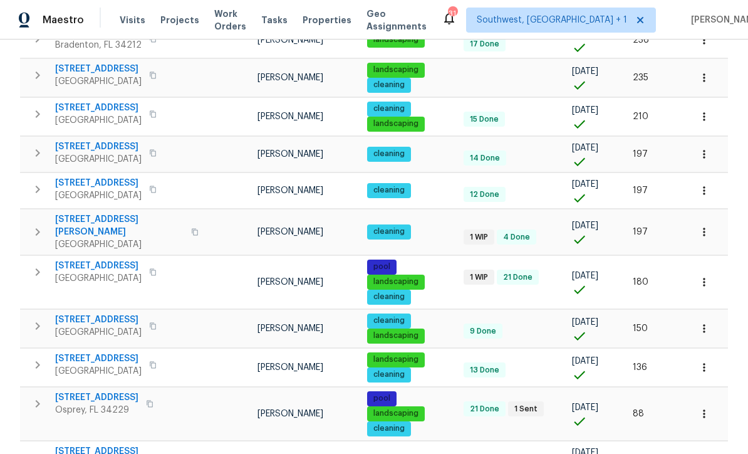
click at [710, 322] on icon "button" at bounding box center [704, 328] width 13 height 13
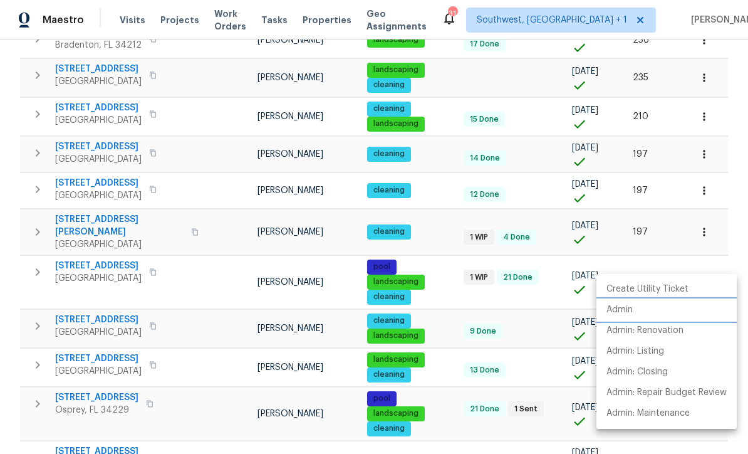
click at [627, 306] on p "Admin" at bounding box center [620, 309] width 26 height 13
click at [439, 298] on div at bounding box center [374, 227] width 748 height 454
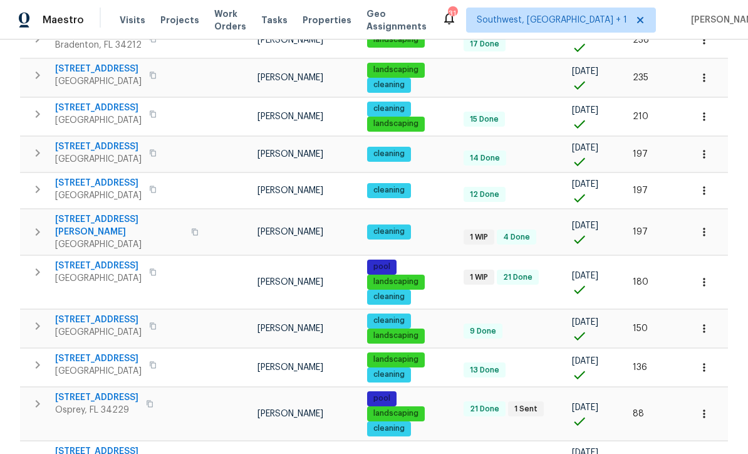
click at [700, 361] on icon "button" at bounding box center [704, 367] width 13 height 13
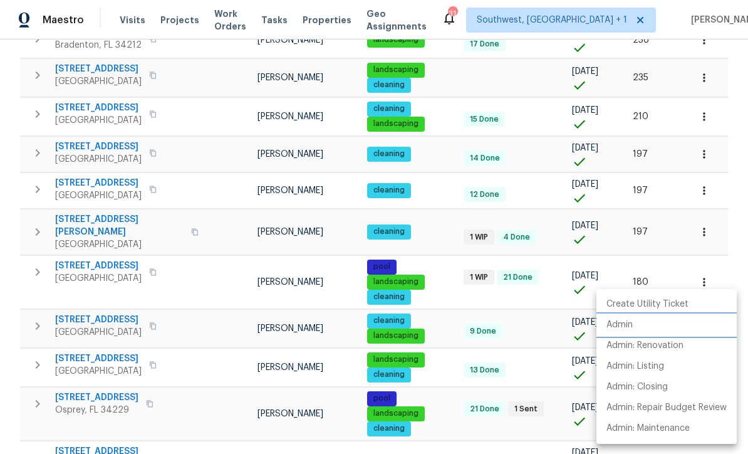
click at [625, 321] on p "Admin" at bounding box center [620, 324] width 26 height 13
click at [442, 352] on div at bounding box center [374, 227] width 748 height 454
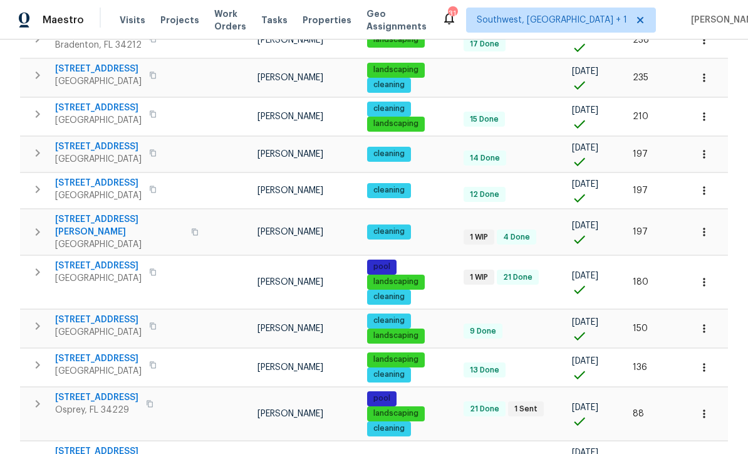
click at [710, 407] on icon "button" at bounding box center [704, 413] width 13 height 13
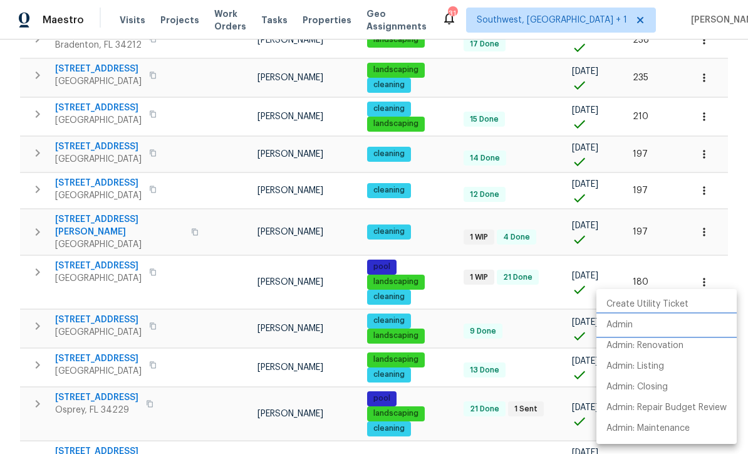
click at [620, 321] on p "Admin" at bounding box center [620, 324] width 26 height 13
click at [539, 380] on div at bounding box center [374, 227] width 748 height 454
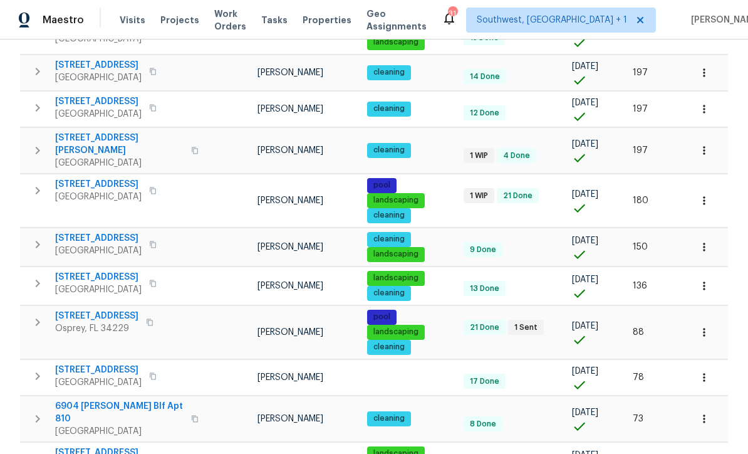
scroll to position [849, 0]
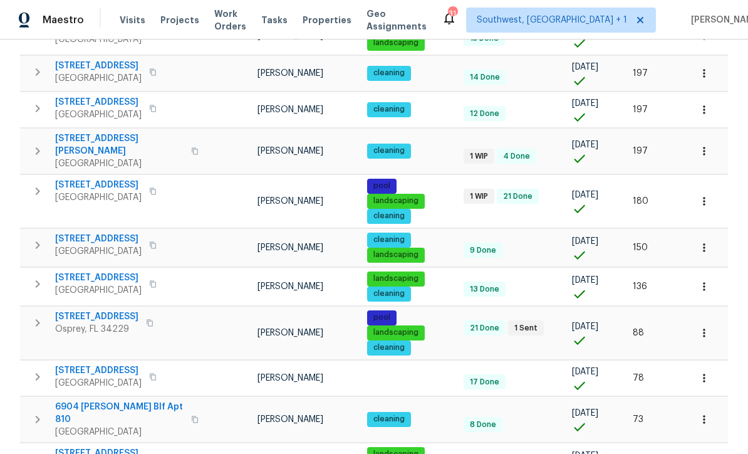
click at [702, 372] on icon "button" at bounding box center [704, 378] width 13 height 13
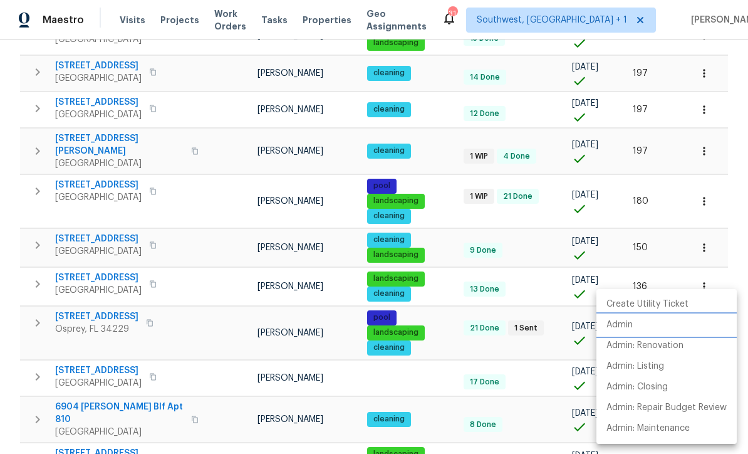
click at [618, 323] on p "Admin" at bounding box center [620, 324] width 26 height 13
click at [442, 320] on div at bounding box center [374, 227] width 748 height 454
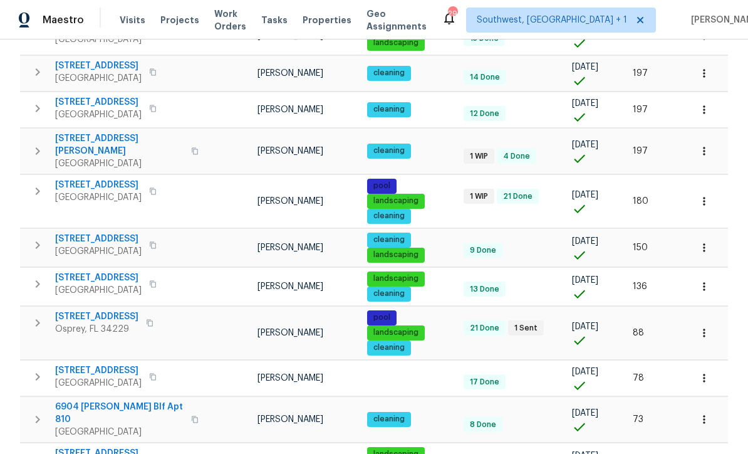
click at [707, 413] on icon "button" at bounding box center [704, 419] width 13 height 13
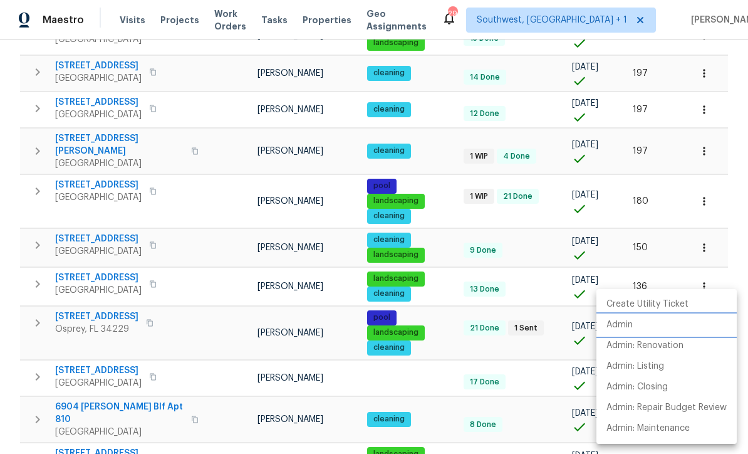
click at [625, 322] on p "Admin" at bounding box center [620, 324] width 26 height 13
click at [437, 309] on div at bounding box center [374, 227] width 748 height 454
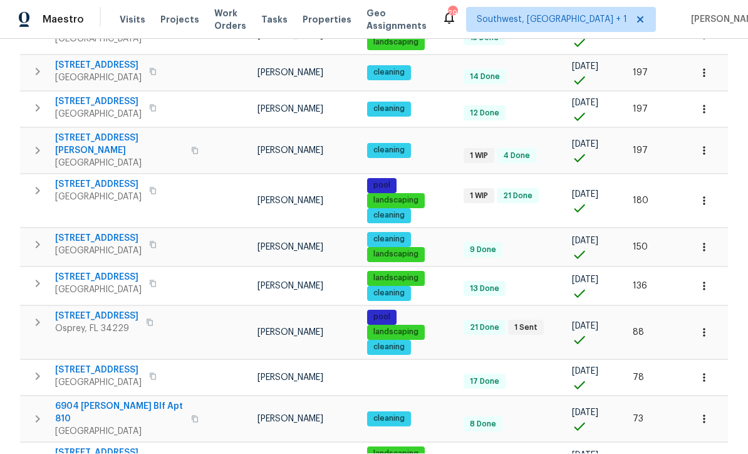
click at [700, 453] on icon "button" at bounding box center [704, 462] width 13 height 13
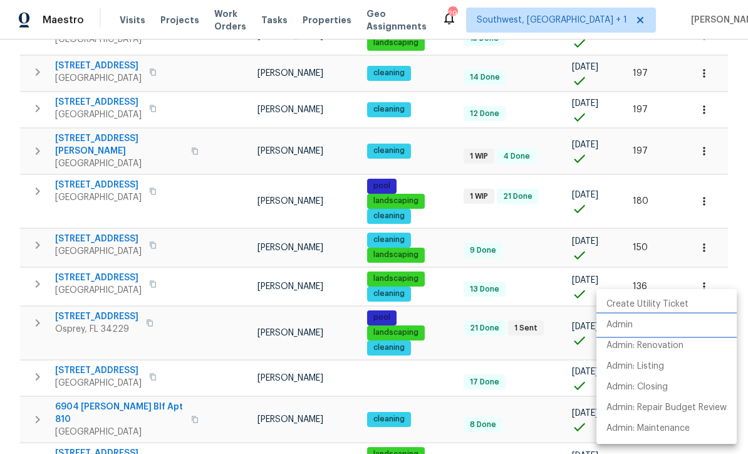
click at [618, 320] on p "Admin" at bounding box center [620, 324] width 26 height 13
click at [561, 424] on div at bounding box center [374, 227] width 748 height 454
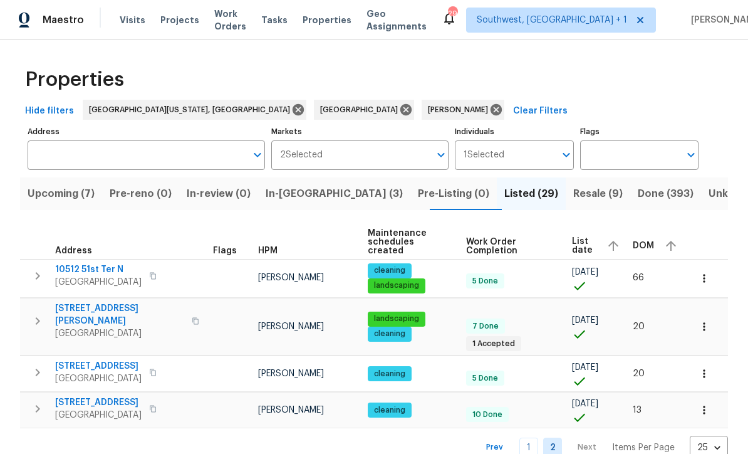
scroll to position [2, 0]
click at [701, 272] on icon "button" at bounding box center [704, 278] width 13 height 13
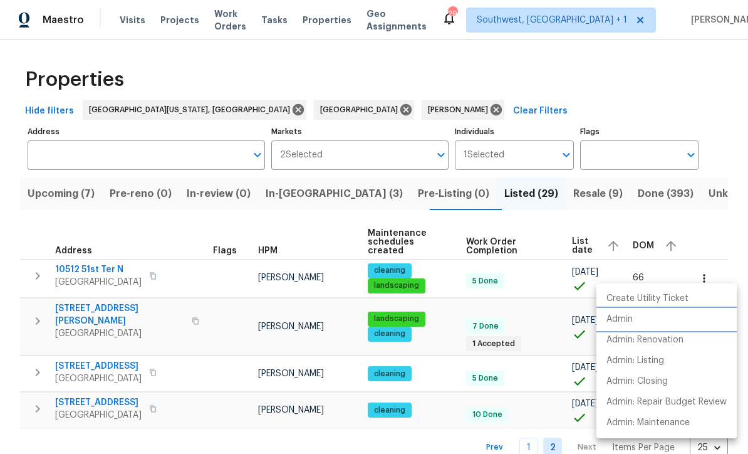
click at [623, 316] on p "Admin" at bounding box center [620, 319] width 26 height 13
click at [434, 343] on div at bounding box center [374, 227] width 748 height 454
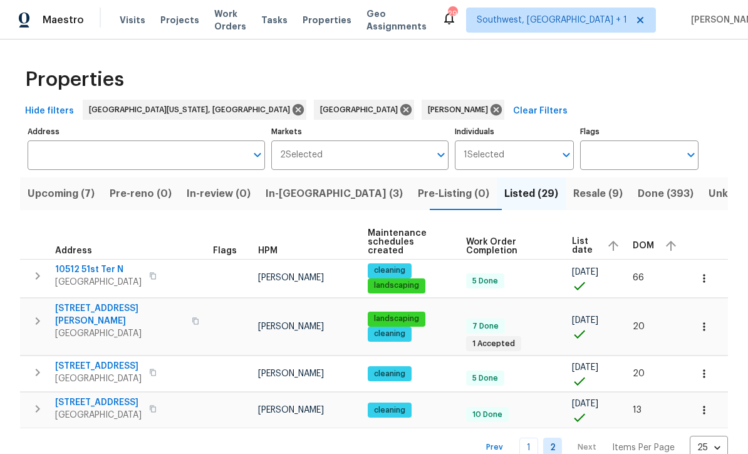
click at [711, 313] on button "button" at bounding box center [704, 327] width 28 height 28
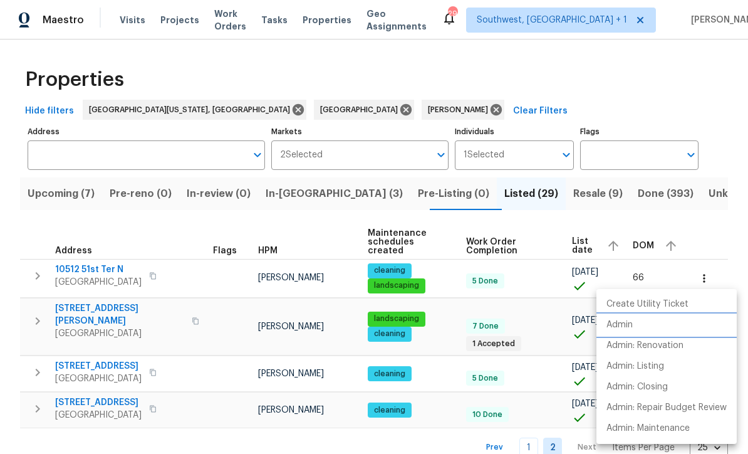
click at [622, 321] on p "Admin" at bounding box center [620, 324] width 26 height 13
click at [444, 347] on div at bounding box center [374, 227] width 748 height 454
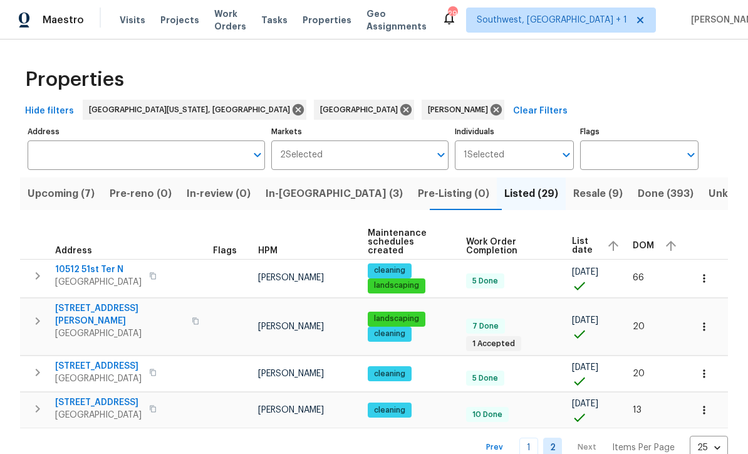
click at [707, 367] on icon "button" at bounding box center [704, 373] width 13 height 13
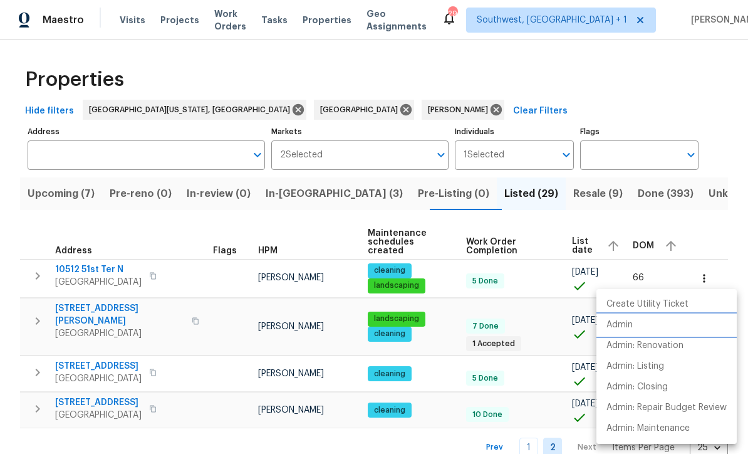
click at [624, 322] on p "Admin" at bounding box center [620, 324] width 26 height 13
click at [454, 380] on div at bounding box center [374, 227] width 748 height 454
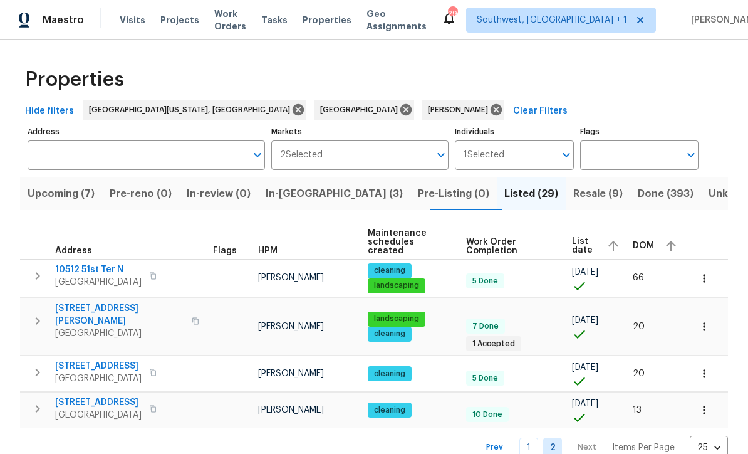
click at [706, 404] on icon "button" at bounding box center [704, 410] width 13 height 13
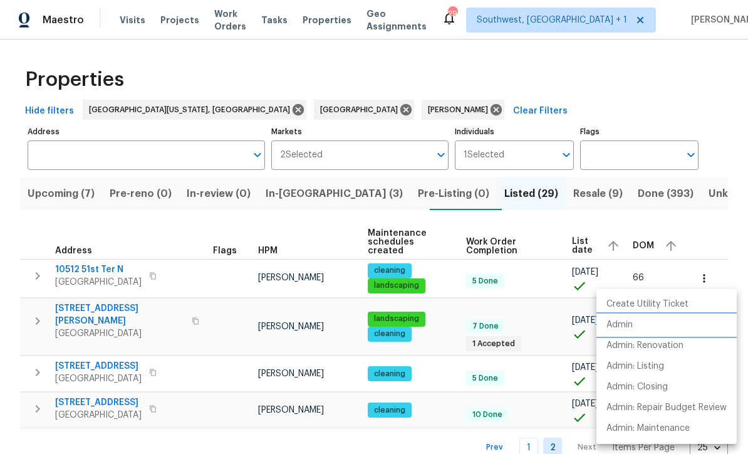
click at [622, 318] on p "Admin" at bounding box center [620, 324] width 26 height 13
click at [509, 90] on div at bounding box center [374, 227] width 748 height 454
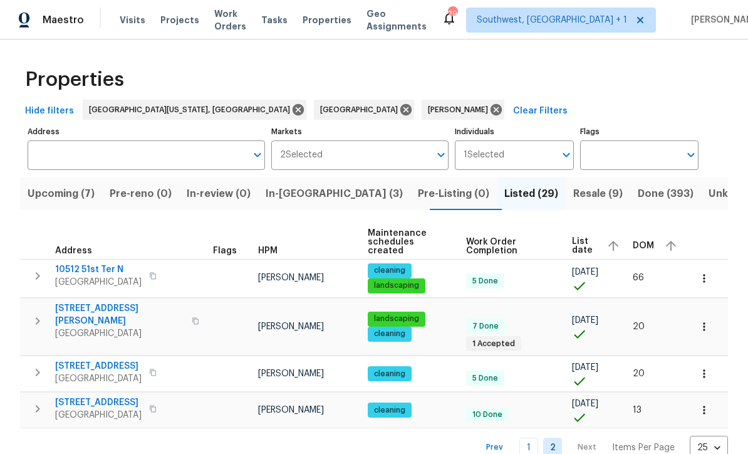
click at [532, 437] on link "1" at bounding box center [528, 446] width 19 height 19
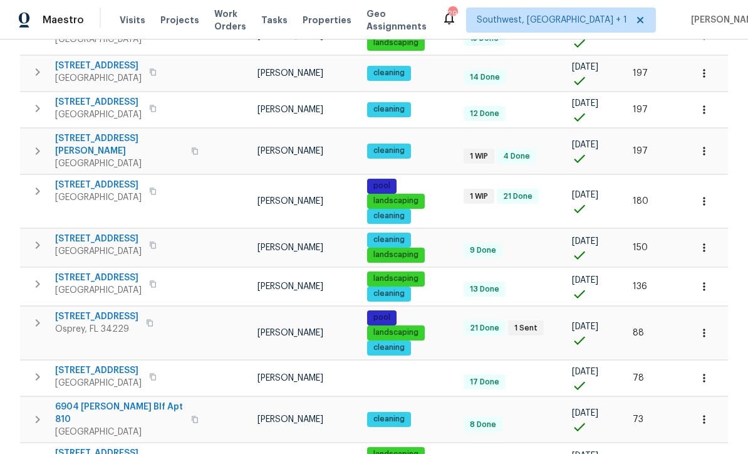
scroll to position [41, 0]
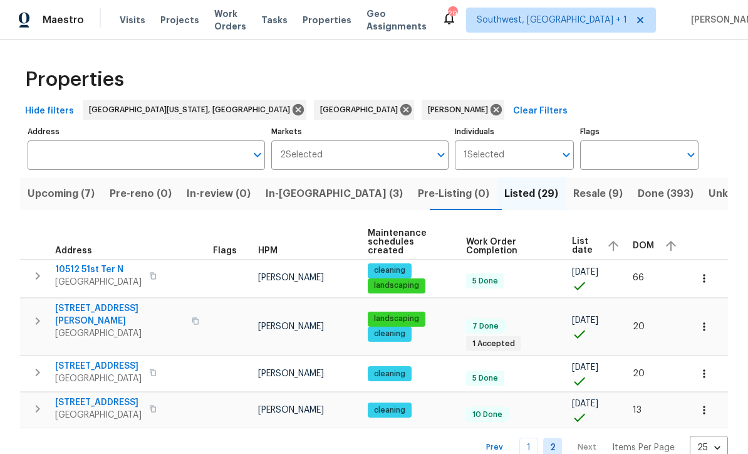
scroll to position [2, 0]
click at [532, 437] on link "1" at bounding box center [528, 446] width 19 height 19
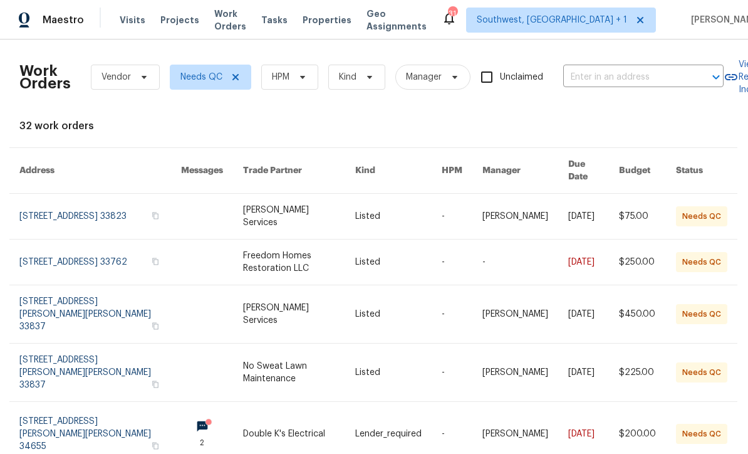
scroll to position [0, 1]
click at [126, 19] on span "Visits" at bounding box center [133, 20] width 26 height 13
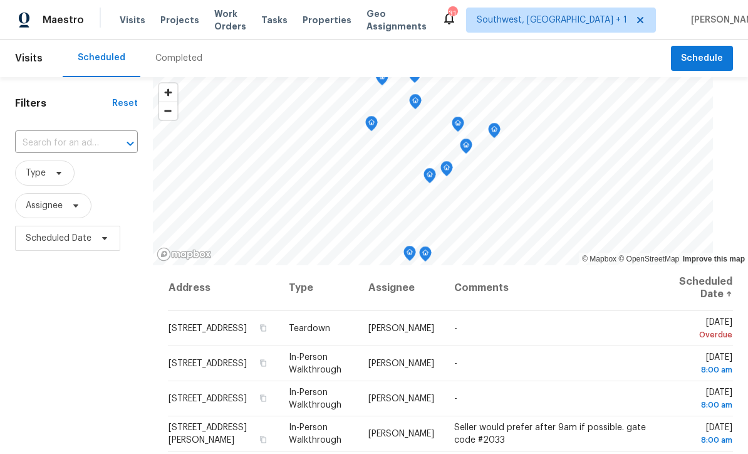
click at [98, 153] on input "text" at bounding box center [59, 142] width 88 height 19
type input "507 circle"
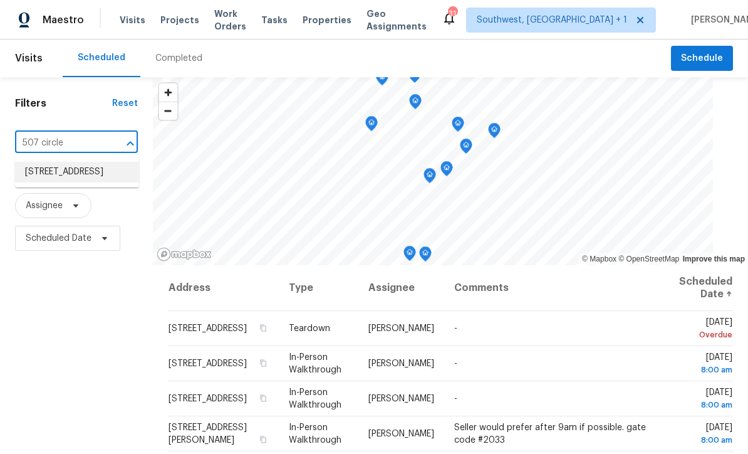
click at [46, 172] on li "[STREET_ADDRESS]" at bounding box center [77, 172] width 124 height 21
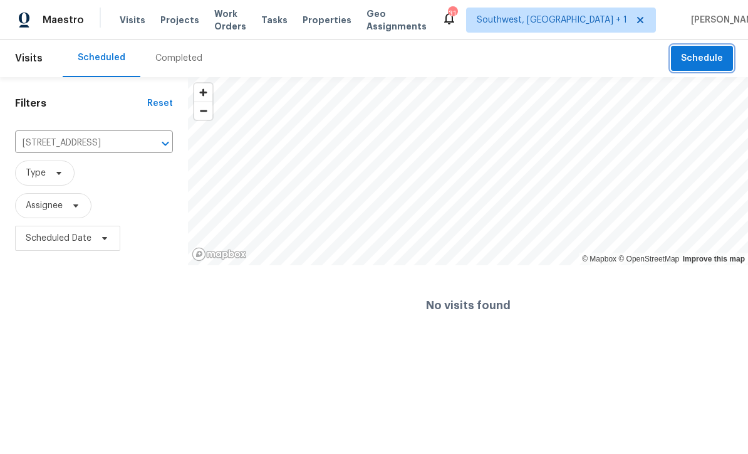
click at [704, 58] on span "Schedule" at bounding box center [702, 59] width 42 height 16
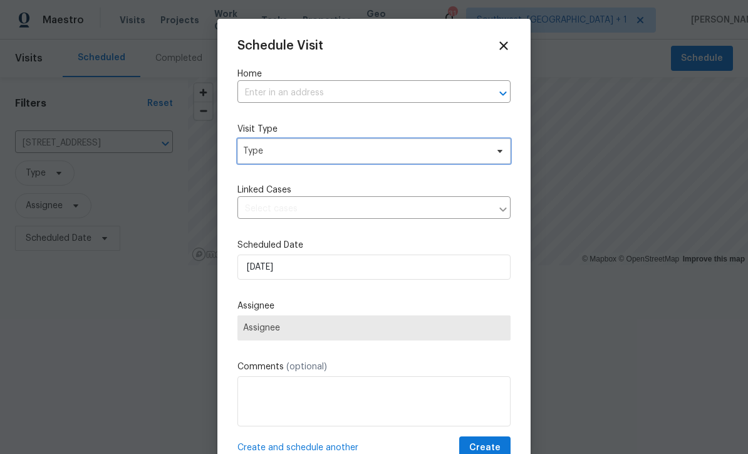
click at [328, 152] on span "Type" at bounding box center [365, 151] width 244 height 13
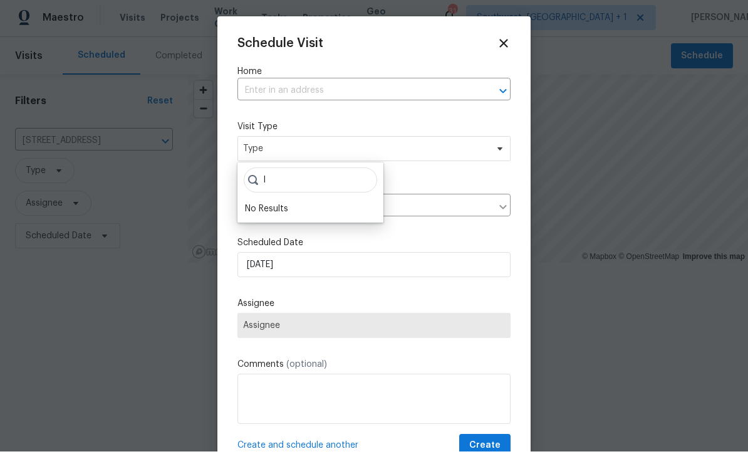
type input "I"
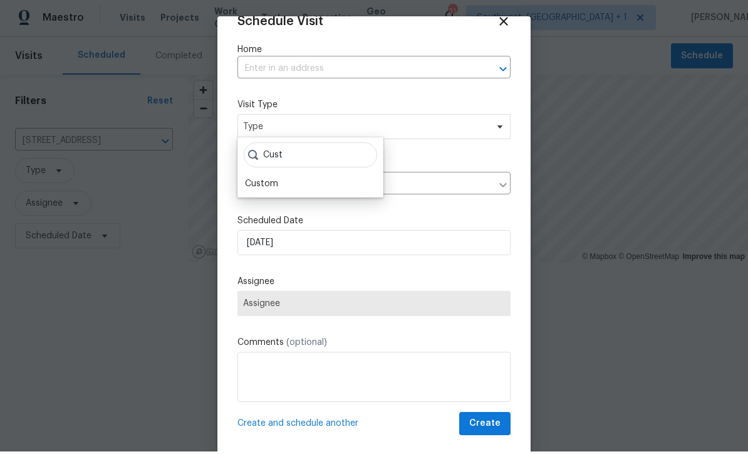
scroll to position [24, 0]
type input "Cust"
click at [275, 181] on div "Custom" at bounding box center [261, 187] width 33 height 13
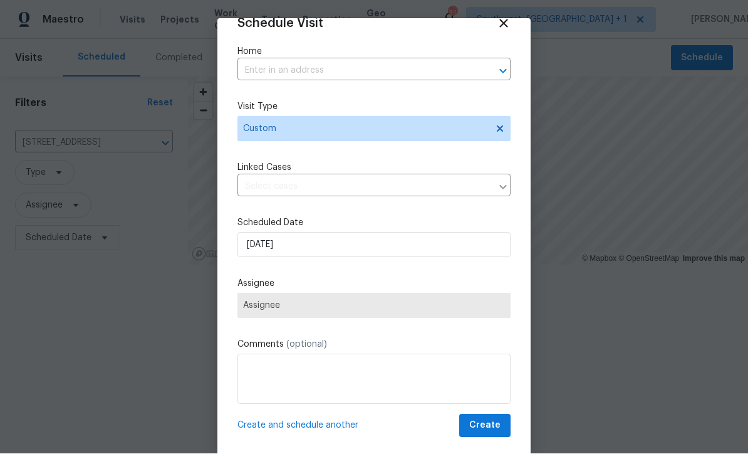
click at [318, 306] on span "Assignee" at bounding box center [374, 306] width 262 height 10
click at [292, 313] on span "Assignee" at bounding box center [373, 305] width 273 height 25
click at [344, 61] on input "text" at bounding box center [356, 70] width 238 height 19
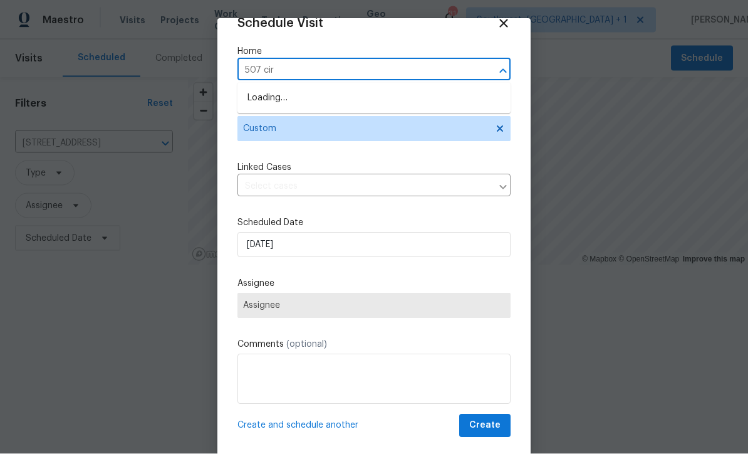
type input "507 circ"
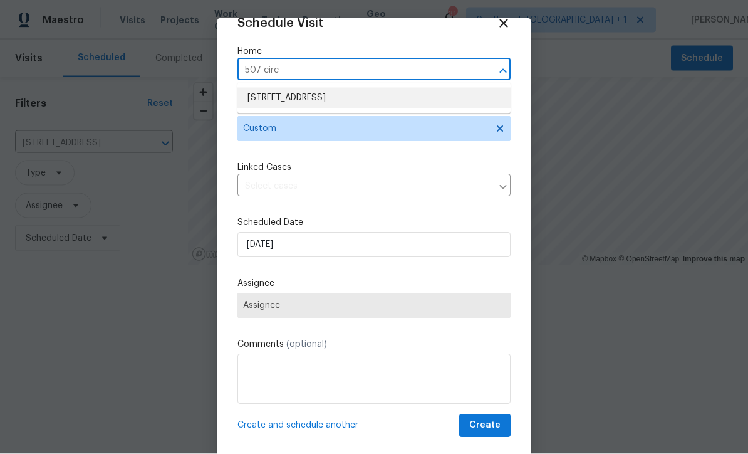
click at [350, 96] on li "[STREET_ADDRESS]" at bounding box center [373, 98] width 273 height 21
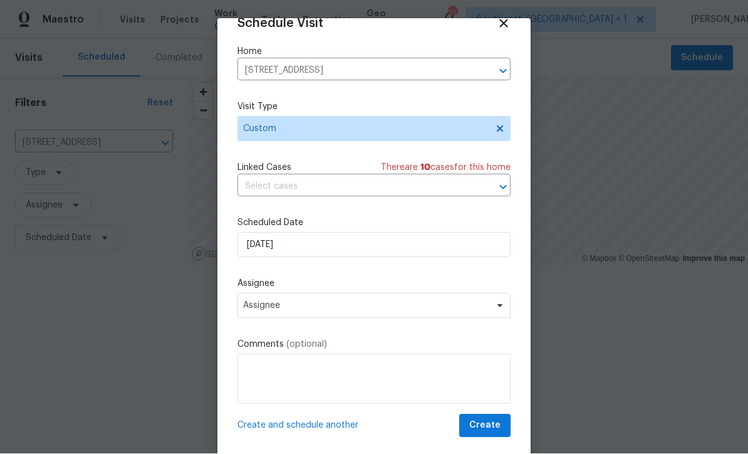
scroll to position [24, 0]
click at [328, 308] on span "Assignee" at bounding box center [366, 306] width 246 height 10
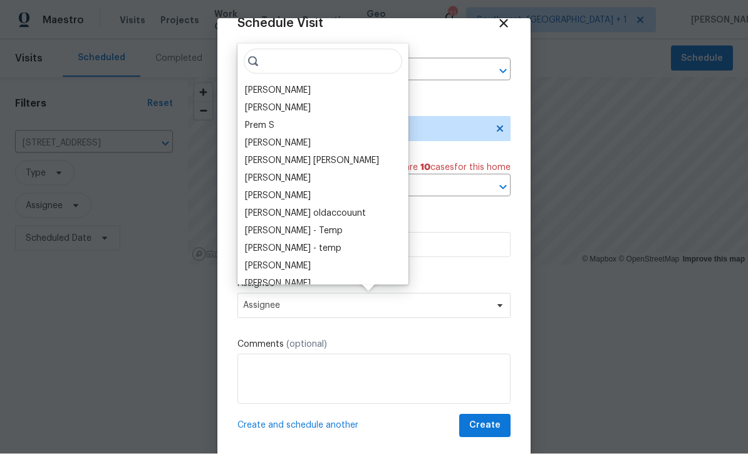
click at [295, 84] on div "[PERSON_NAME]" at bounding box center [278, 90] width 66 height 13
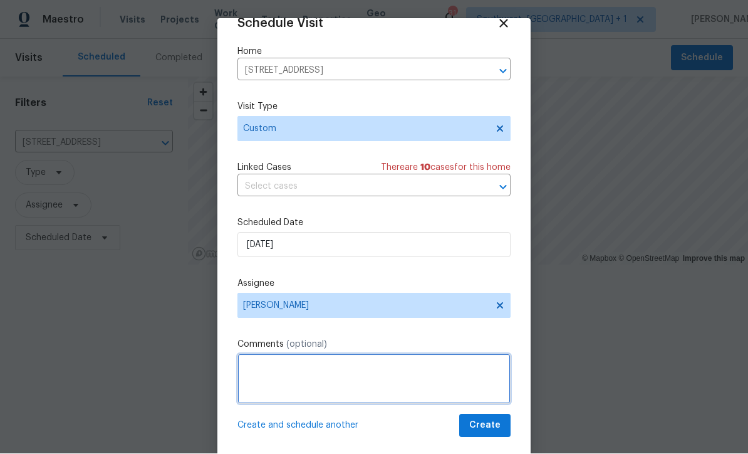
click at [327, 367] on textarea at bounding box center [373, 379] width 273 height 50
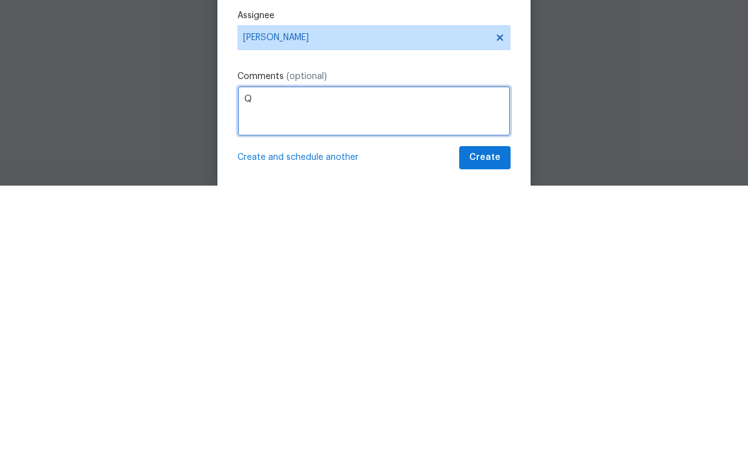
scroll to position [0, 0]
type textarea "QC Salability"
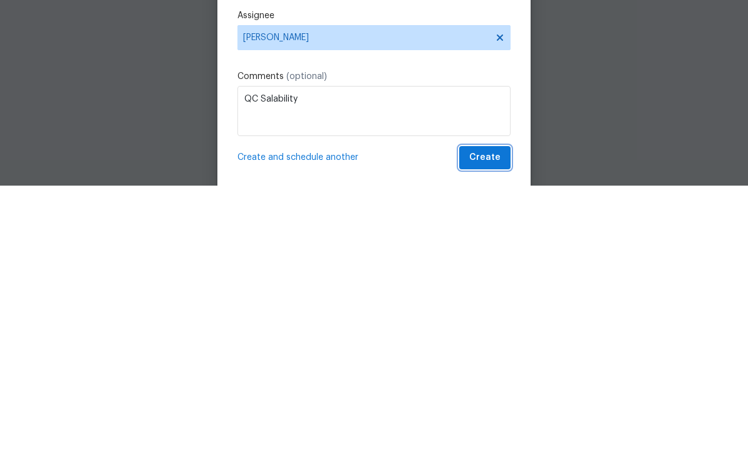
click at [494, 418] on span "Create" at bounding box center [484, 426] width 31 height 16
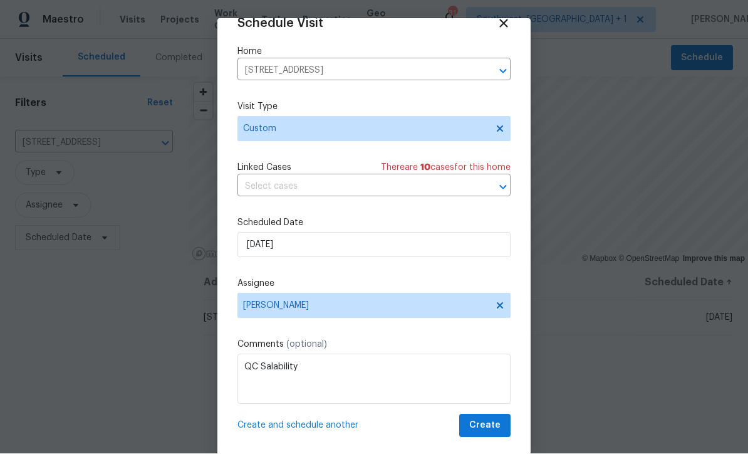
scroll to position [1, 0]
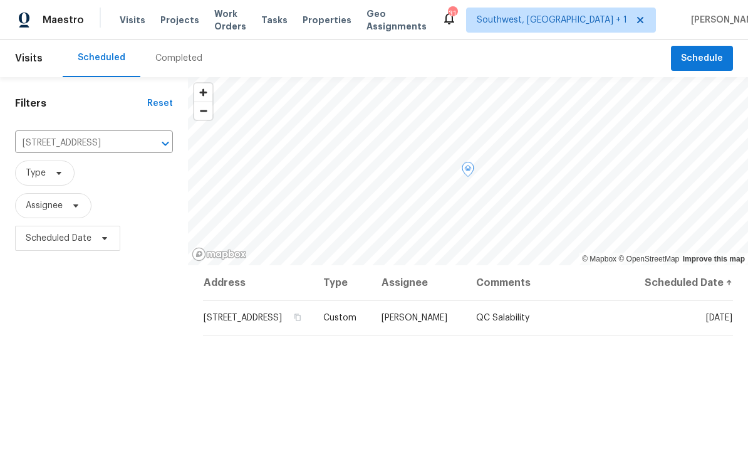
click at [299, 335] on td "[STREET_ADDRESS]" at bounding box center [258, 317] width 110 height 35
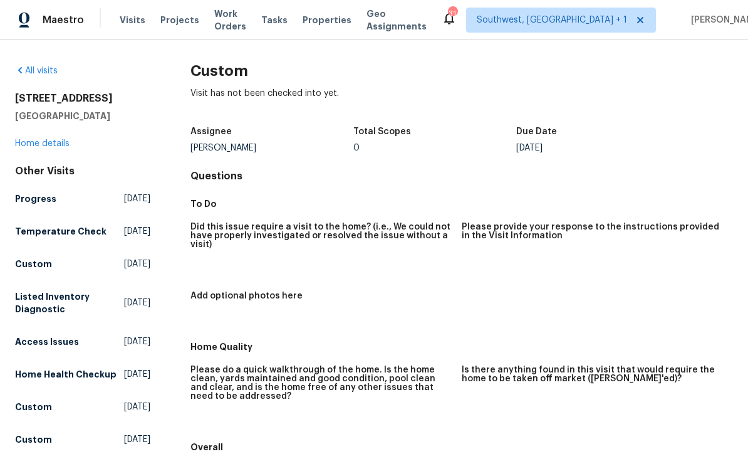
click at [39, 145] on link "Home details" at bounding box center [42, 143] width 55 height 9
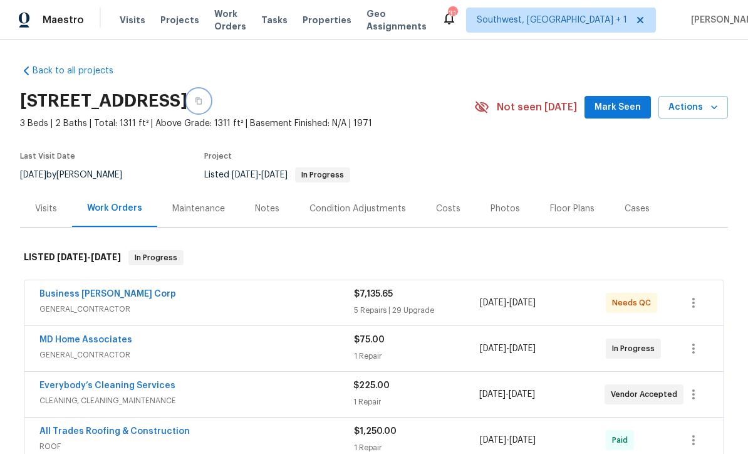
click at [202, 100] on icon "button" at bounding box center [199, 101] width 8 height 8
click at [177, 18] on span "Projects" at bounding box center [179, 20] width 39 height 13
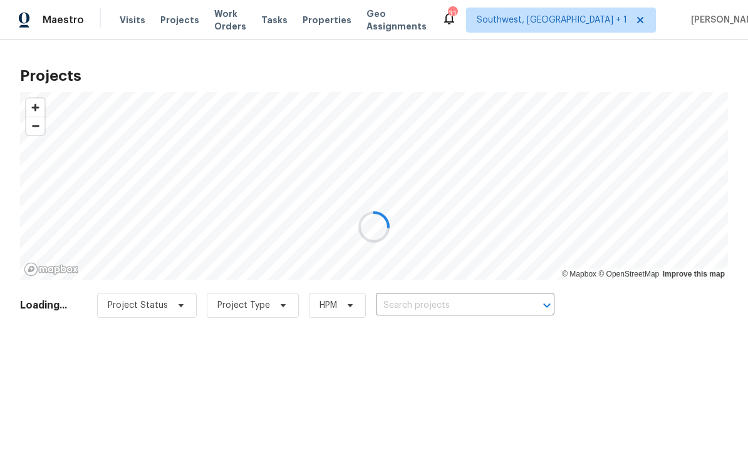
click at [430, 314] on div at bounding box center [374, 227] width 748 height 454
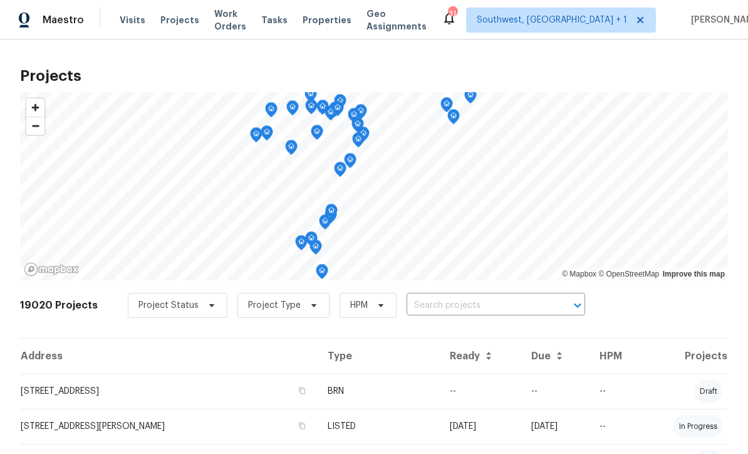
click at [445, 305] on input "text" at bounding box center [478, 305] width 143 height 19
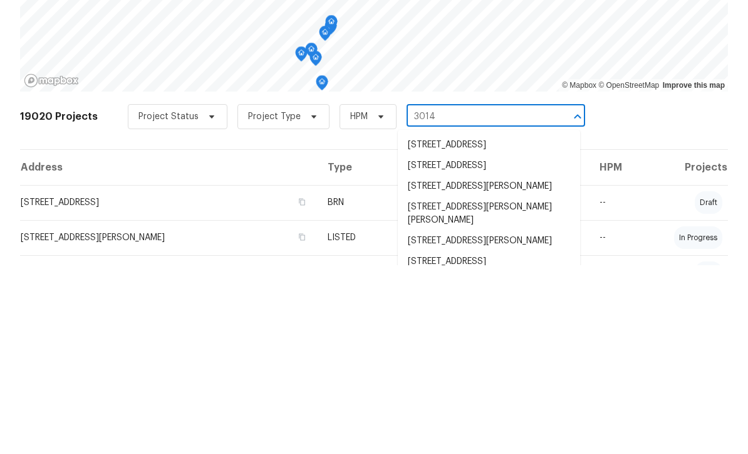
type input "3014 6"
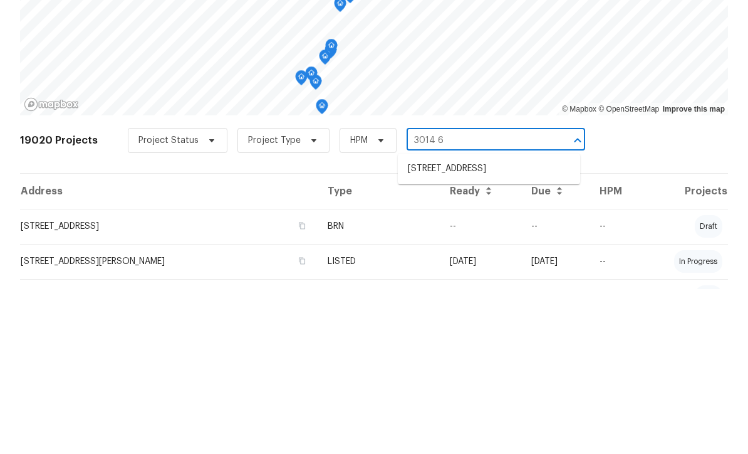
click at [493, 323] on li "[STREET_ADDRESS]" at bounding box center [489, 333] width 182 height 21
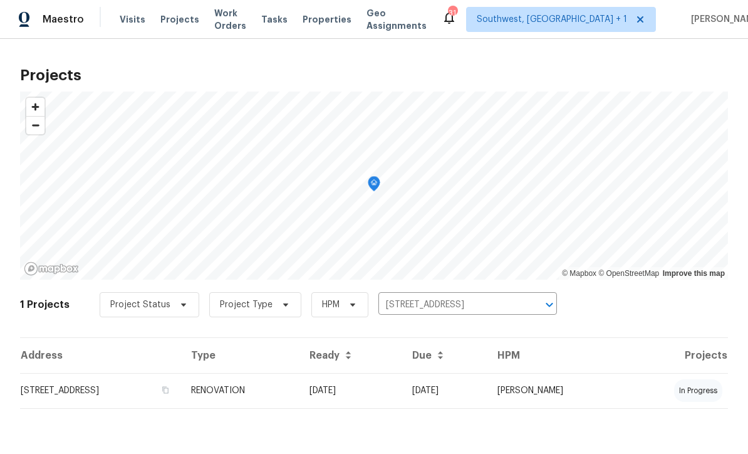
click at [400, 387] on td "[DATE]" at bounding box center [350, 390] width 103 height 35
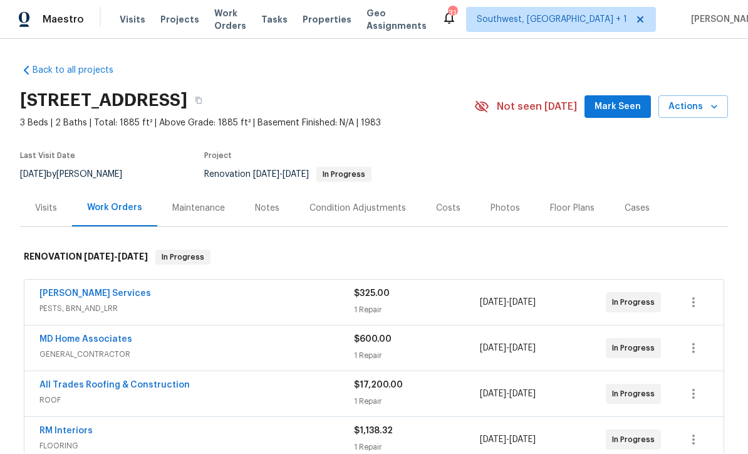
scroll to position [1, 0]
click at [202, 97] on icon "button" at bounding box center [199, 101] width 8 height 8
